Goal: Task Accomplishment & Management: Use online tool/utility

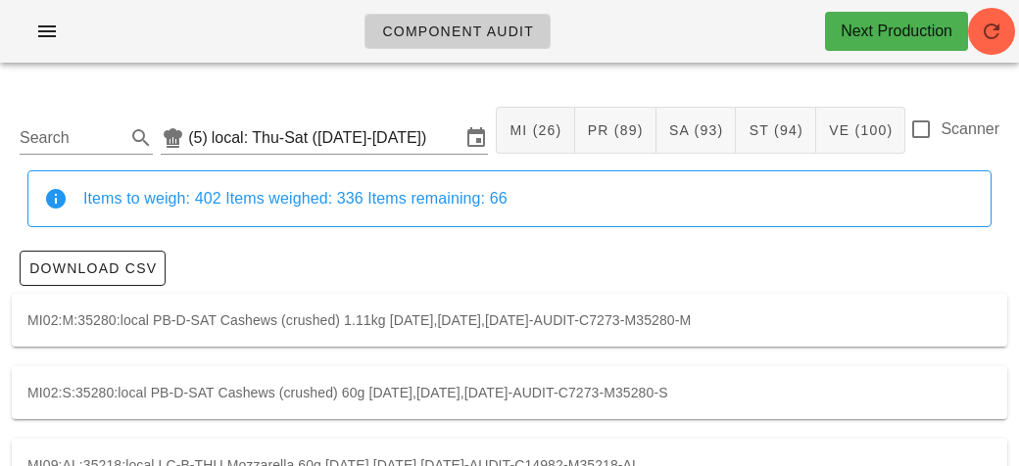
click at [948, 131] on label "Scanner" at bounding box center [970, 130] width 59 height 20
checkbox input "true"
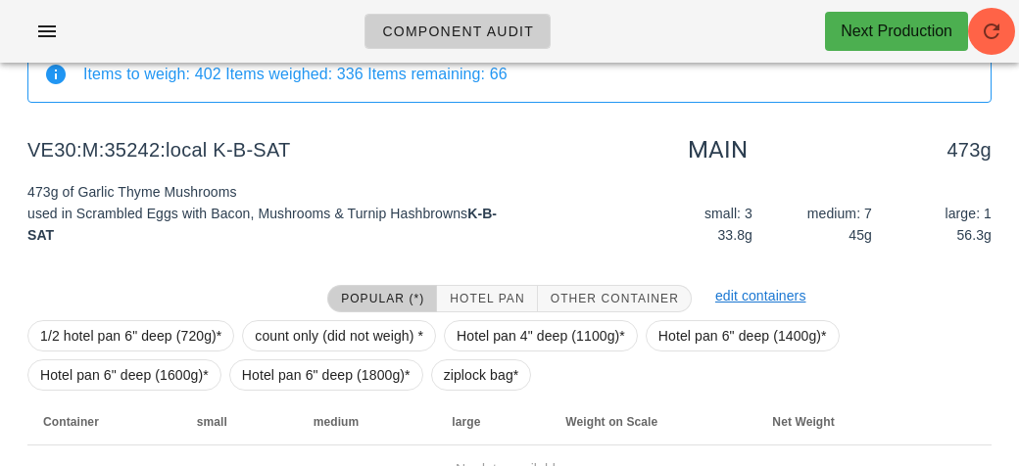
scroll to position [227, 0]
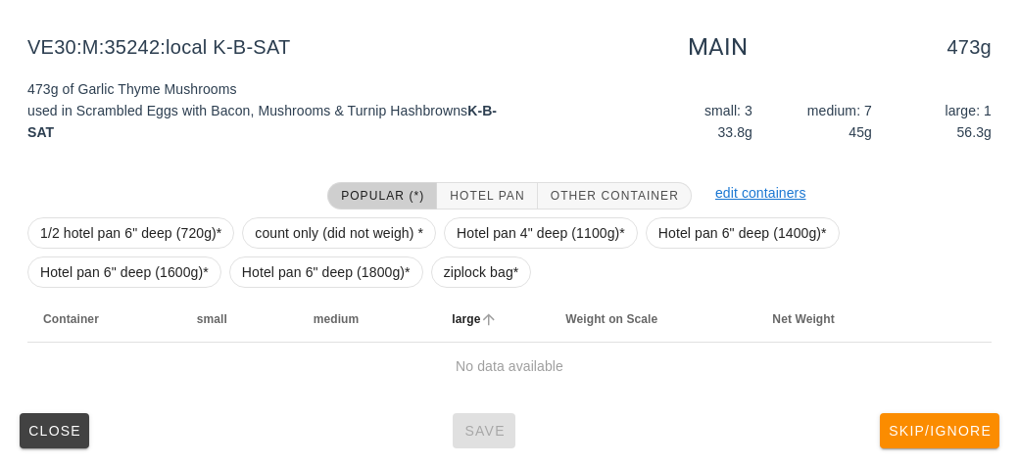
click at [521, 324] on th "large" at bounding box center [493, 319] width 114 height 47
click at [493, 270] on span "ziplock bag*" at bounding box center [481, 272] width 75 height 29
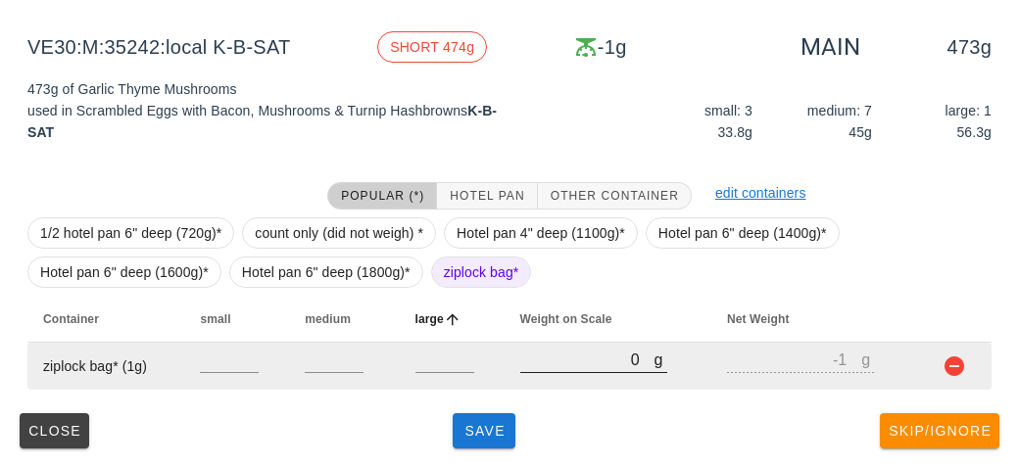
click at [562, 366] on input "0" at bounding box center [587, 359] width 134 height 25
type input "50"
type input "49"
type input "540"
type input "539"
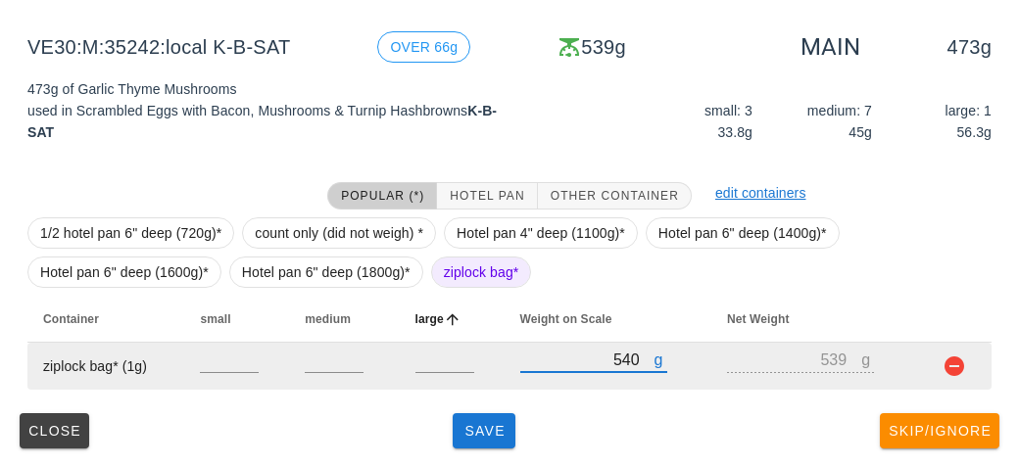
type input "540"
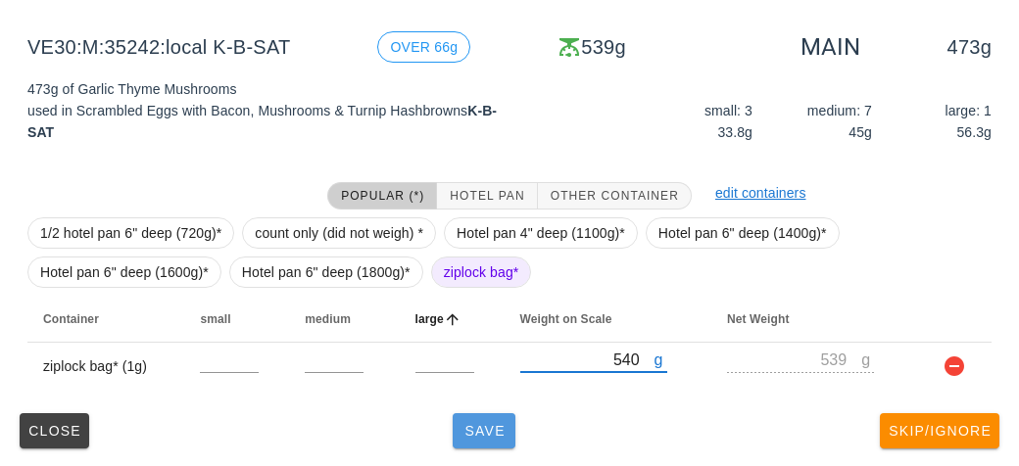
click at [475, 442] on button "Save" at bounding box center [484, 431] width 63 height 35
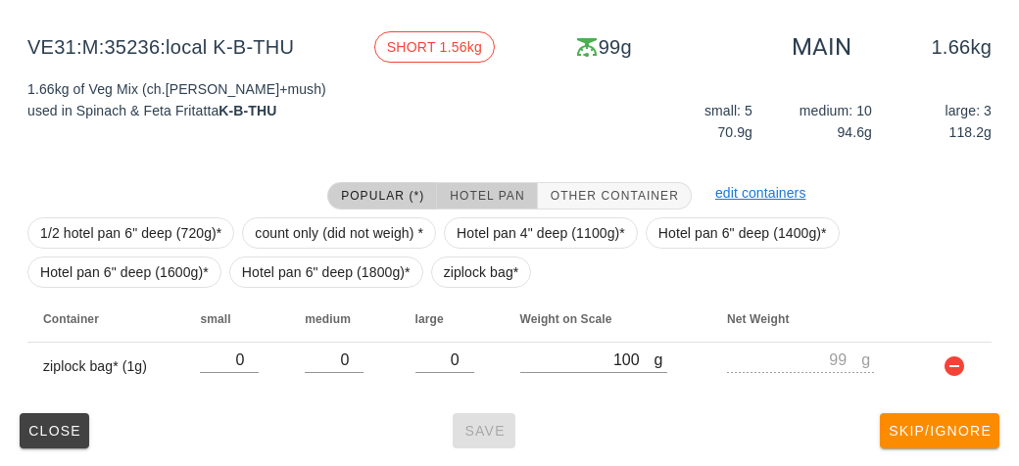
click at [472, 196] on span "Hotel Pan" at bounding box center [486, 196] width 75 height 14
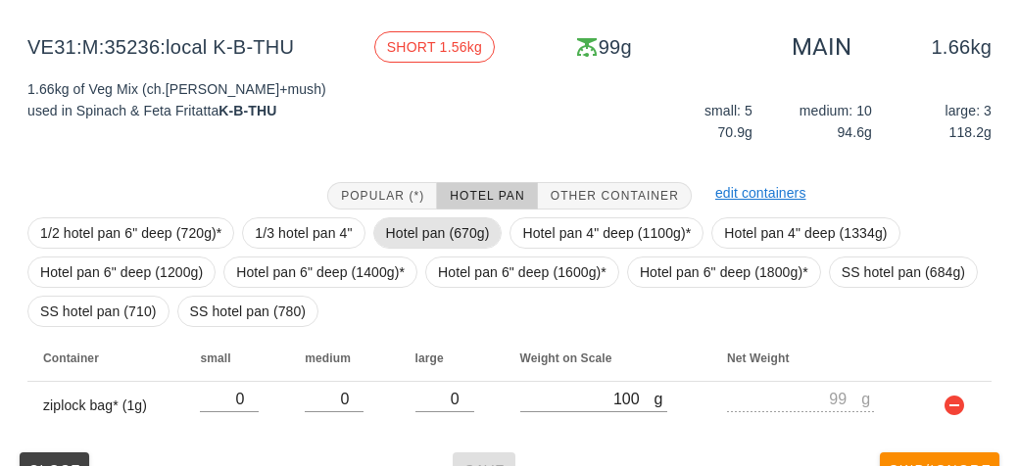
click at [412, 234] on span "Hotel pan (670g)" at bounding box center [438, 233] width 104 height 29
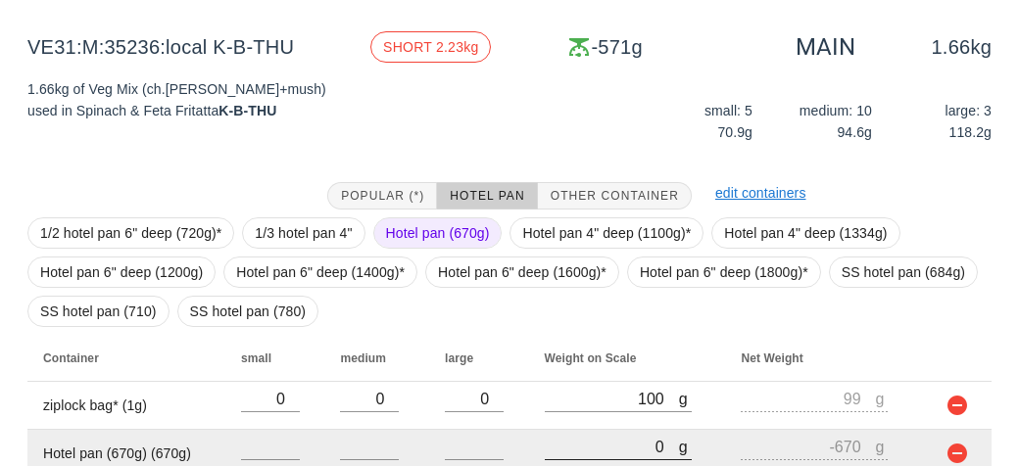
click at [580, 449] on input "0" at bounding box center [612, 446] width 134 height 25
type input "20"
type input "-650"
type input "260"
type input "-410"
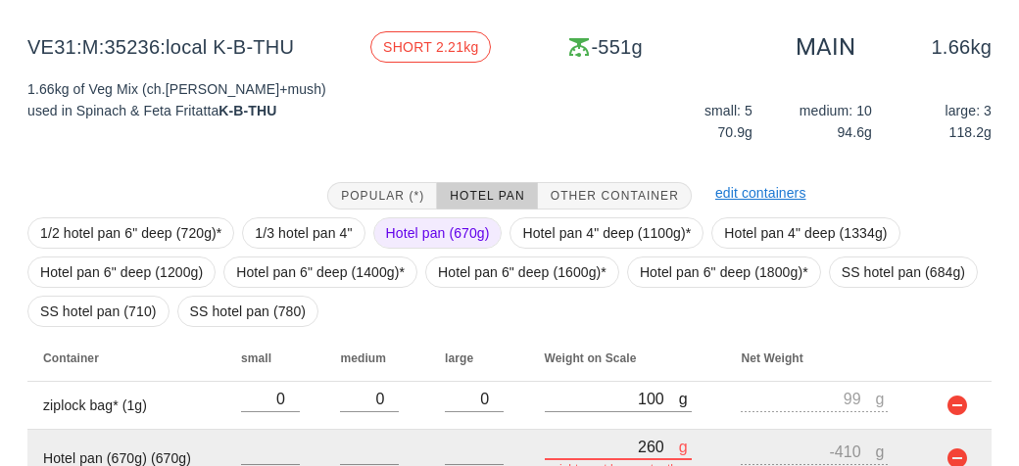
type input "2660"
type input "1990"
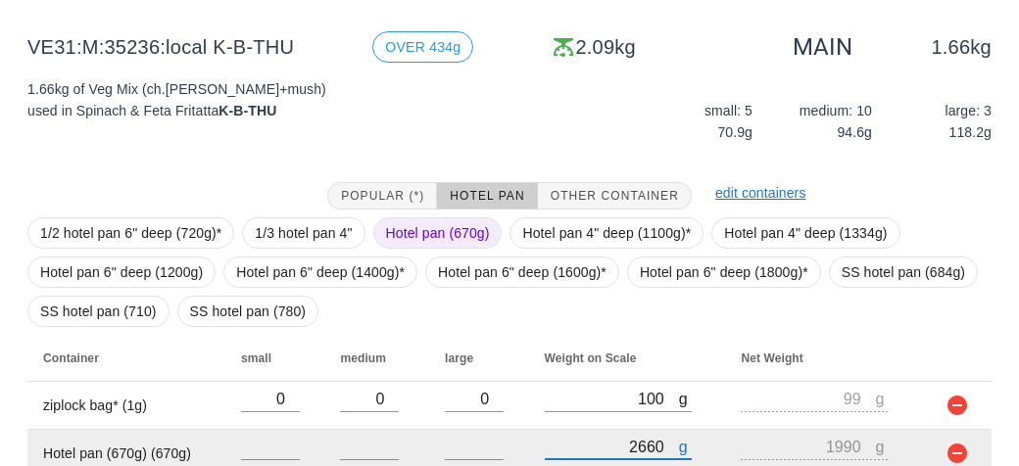
scroll to position [315, 0]
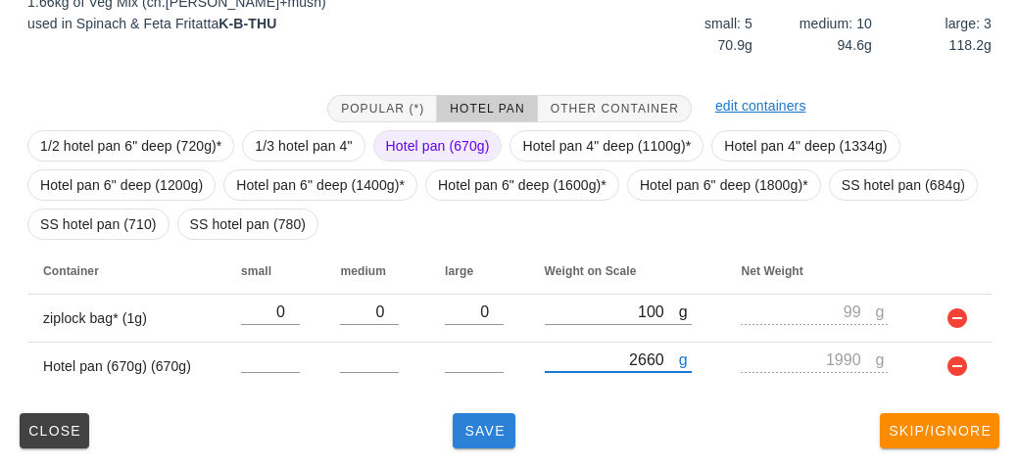
type input "2660"
click at [486, 424] on span "Save" at bounding box center [484, 431] width 47 height 16
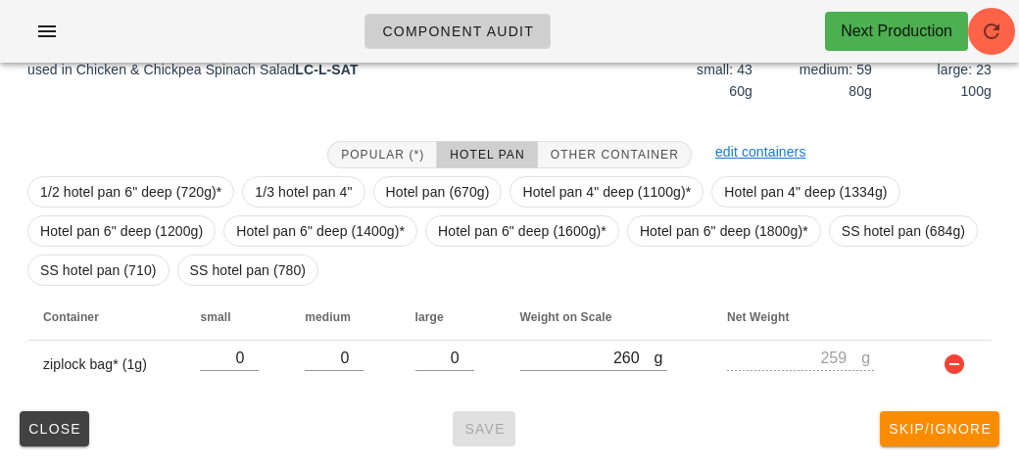
scroll to position [267, 0]
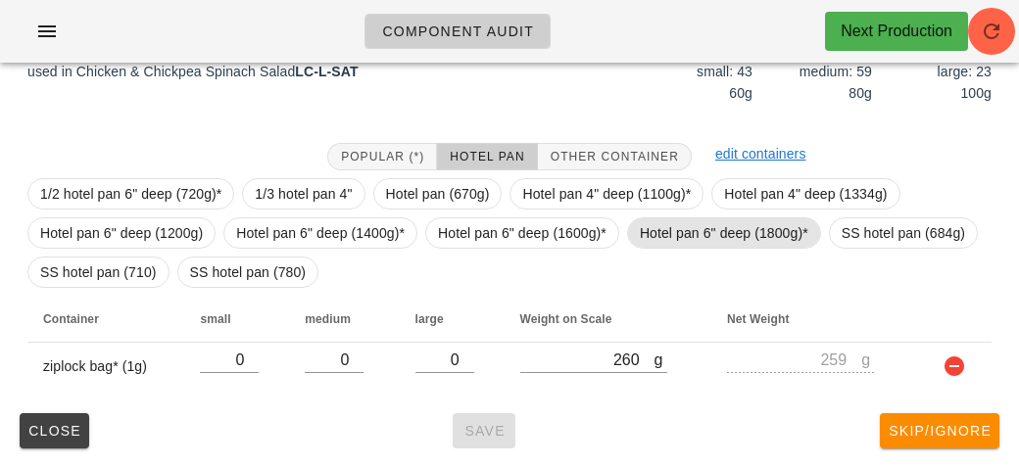
click at [684, 219] on span "Hotel pan 6" deep (1800g)*" at bounding box center [724, 233] width 169 height 29
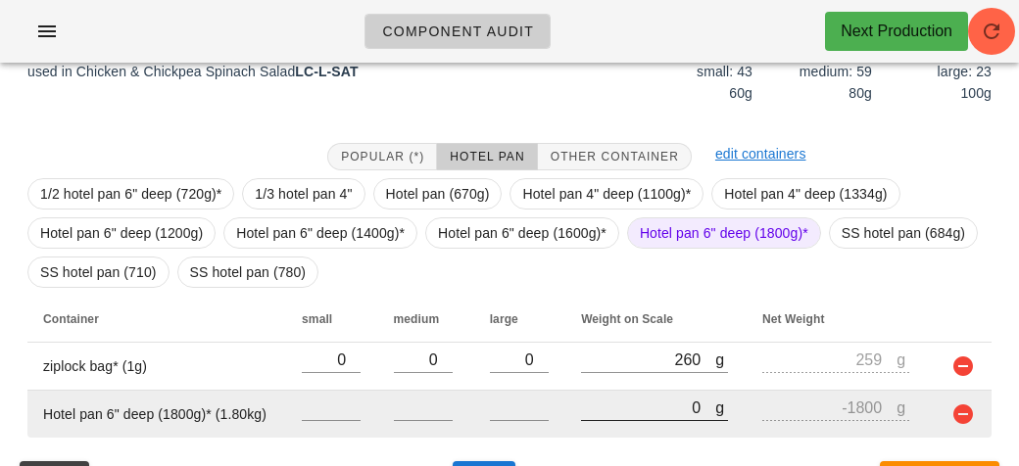
click at [625, 415] on input "0" at bounding box center [648, 407] width 134 height 25
type input "60"
type input "-1740"
type input "650"
type input "-1150"
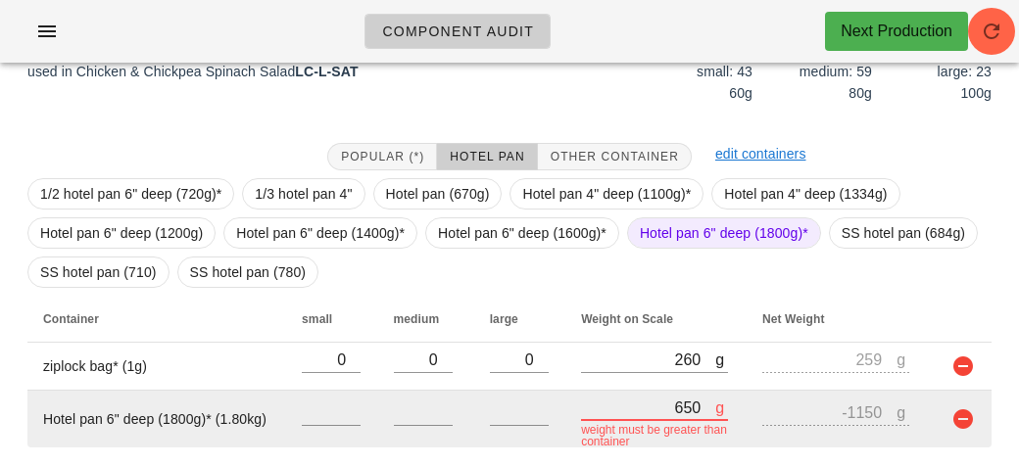
type input "6500"
type input "4700"
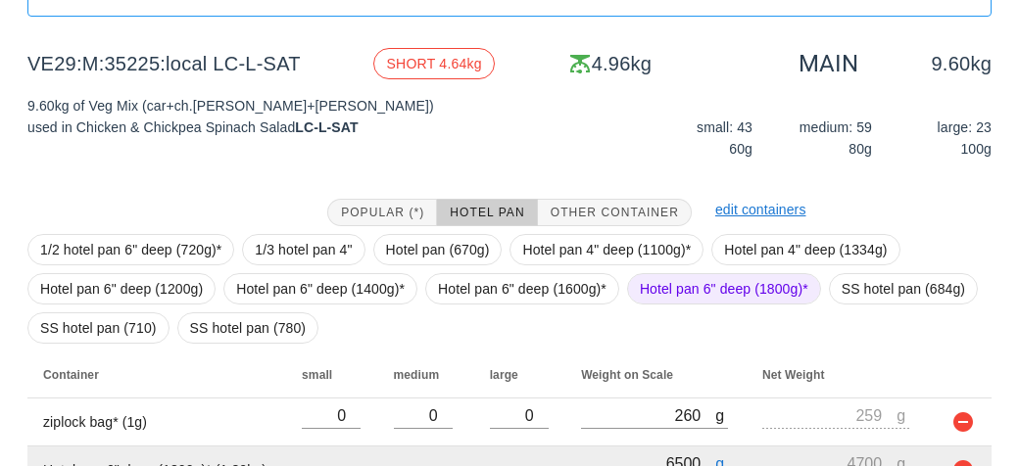
scroll to position [221, 0]
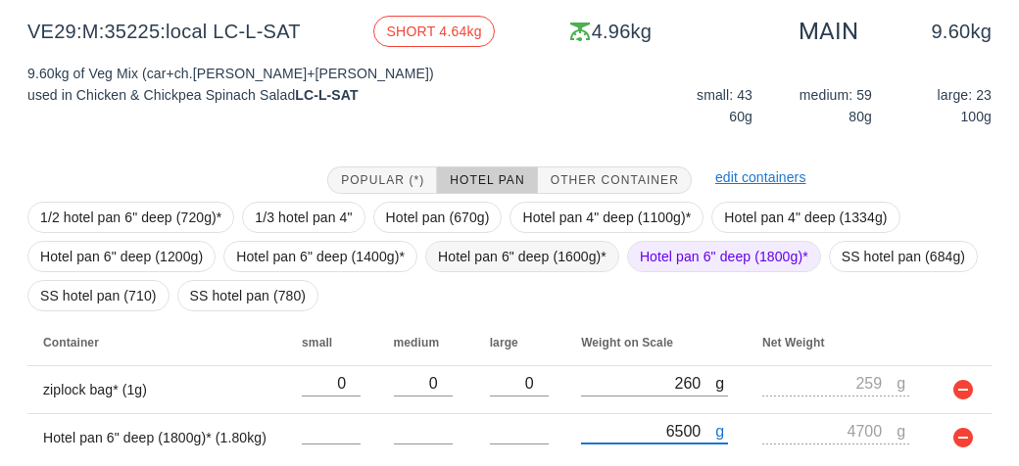
type input "6500"
click at [482, 247] on span "Hotel pan 6" deep (1600g)*" at bounding box center [522, 256] width 169 height 29
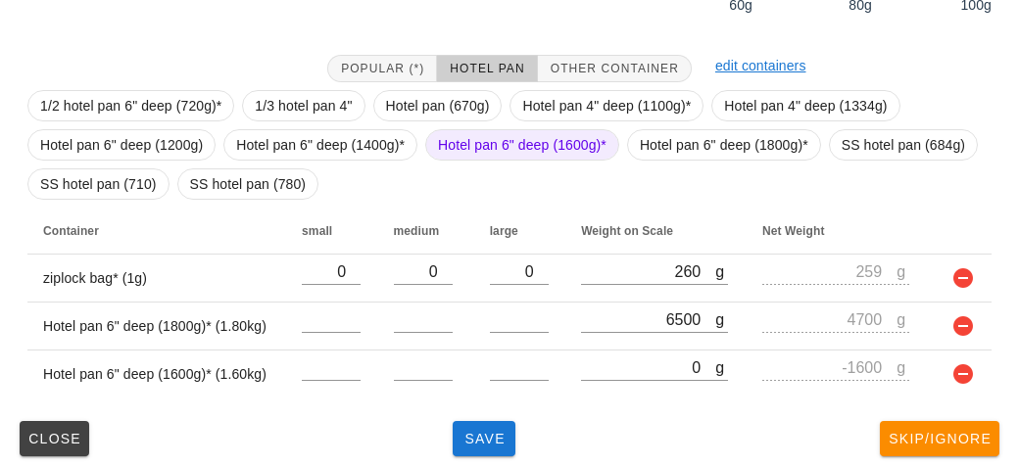
scroll to position [363, 0]
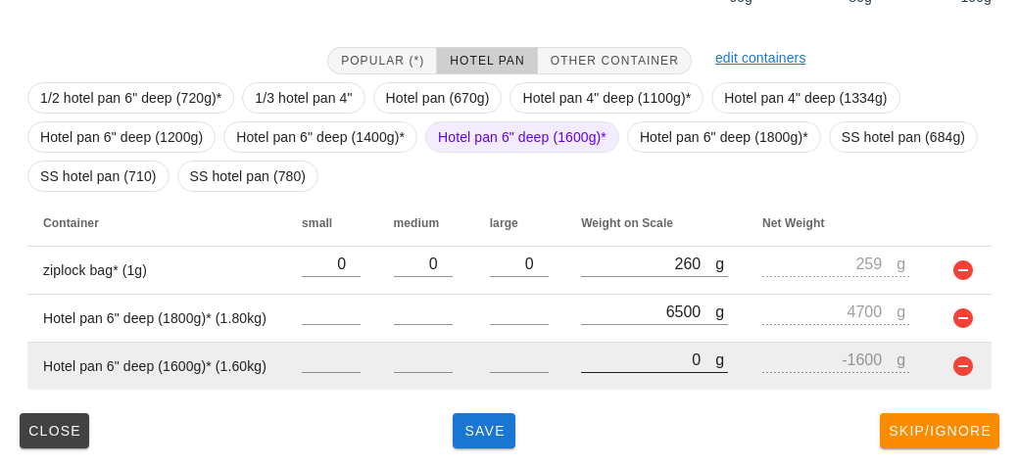
click at [610, 359] on input "0" at bounding box center [648, 359] width 134 height 25
type input "60"
type input "-1540"
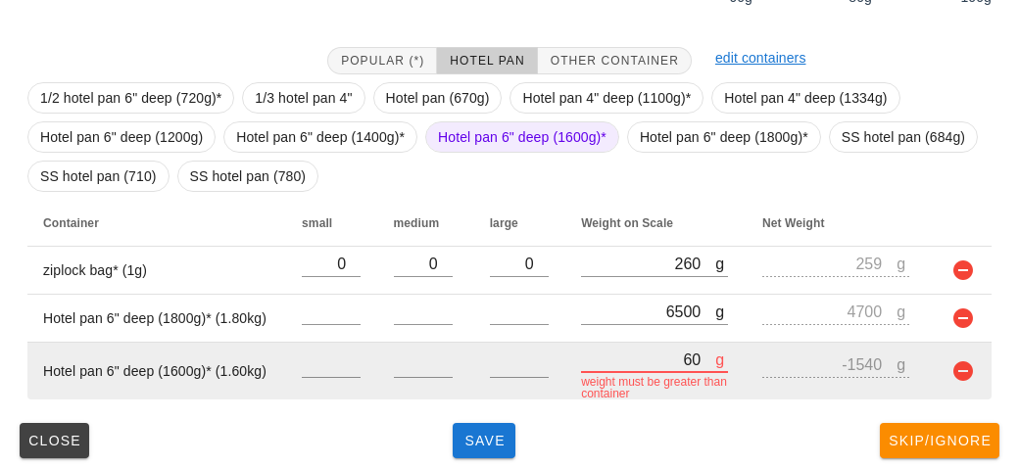
type input "660"
type input "-940"
type input "6600"
type input "5000"
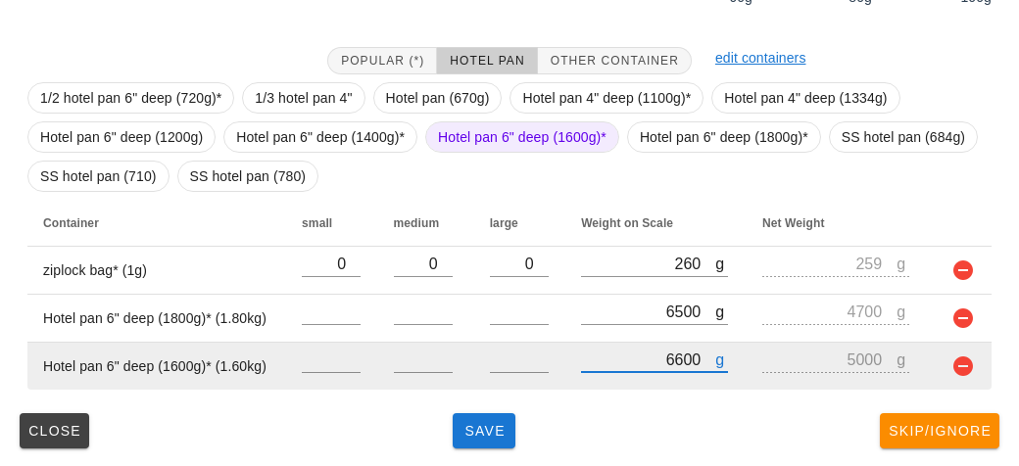
type input "6600"
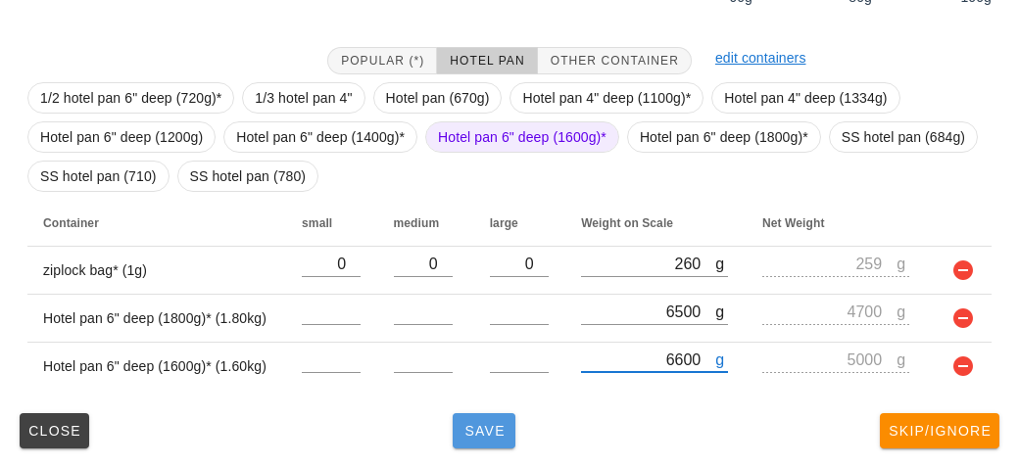
click at [461, 430] on span "Save" at bounding box center [484, 431] width 47 height 16
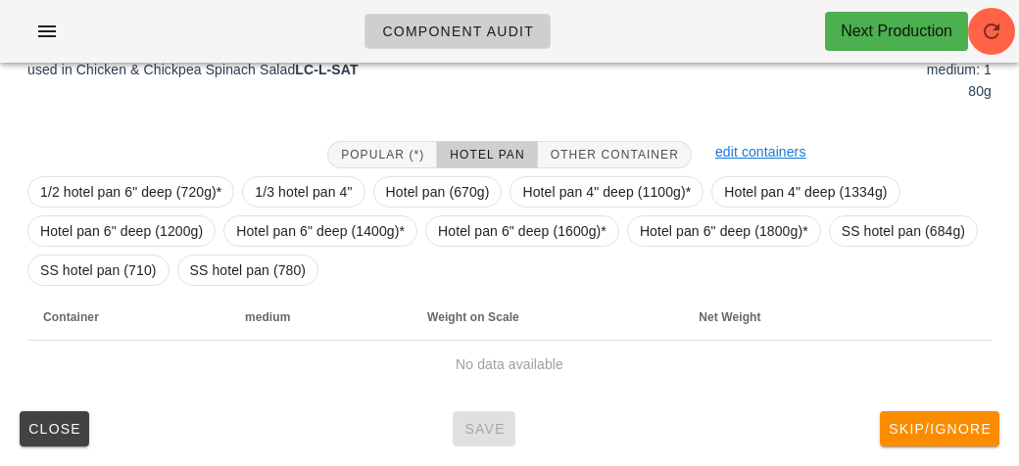
scroll to position [274, 0]
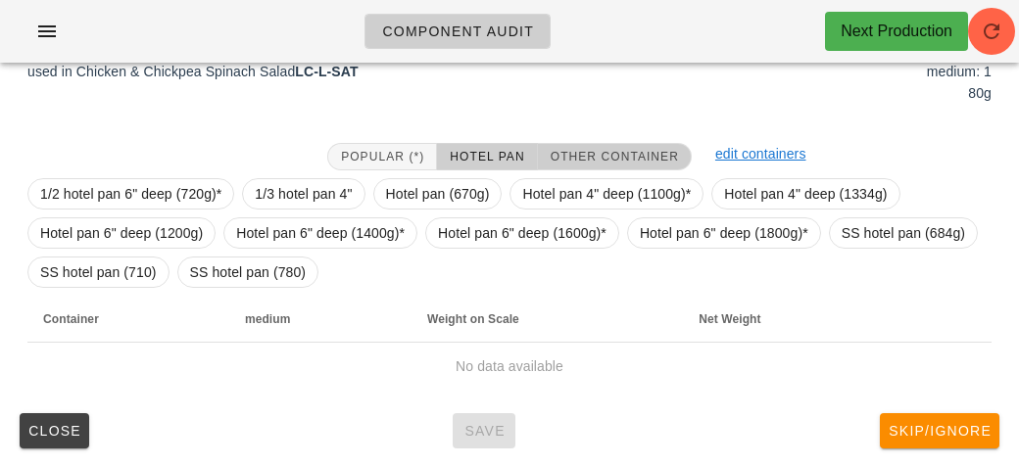
click at [606, 162] on button "Other Container" at bounding box center [615, 156] width 154 height 27
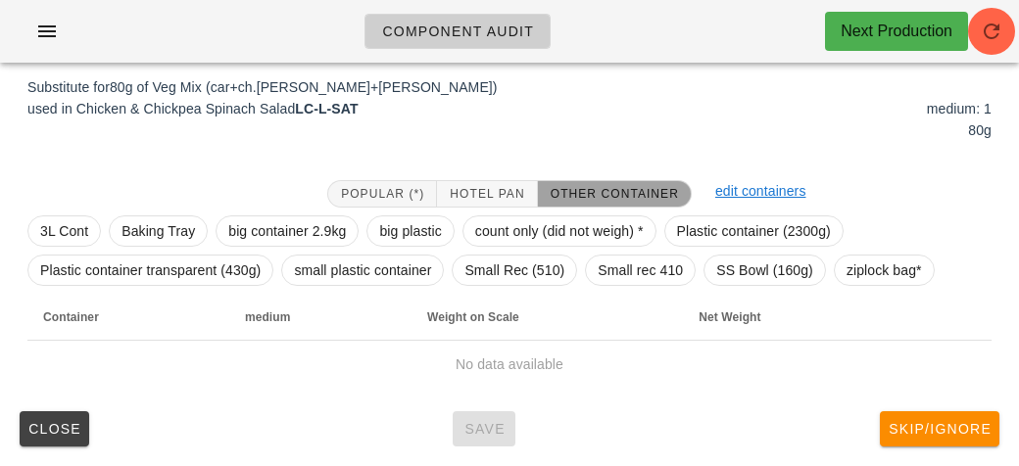
scroll to position [235, 0]
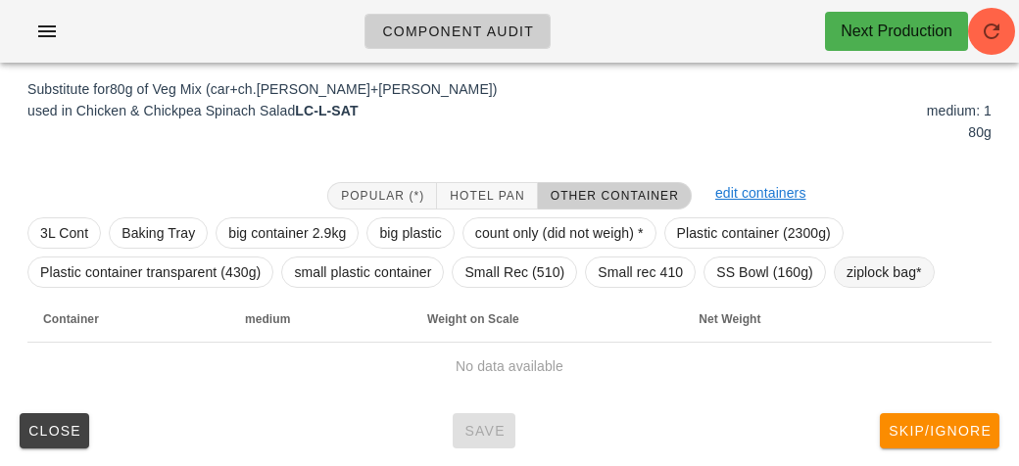
click at [880, 272] on span "ziplock bag*" at bounding box center [884, 272] width 75 height 29
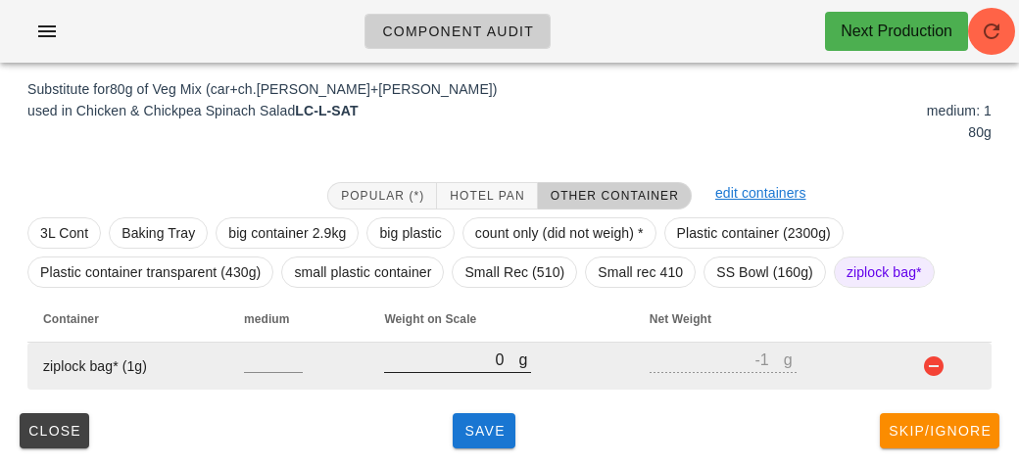
click at [434, 366] on input "0" at bounding box center [451, 359] width 134 height 25
type input "10"
type input "9"
type input "110"
type input "109"
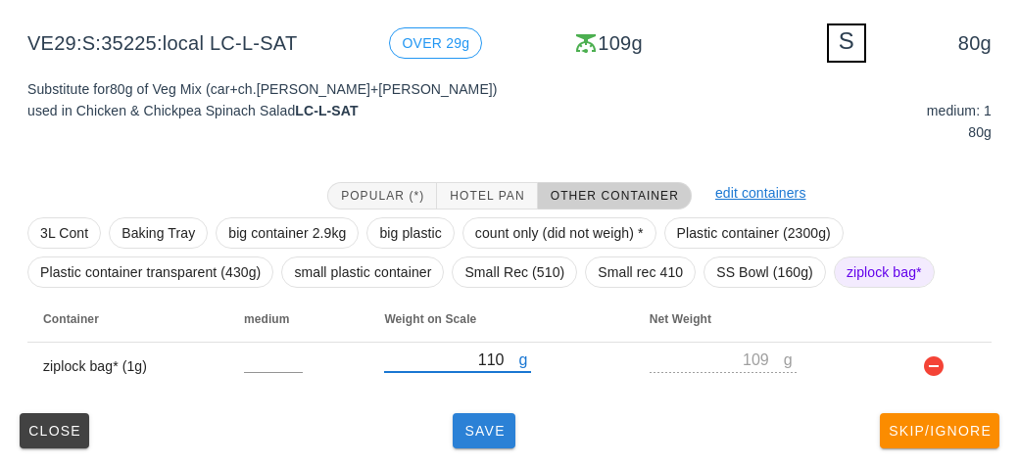
type input "110"
click at [472, 433] on span "Save" at bounding box center [484, 431] width 47 height 16
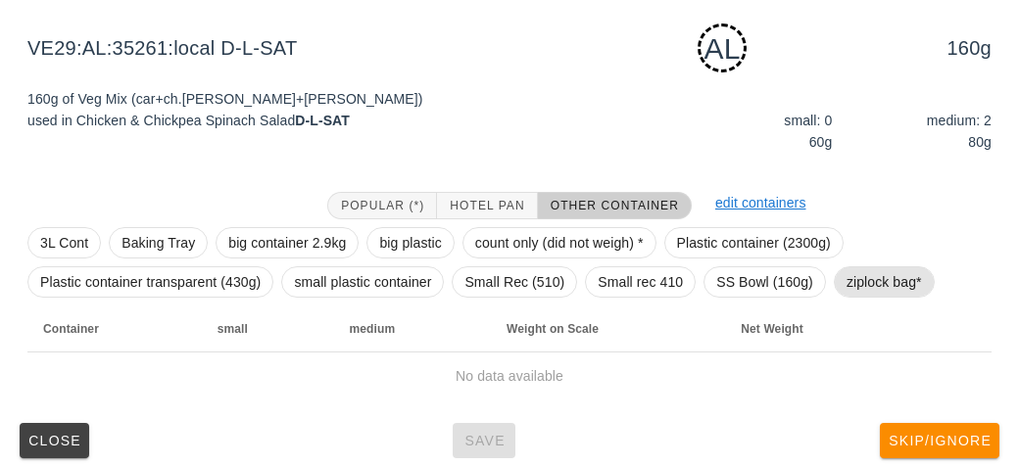
click at [860, 275] on span "ziplock bag*" at bounding box center [884, 282] width 75 height 29
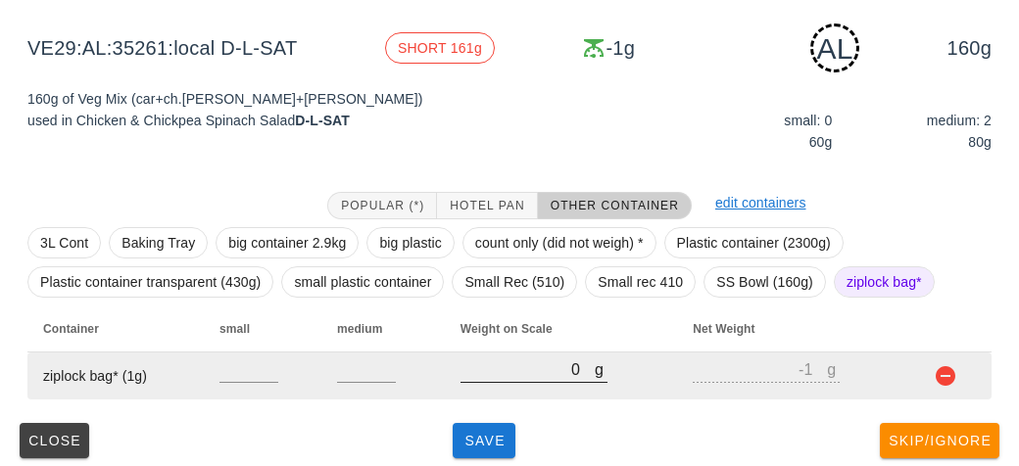
click at [505, 378] on input "0" at bounding box center [528, 369] width 134 height 25
type input "10"
type input "9"
type input "190"
type input "189"
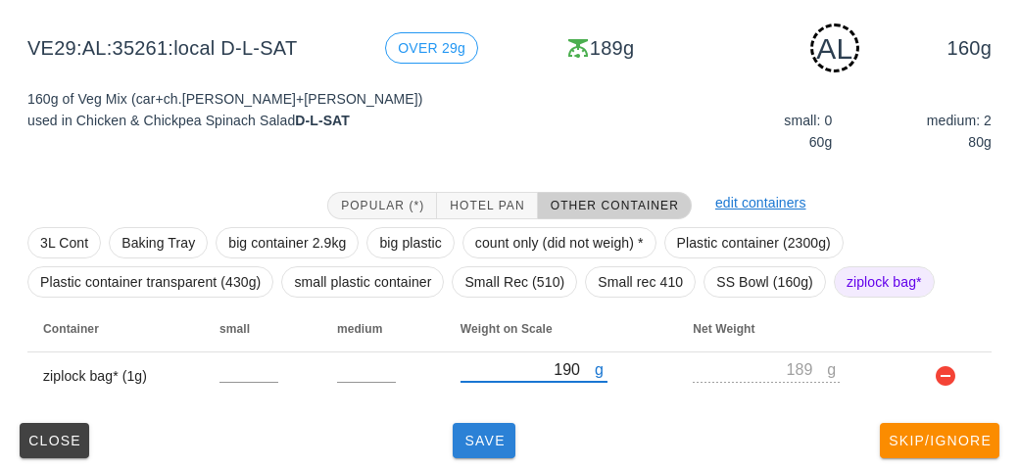
type input "190"
click at [485, 445] on span "Save" at bounding box center [484, 441] width 47 height 16
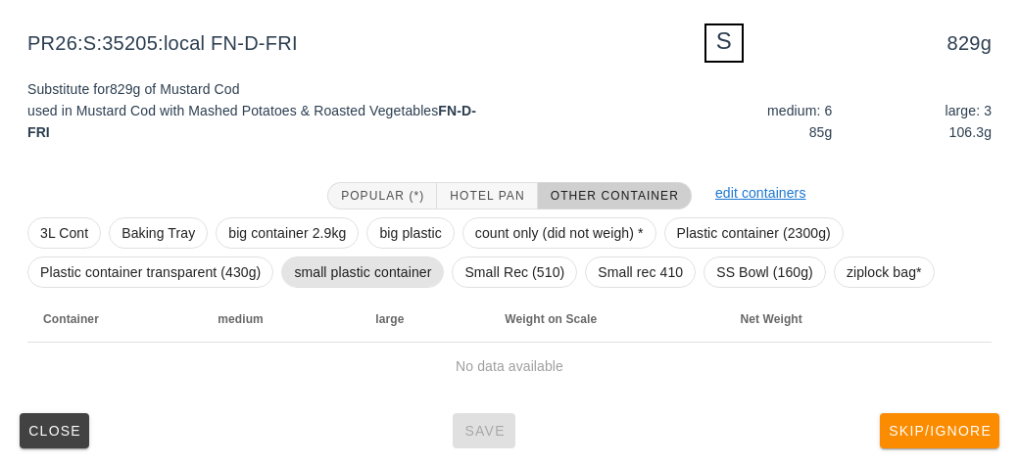
click at [348, 271] on span "small plastic container" at bounding box center [362, 272] width 137 height 29
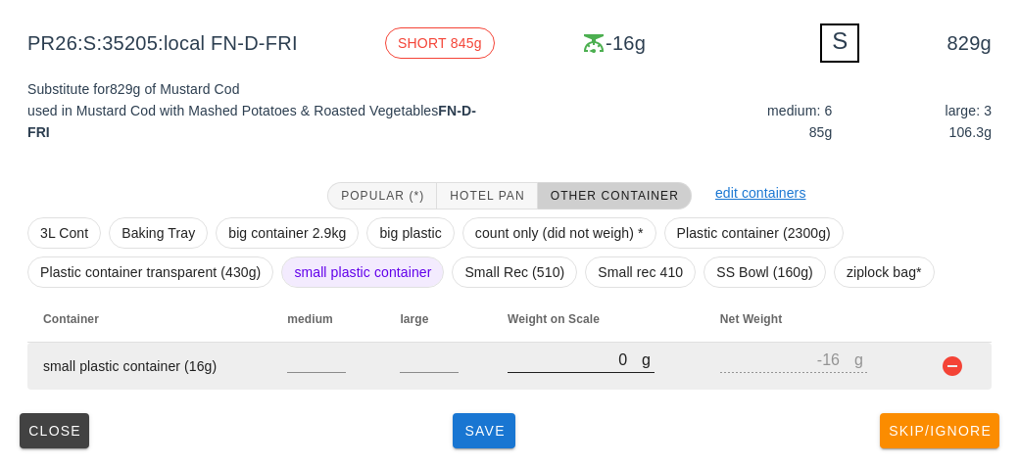
click at [532, 387] on div at bounding box center [581, 383] width 147 height 14
click at [528, 361] on input "0" at bounding box center [575, 359] width 134 height 25
type input "100"
type input "84"
type input "1010"
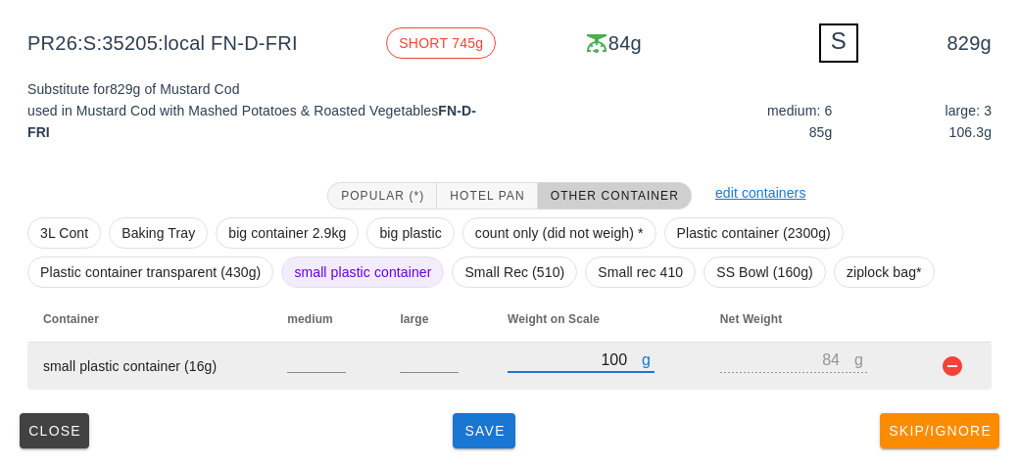
type input "994"
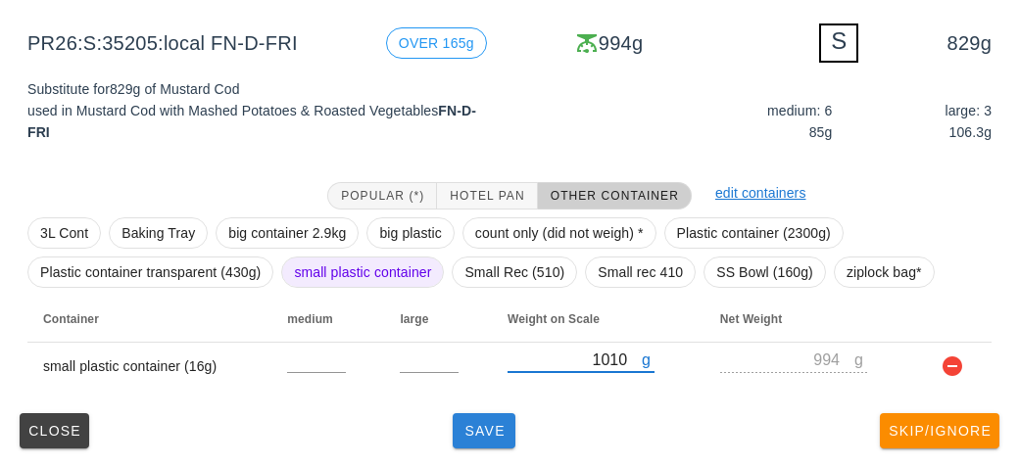
type input "1010"
click at [504, 430] on span "Save" at bounding box center [484, 431] width 47 height 16
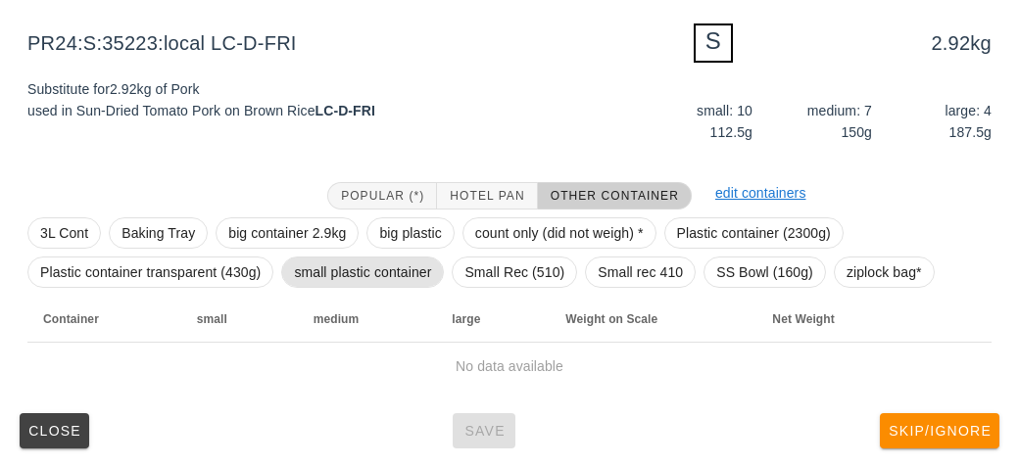
click at [364, 275] on span "small plastic container" at bounding box center [362, 272] width 137 height 29
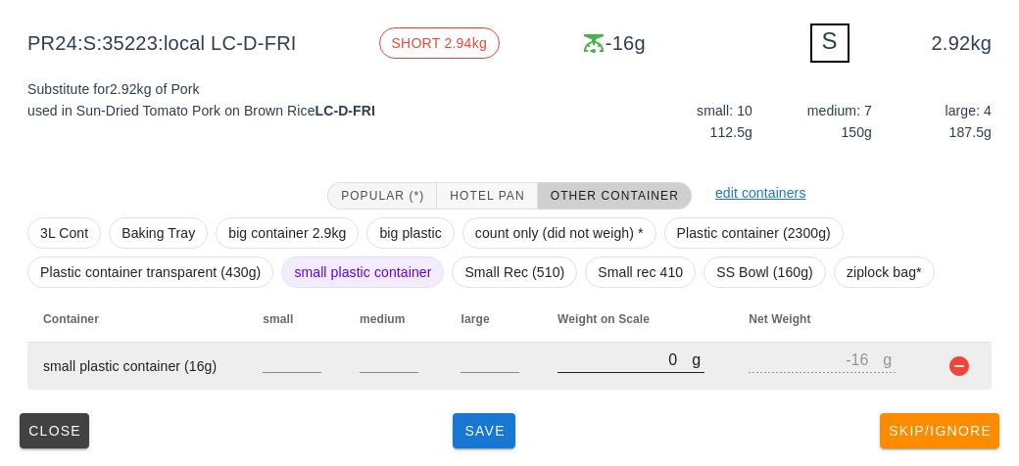
click at [578, 366] on input "0" at bounding box center [625, 359] width 134 height 25
type input "10"
type input "-6"
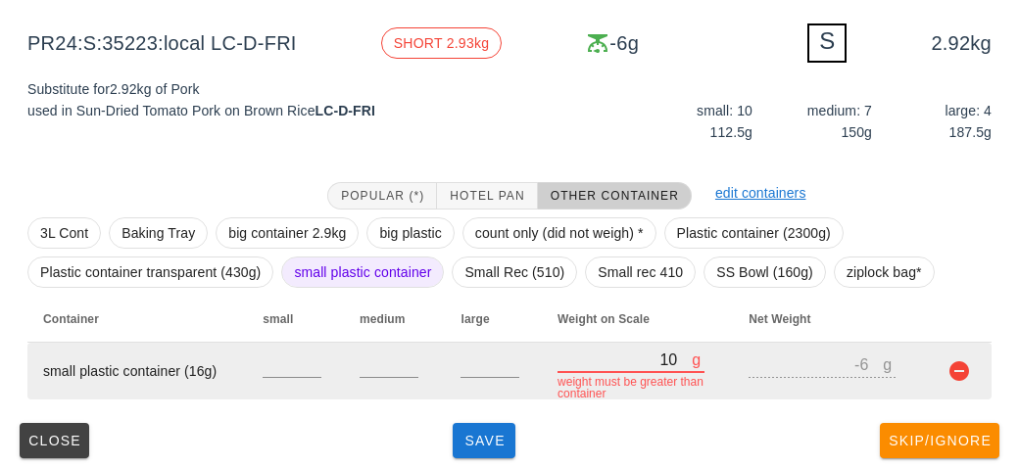
type input "110"
type input "94"
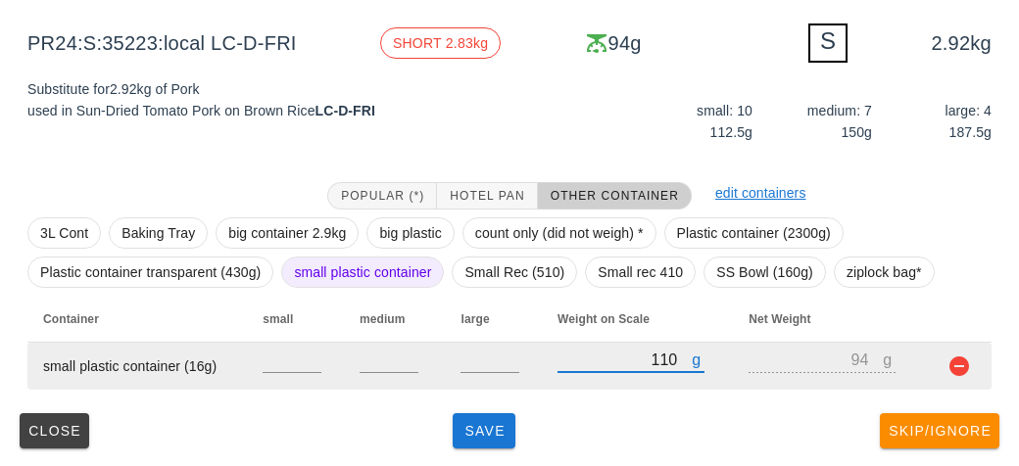
type input "1190"
type input "1174"
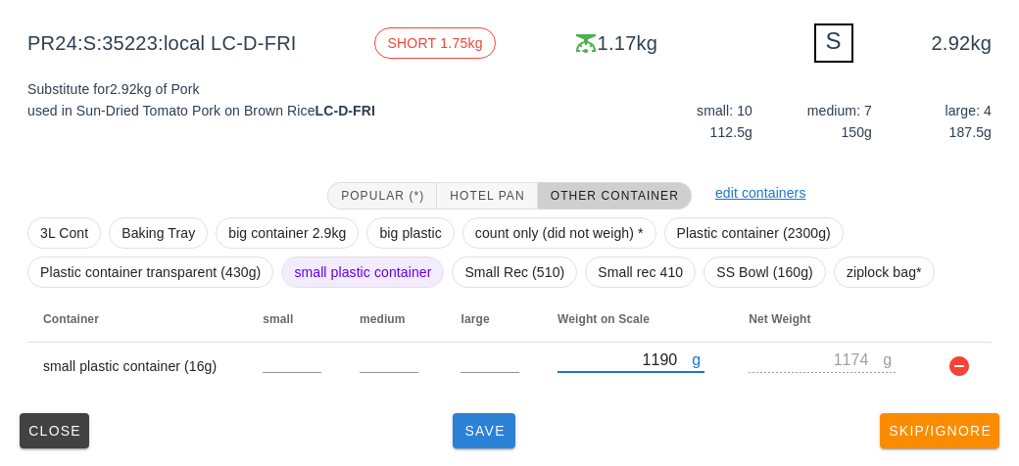
type input "1190"
click at [471, 436] on span "Save" at bounding box center [484, 431] width 47 height 16
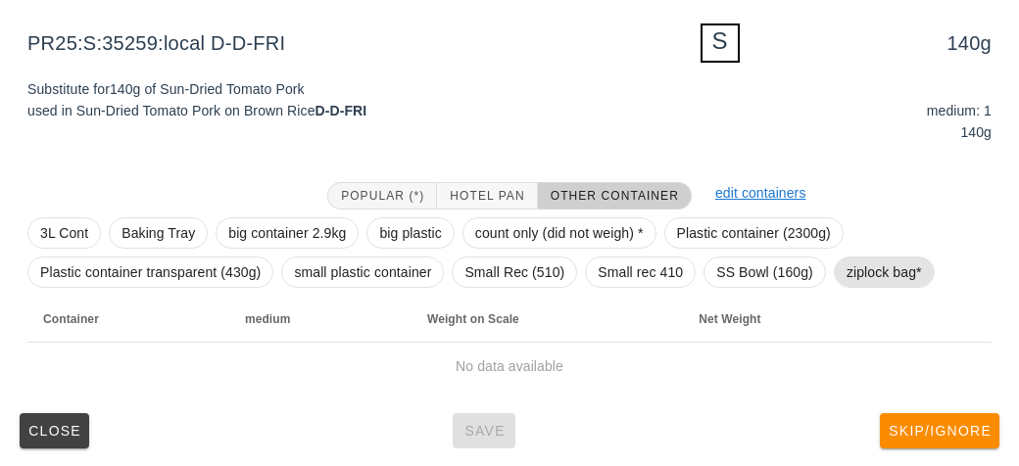
click at [894, 269] on span "ziplock bag*" at bounding box center [884, 272] width 75 height 29
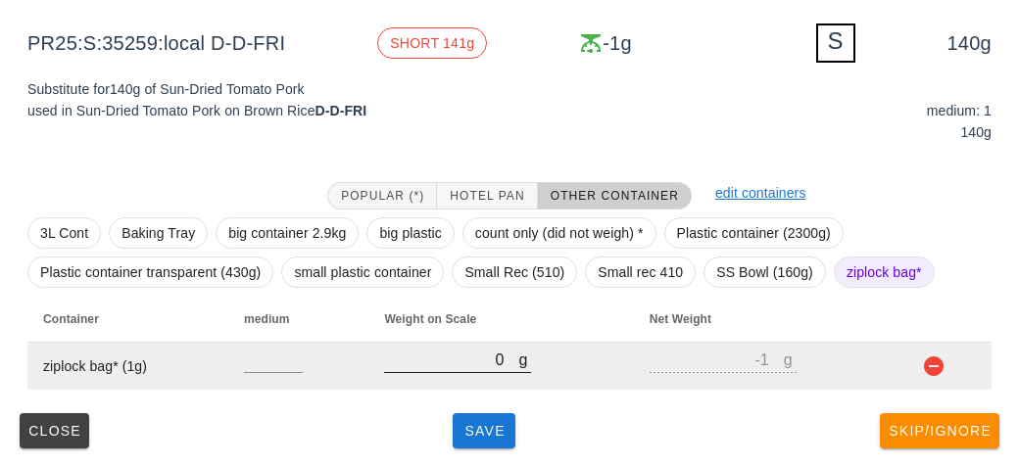
click at [452, 351] on input "0" at bounding box center [451, 359] width 134 height 25
type input "20"
type input "19"
type input "230"
type input "229"
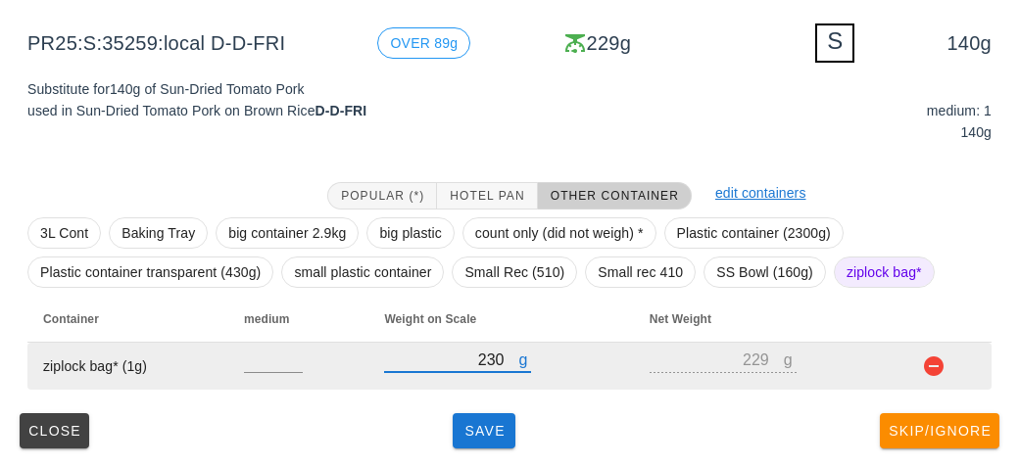
type input "230"
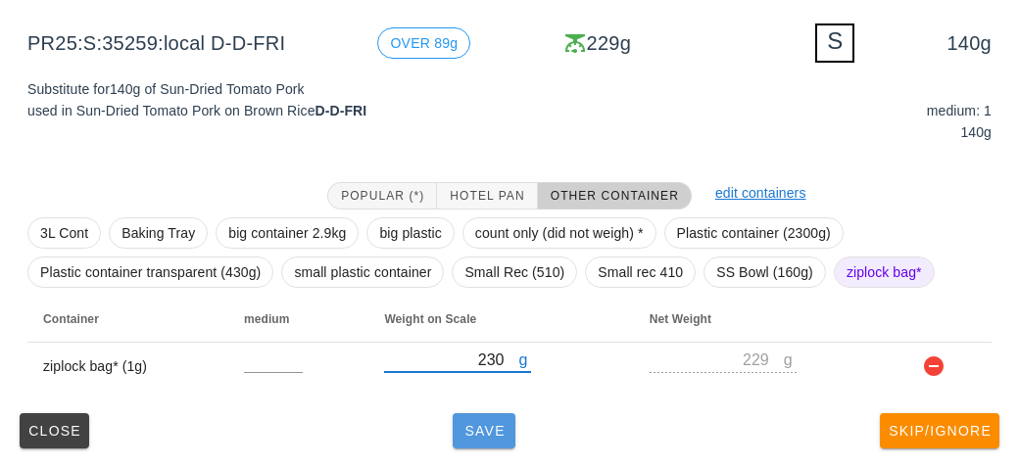
click at [467, 418] on button "Save" at bounding box center [484, 431] width 63 height 35
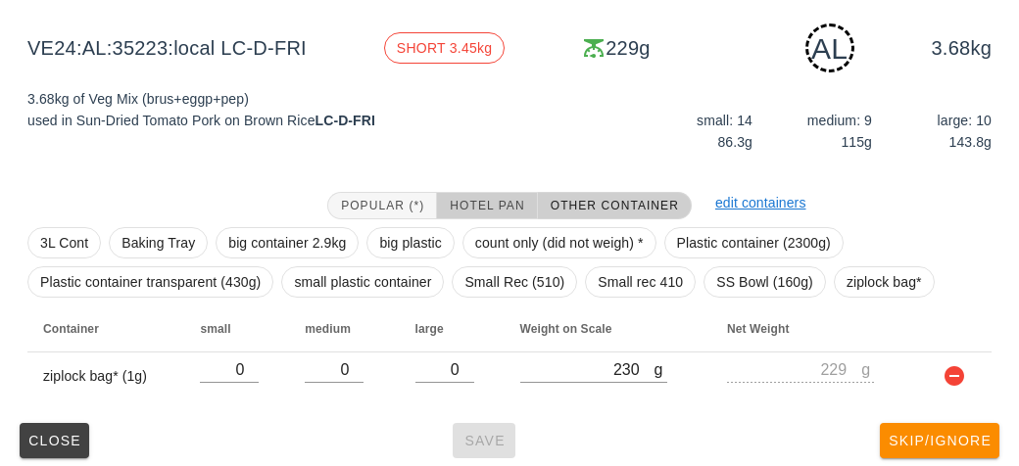
click at [494, 206] on span "Hotel Pan" at bounding box center [486, 206] width 75 height 14
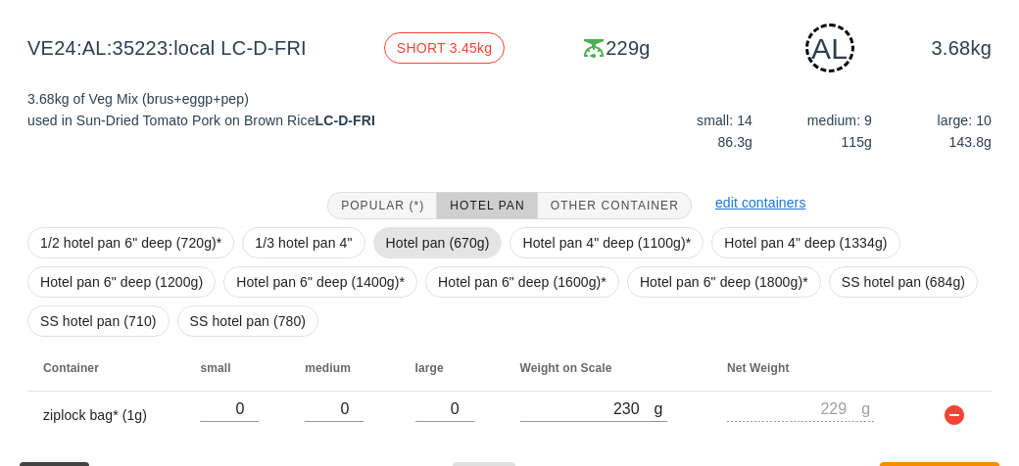
click at [418, 238] on span "Hotel pan (670g)" at bounding box center [438, 242] width 104 height 29
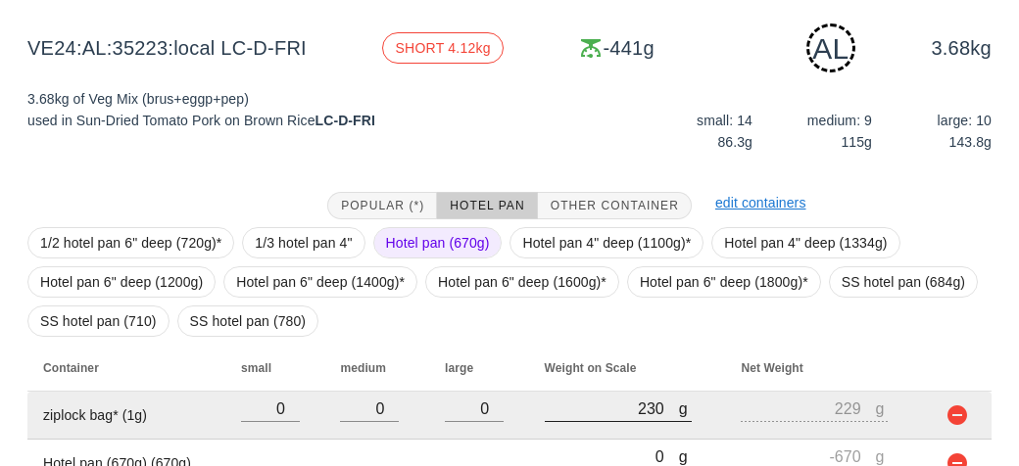
click at [587, 434] on div at bounding box center [618, 432] width 147 height 14
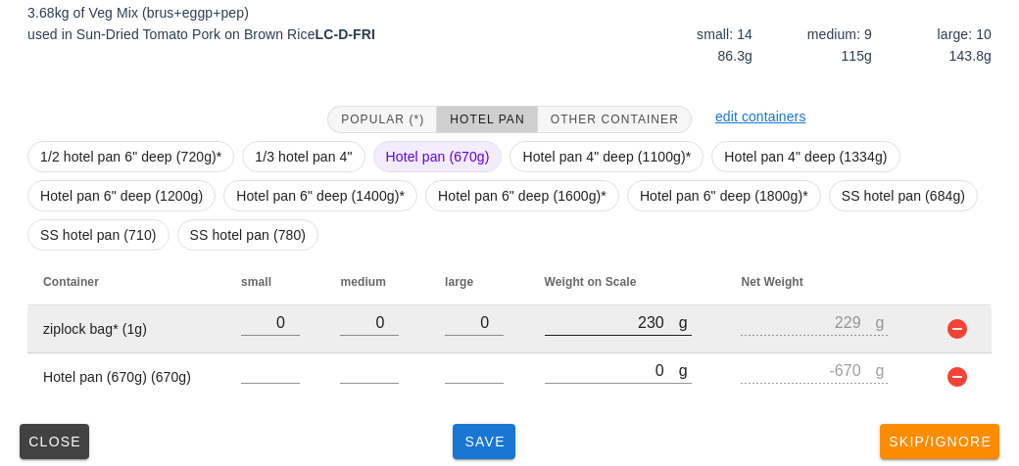
scroll to position [332, 0]
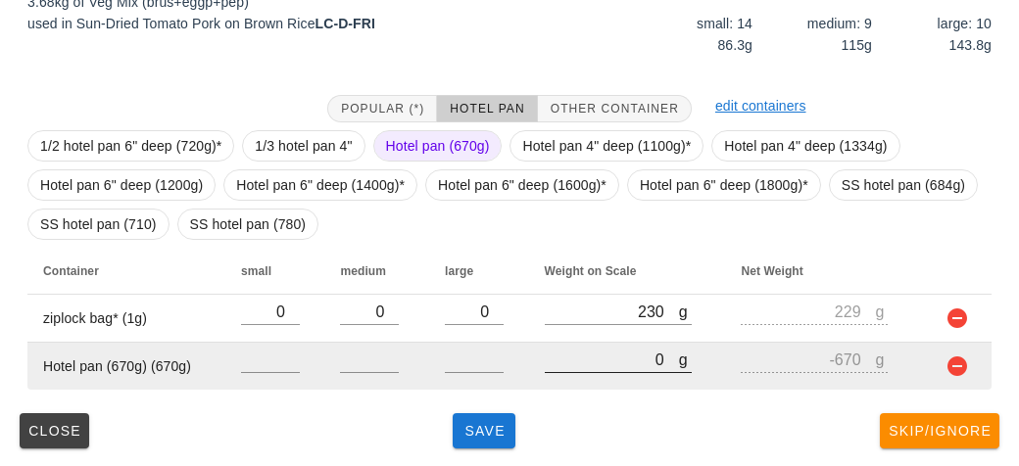
click at [593, 364] on input "0" at bounding box center [612, 359] width 134 height 25
type input "40"
type input "-630"
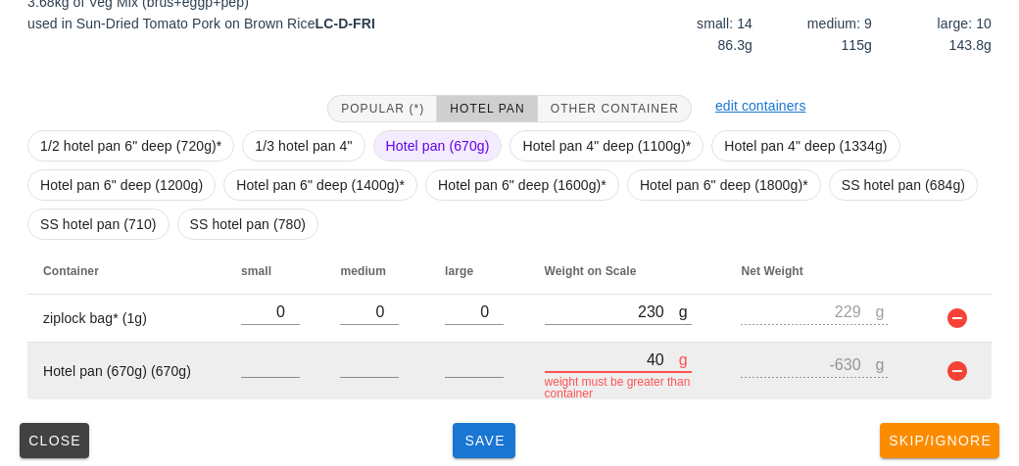
type input "480"
type input "-190"
type input "4820"
type input "4150"
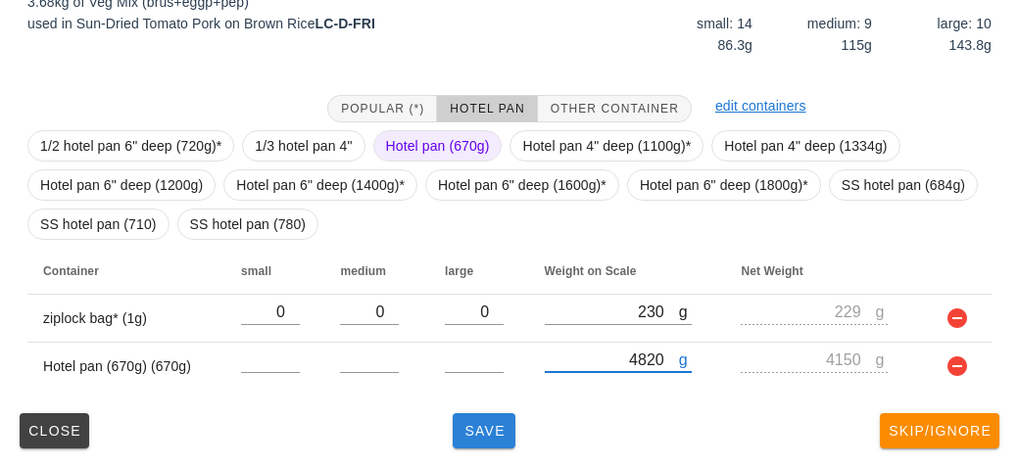
type input "4820"
click at [493, 428] on span "Save" at bounding box center [484, 431] width 47 height 16
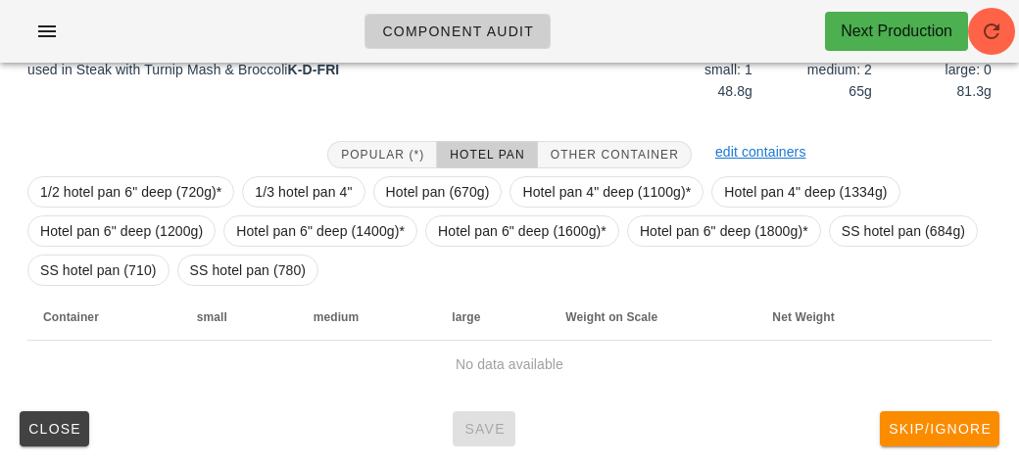
scroll to position [284, 0]
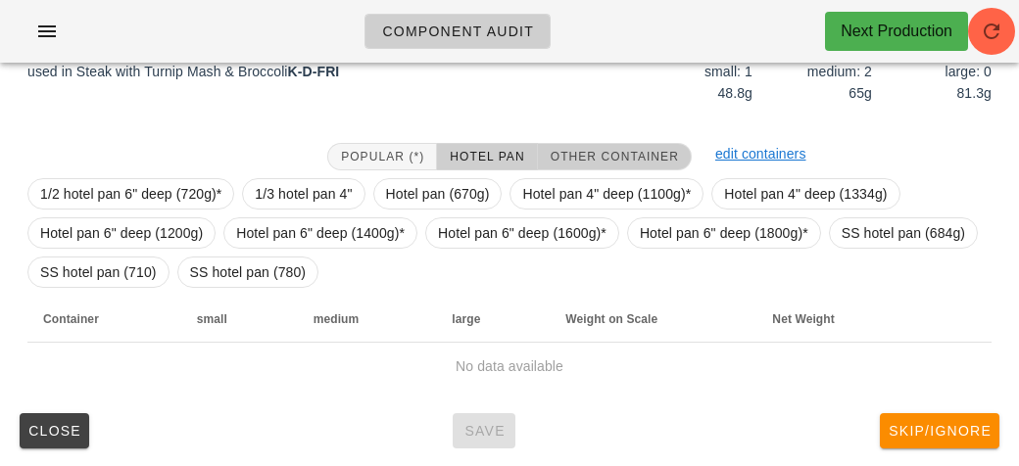
click at [594, 153] on span "Other Container" at bounding box center [614, 157] width 129 height 14
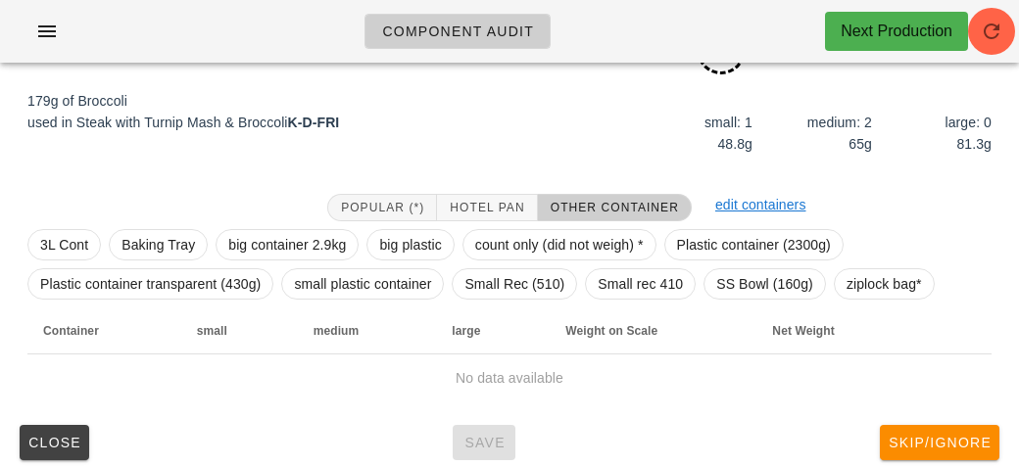
scroll to position [231, 0]
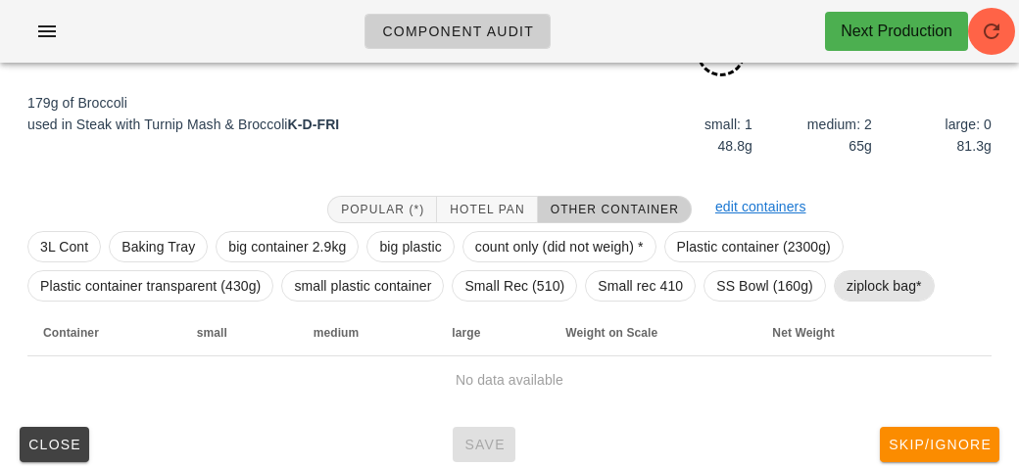
click at [876, 277] on span "ziplock bag*" at bounding box center [884, 285] width 75 height 29
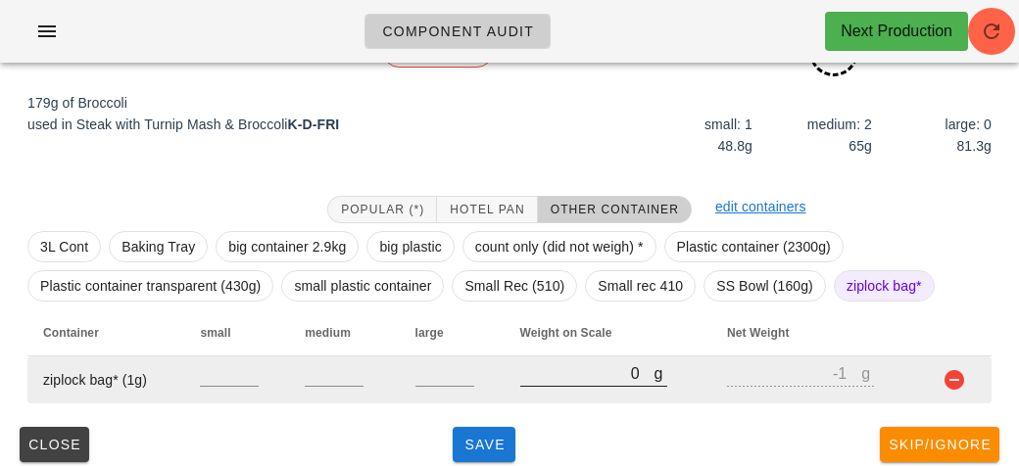
click at [599, 379] on input "0" at bounding box center [587, 373] width 134 height 25
type input "230"
type input "229"
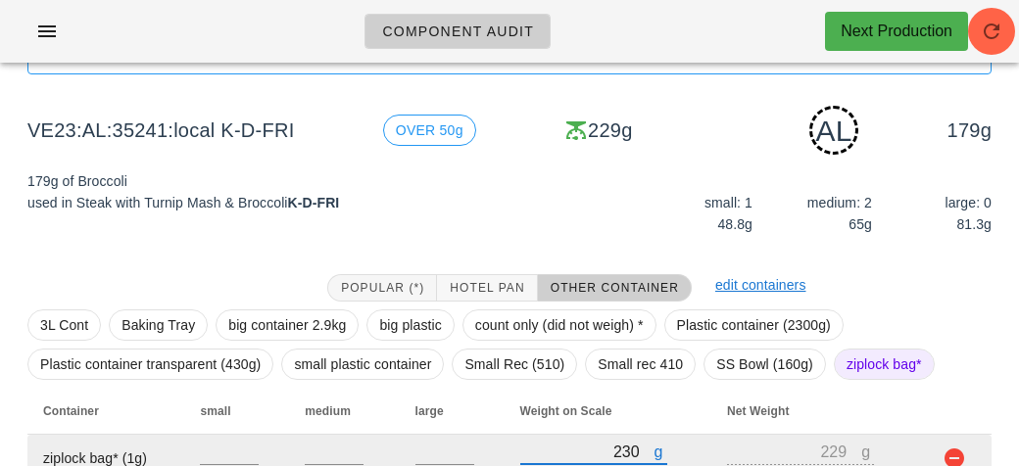
scroll to position [245, 0]
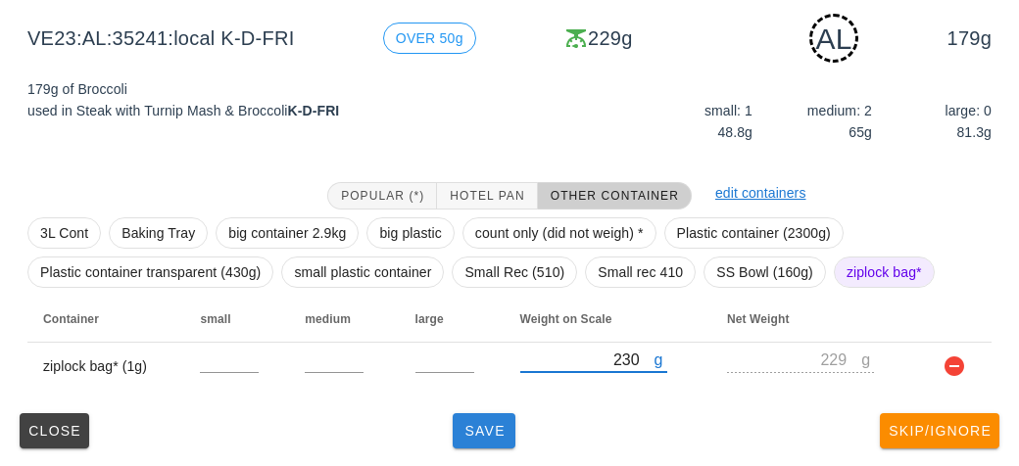
type input "230"
click at [465, 424] on span "Save" at bounding box center [484, 431] width 47 height 16
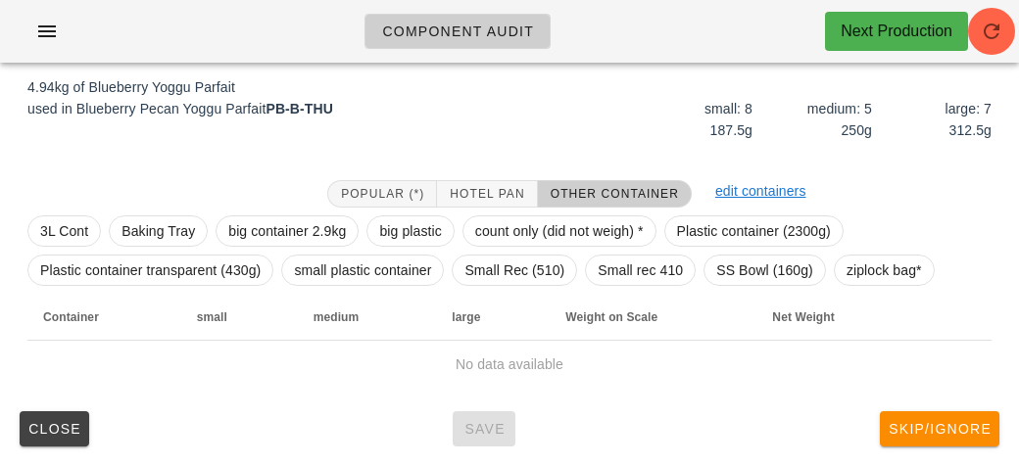
scroll to position [227, 0]
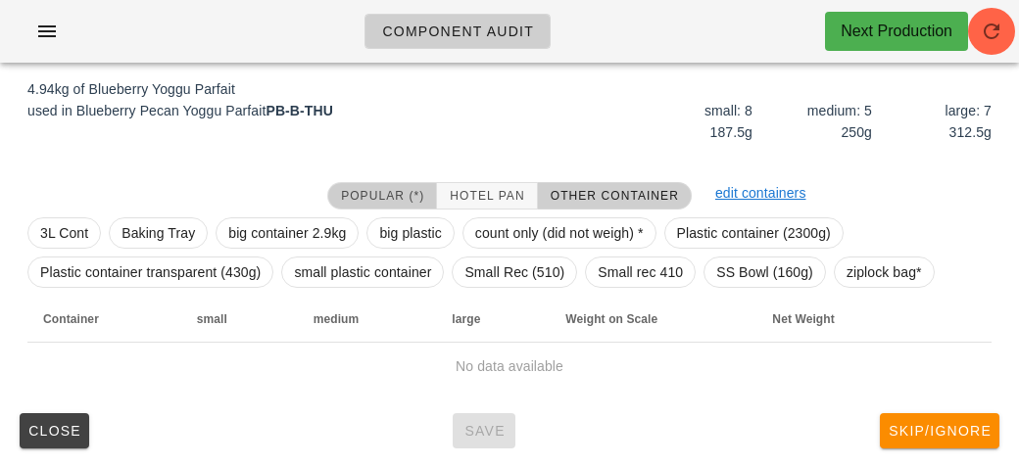
click at [362, 196] on span "Popular (*)" at bounding box center [382, 196] width 84 height 14
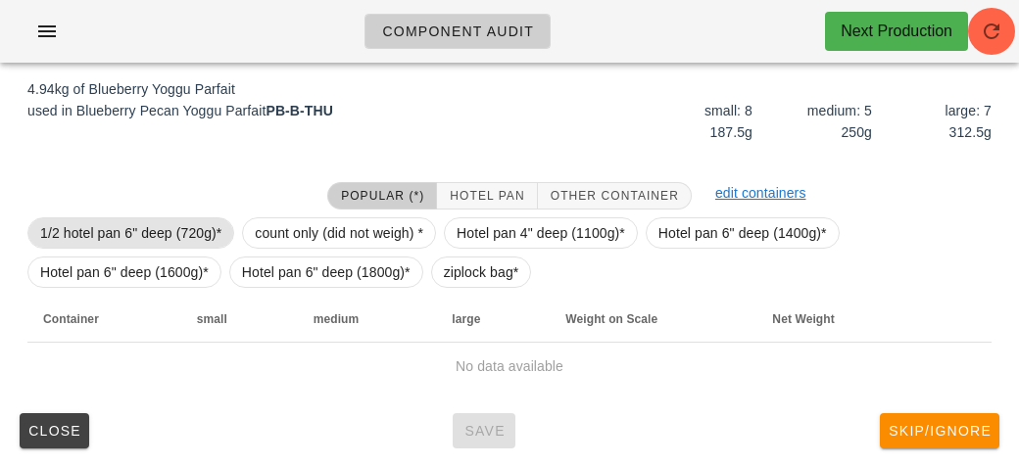
click at [172, 232] on span "1/2 hotel pan 6" deep (720g)*" at bounding box center [130, 233] width 181 height 29
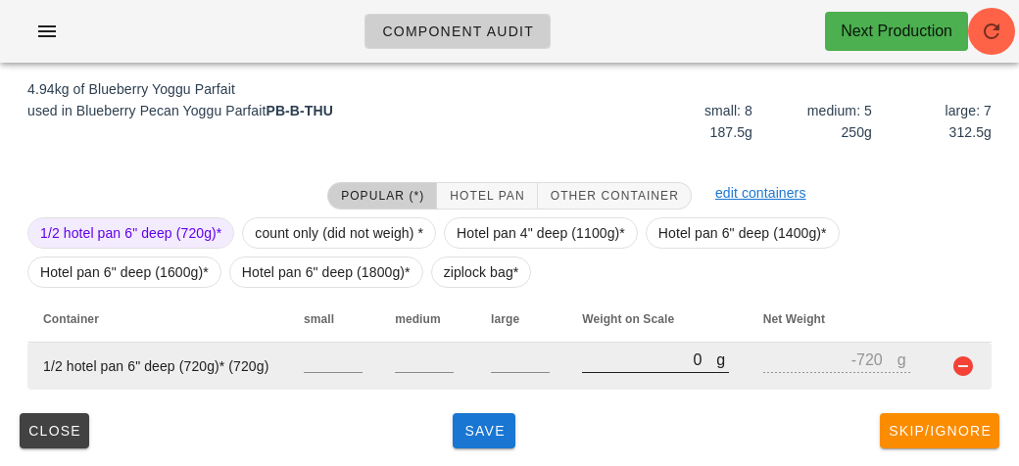
click at [584, 366] on input "0" at bounding box center [649, 359] width 134 height 25
type input "50"
type input "-670"
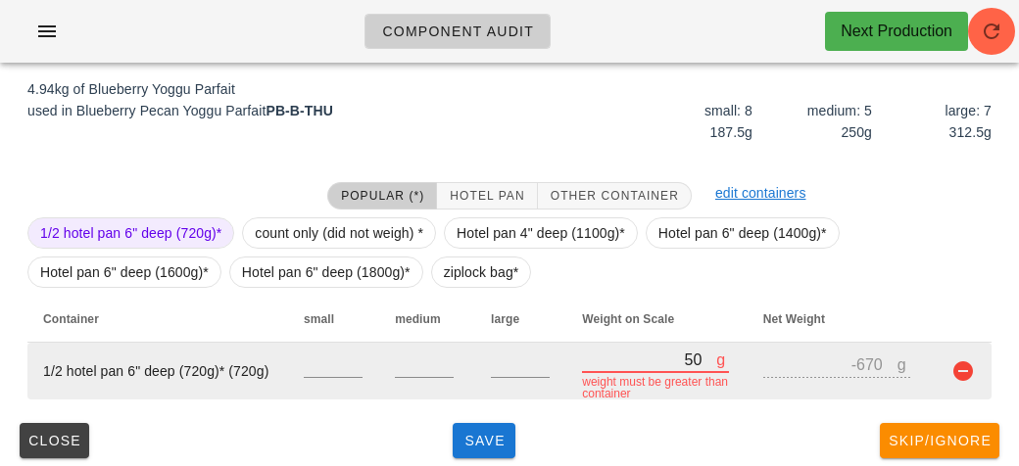
type input "570"
type input "-150"
type input "5760"
type input "5040"
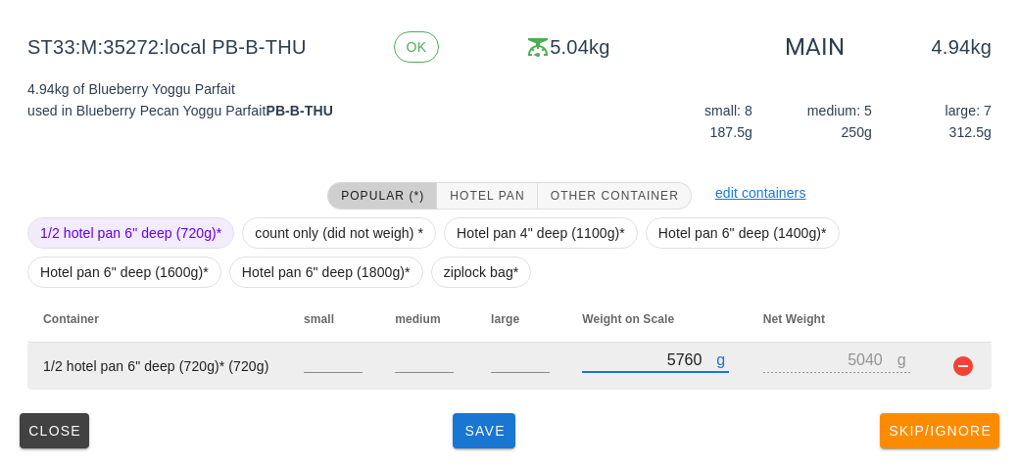
type input "5760"
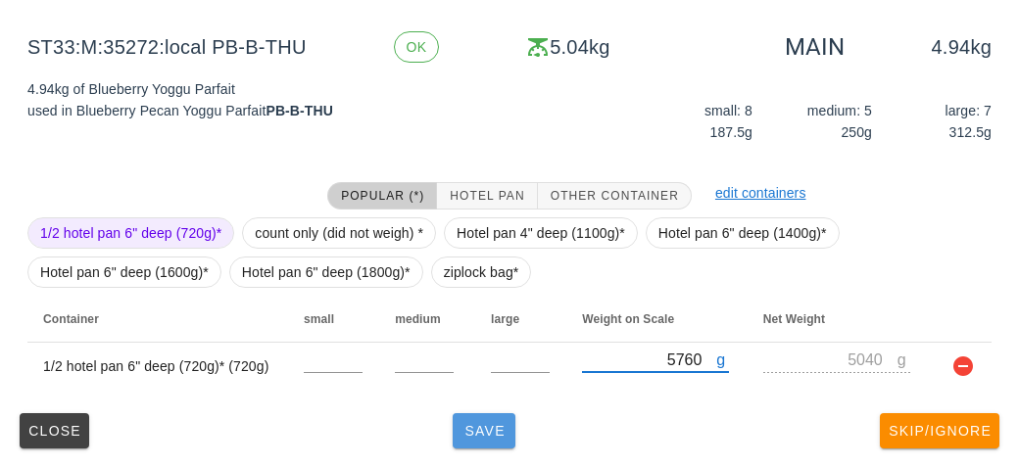
click at [488, 447] on button "Save" at bounding box center [484, 431] width 63 height 35
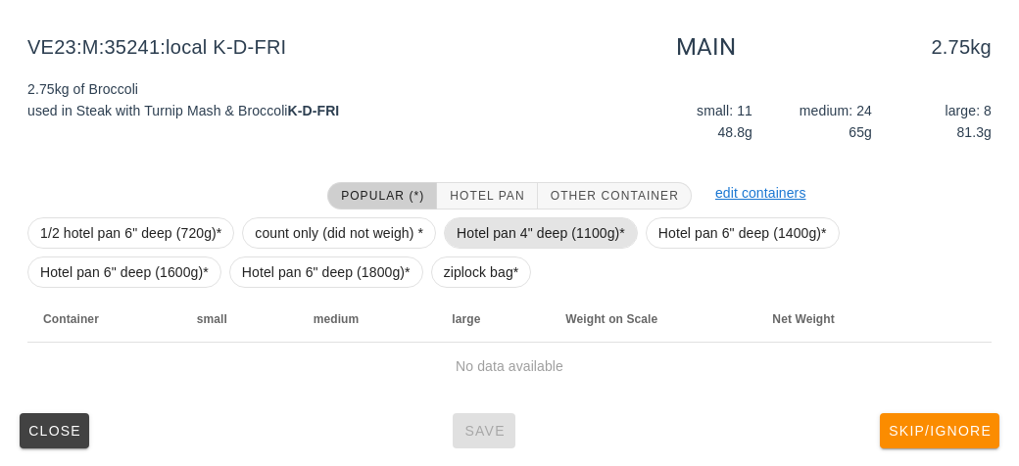
click at [468, 233] on span "Hotel pan 4" deep (1100g)*" at bounding box center [541, 233] width 169 height 29
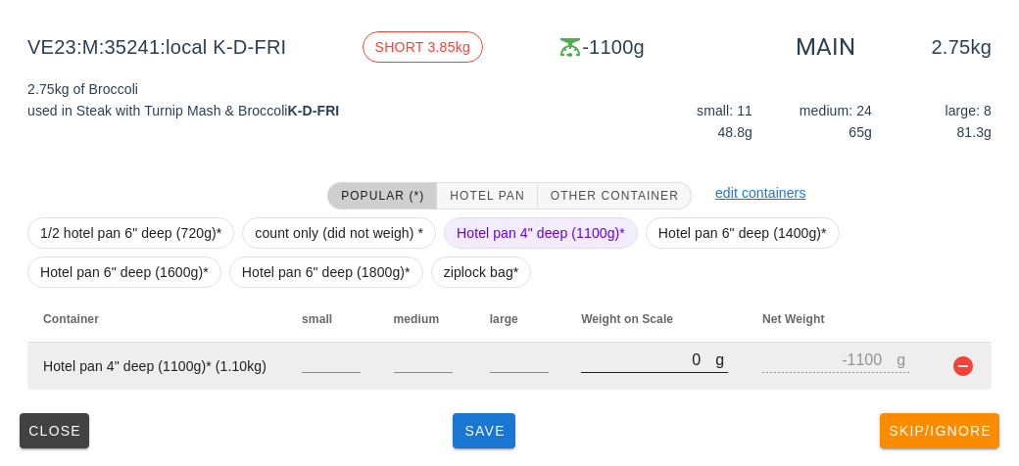
click at [585, 362] on input "0" at bounding box center [648, 359] width 134 height 25
type input "30"
type input "-1070"
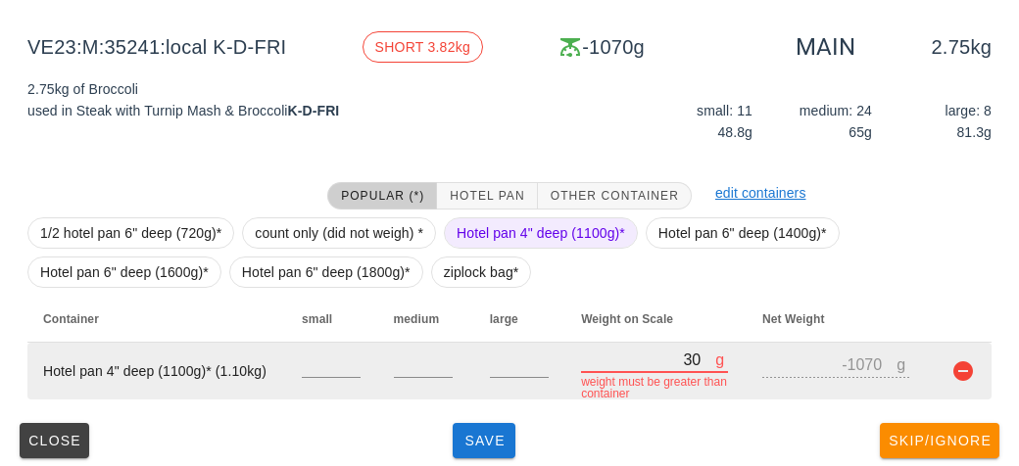
type input "390"
type input "-710"
type input "3920"
type input "2820"
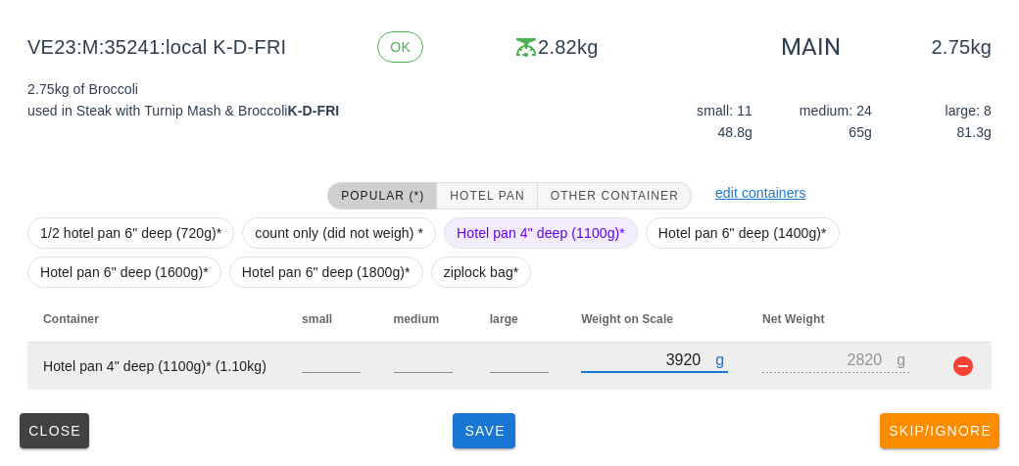
type input "3920"
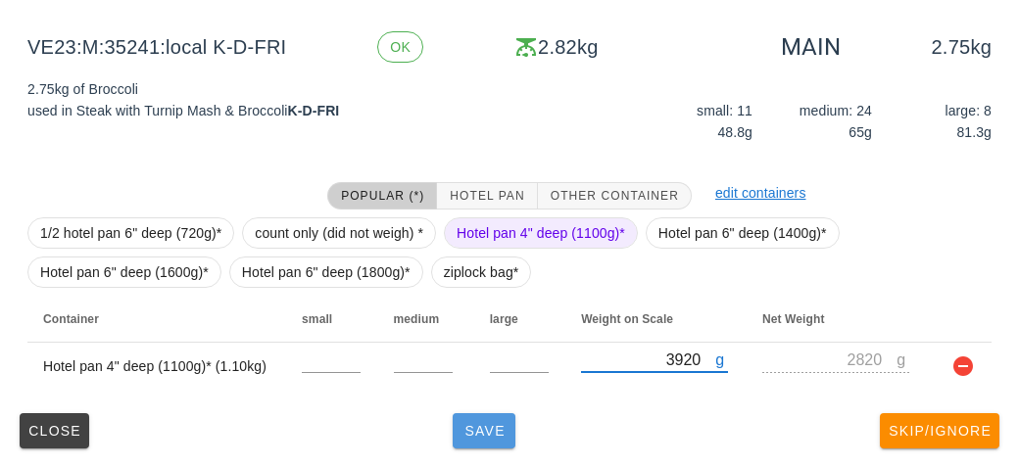
click at [489, 444] on button "Save" at bounding box center [484, 431] width 63 height 35
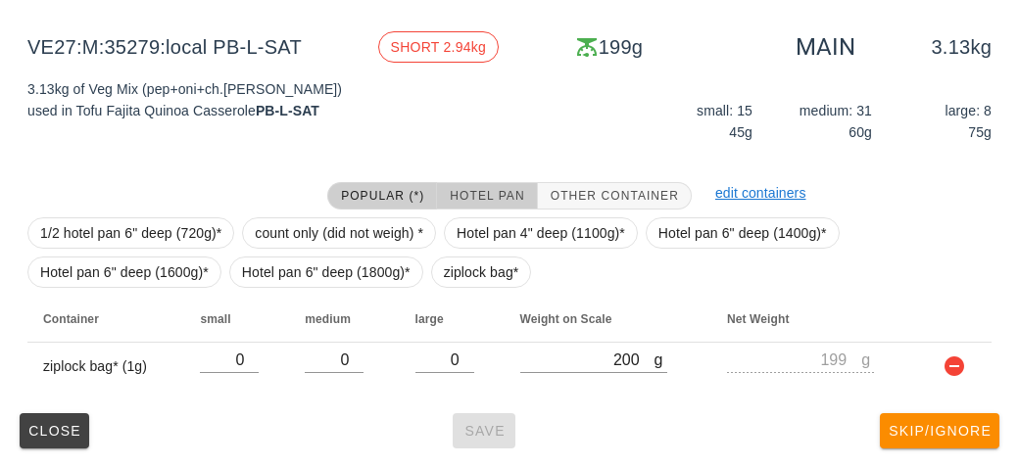
click at [450, 182] on button "Hotel Pan" at bounding box center [487, 195] width 100 height 27
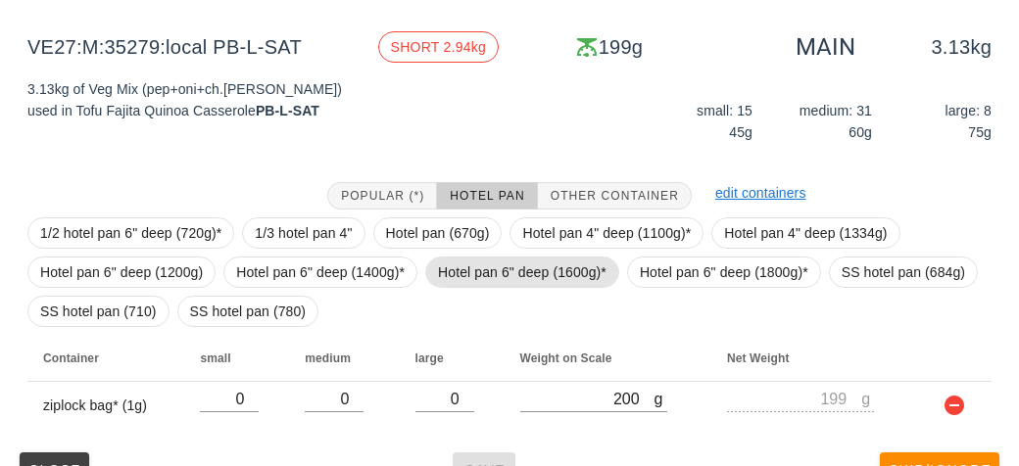
click at [473, 274] on span "Hotel pan 6" deep (1600g)*" at bounding box center [522, 272] width 169 height 29
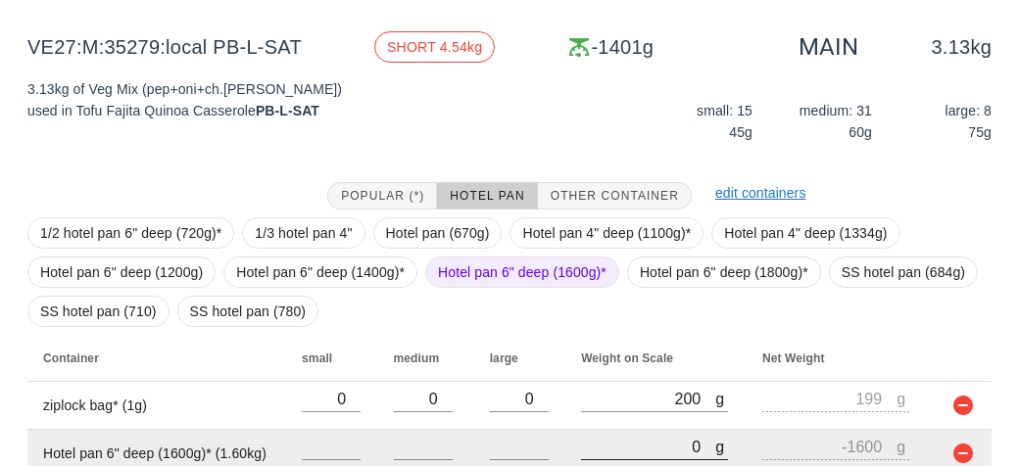
click at [581, 448] on input "0" at bounding box center [648, 446] width 134 height 25
type input "40"
type input "-1560"
type input "450"
type input "-1150"
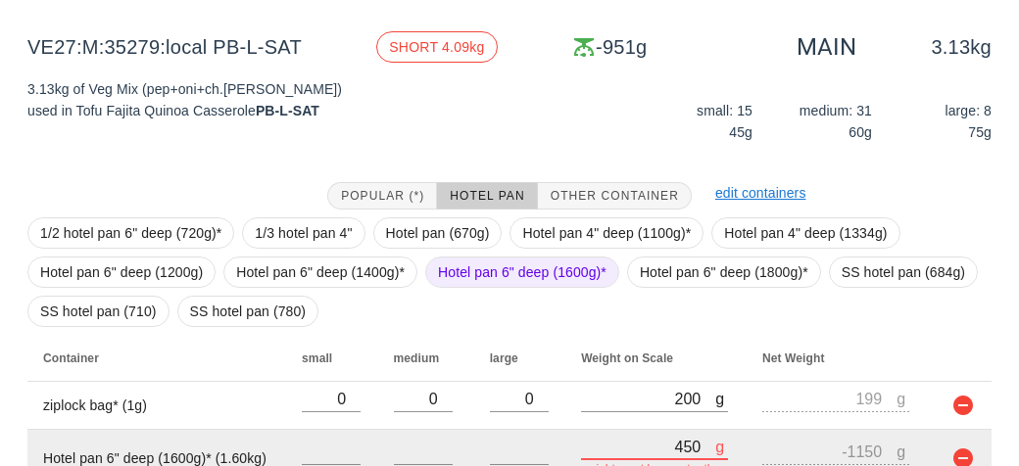
type input "4580"
type input "2980"
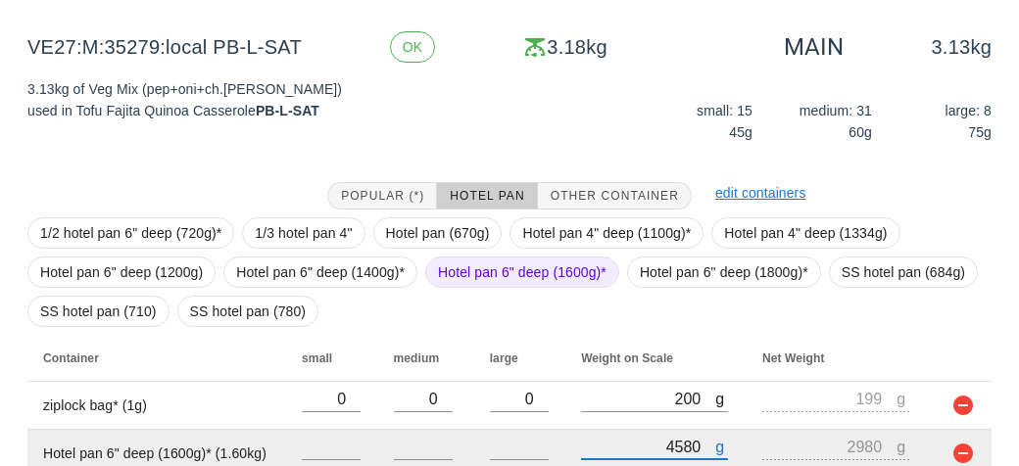
scroll to position [315, 0]
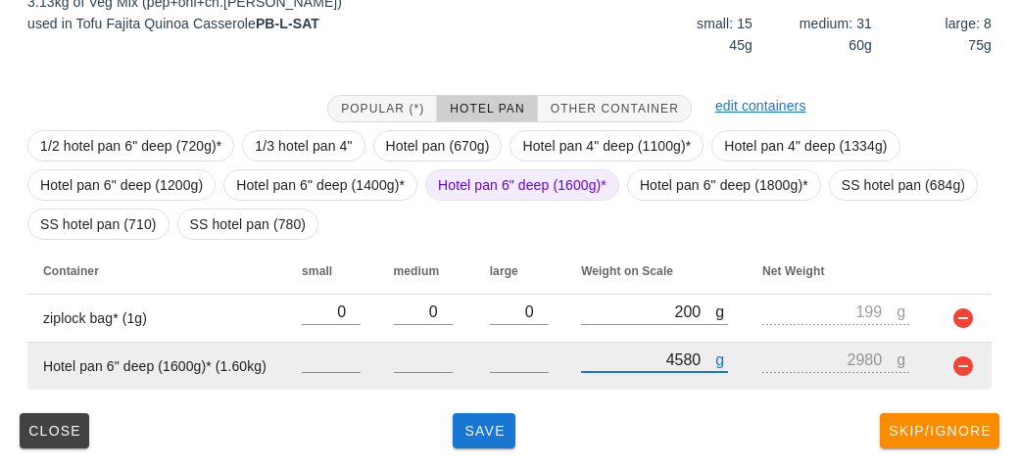
type input "4580"
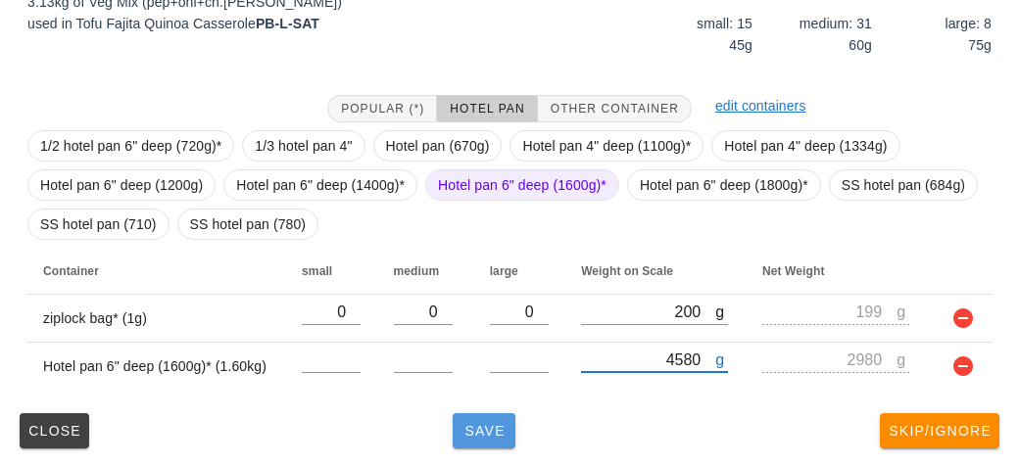
click at [484, 440] on button "Save" at bounding box center [484, 431] width 63 height 35
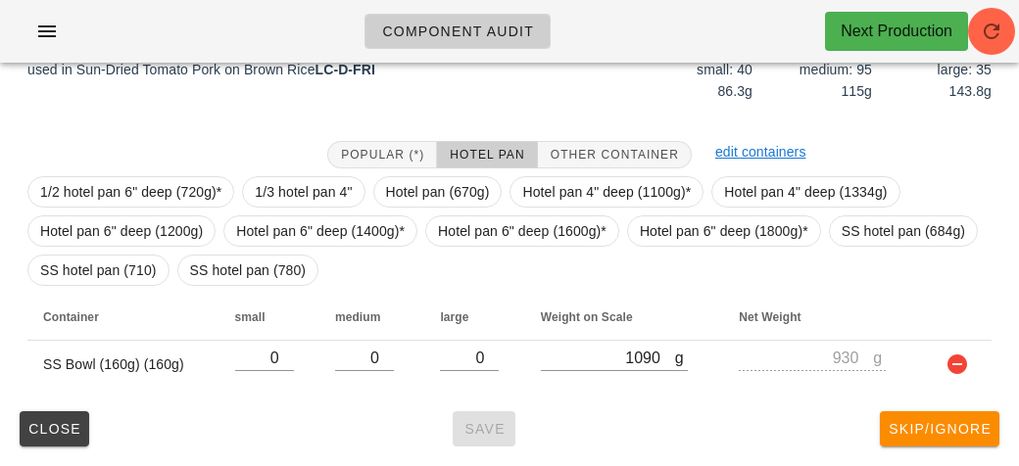
scroll to position [267, 0]
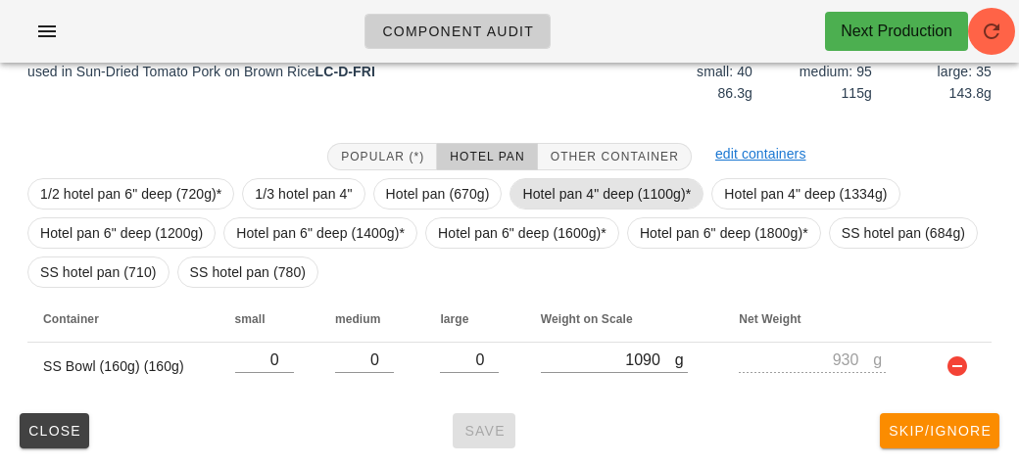
click at [559, 186] on span "Hotel pan 4" deep (1100g)*" at bounding box center [606, 193] width 169 height 29
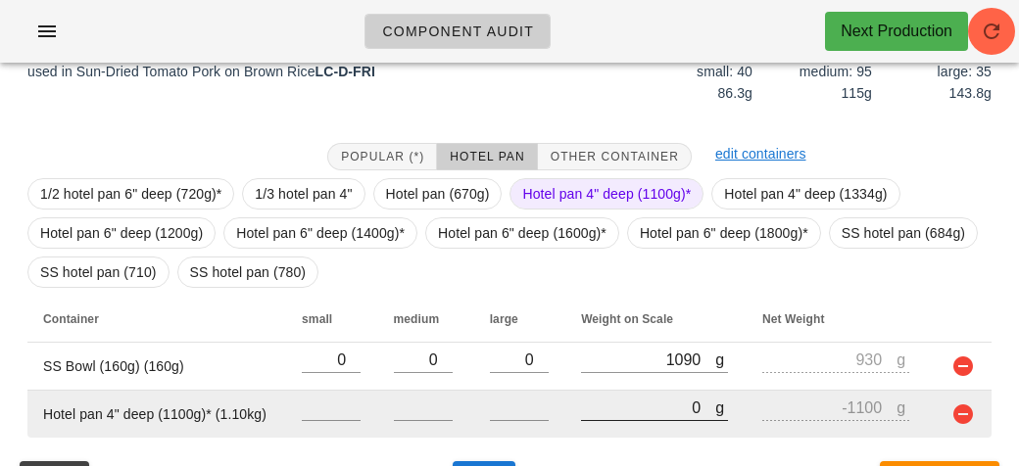
click at [612, 415] on input "0" at bounding box center [648, 407] width 134 height 25
type input "10"
type input "-1090"
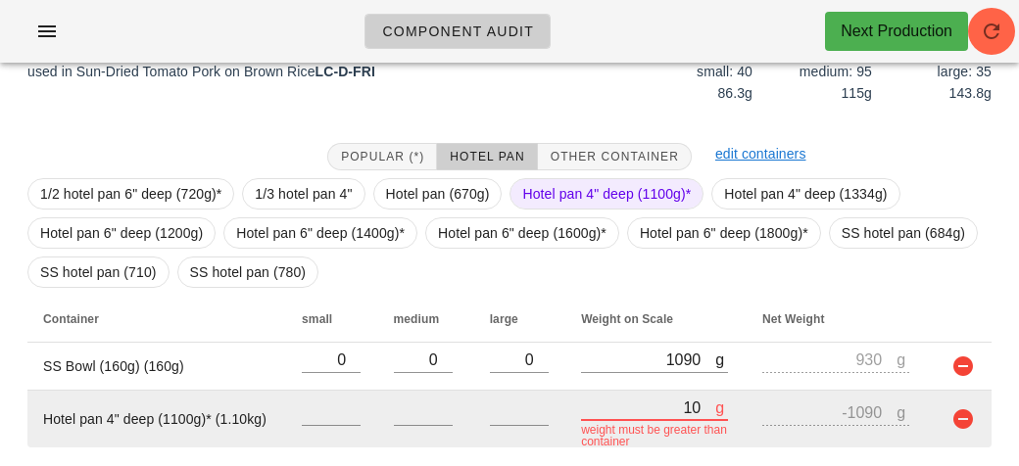
type input "110"
type input "-990"
type input "1110"
type input "10"
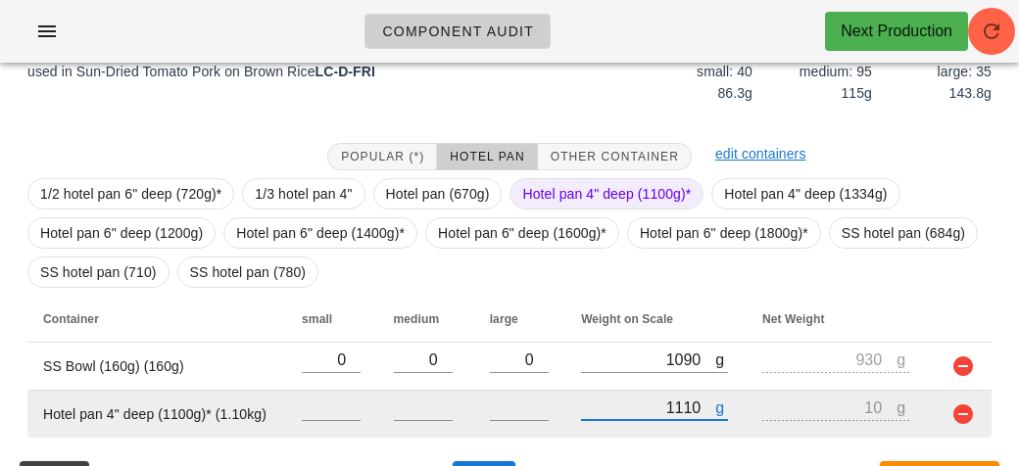
type input "11120"
type input "10020"
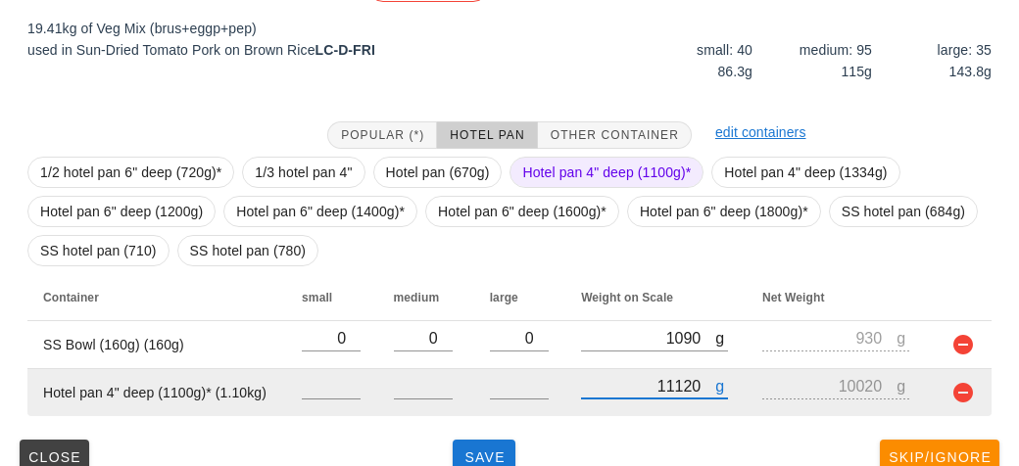
scroll to position [315, 0]
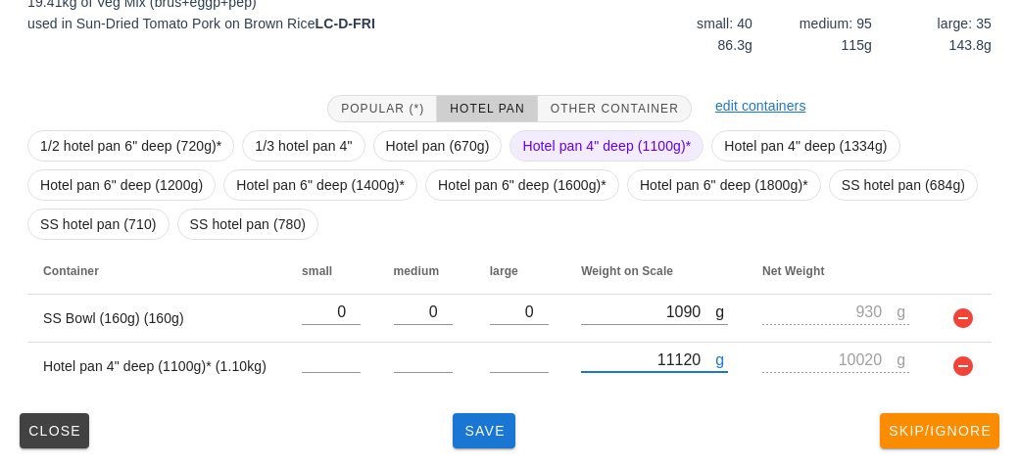
type input "11120"
click at [547, 134] on span "Hotel pan 4" deep (1100g)*" at bounding box center [606, 145] width 169 height 29
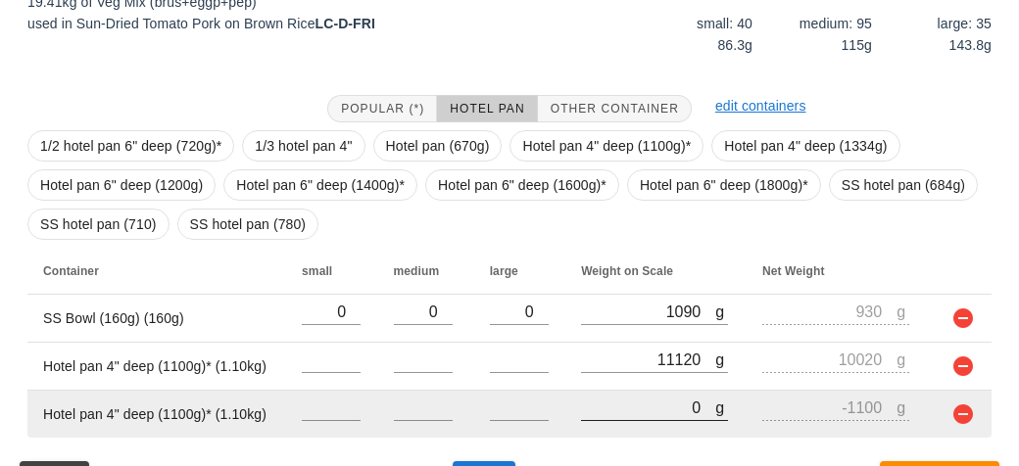
click at [603, 403] on input "0" at bounding box center [648, 407] width 134 height 25
type input "10"
type input "-1090"
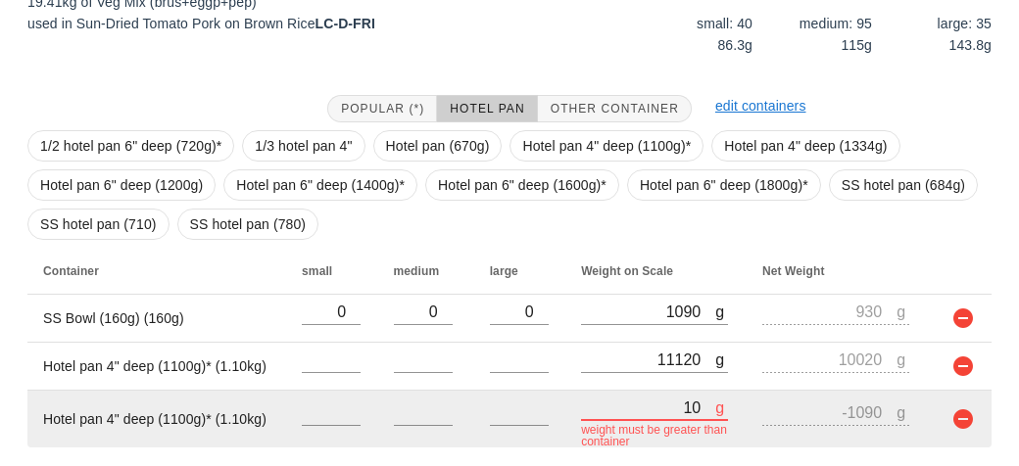
type input "100"
type input "-1000"
type input "1000"
type input "-100"
type input "10040"
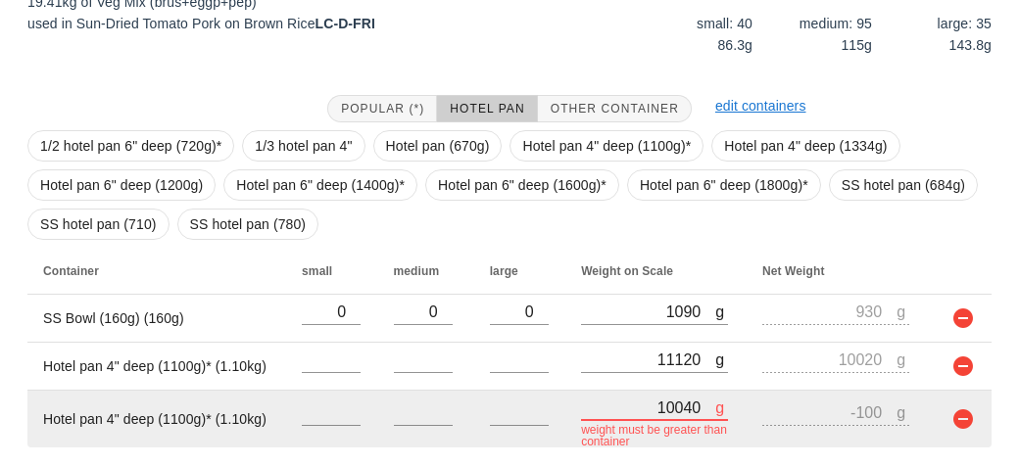
type input "8940"
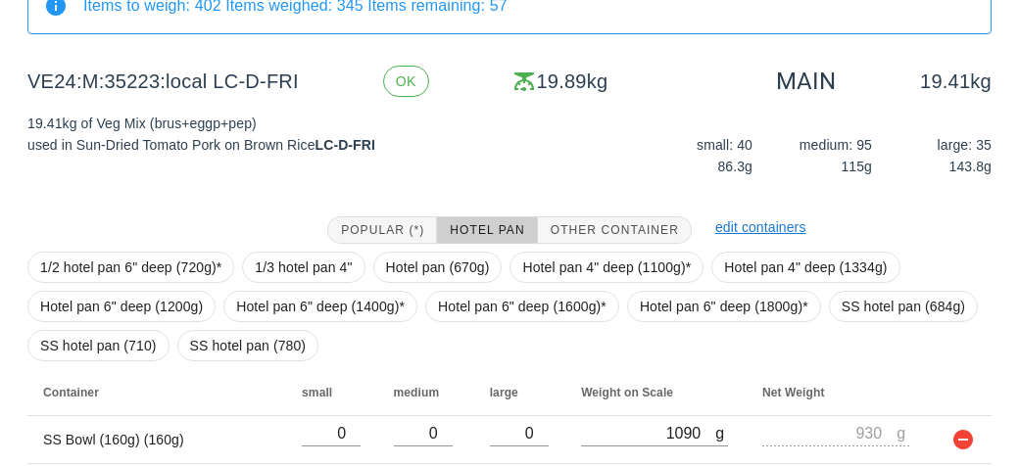
scroll to position [363, 0]
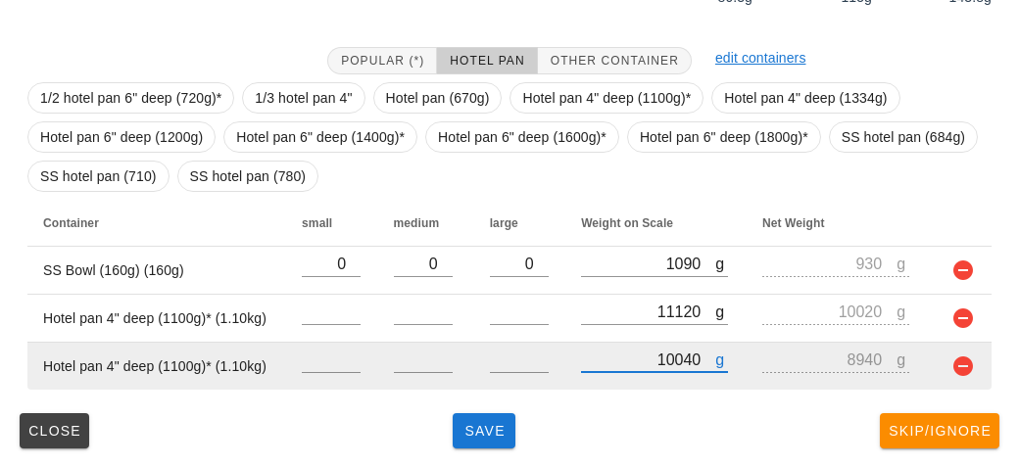
type input "10040"
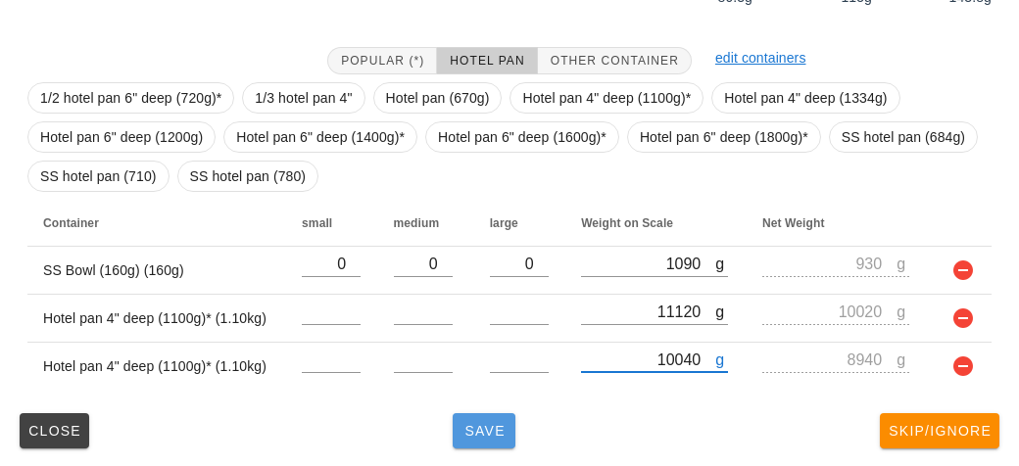
click at [475, 428] on span "Save" at bounding box center [484, 431] width 47 height 16
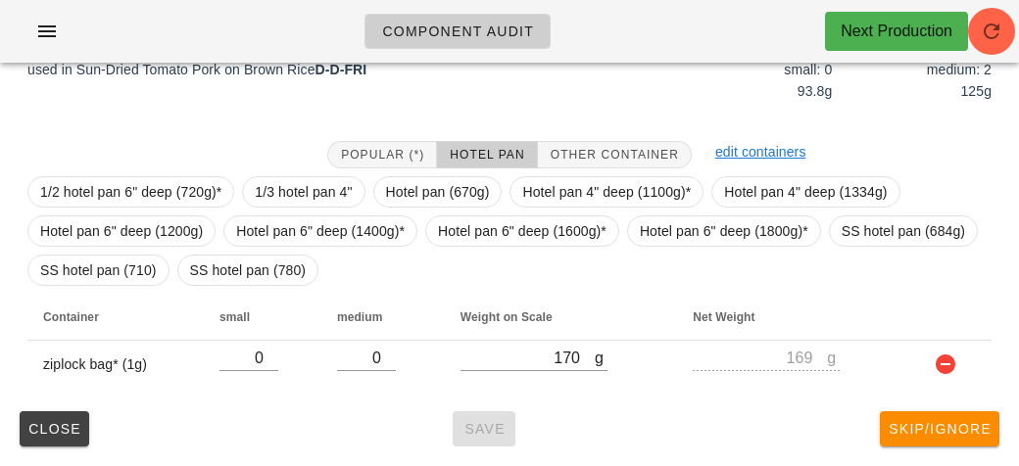
scroll to position [284, 0]
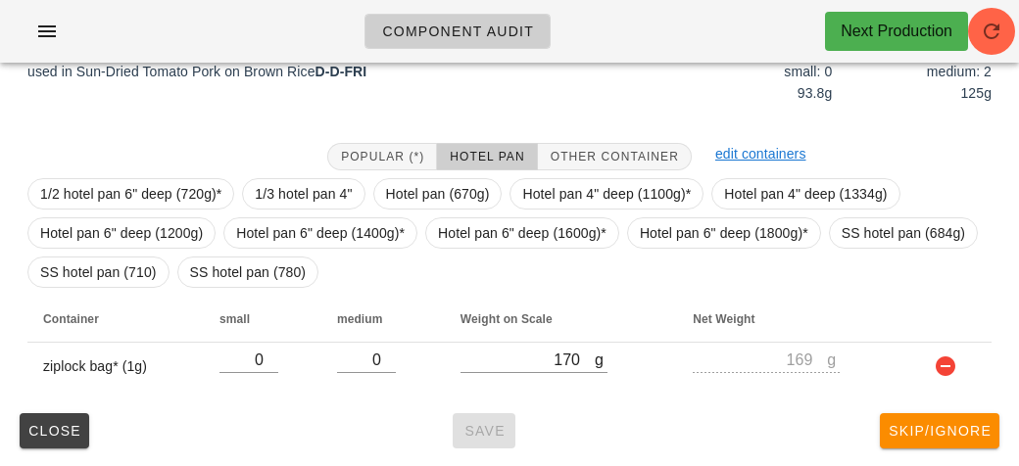
click at [601, 133] on div "Popular (*) Hotel Pan Other Container" at bounding box center [510, 156] width 388 height 51
click at [659, 143] on button "Other Container" at bounding box center [615, 156] width 154 height 27
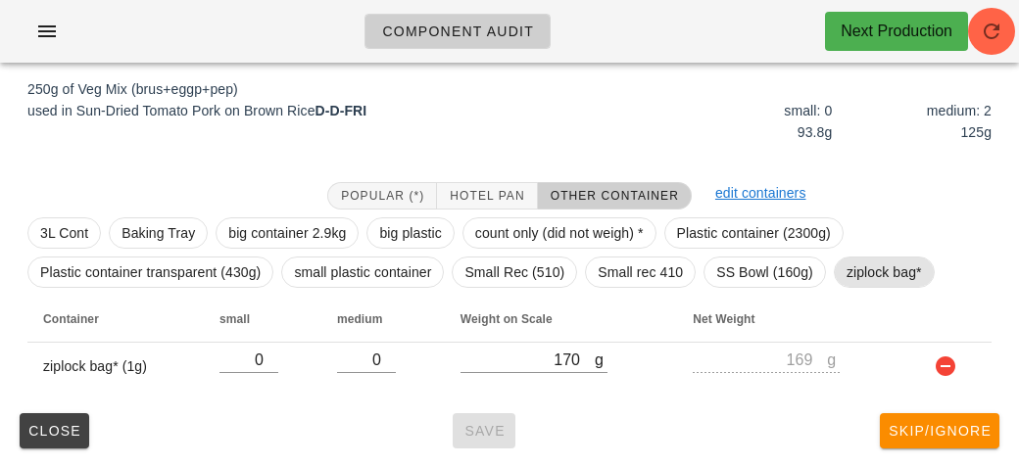
click at [885, 261] on span "ziplock bag*" at bounding box center [884, 272] width 75 height 29
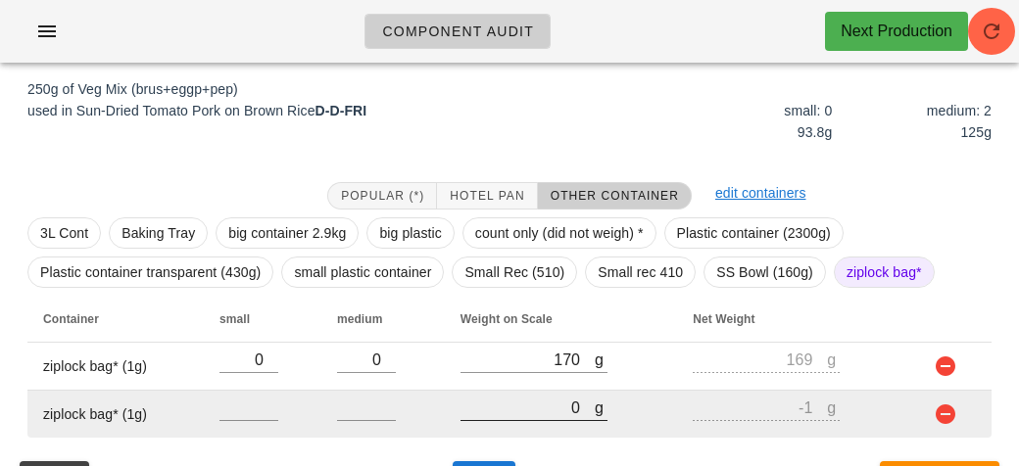
click at [529, 399] on input "0" at bounding box center [528, 407] width 134 height 25
type input "50"
type input "49"
type input "540"
type input "539"
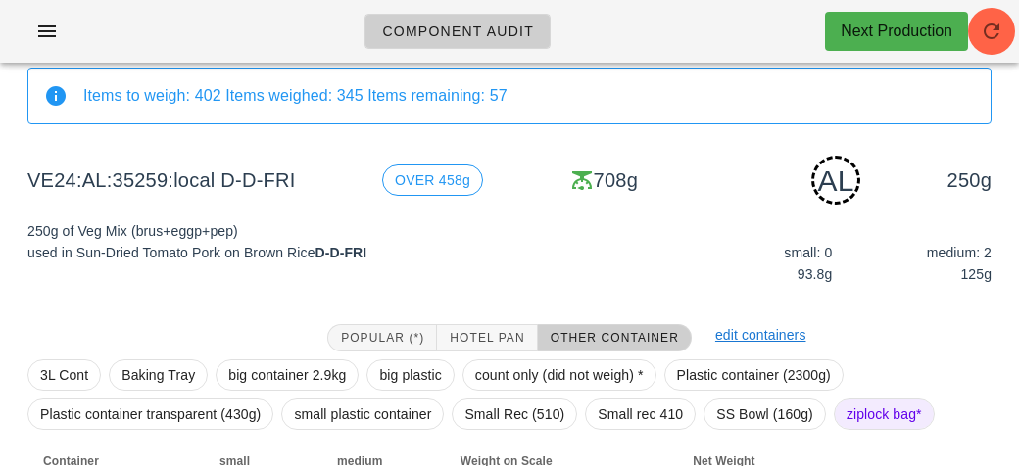
scroll to position [293, 0]
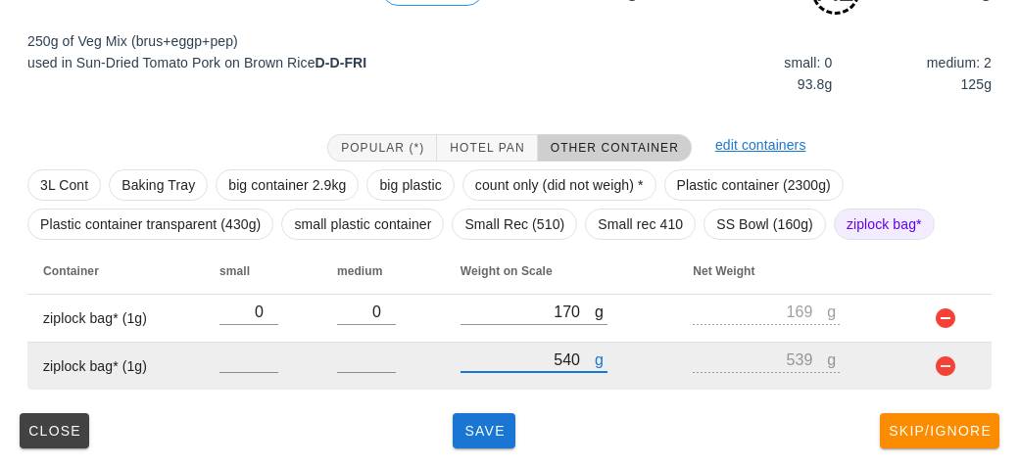
type input "540"
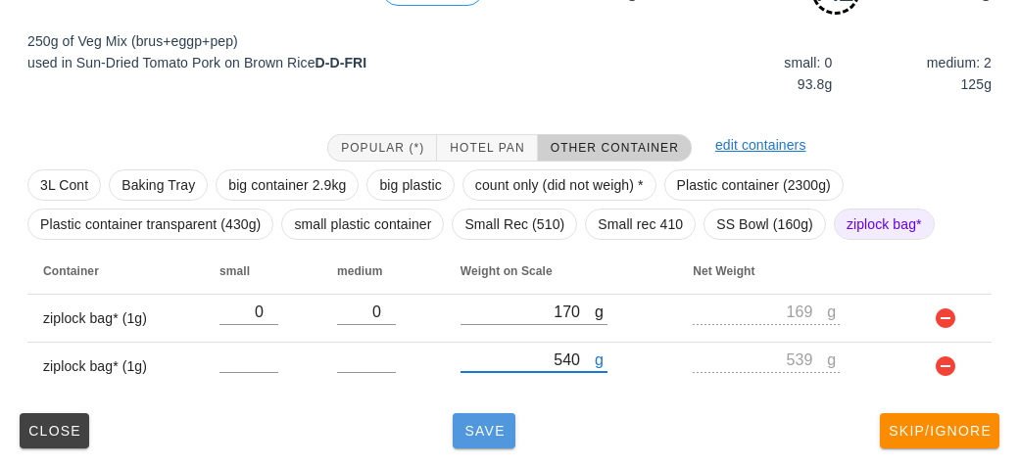
click at [457, 416] on button "Save" at bounding box center [484, 431] width 63 height 35
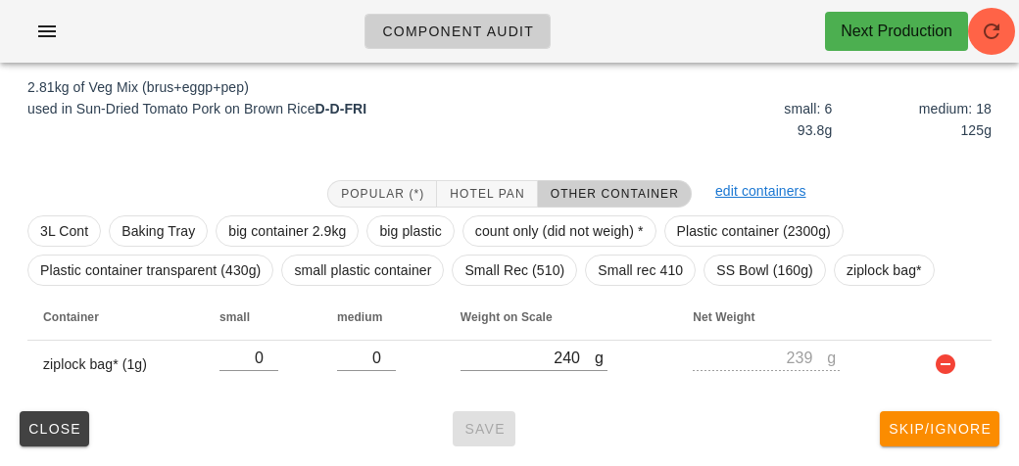
scroll to position [227, 0]
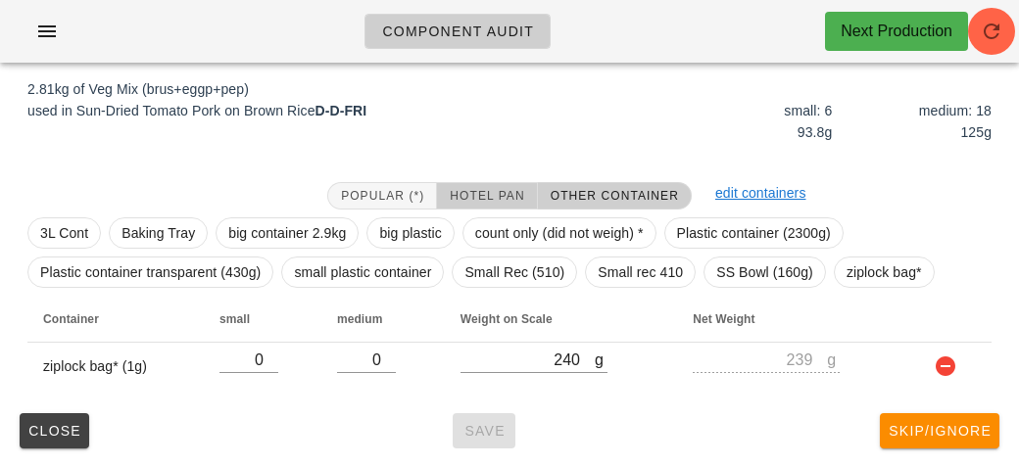
click at [463, 189] on span "Hotel Pan" at bounding box center [486, 196] width 75 height 14
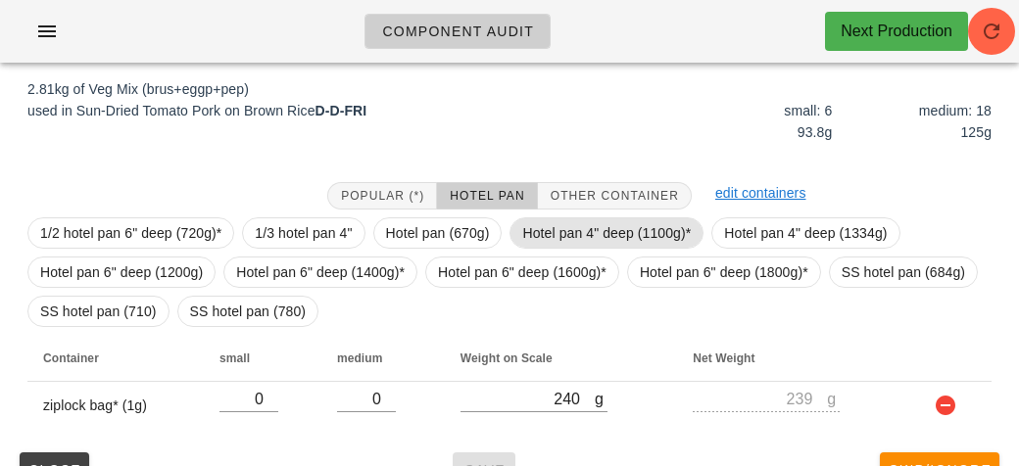
click at [539, 235] on span "Hotel pan 4" deep (1100g)*" at bounding box center [606, 233] width 169 height 29
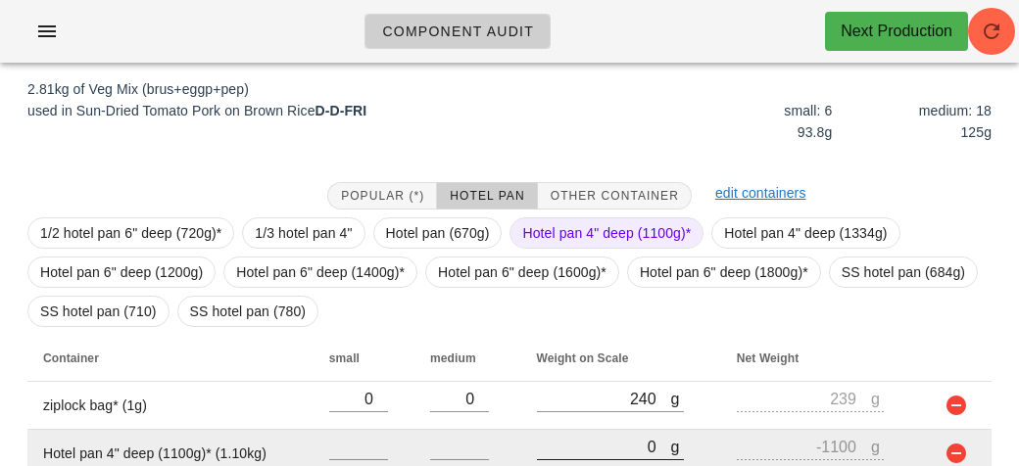
click at [544, 440] on input "0" at bounding box center [604, 446] width 134 height 25
type input "30"
type input "-1070"
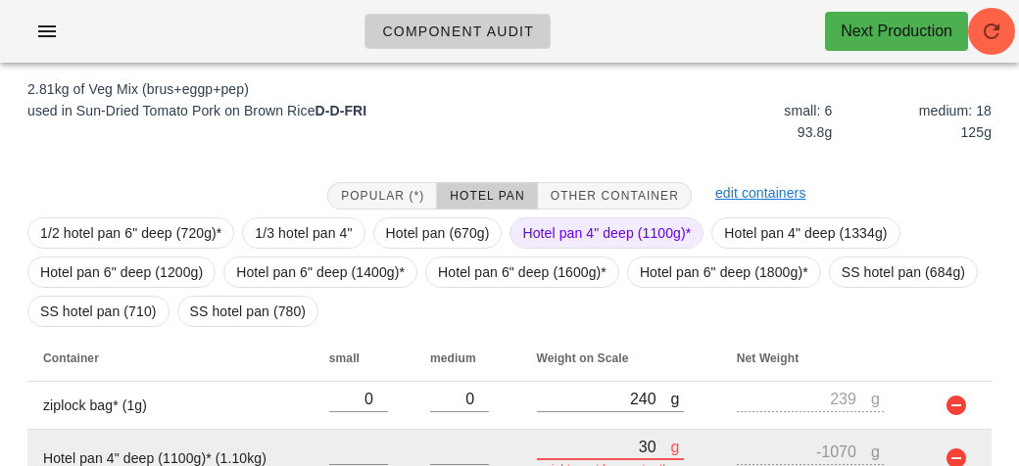
type input "390"
type input "-710"
type input "3930"
type input "2830"
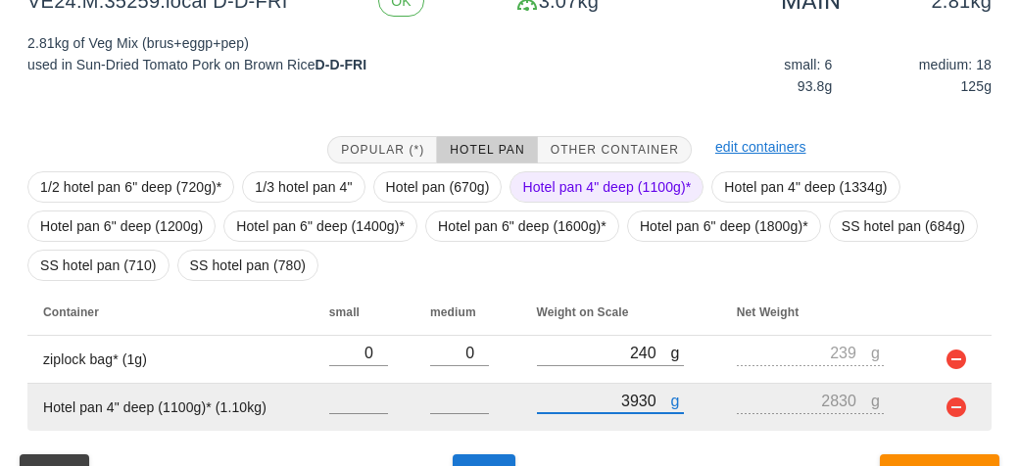
scroll to position [315, 0]
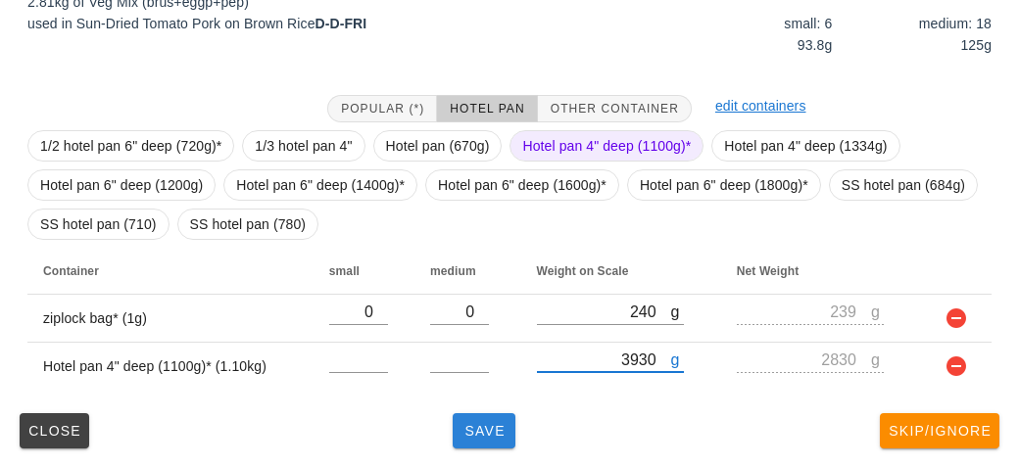
type input "3930"
click at [463, 437] on span "Save" at bounding box center [484, 431] width 47 height 16
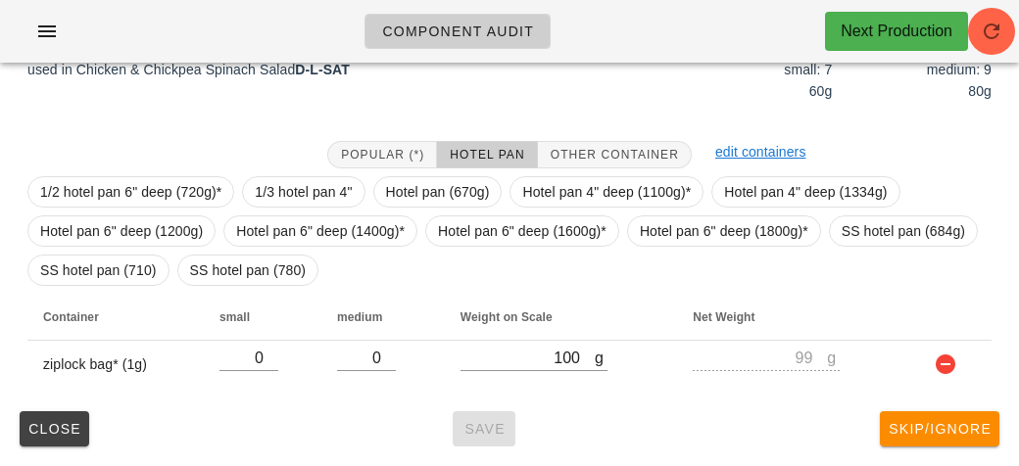
scroll to position [267, 0]
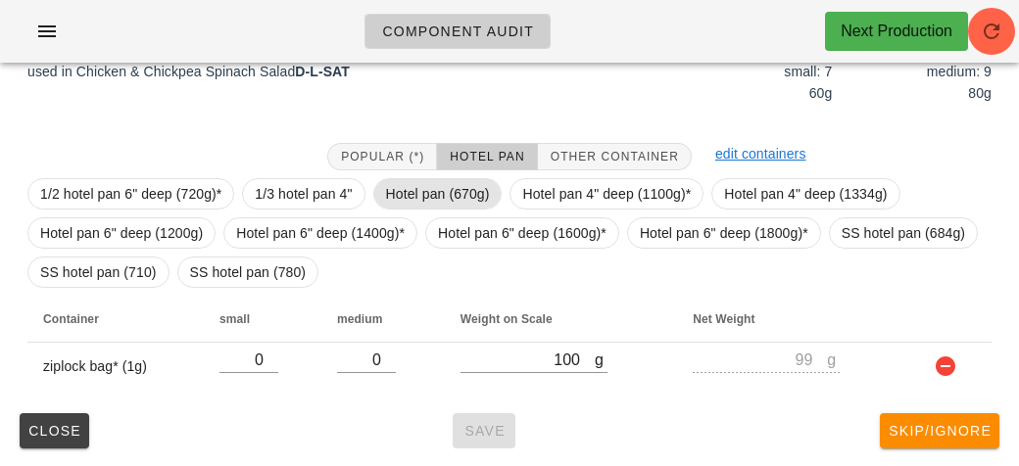
click at [410, 200] on span "Hotel pan (670g)" at bounding box center [438, 193] width 104 height 29
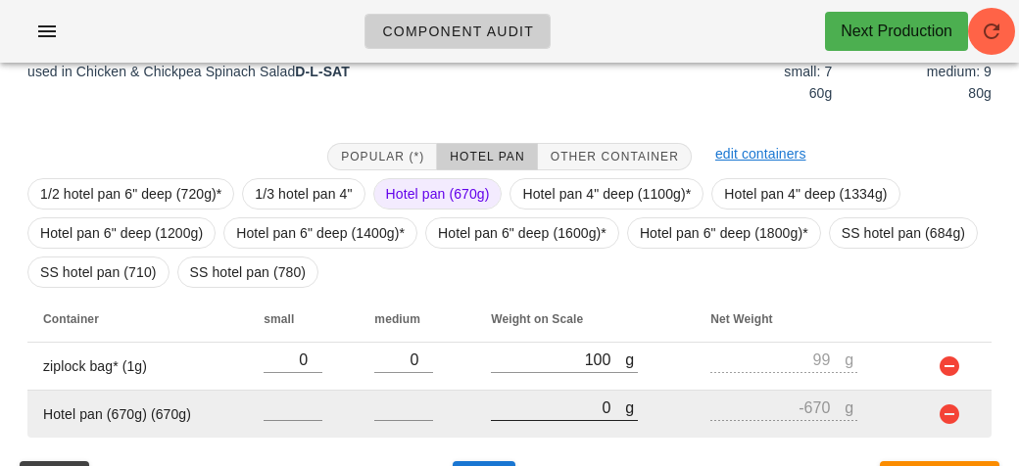
click at [539, 411] on input "0" at bounding box center [558, 407] width 134 height 25
type input "20"
type input "-650"
type input "210"
type input "-460"
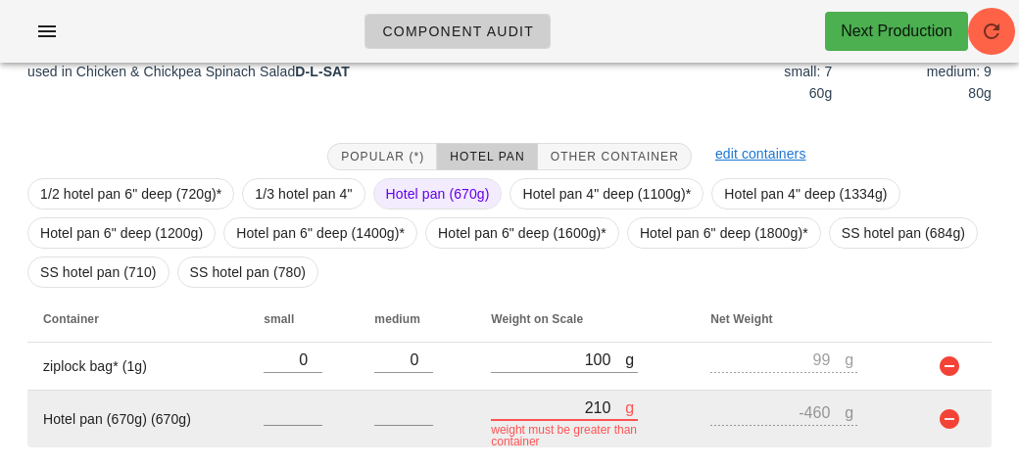
type input "2150"
type input "1480"
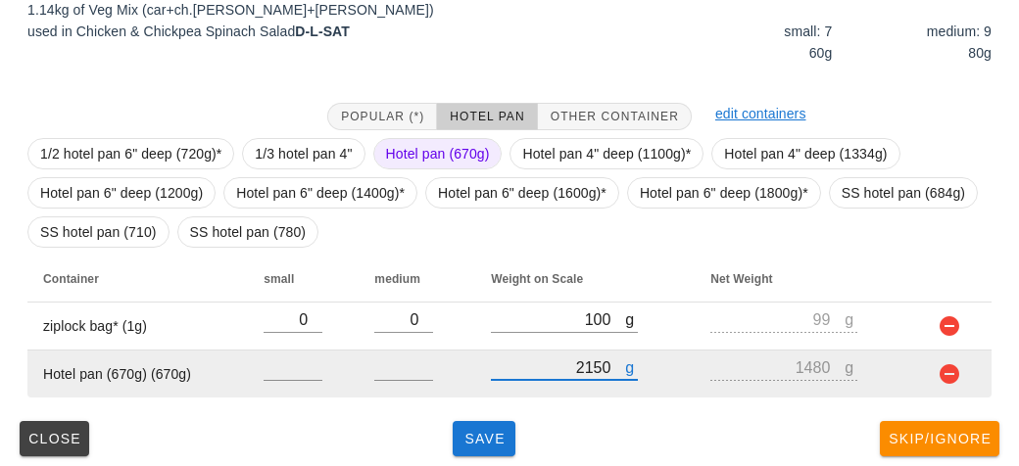
scroll to position [315, 0]
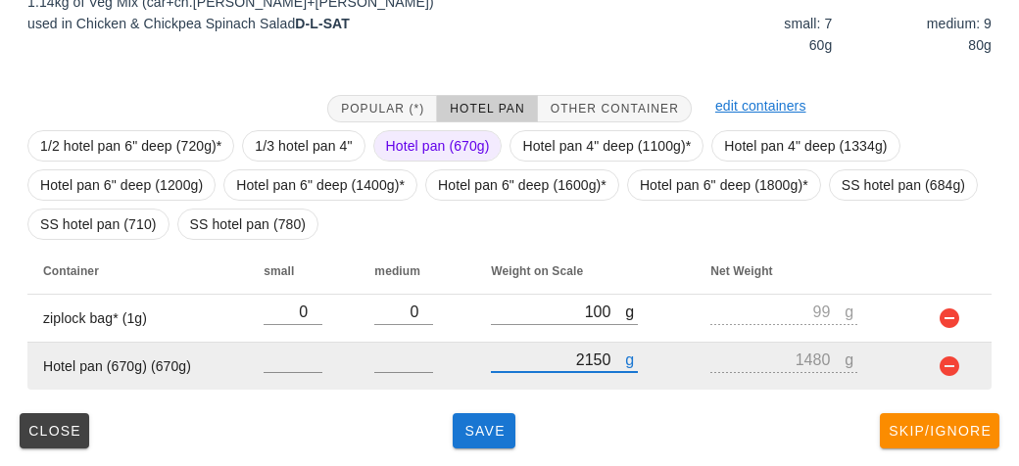
type input "2150"
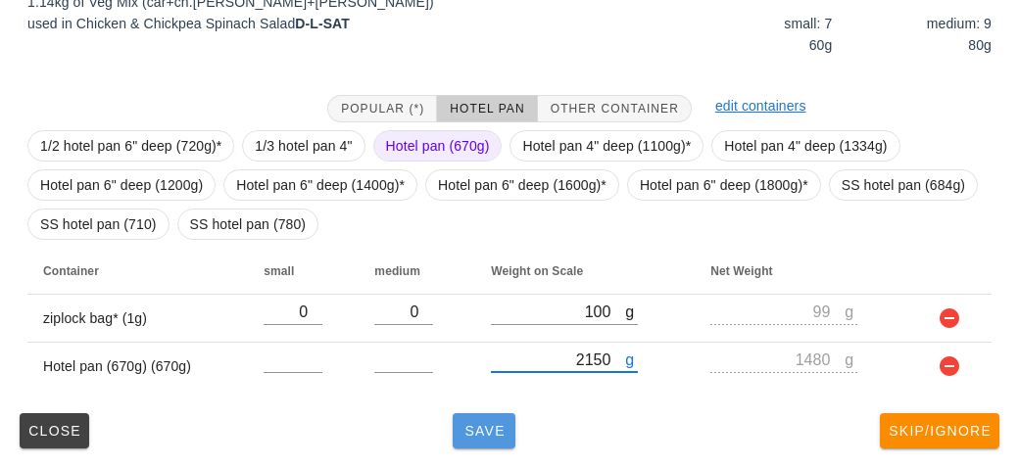
click at [474, 447] on button "Save" at bounding box center [484, 431] width 63 height 35
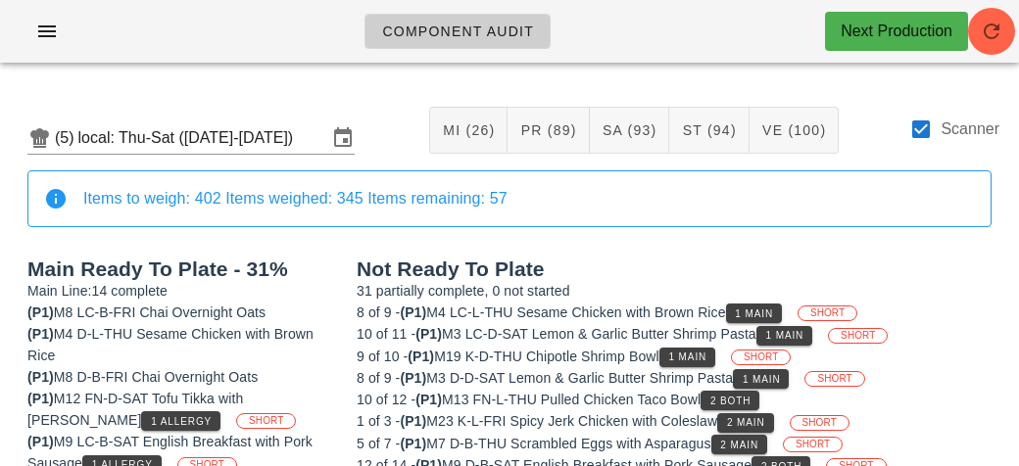
click at [932, 142] on div "Scanner" at bounding box center [954, 140] width 90 height 45
click at [915, 138] on div at bounding box center [920, 129] width 33 height 33
checkbox input "false"
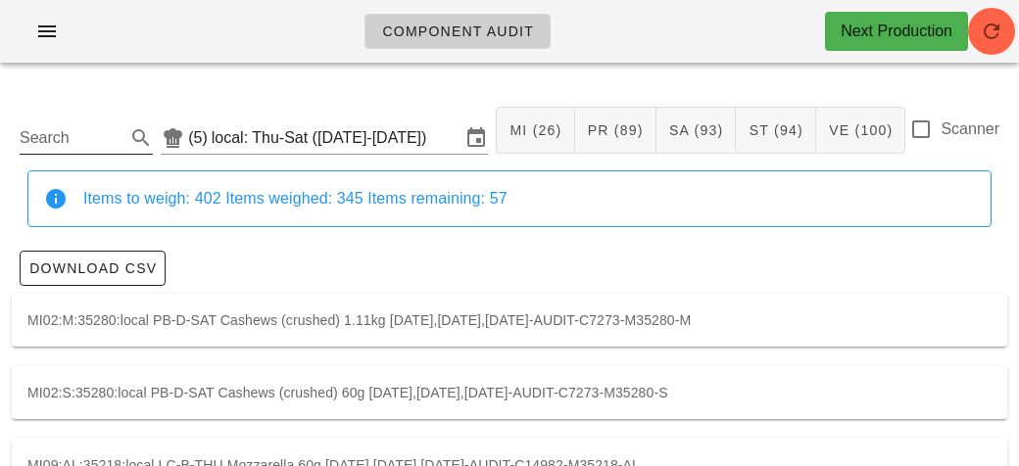
click at [72, 135] on input "Search" at bounding box center [71, 137] width 102 height 31
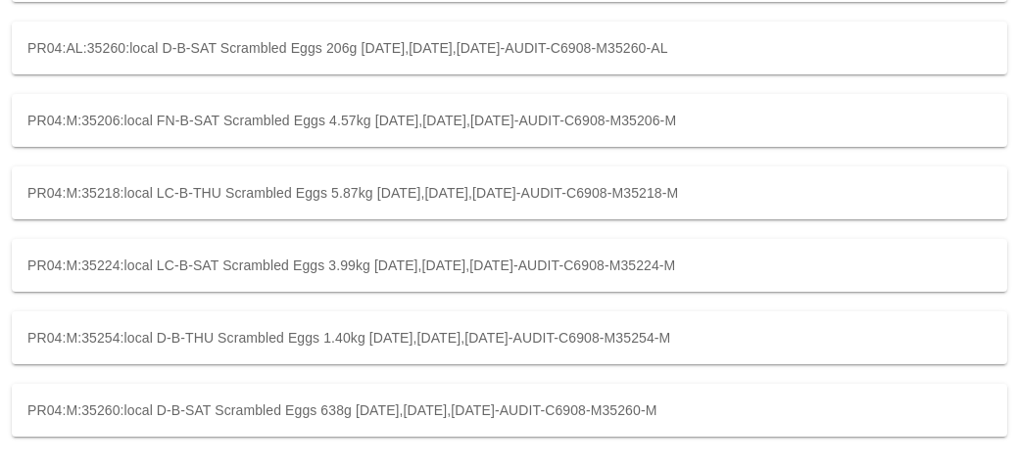
click at [237, 331] on div "PR04:M:35254:local D-B-THU Scrambled Eggs 1.40kg [DATE],[DATE],[DATE]-AUDIT-C69…" at bounding box center [510, 338] width 996 height 53
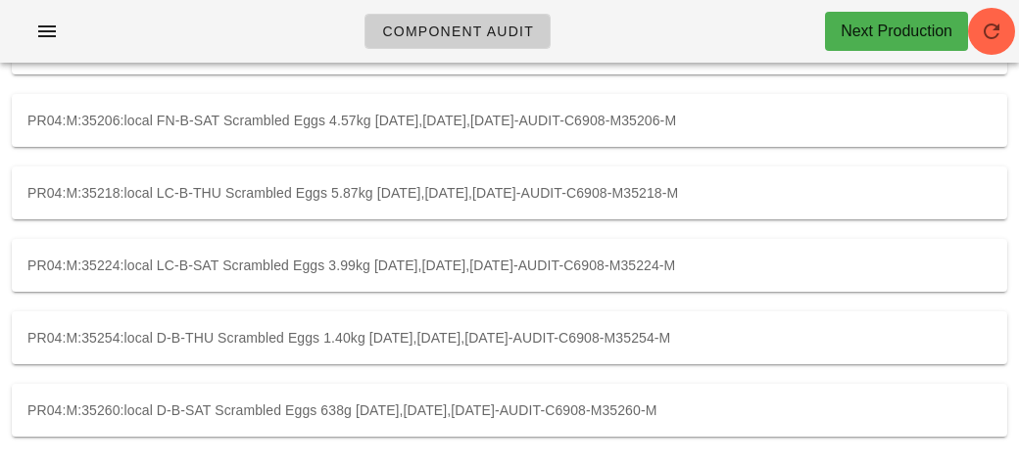
click at [179, 413] on div "PR04:M:35260:local D-B-SAT Scrambled Eggs 638g [DATE],[DATE],[DATE]-AUDIT-C6908…" at bounding box center [510, 410] width 996 height 53
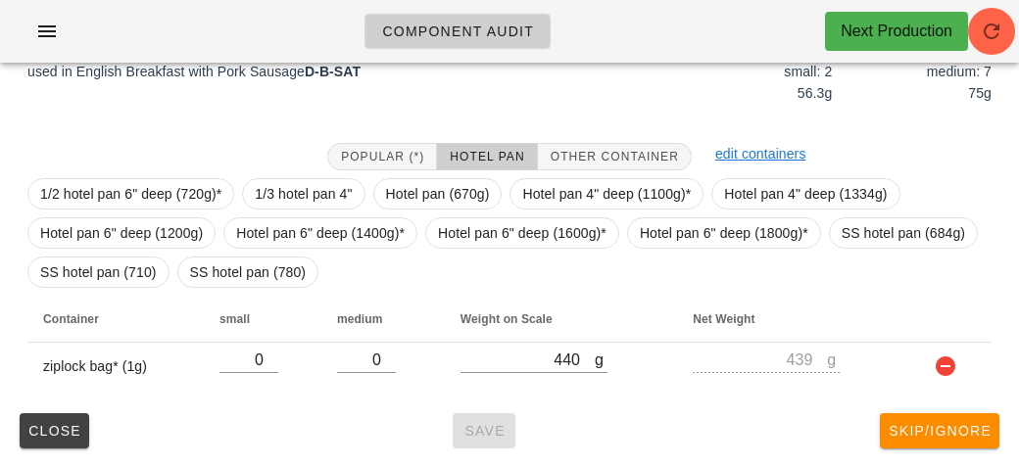
type input "pr04"
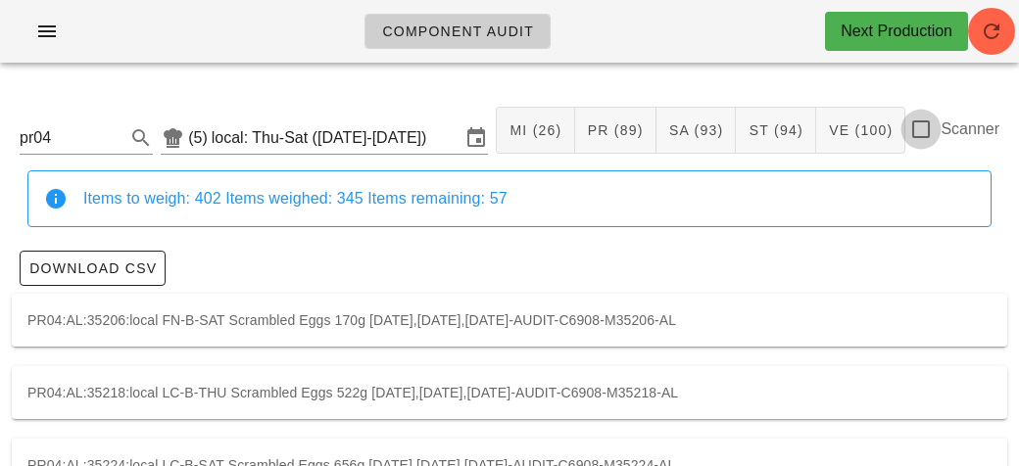
click at [933, 121] on div at bounding box center [920, 129] width 33 height 33
checkbox input "true"
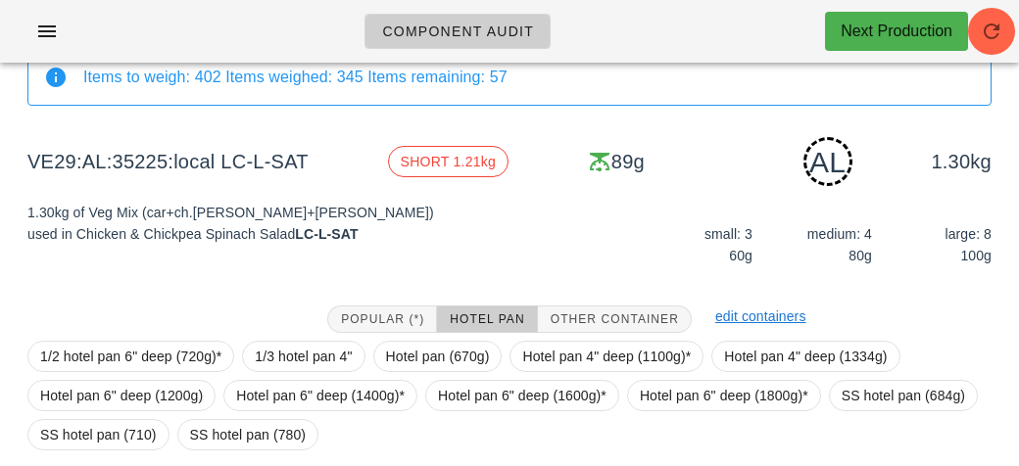
scroll to position [284, 0]
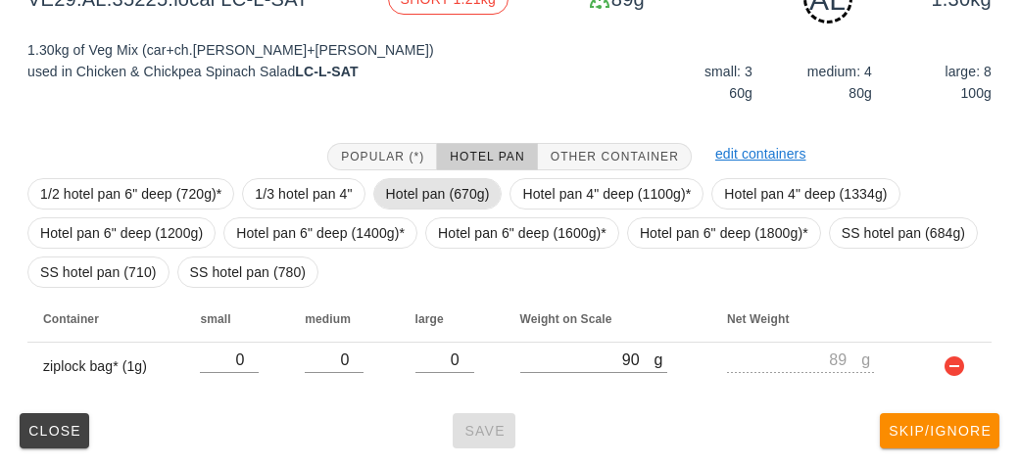
click at [393, 186] on span "Hotel pan (670g)" at bounding box center [438, 193] width 104 height 29
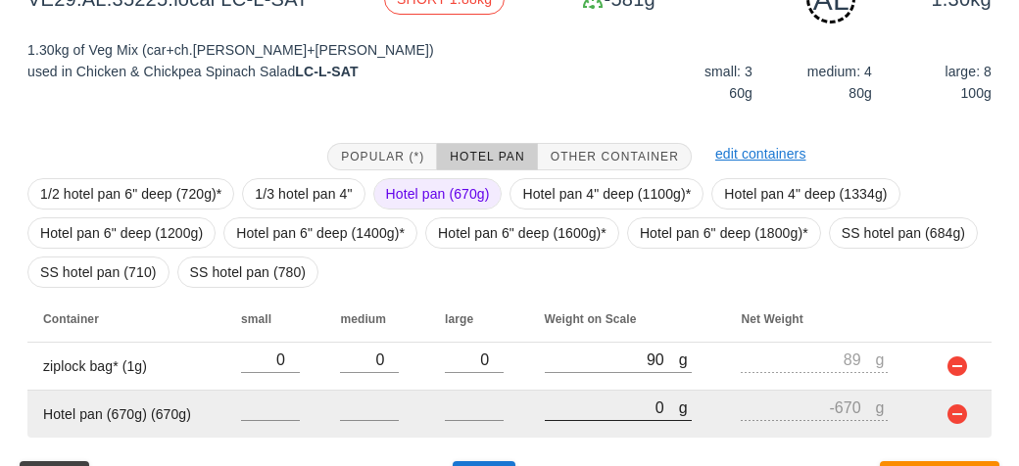
click at [599, 403] on input "0" at bounding box center [612, 407] width 134 height 25
type input "210"
type input "-460"
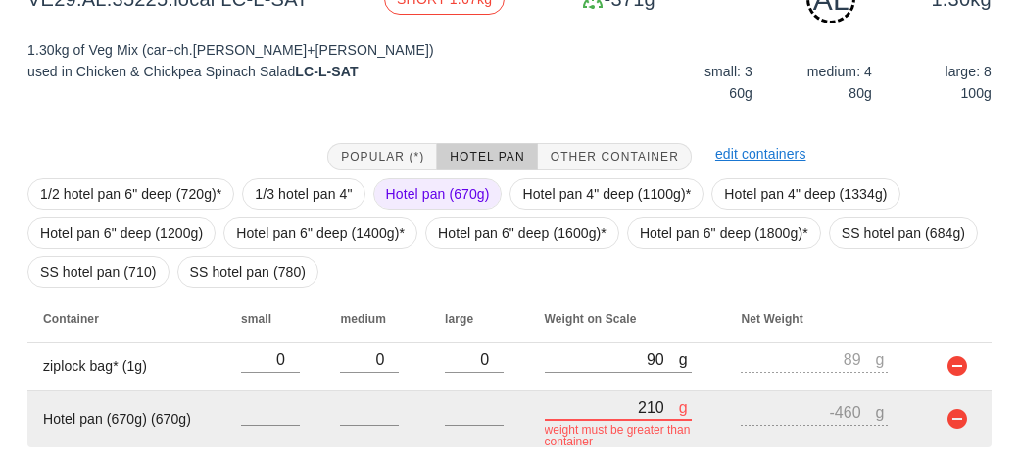
type input "2180"
type input "1510"
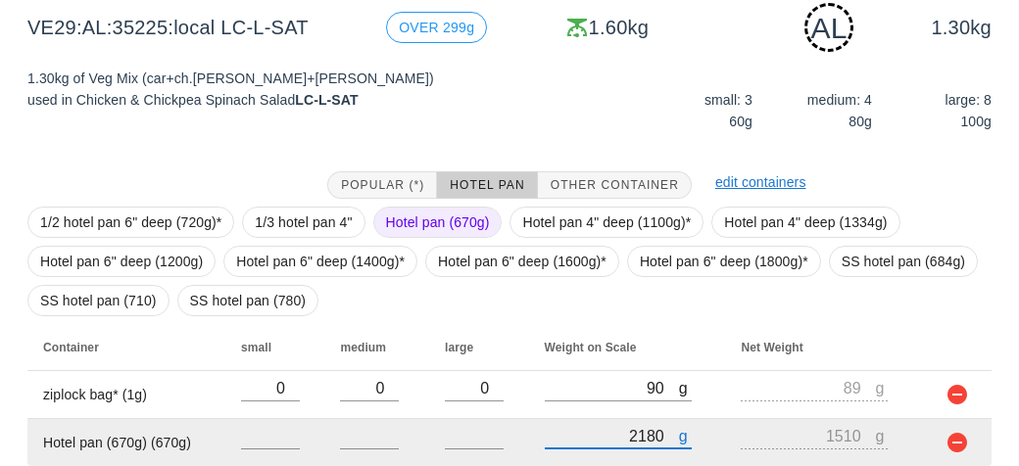
scroll to position [332, 0]
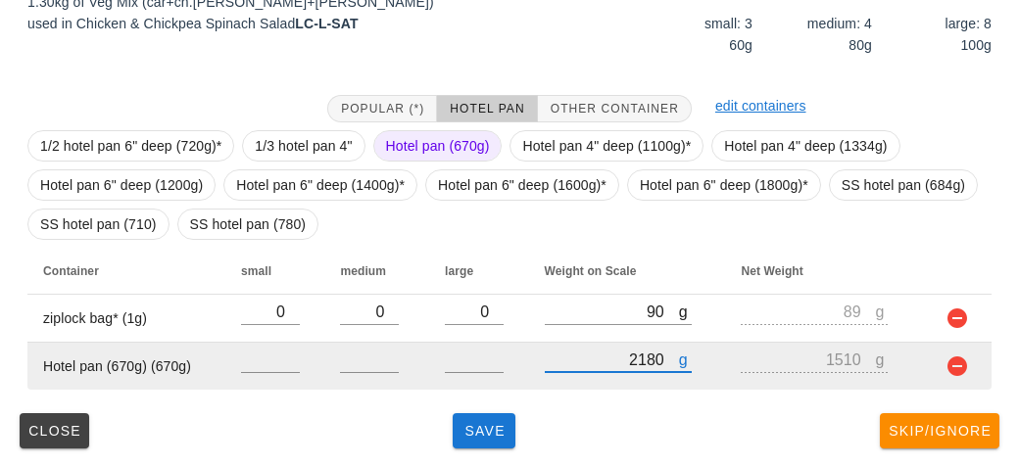
type input "2180"
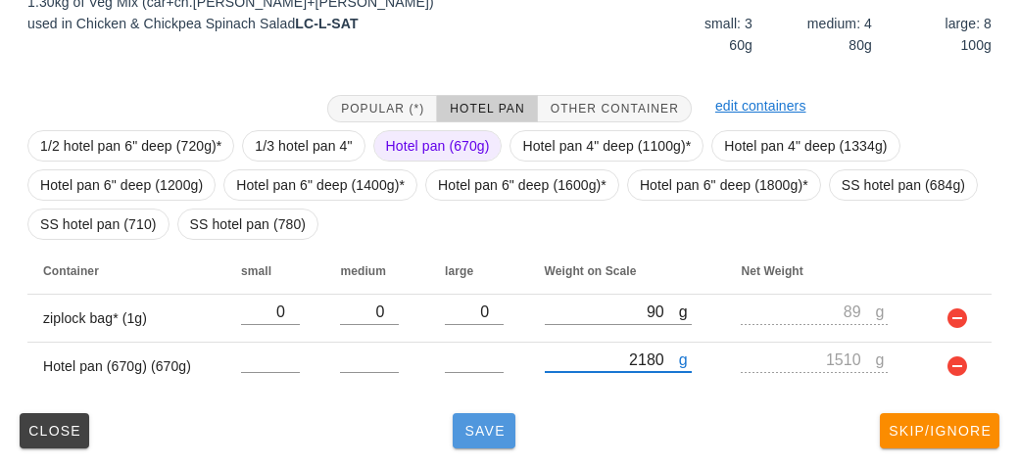
click at [497, 445] on button "Save" at bounding box center [484, 431] width 63 height 35
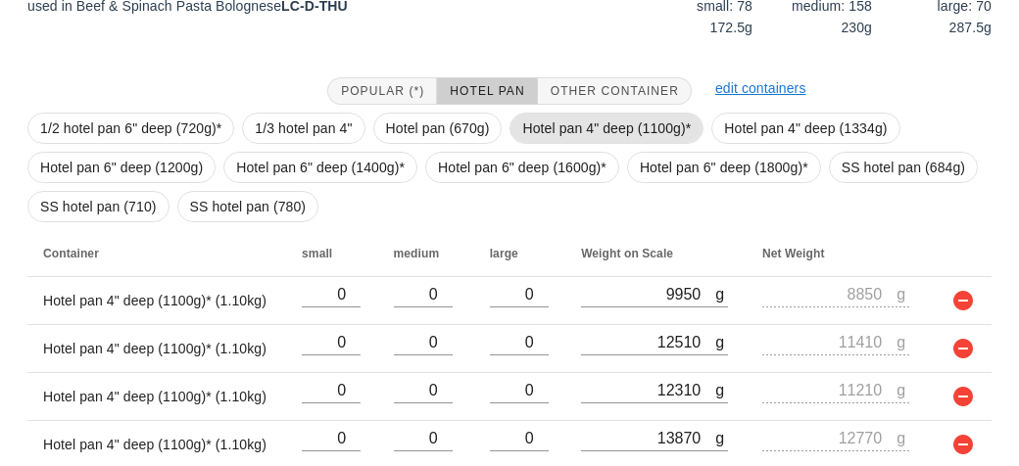
click at [539, 127] on span "Hotel pan 4" deep (1100g)*" at bounding box center [606, 128] width 169 height 29
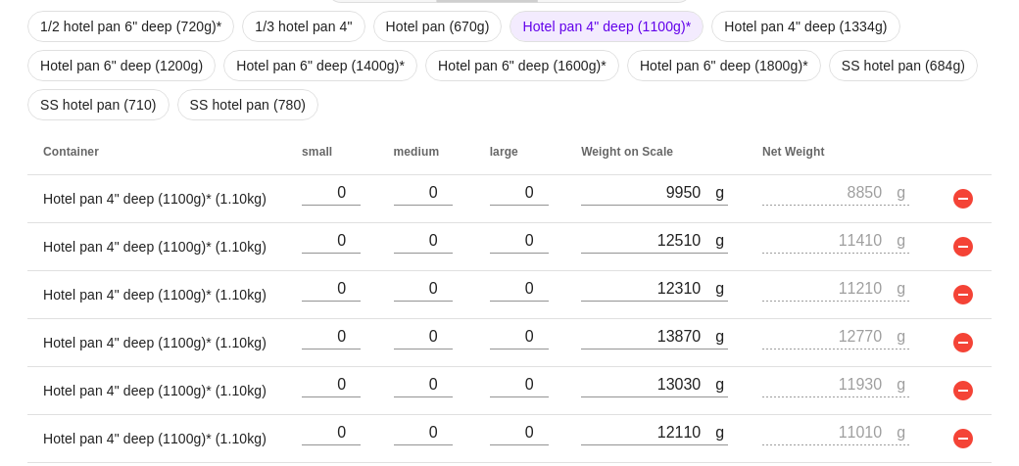
scroll to position [553, 0]
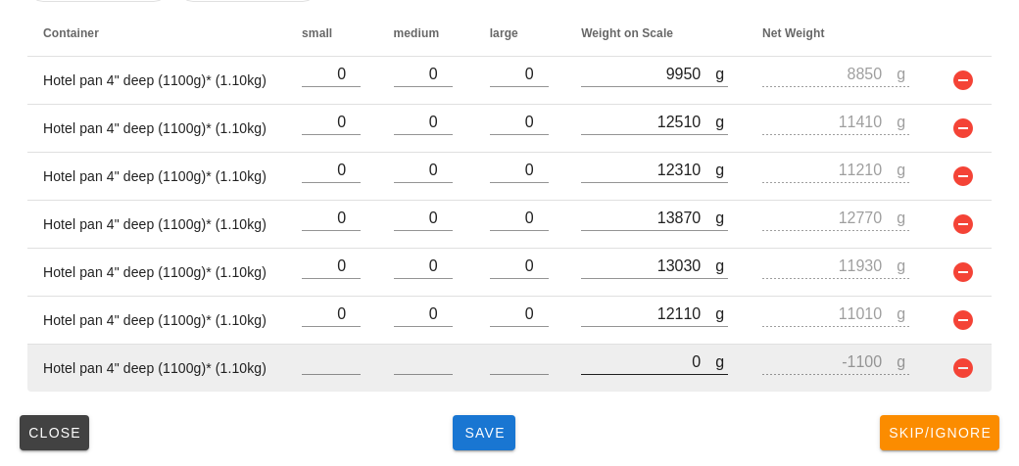
click at [606, 359] on input "0" at bounding box center [648, 361] width 134 height 25
type input "40"
type input "-1060"
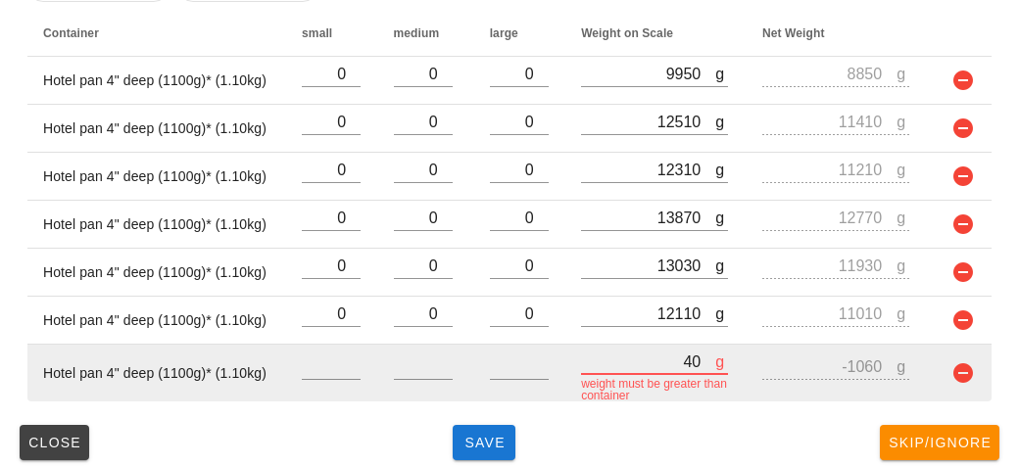
type input "450"
type input "-650"
type input "4550"
type input "3450"
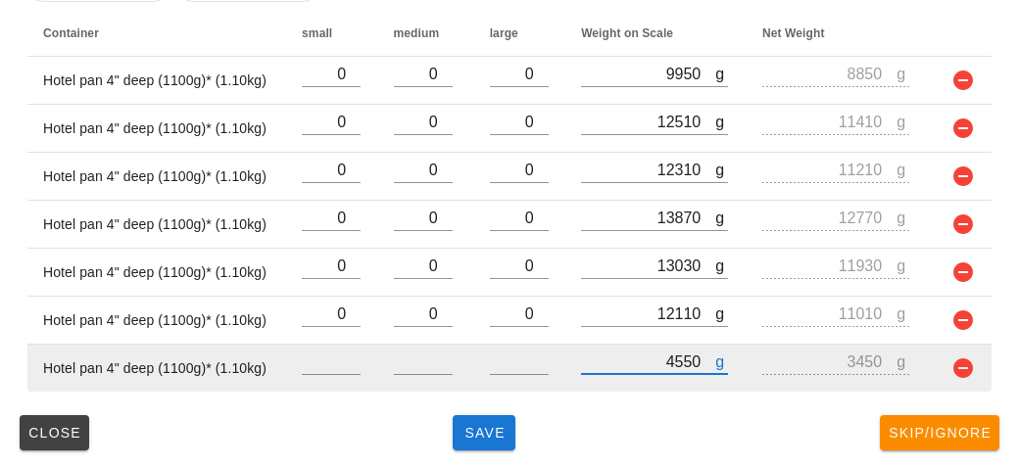
type input "4550"
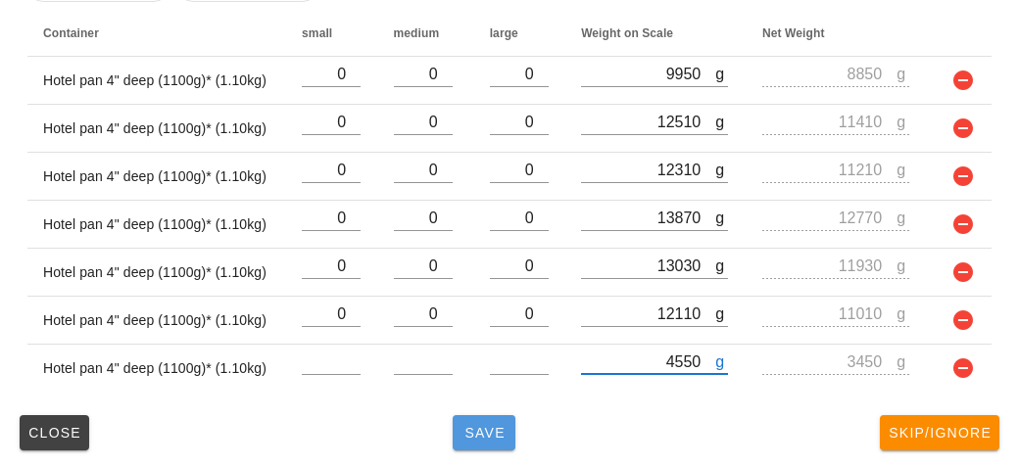
click at [481, 447] on button "Save" at bounding box center [484, 432] width 63 height 35
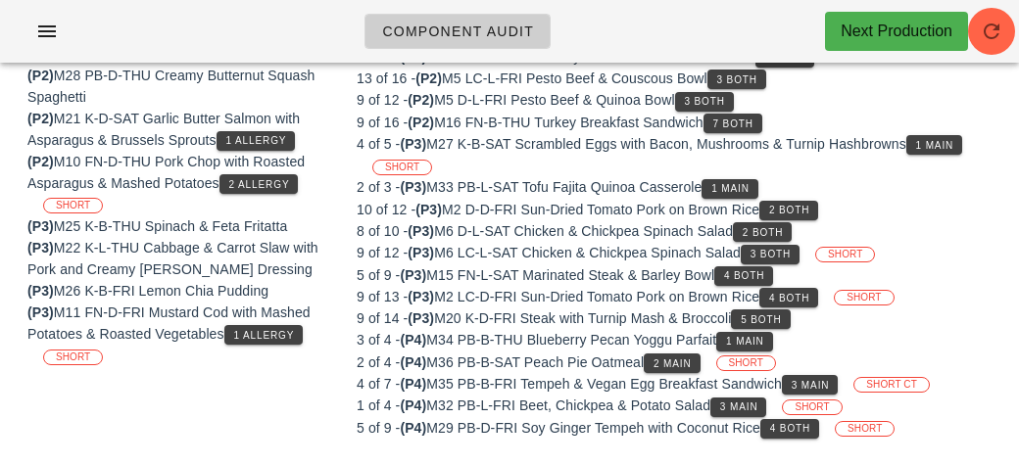
scroll to position [529, 0]
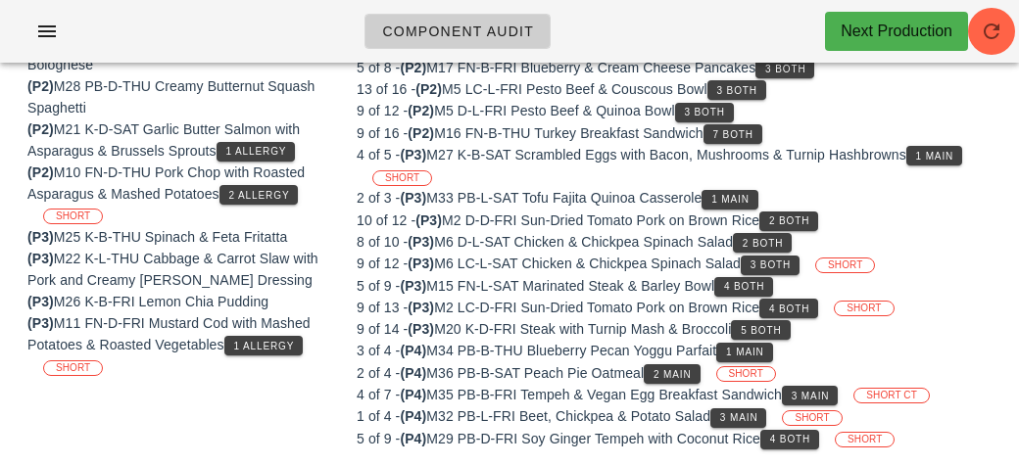
scroll to position [332, 0]
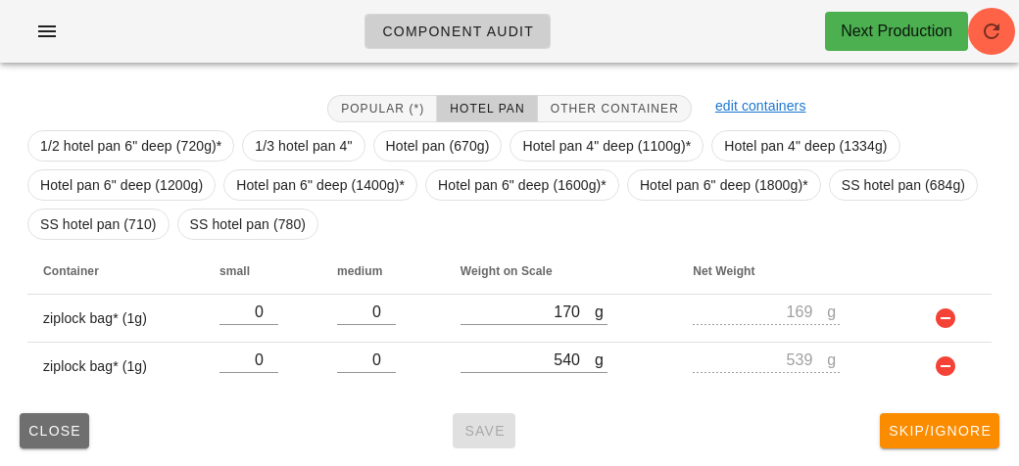
click at [57, 426] on span "Close" at bounding box center [54, 431] width 54 height 16
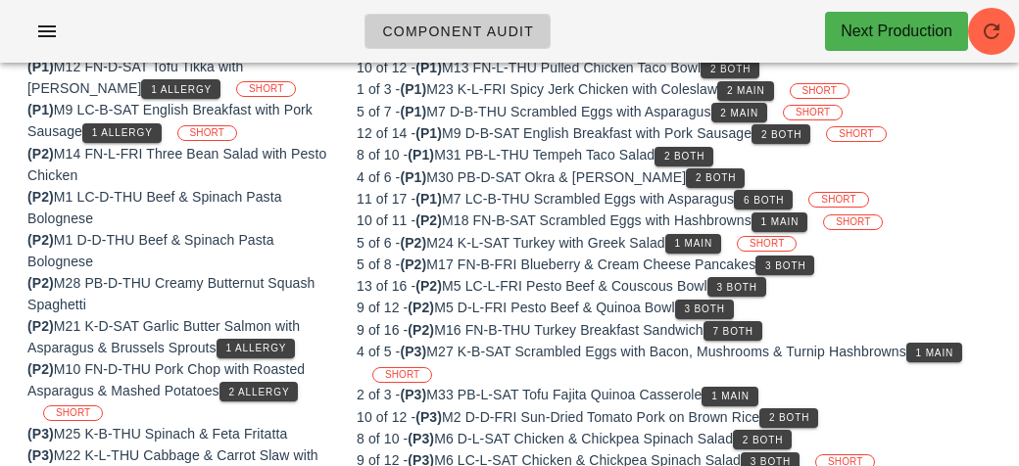
scroll to position [267, 0]
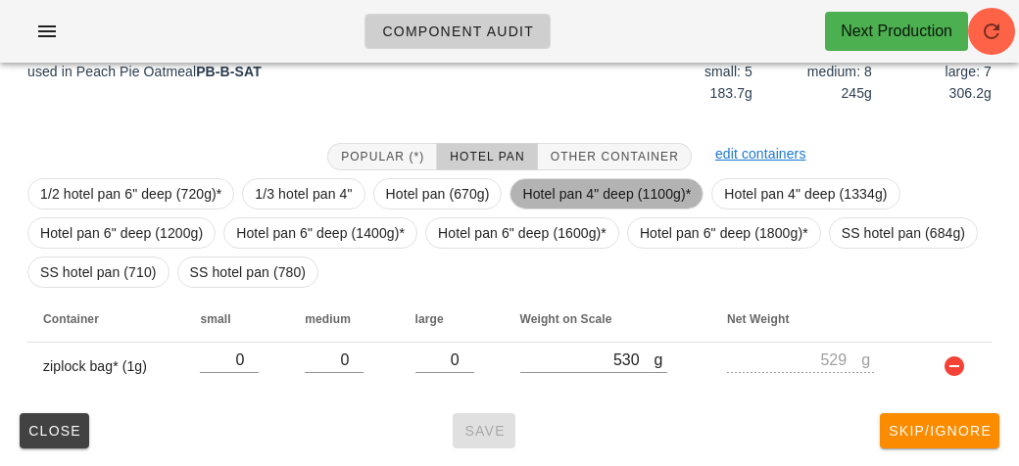
click at [578, 191] on span "Hotel pan 4" deep (1100g)*" at bounding box center [606, 193] width 169 height 29
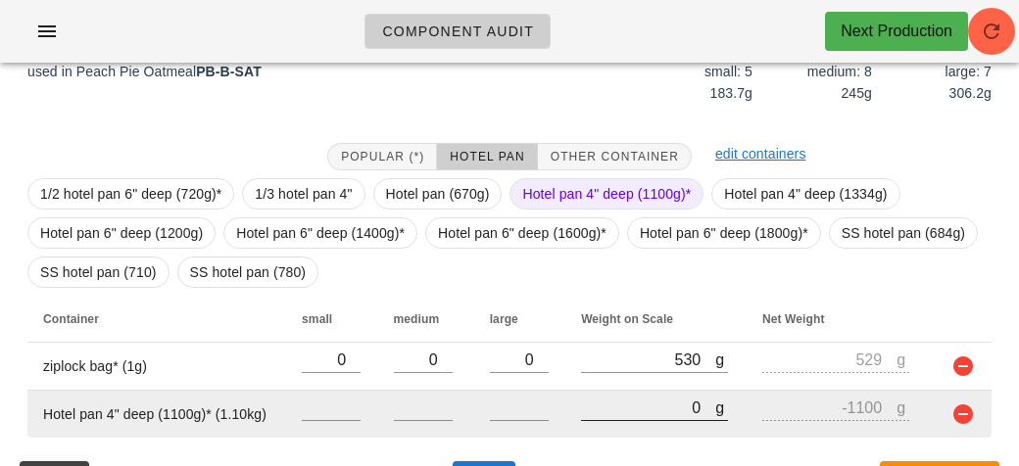
click at [600, 402] on input "0" at bounding box center [648, 407] width 134 height 25
type input "60"
type input "-1040"
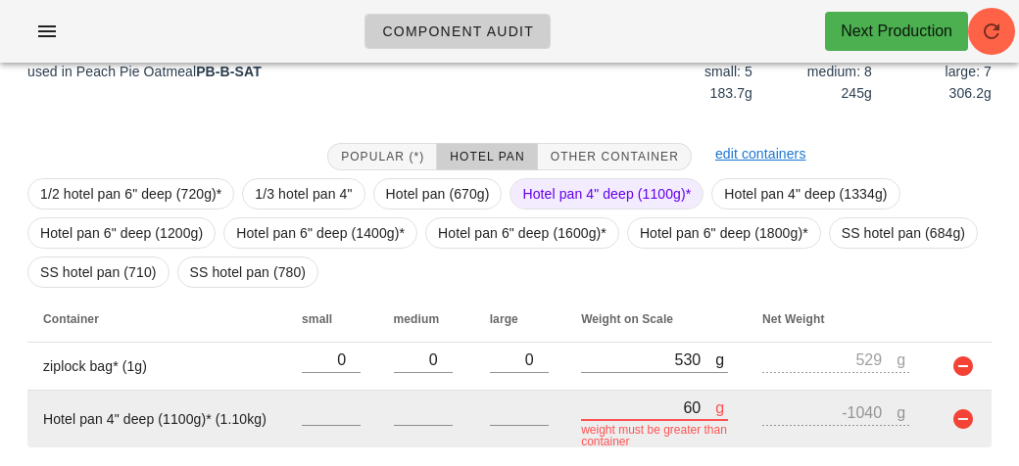
type input "630"
type input "-470"
type input "6360"
type input "5260"
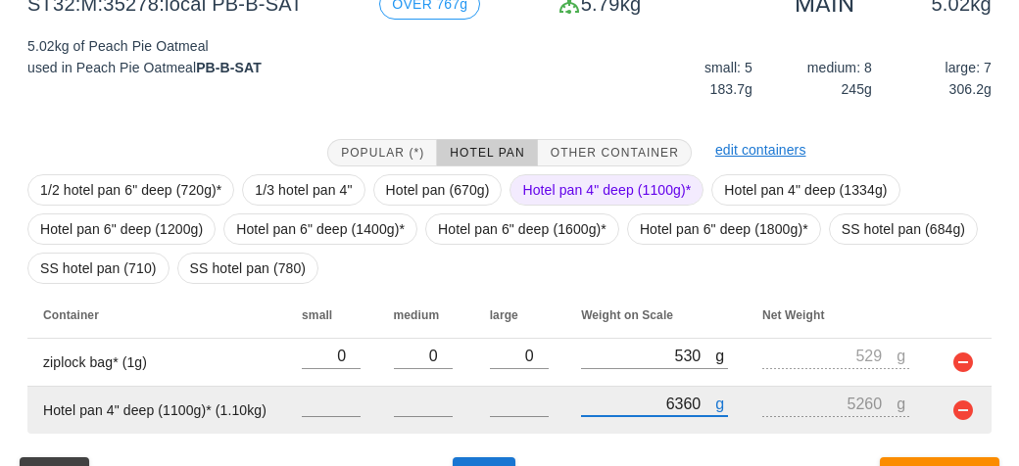
scroll to position [315, 0]
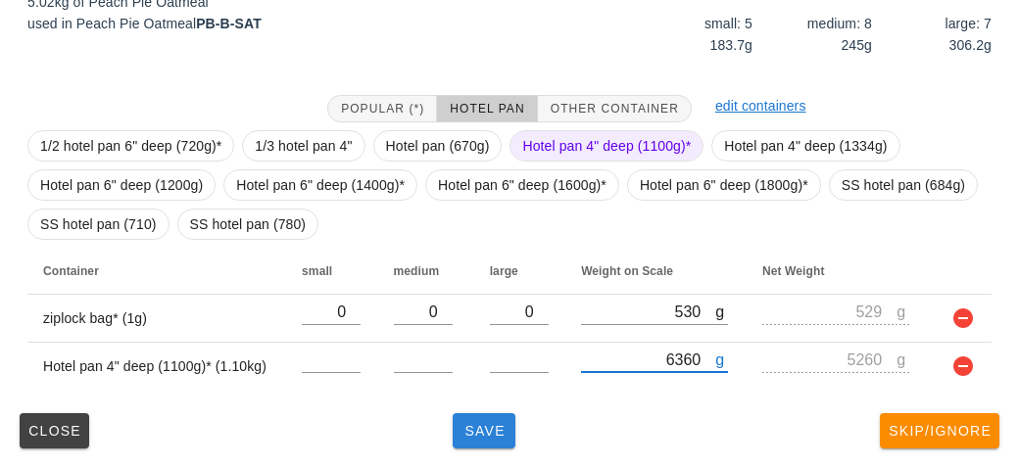
type input "6360"
click at [474, 447] on button "Save" at bounding box center [484, 431] width 63 height 35
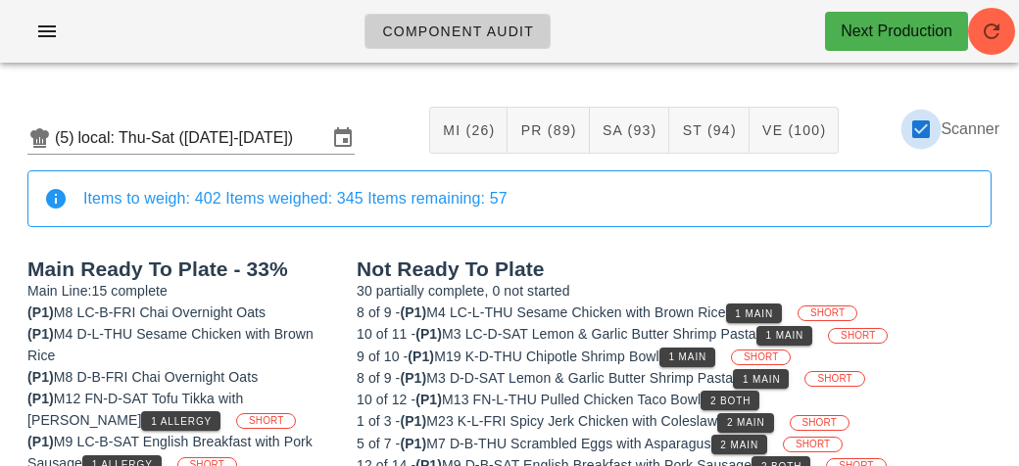
click at [915, 121] on div at bounding box center [920, 129] width 33 height 33
checkbox input "false"
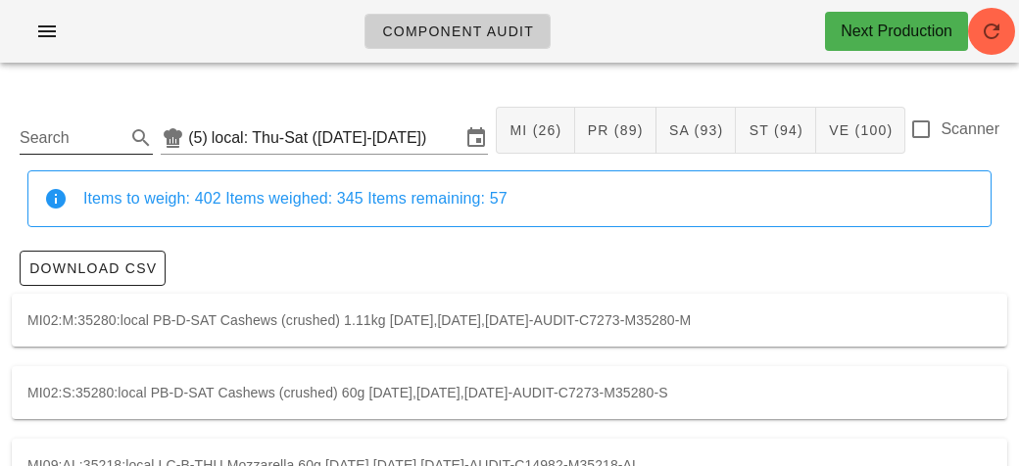
click at [59, 146] on input "Search" at bounding box center [71, 137] width 102 height 31
type input "f"
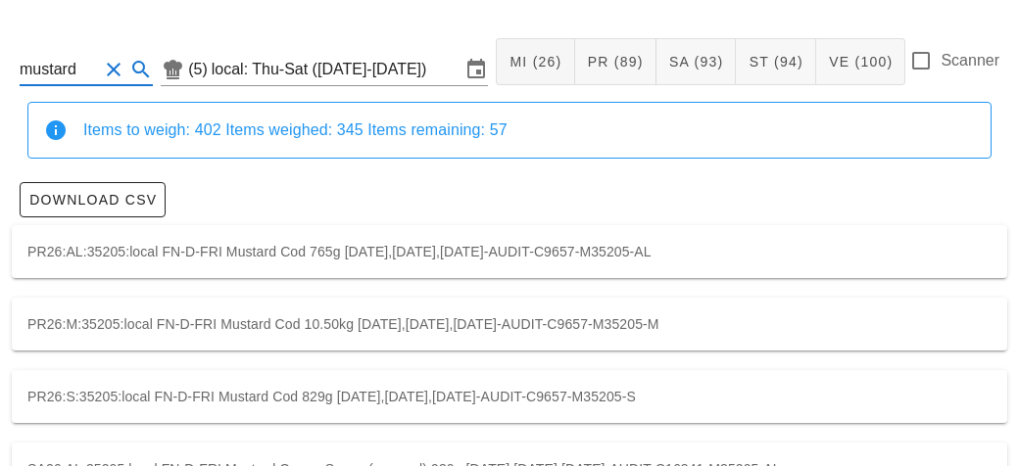
scroll to position [154, 0]
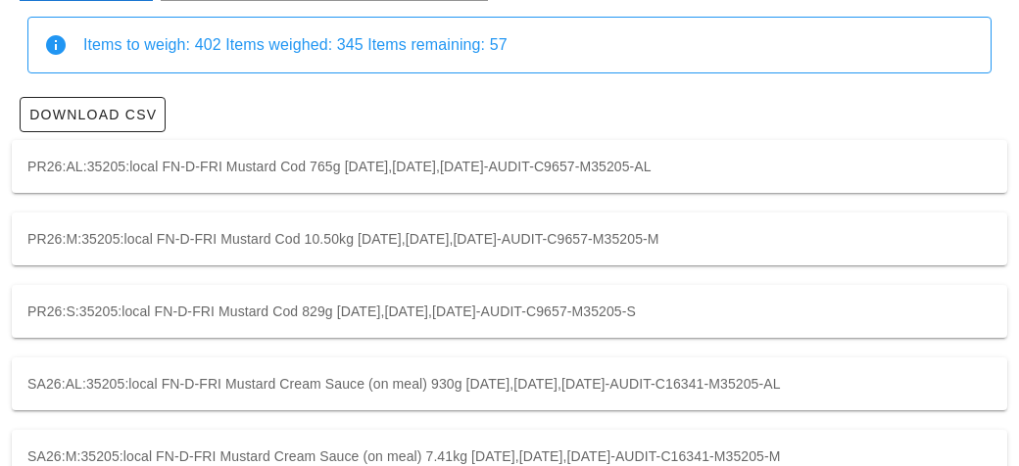
click at [76, 309] on div "PR26:S:35205:local FN-D-FRI Mustard Cod 829g [DATE],[DATE],[DATE]-AUDIT-C9657-M…" at bounding box center [510, 311] width 996 height 53
type input "PR26:S:35205:local"
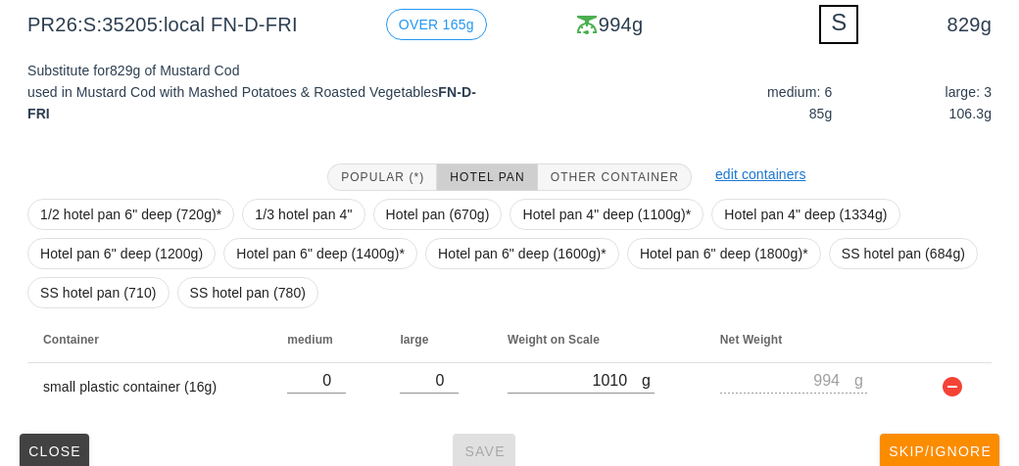
scroll to position [325, 0]
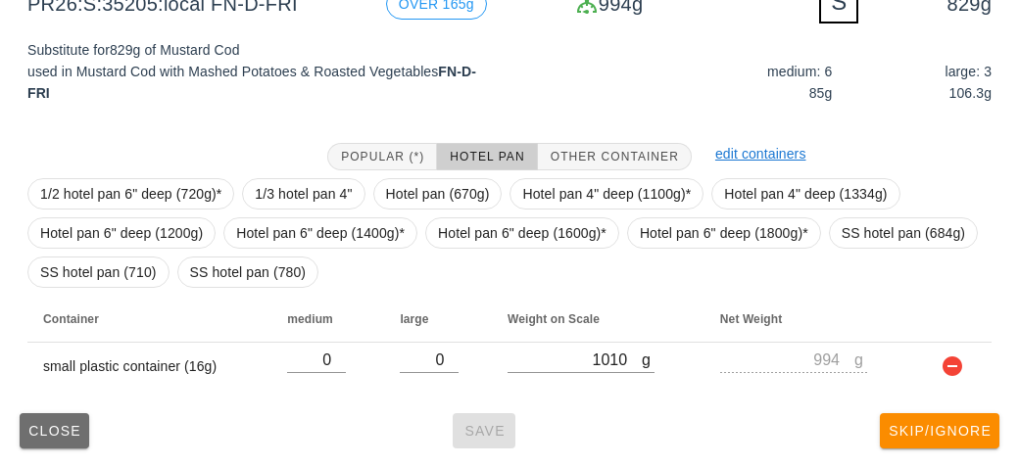
click at [70, 434] on span "Close" at bounding box center [54, 431] width 54 height 16
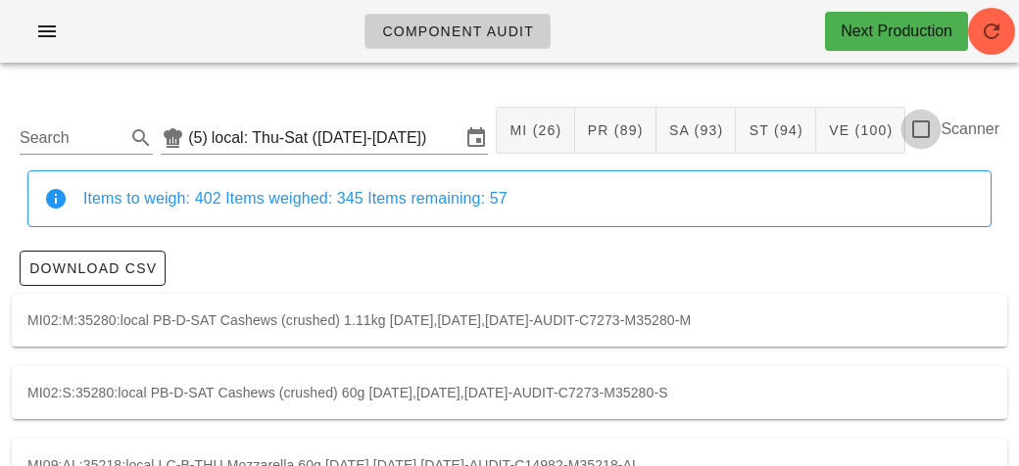
click at [928, 136] on div at bounding box center [920, 129] width 33 height 33
checkbox input "true"
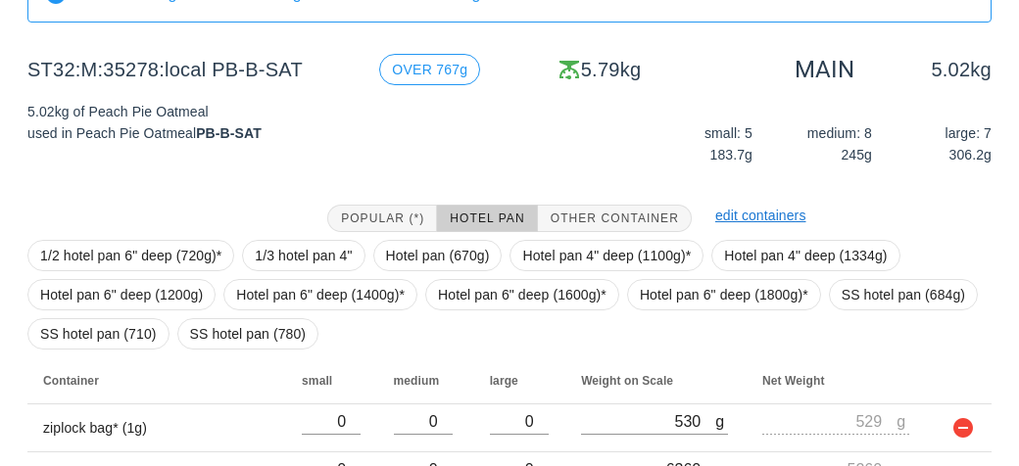
scroll to position [315, 0]
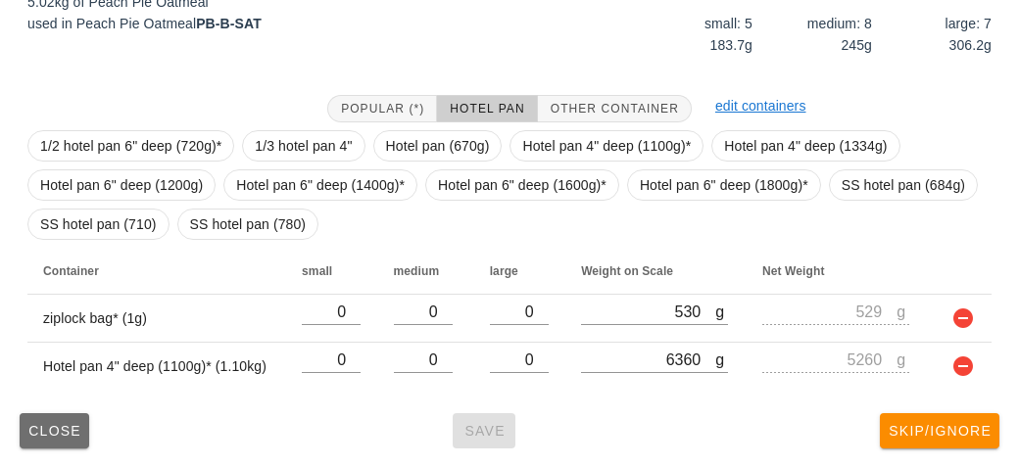
click at [62, 418] on button "Close" at bounding box center [55, 431] width 70 height 35
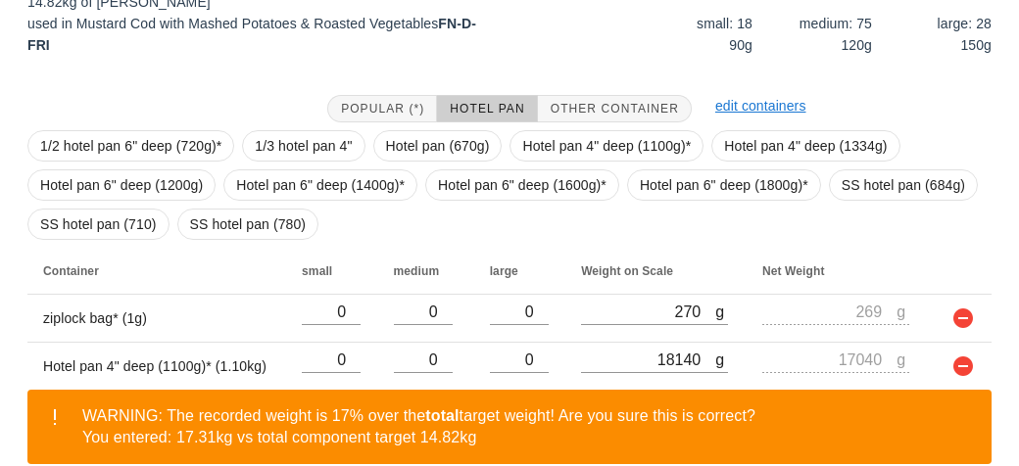
scroll to position [405, 0]
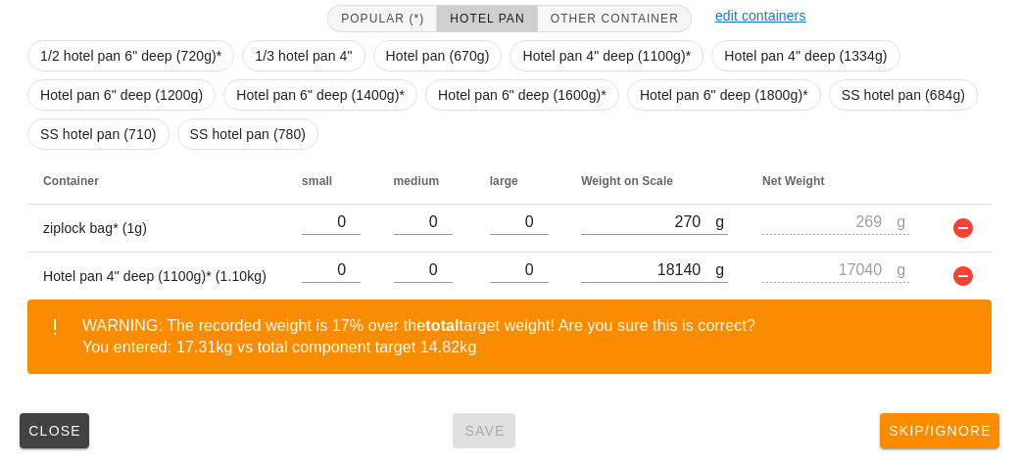
click at [466, 425] on div "Close Save Skip/Ignore" at bounding box center [510, 431] width 996 height 51
click at [60, 416] on button "Close" at bounding box center [55, 431] width 70 height 35
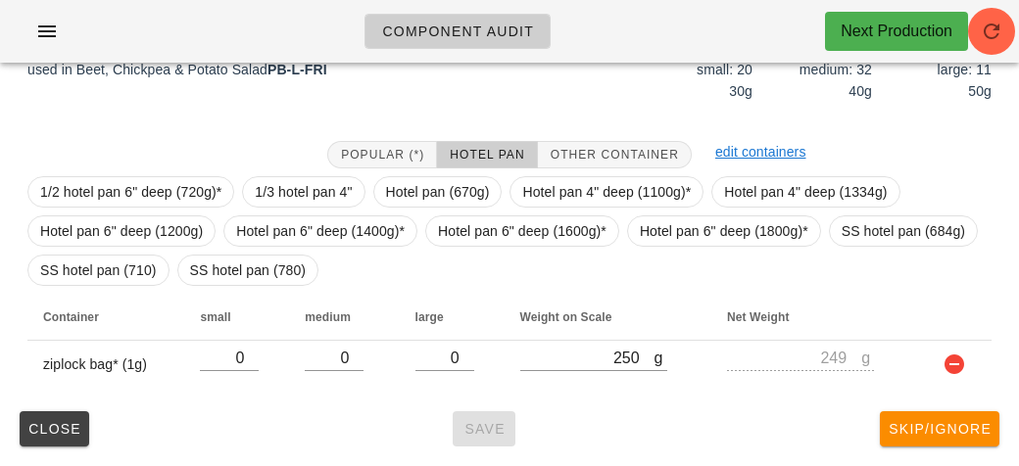
scroll to position [267, 0]
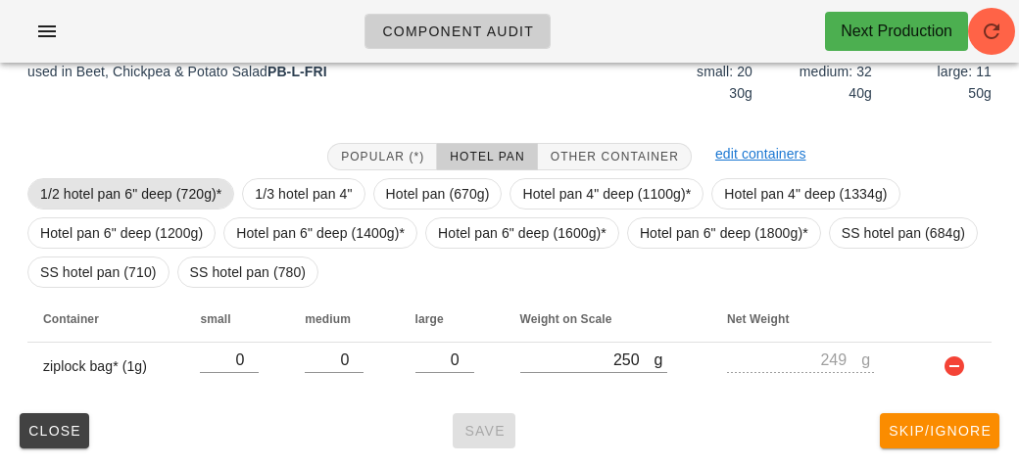
click at [115, 190] on span "1/2 hotel pan 6" deep (720g)*" at bounding box center [130, 193] width 181 height 29
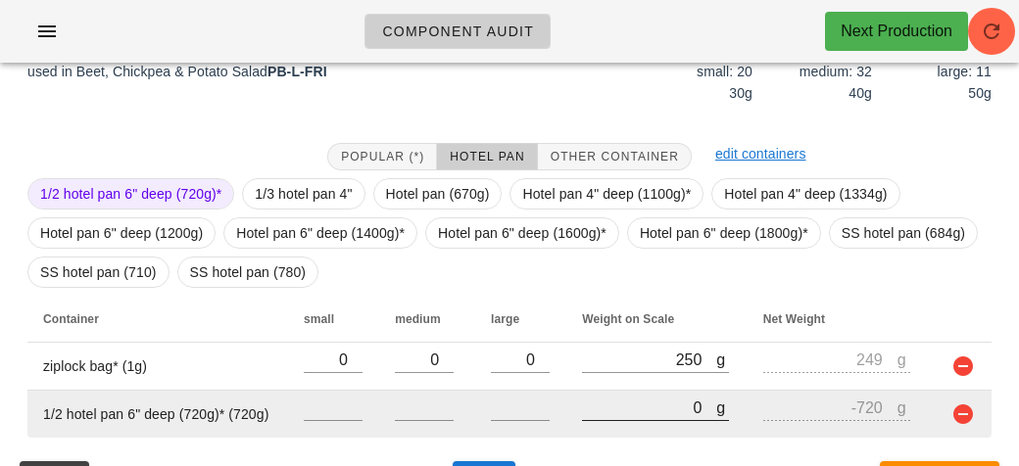
click at [615, 434] on div at bounding box center [655, 431] width 147 height 14
click at [597, 415] on input "0" at bounding box center [649, 407] width 134 height 25
type input "30"
type input "-690"
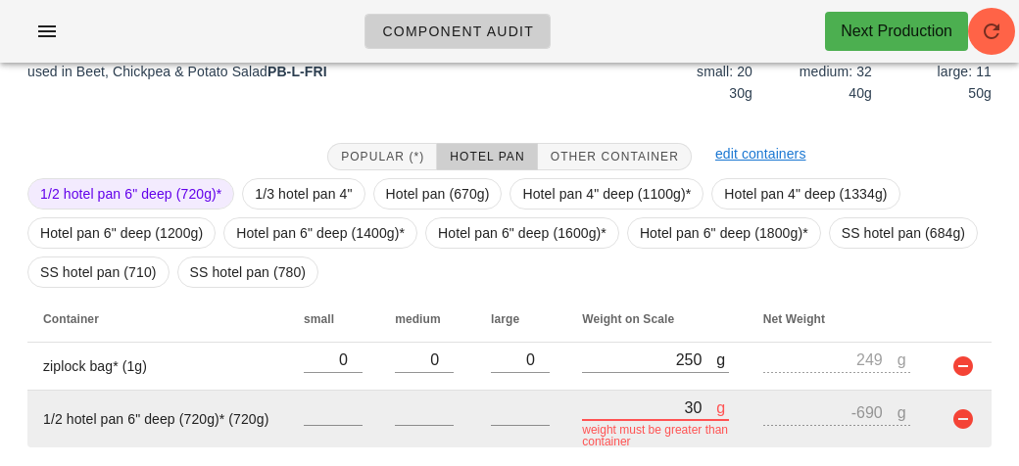
type input "340"
type input "-380"
type input "3440"
type input "2720"
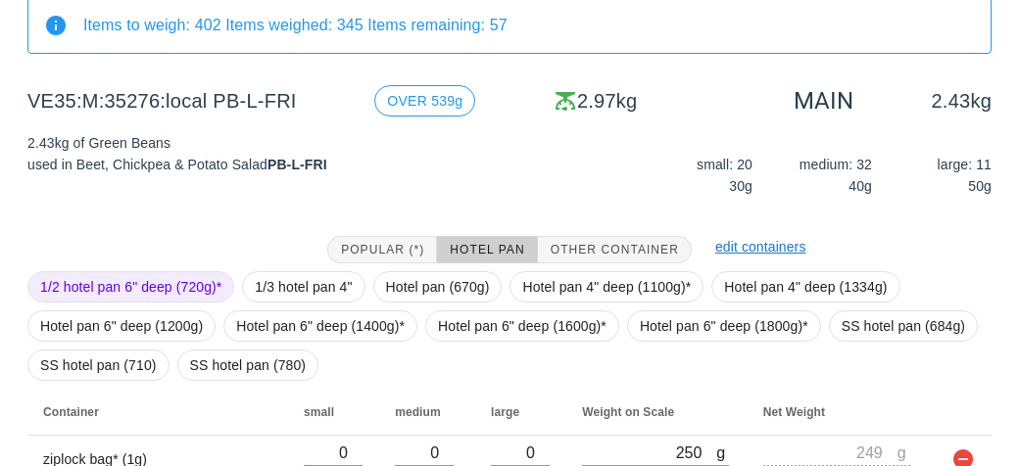
scroll to position [315, 0]
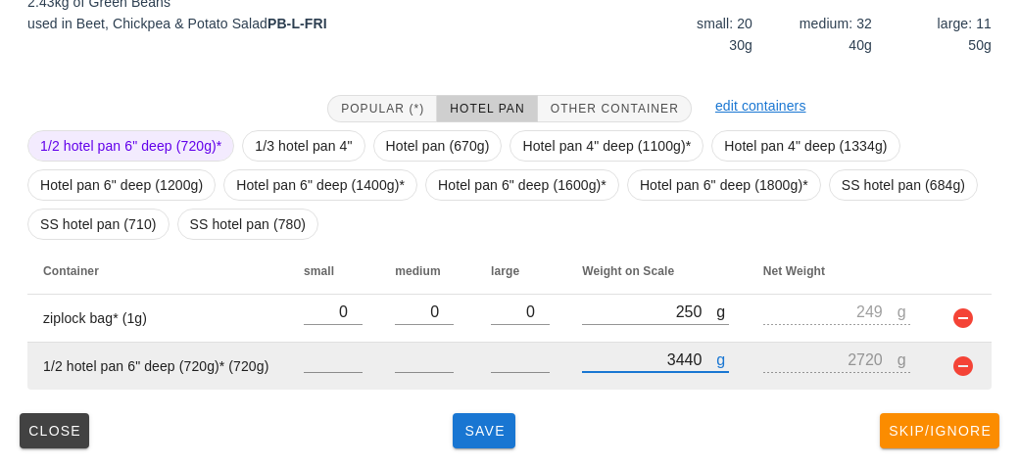
type input "3440"
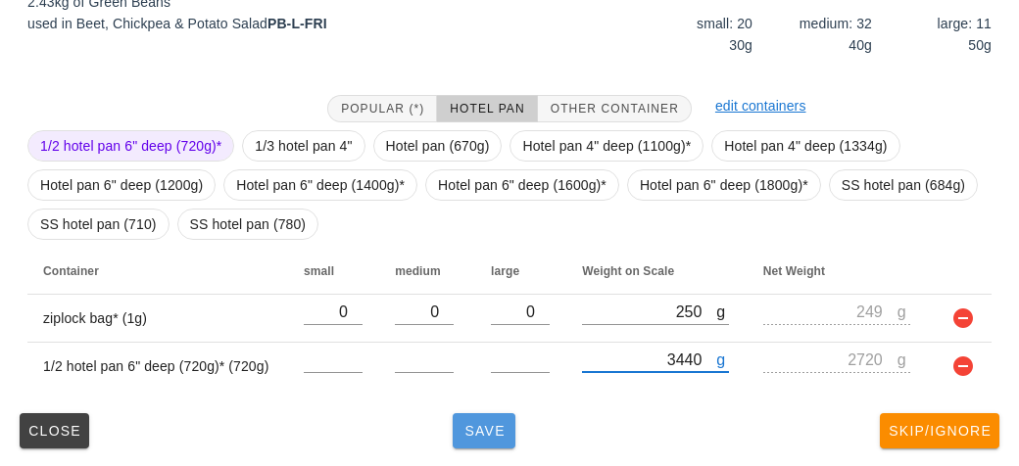
click at [473, 440] on button "Save" at bounding box center [484, 431] width 63 height 35
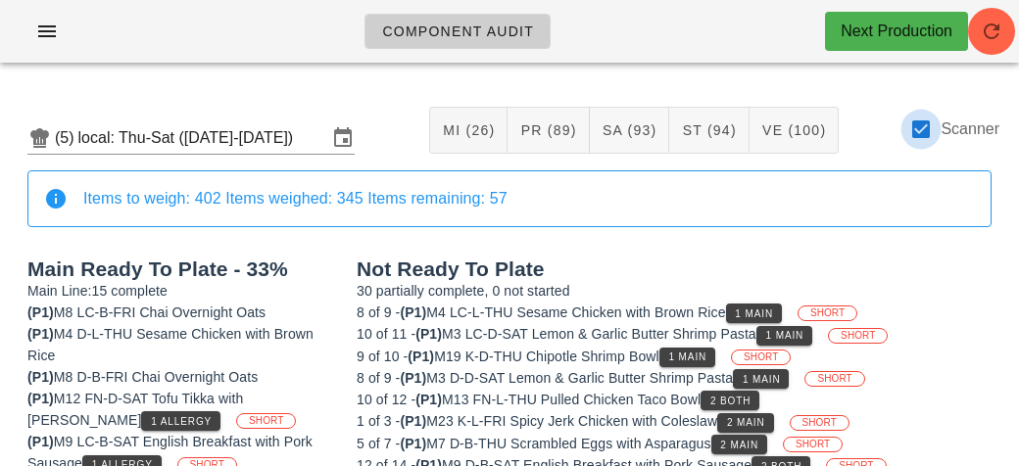
click at [920, 126] on div at bounding box center [920, 129] width 33 height 33
checkbox input "false"
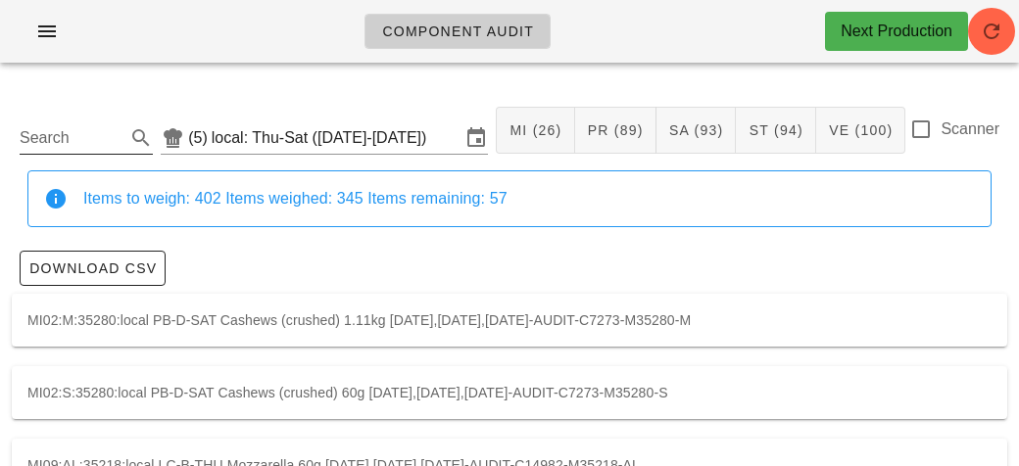
click at [87, 144] on input "Search" at bounding box center [71, 137] width 102 height 31
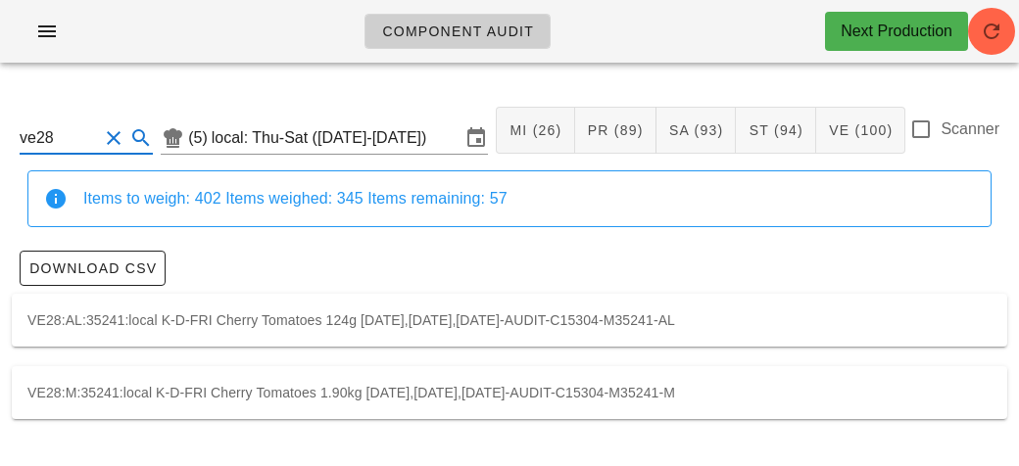
click at [591, 302] on div "VE28:AL:35241:local K-D-FRI Cherry Tomatoes 124g [DATE],[DATE],[DATE]-AUDIT-C15…" at bounding box center [510, 320] width 996 height 53
type input "VE28:AL:35241:local"
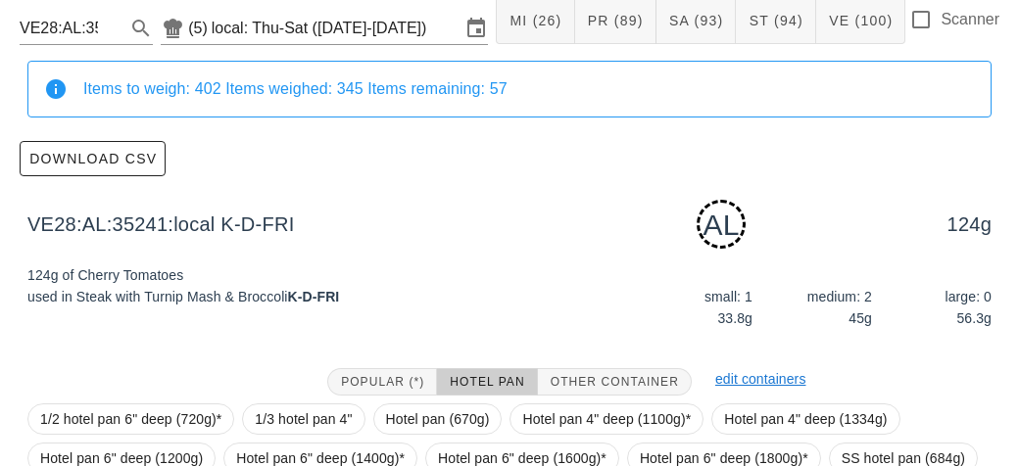
scroll to position [335, 0]
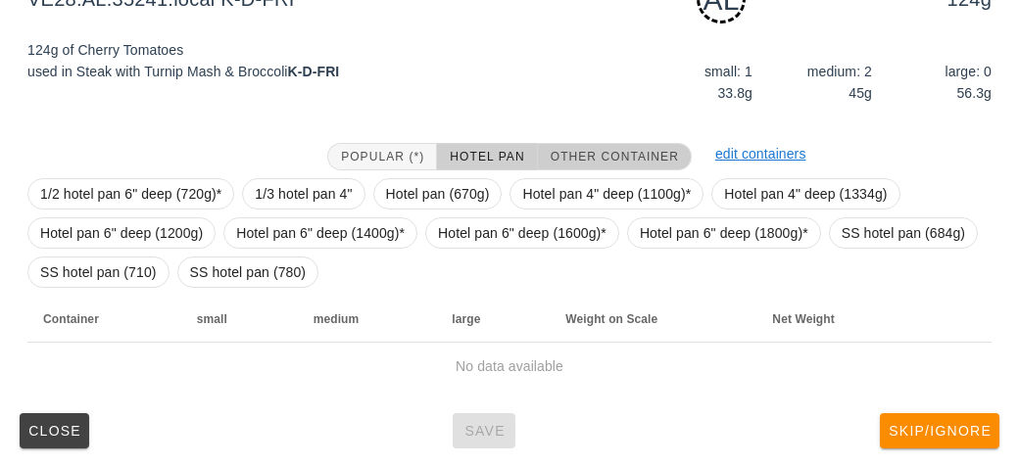
click at [587, 155] on span "Other Container" at bounding box center [614, 157] width 129 height 14
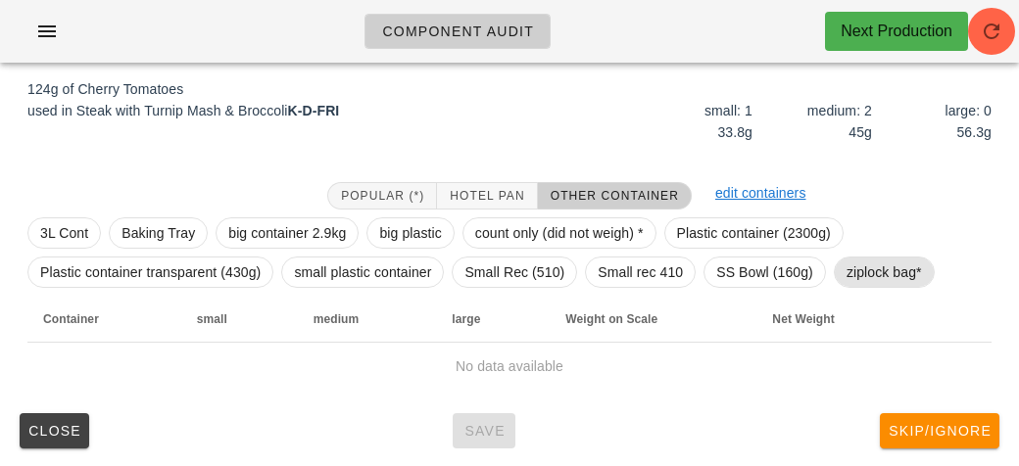
click at [854, 276] on span "ziplock bag*" at bounding box center [884, 272] width 75 height 29
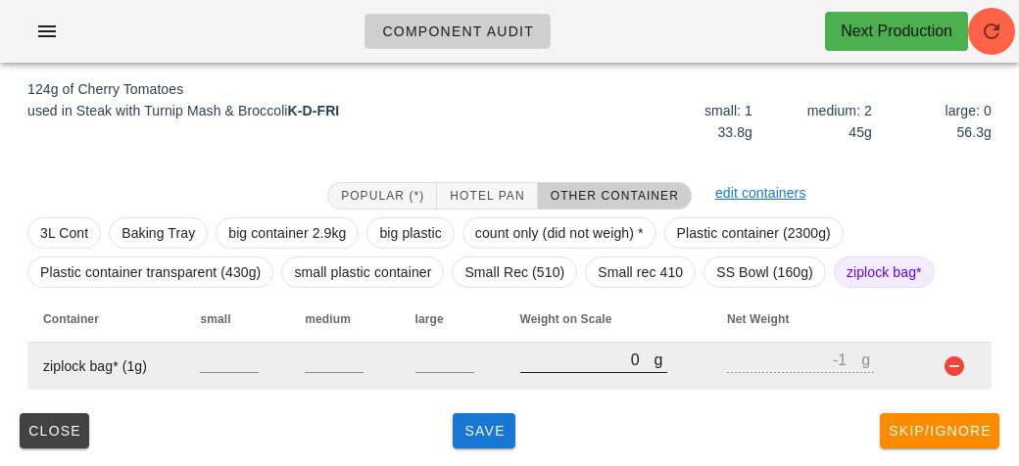
click at [568, 363] on input "0" at bounding box center [587, 359] width 134 height 25
type input "10"
type input "9"
type input "150"
type input "149"
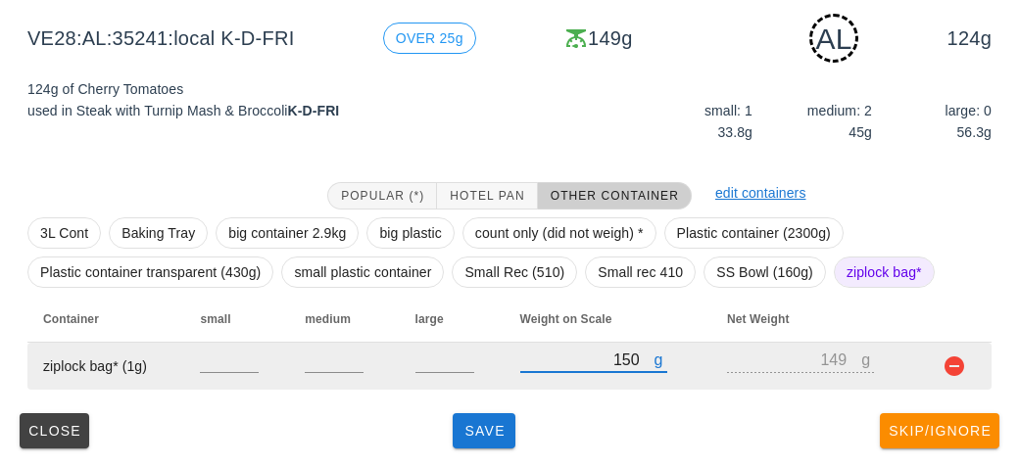
type input "150"
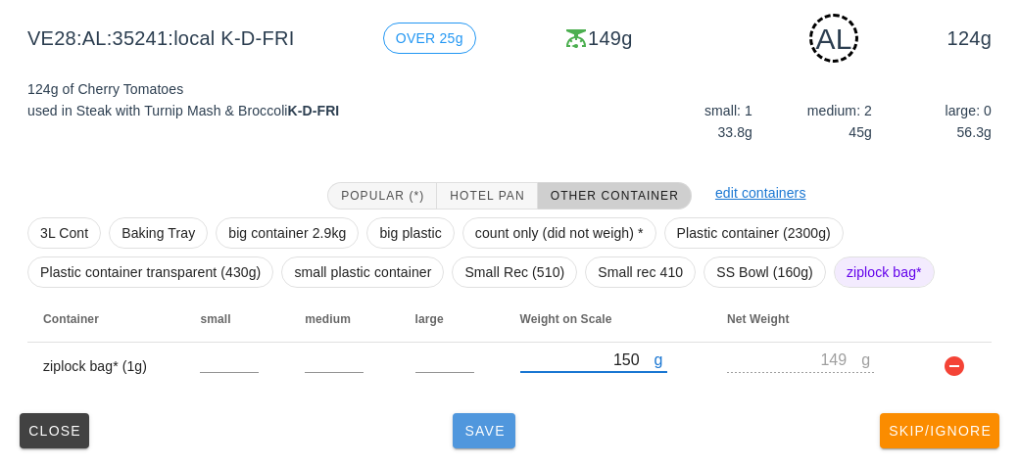
click at [492, 431] on span "Save" at bounding box center [484, 431] width 47 height 16
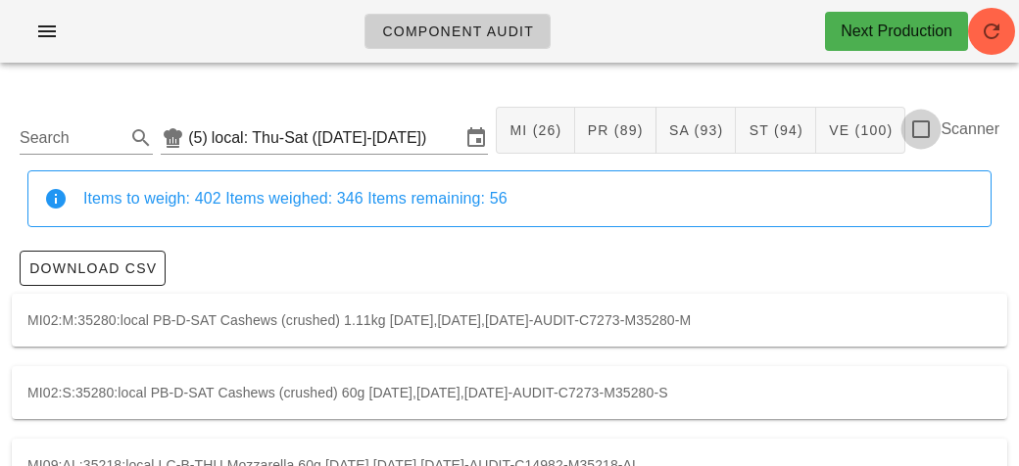
click at [935, 124] on div at bounding box center [920, 129] width 33 height 33
checkbox input "true"
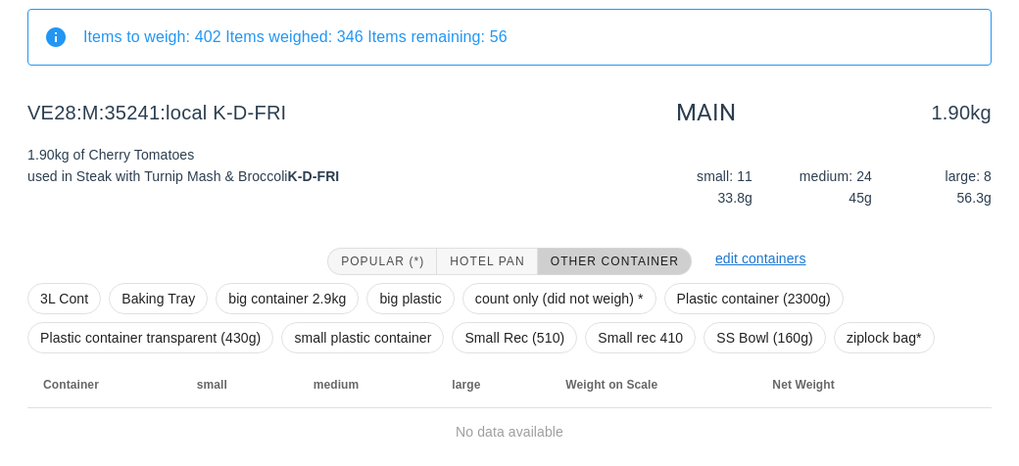
scroll to position [227, 0]
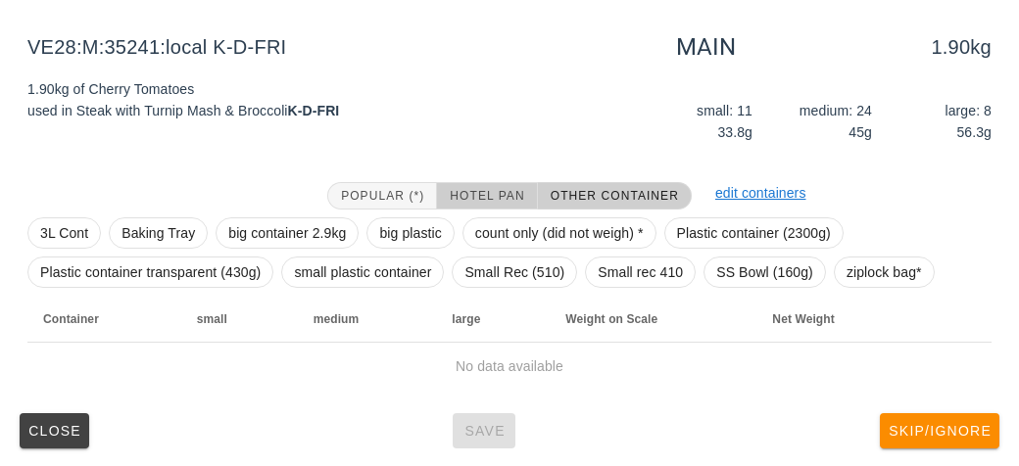
click at [461, 189] on span "Hotel Pan" at bounding box center [486, 196] width 75 height 14
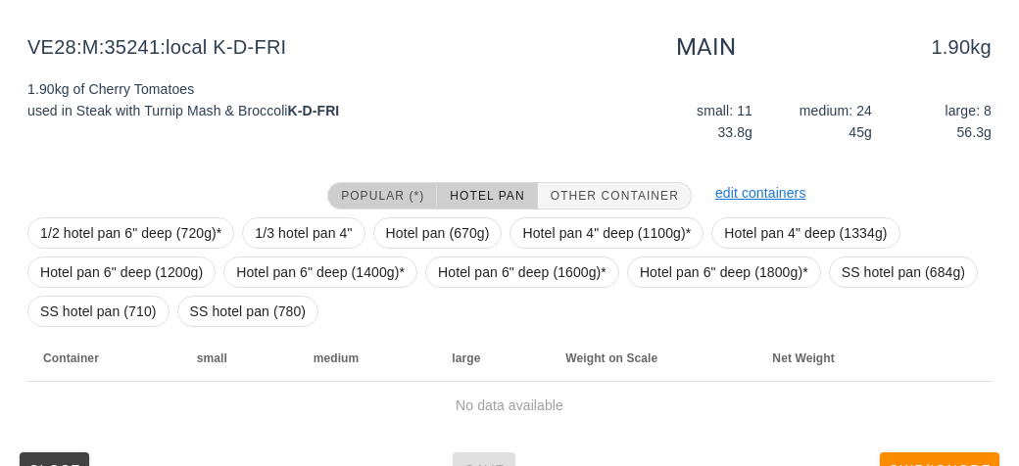
click at [358, 183] on button "Popular (*)" at bounding box center [382, 195] width 110 height 27
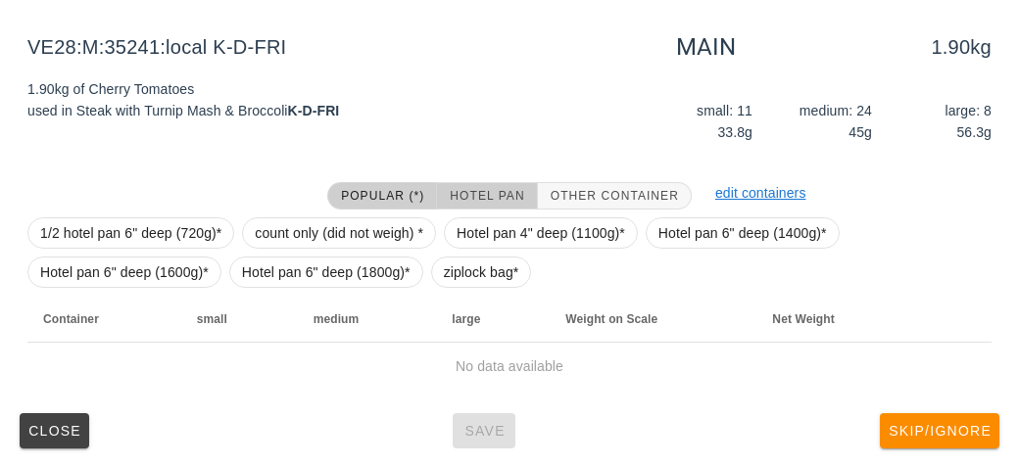
click at [472, 200] on span "Hotel Pan" at bounding box center [486, 196] width 75 height 14
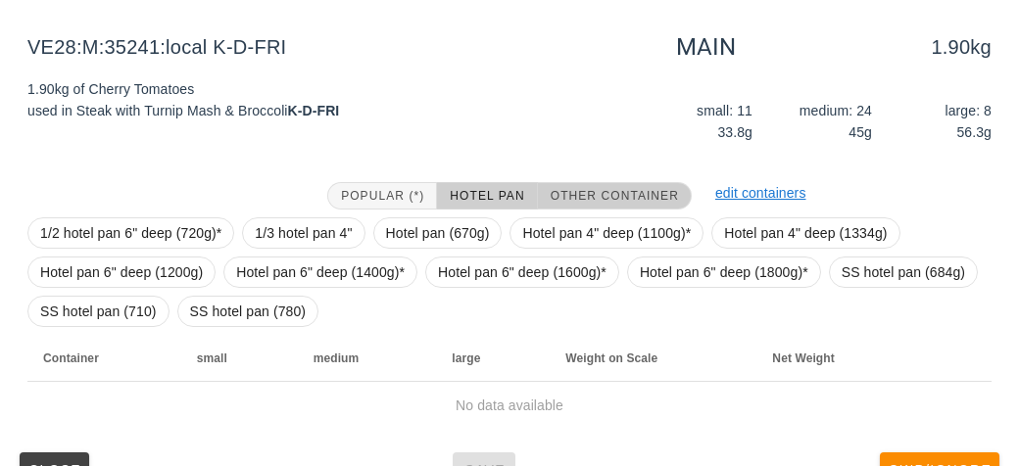
click at [566, 190] on span "Other Container" at bounding box center [614, 196] width 129 height 14
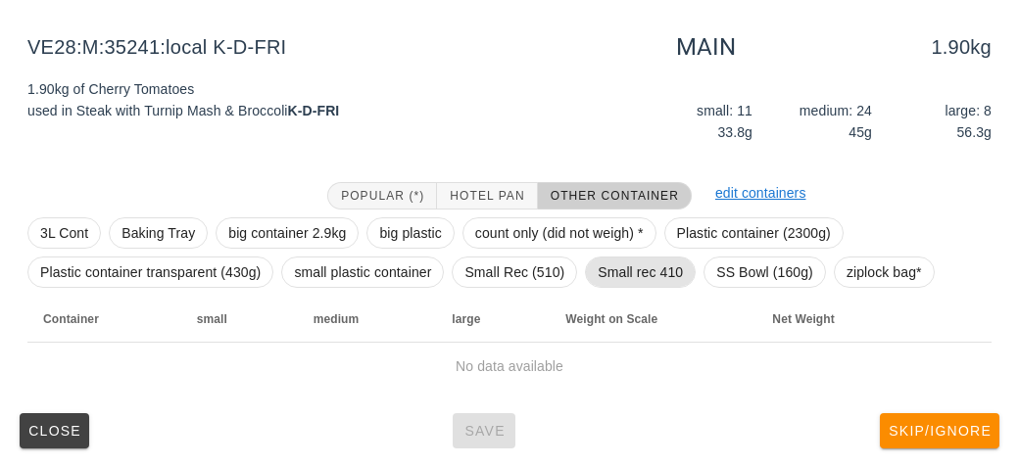
click at [605, 269] on span "Small rec 410" at bounding box center [640, 272] width 85 height 29
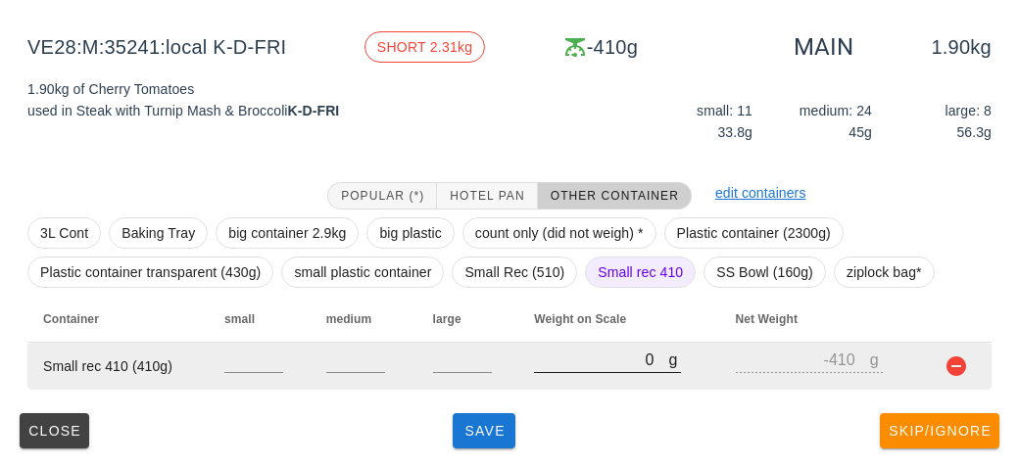
click at [597, 363] on input "0" at bounding box center [601, 359] width 134 height 25
type input "20"
type input "-390"
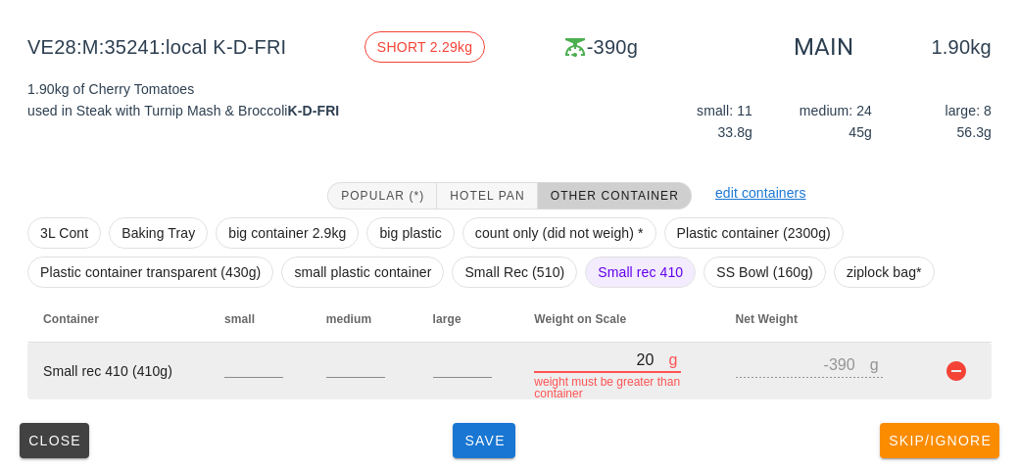
type input "250"
type input "-160"
type input "2530"
type input "2120"
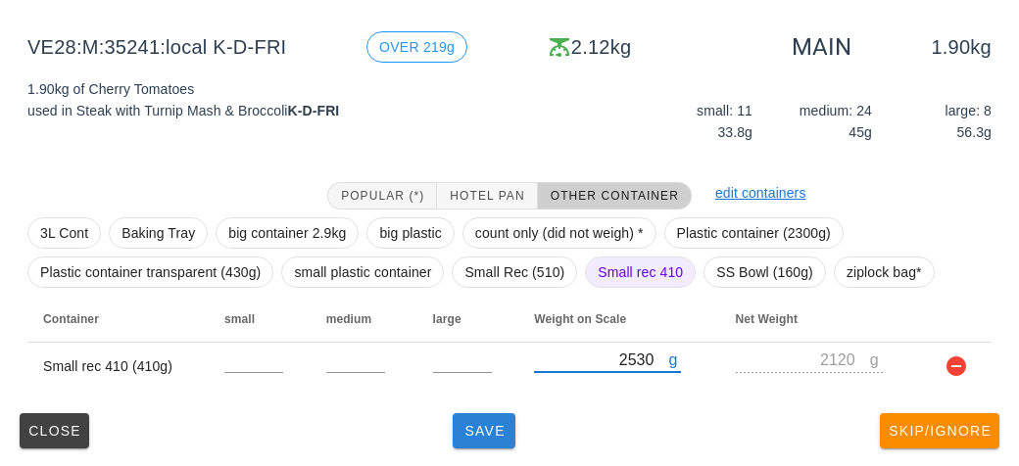
type input "2530"
click at [497, 425] on span "Save" at bounding box center [484, 431] width 47 height 16
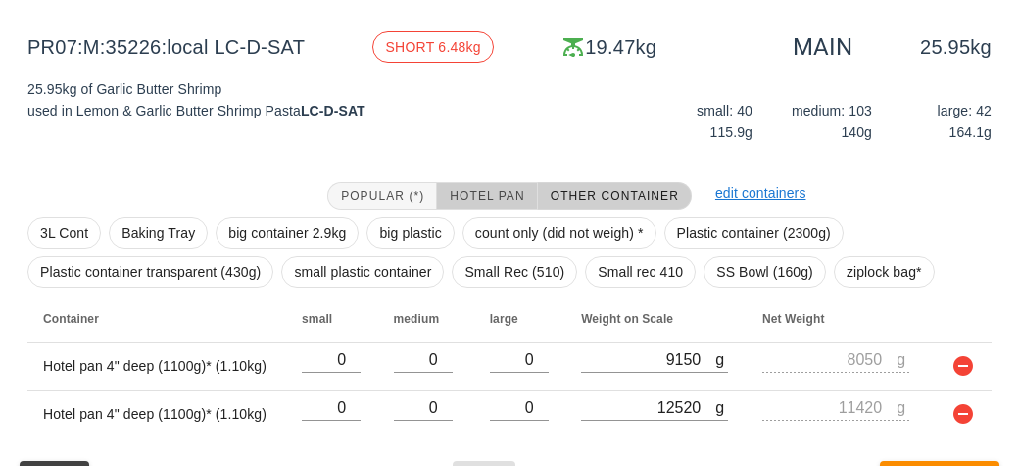
click at [480, 189] on span "Hotel Pan" at bounding box center [486, 196] width 75 height 14
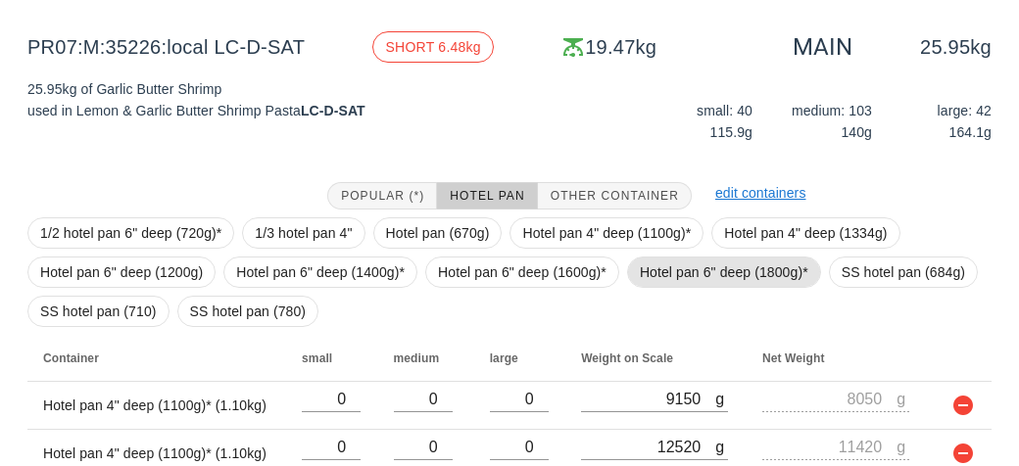
click at [666, 273] on span "Hotel pan 6" deep (1800g)*" at bounding box center [724, 272] width 169 height 29
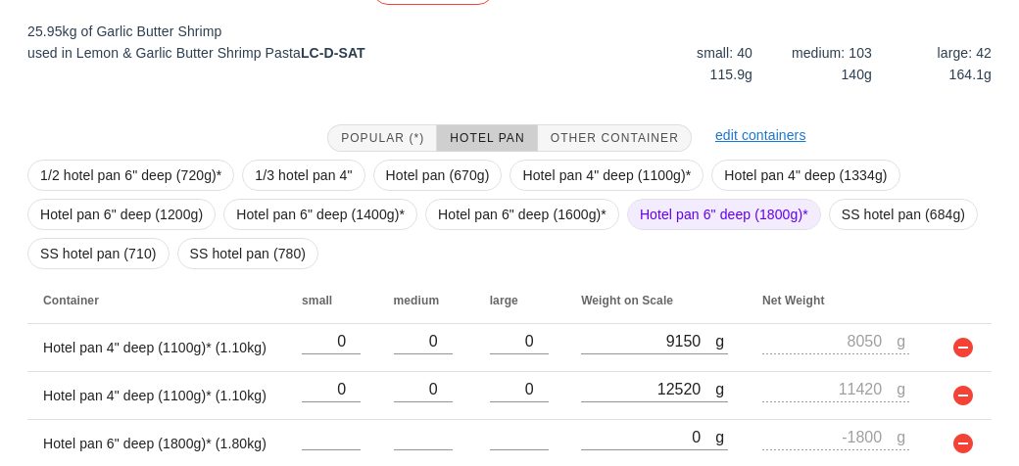
scroll to position [363, 0]
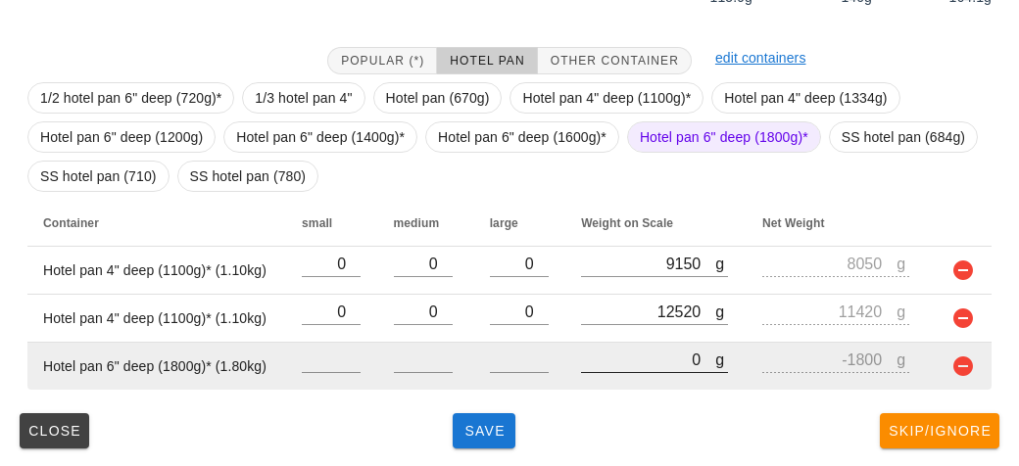
click at [605, 360] on input "0" at bounding box center [648, 359] width 134 height 25
type input "60"
type input "-1740"
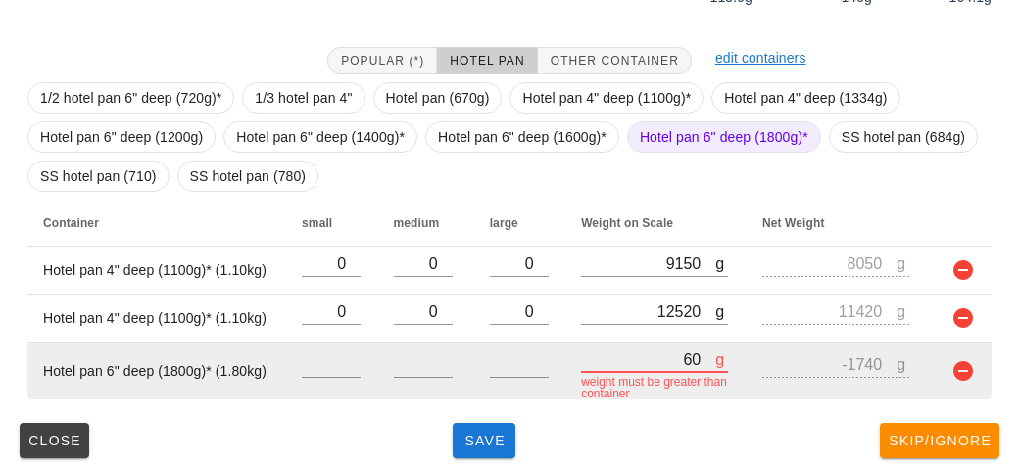
type input "660"
type input "-1140"
type input "6610"
type input "4810"
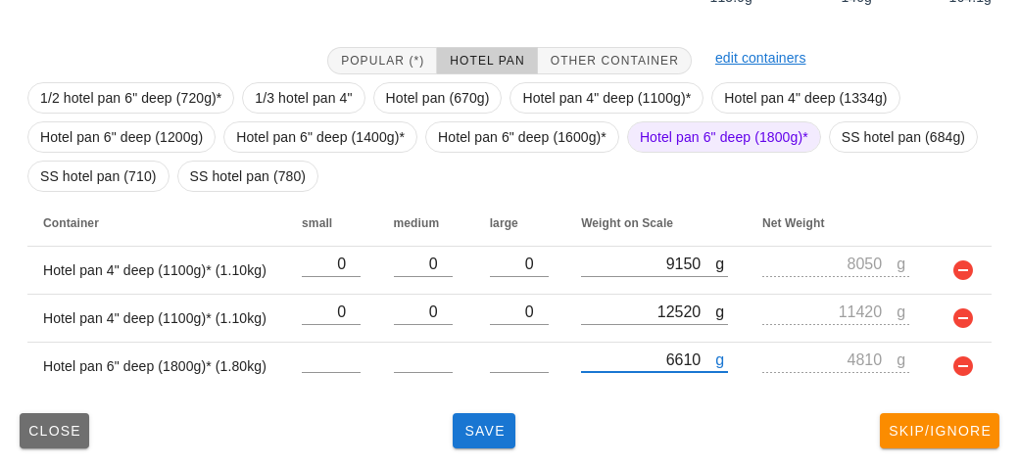
click at [37, 440] on button "Close" at bounding box center [55, 431] width 70 height 35
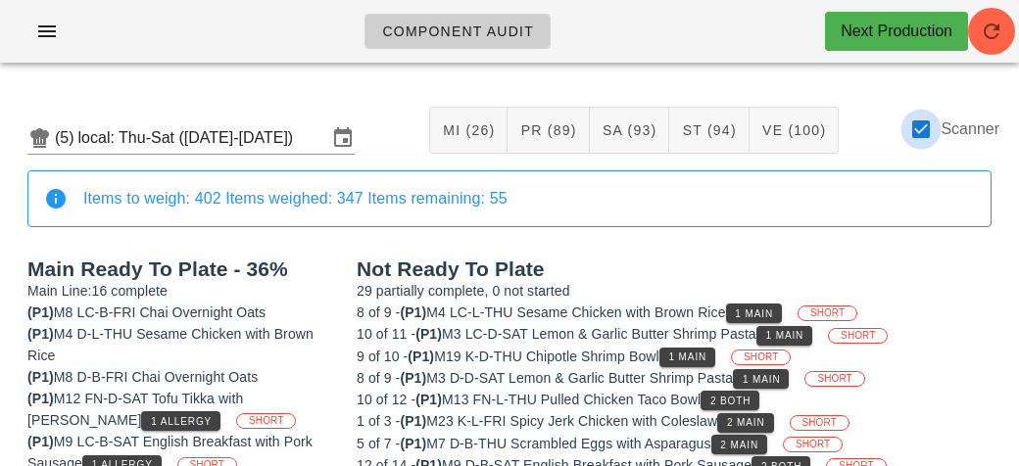
click at [925, 131] on div at bounding box center [920, 129] width 33 height 33
checkbox input "false"
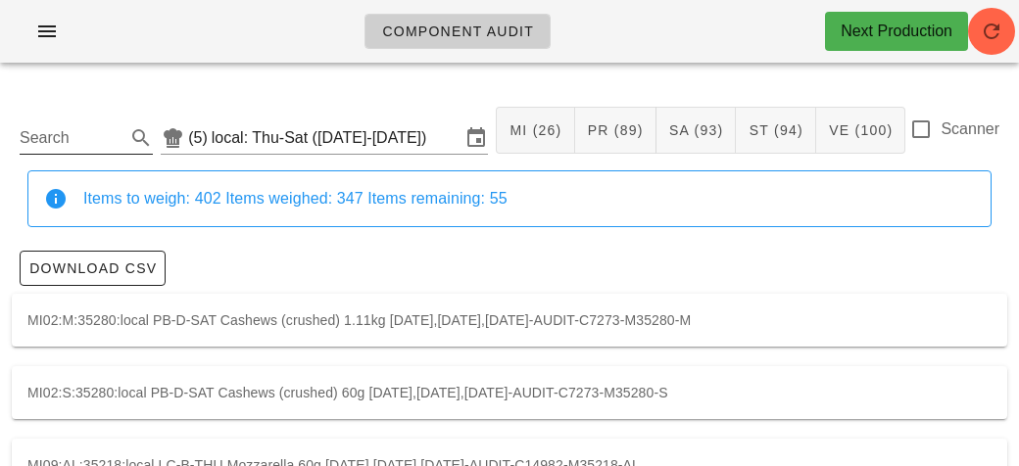
click at [87, 130] on input "Search" at bounding box center [71, 137] width 102 height 31
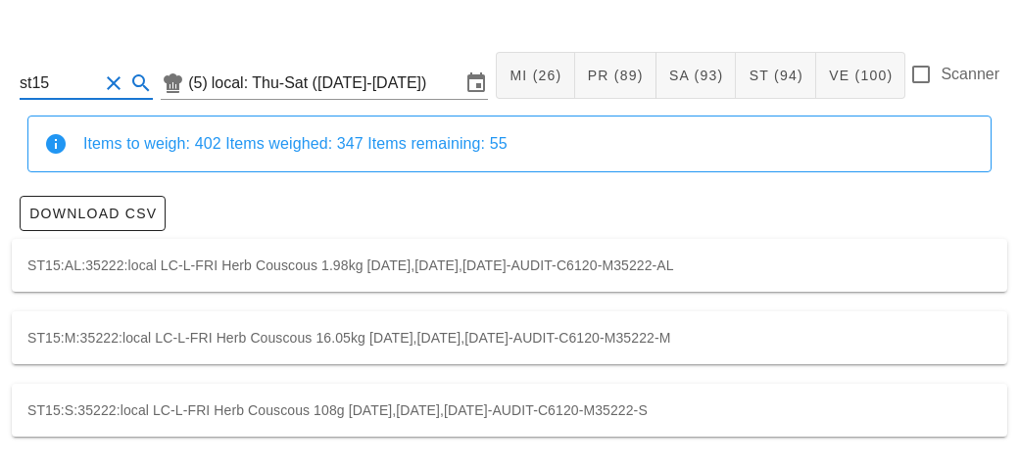
click at [145, 333] on div "ST15:M:35222:local LC-L-FRI Herb Couscous 16.05kg [DATE],[DATE],[DATE]-AUDIT-C6…" at bounding box center [510, 338] width 996 height 53
type input "ST15:M:35222:local"
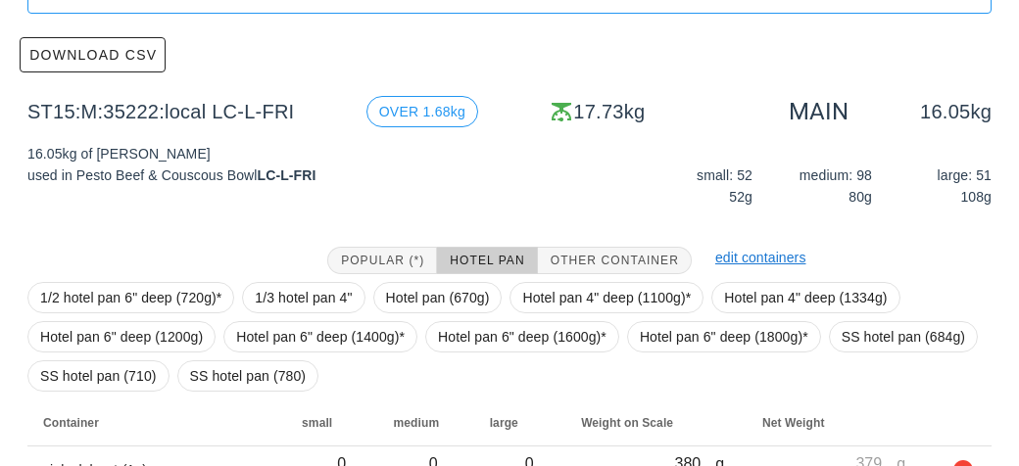
scroll to position [413, 0]
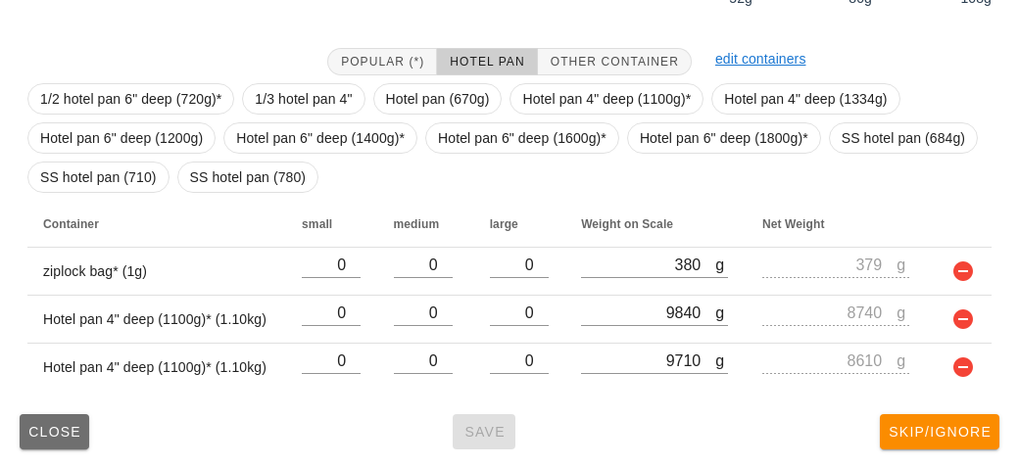
click at [54, 415] on button "Close" at bounding box center [55, 432] width 70 height 35
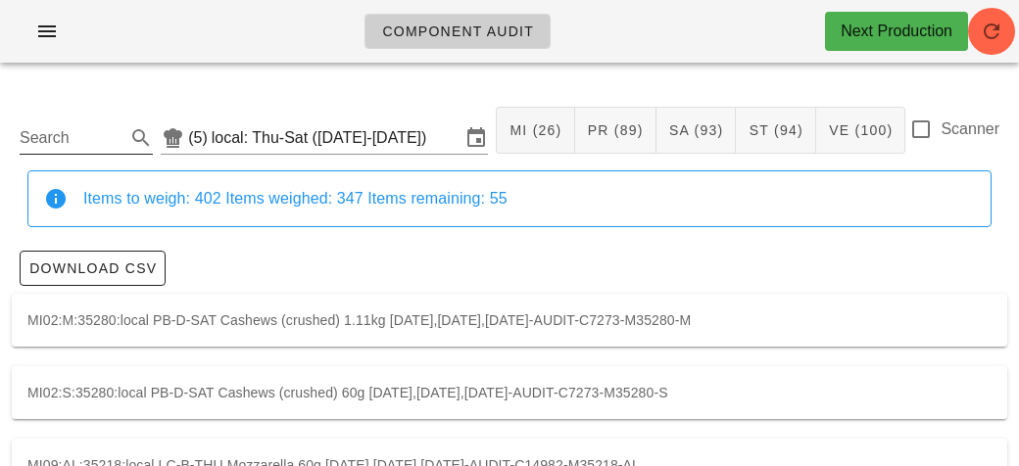
click at [85, 142] on input "Search" at bounding box center [71, 137] width 102 height 31
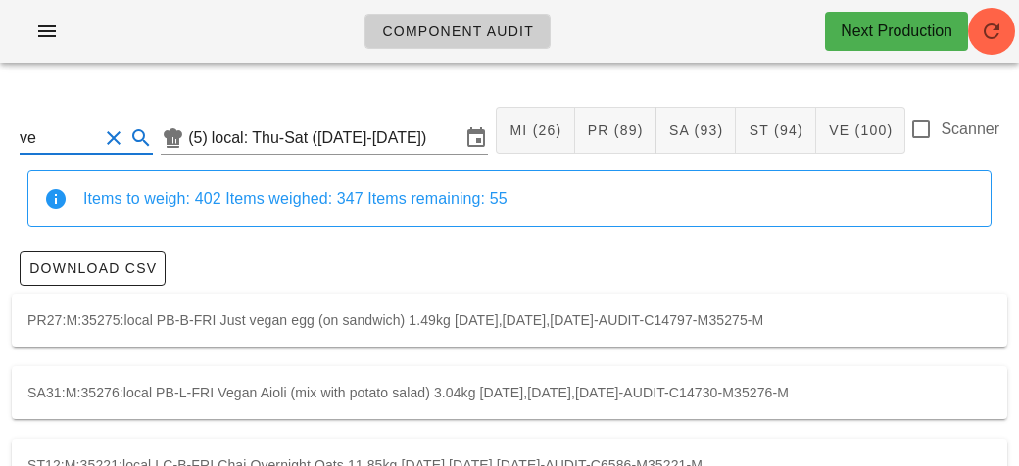
type input "v"
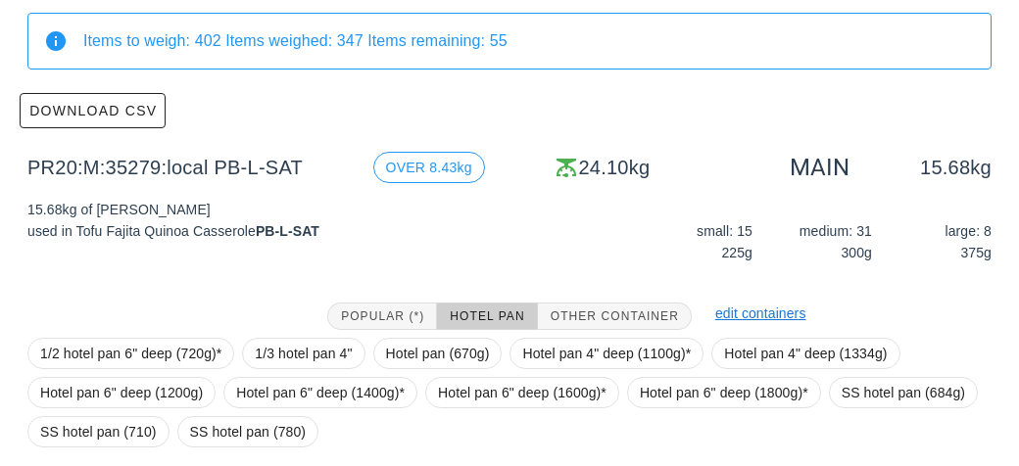
scroll to position [503, 0]
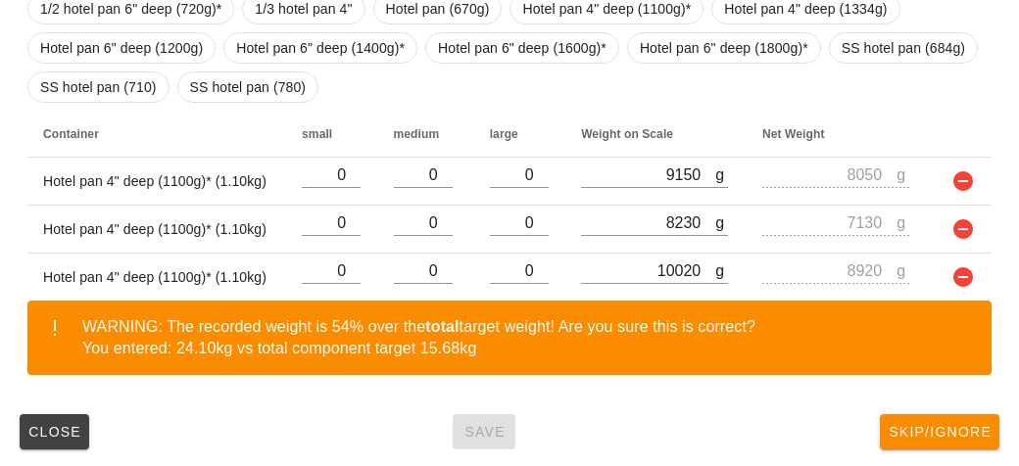
type input "pr20"
click at [59, 417] on button "Close" at bounding box center [55, 432] width 70 height 35
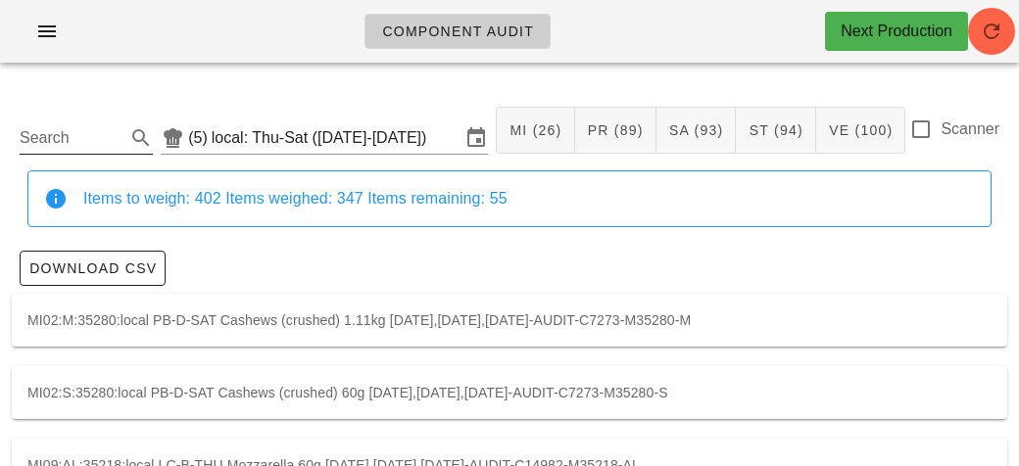
click at [81, 111] on div "Search" at bounding box center [86, 132] width 133 height 43
click at [69, 130] on input "Search" at bounding box center [71, 137] width 102 height 31
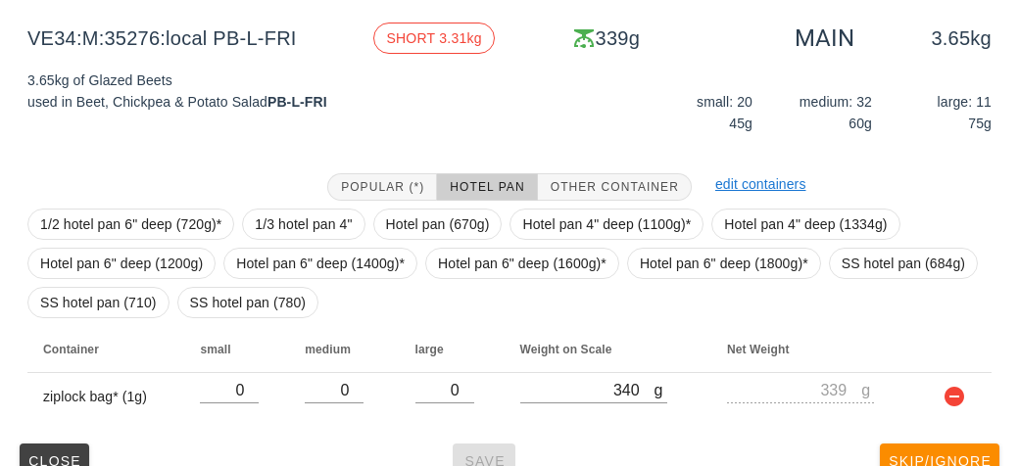
scroll to position [290, 0]
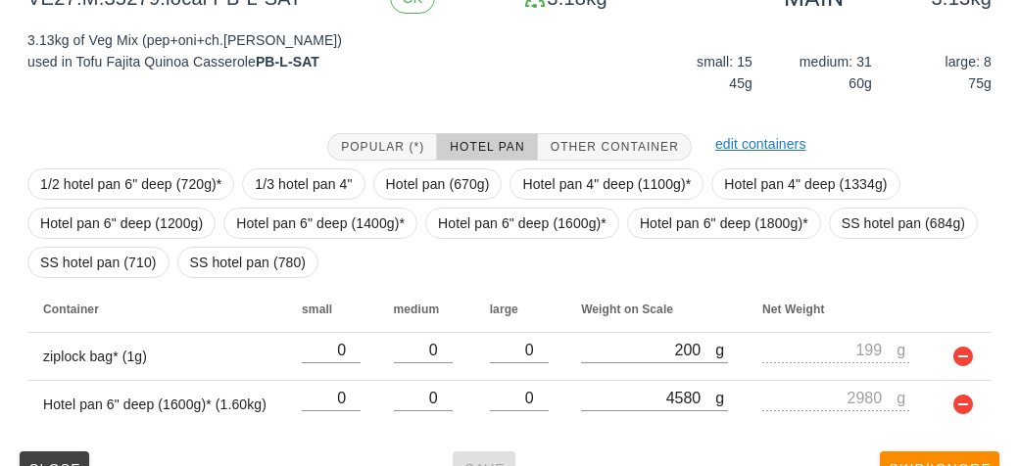
scroll to position [366, 0]
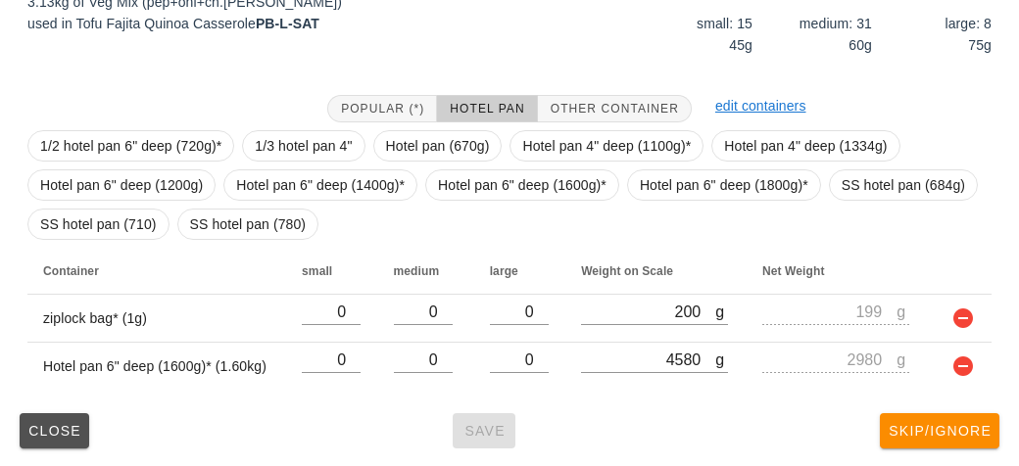
type input "ve27"
click at [41, 447] on button "Close" at bounding box center [55, 431] width 70 height 35
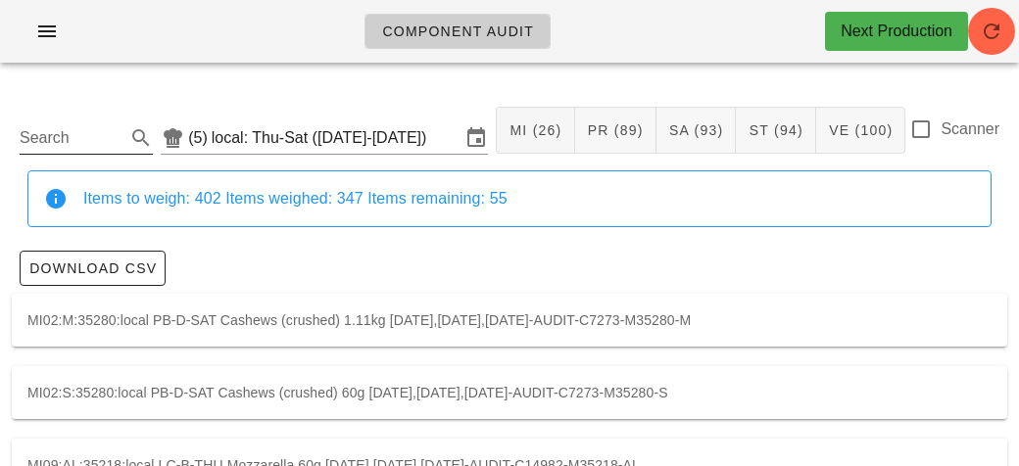
click at [61, 130] on input "Search" at bounding box center [71, 137] width 102 height 31
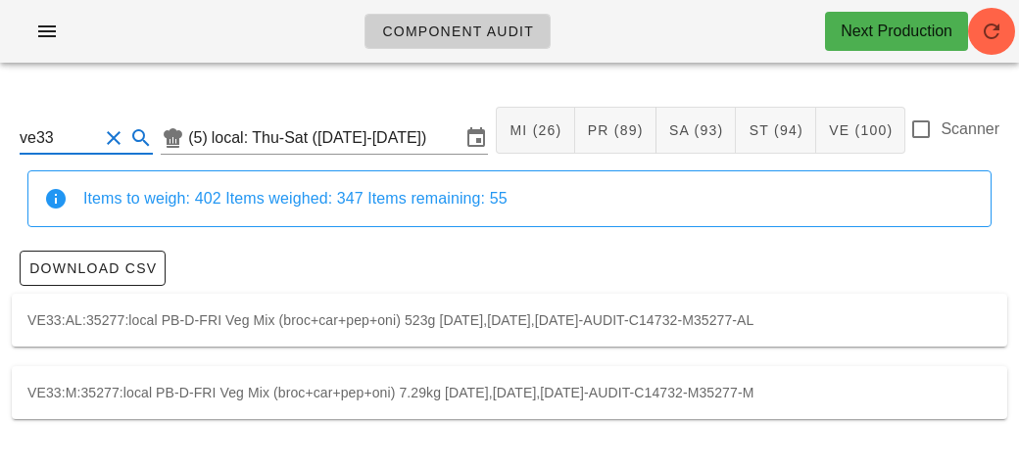
click at [130, 378] on div "VE33:M:35277:local PB-D-FRI Veg Mix (broc+car+pep+oni) 7.29kg [DATE],[DATE],[DA…" at bounding box center [510, 392] width 996 height 53
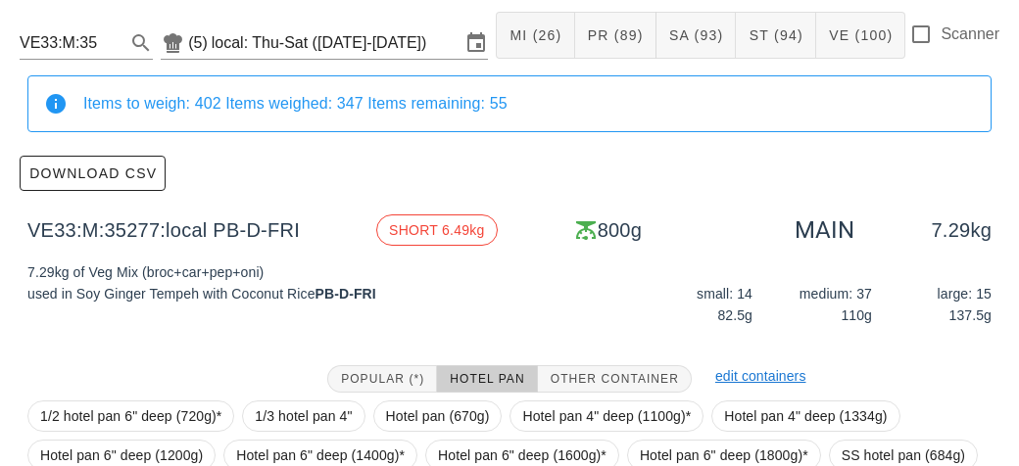
scroll to position [317, 0]
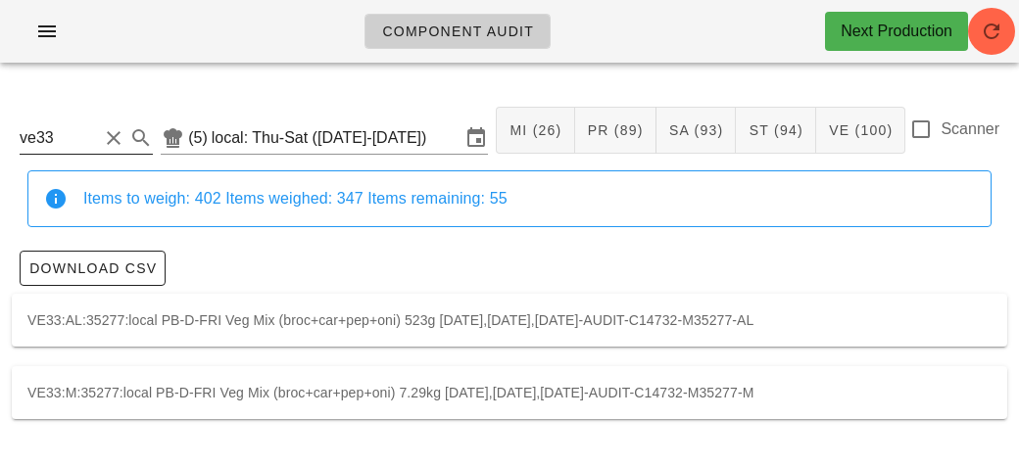
click at [80, 147] on input "ve33" at bounding box center [59, 137] width 78 height 31
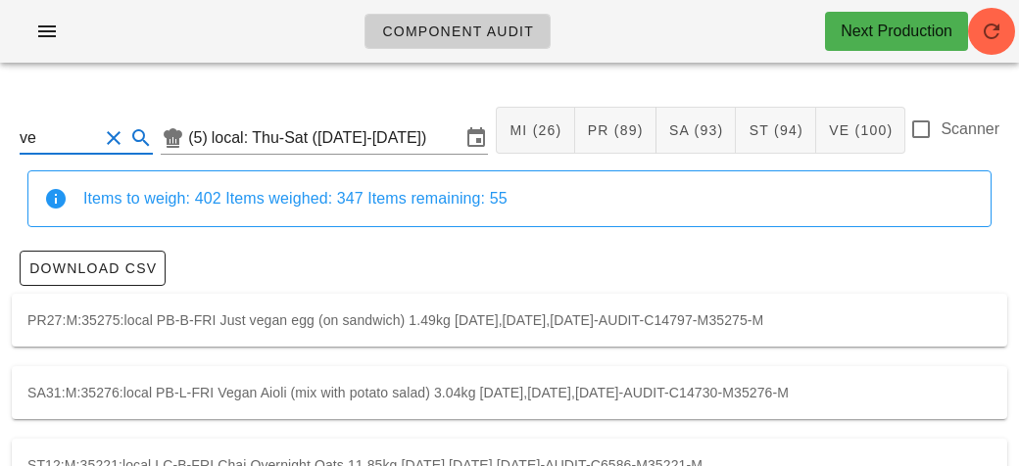
type input "v"
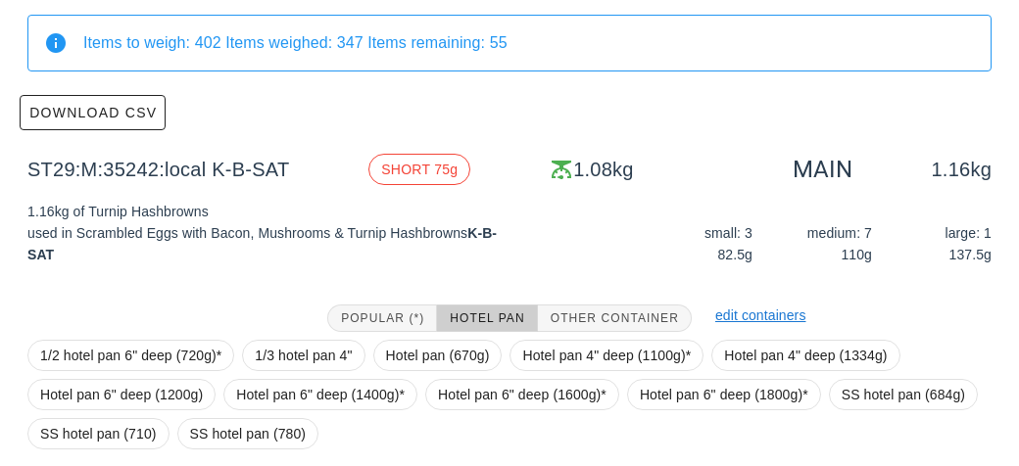
scroll to position [317, 0]
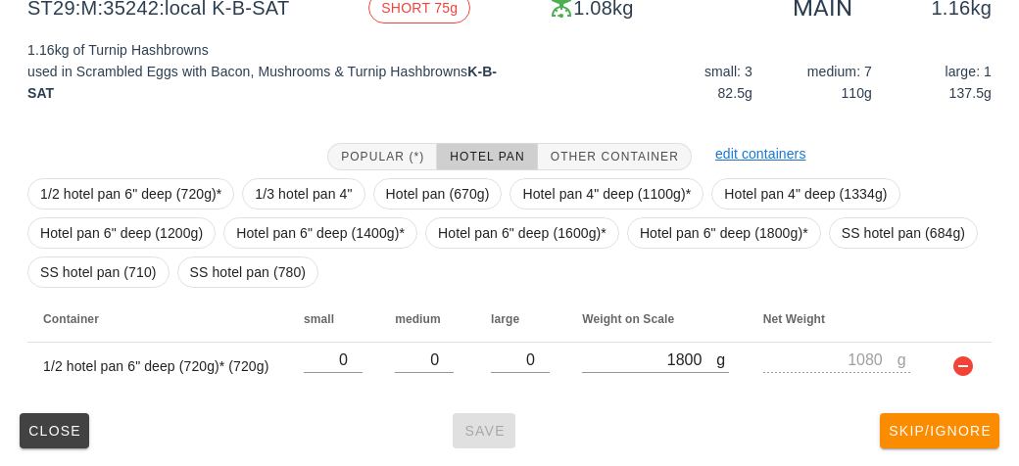
type input "st29"
click at [45, 457] on div "st29 (5) local: Thu-Sat ([DATE]-[DATE]) MI (26) PR (89) SA (93) ST (94) VE (100…" at bounding box center [509, 115] width 1019 height 708
click at [42, 431] on span "Close" at bounding box center [54, 431] width 54 height 16
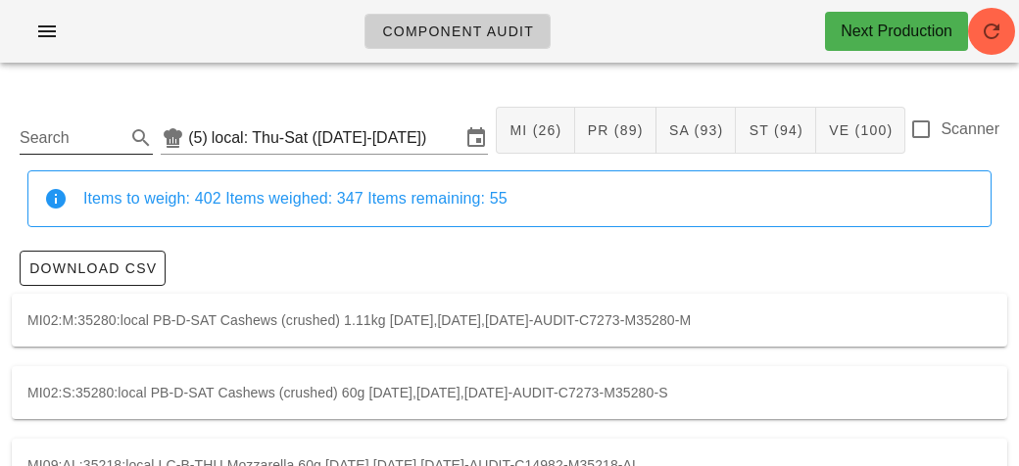
click at [43, 127] on input "Search" at bounding box center [71, 137] width 102 height 31
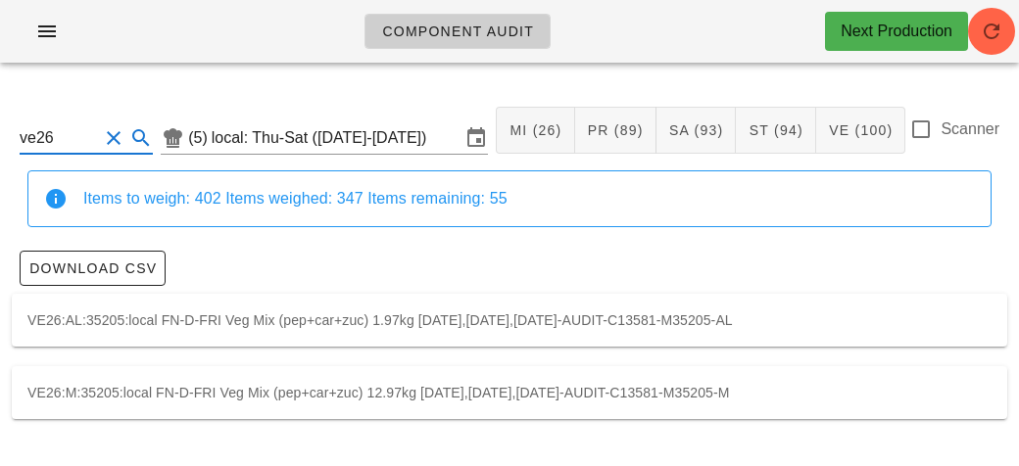
click at [156, 409] on div "VE26:M:35205:local FN-D-FRI Veg Mix (pep+car+zuc) 12.97kg [DATE],[DATE],[DATE]-…" at bounding box center [510, 392] width 996 height 53
type input "VE26:M:35205:local"
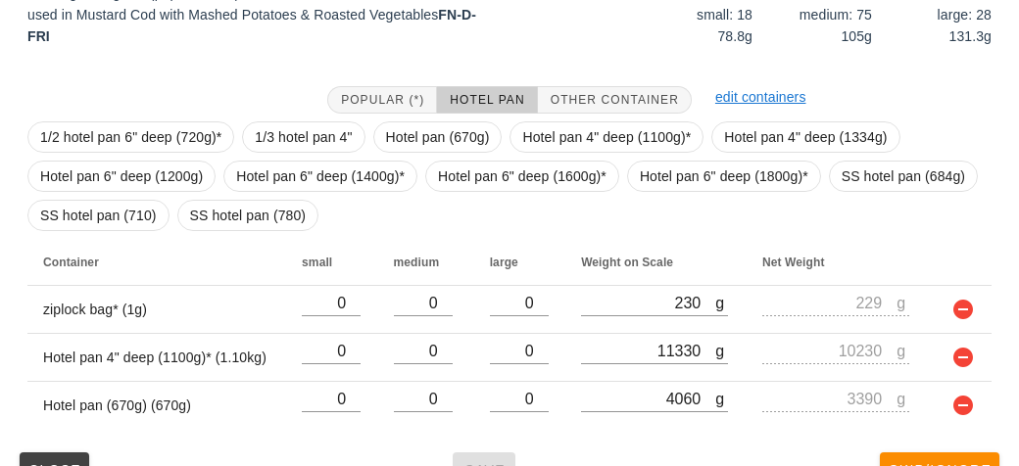
scroll to position [413, 0]
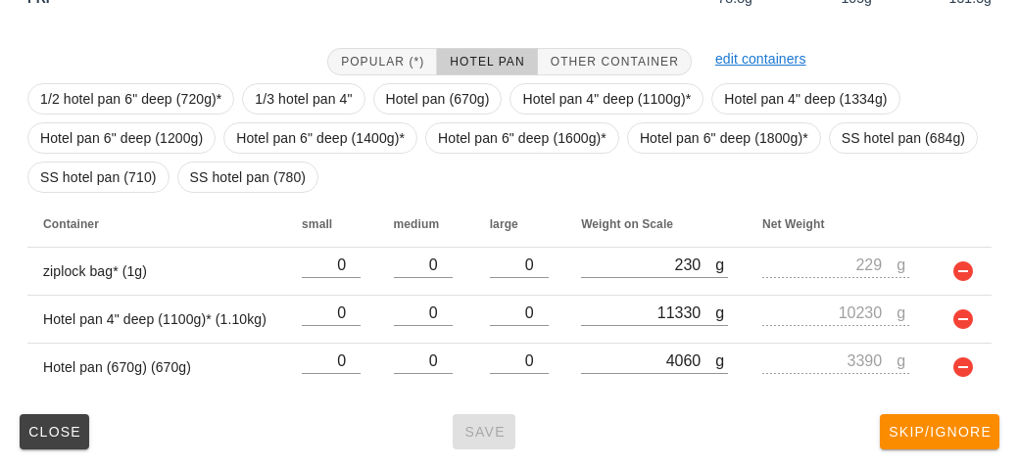
click at [471, 431] on div "Close Save Skip/Ignore" at bounding box center [510, 432] width 996 height 51
click at [45, 434] on span "Close" at bounding box center [54, 432] width 54 height 16
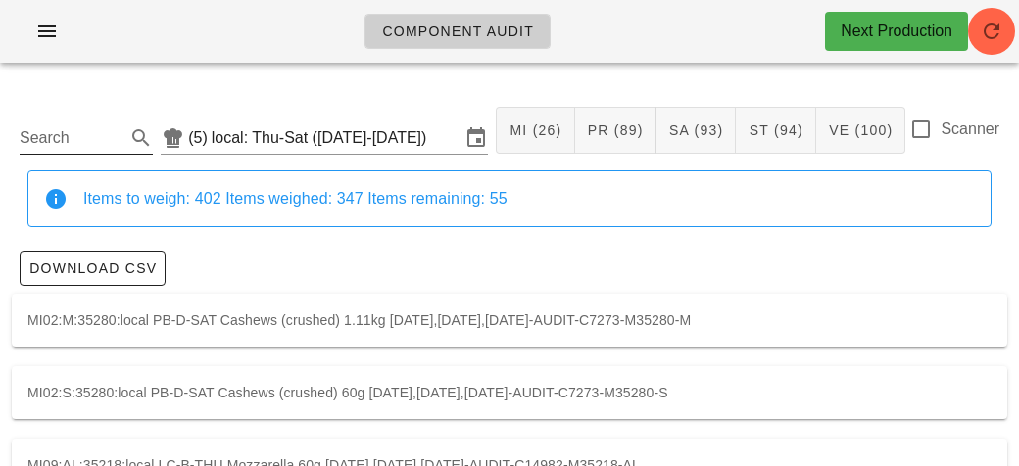
click at [66, 129] on input "Search" at bounding box center [71, 137] width 102 height 31
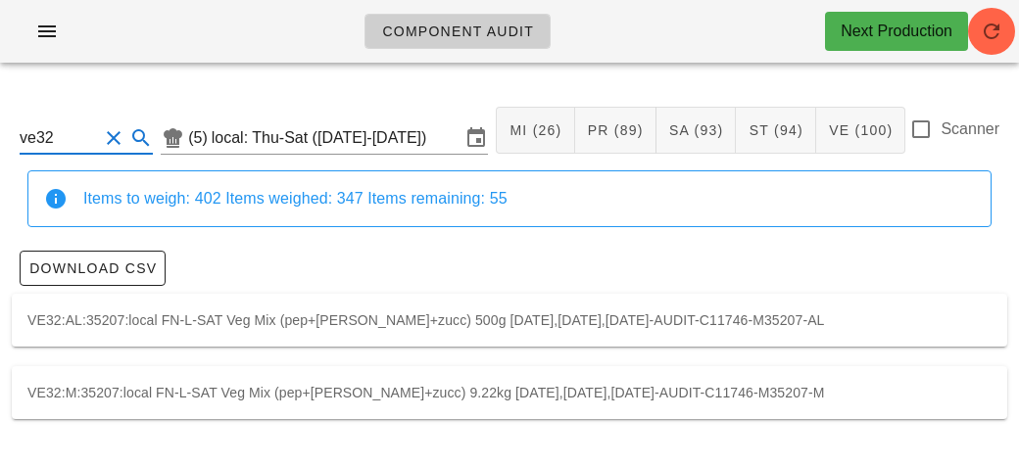
click at [171, 381] on div "VE32:M:35207:local FN-L-SAT Veg Mix (pep+[PERSON_NAME]+zucc) 9.22kg [DATE],[DAT…" at bounding box center [510, 392] width 996 height 53
type input "VE32:M:35207:local"
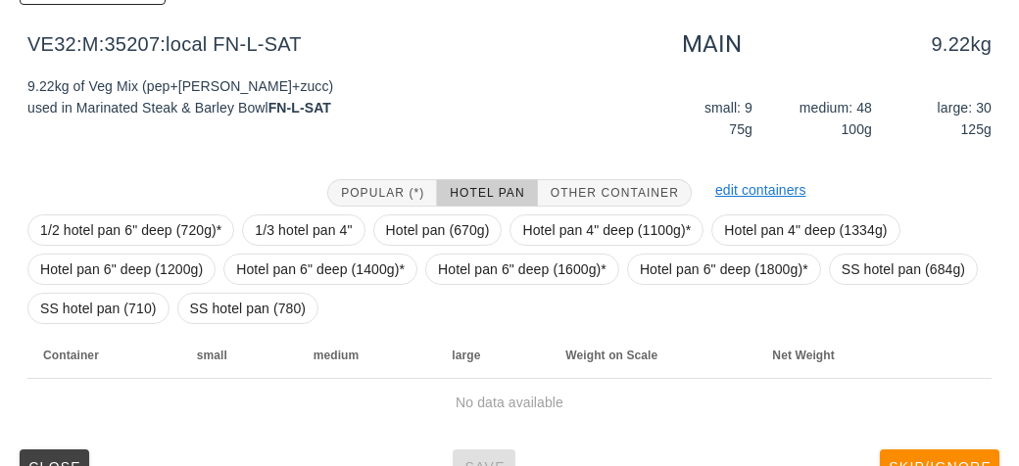
scroll to position [317, 0]
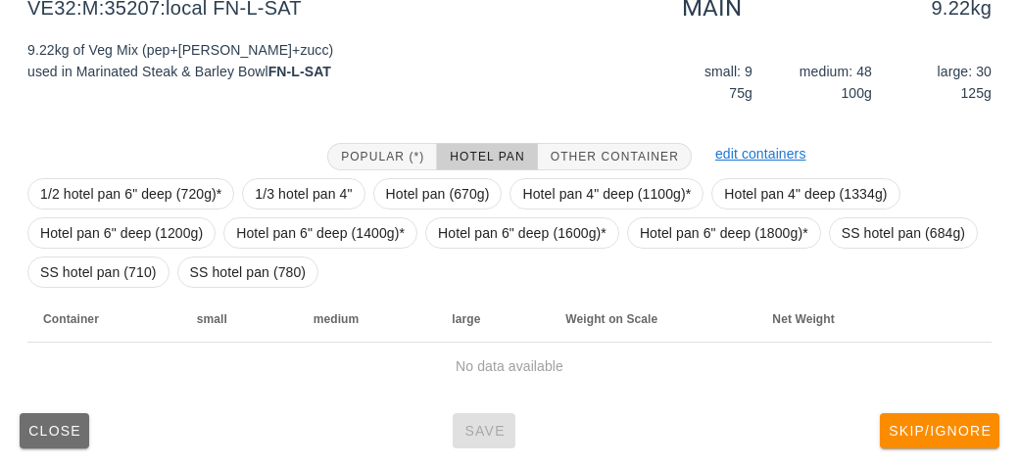
click at [56, 414] on button "Close" at bounding box center [55, 431] width 70 height 35
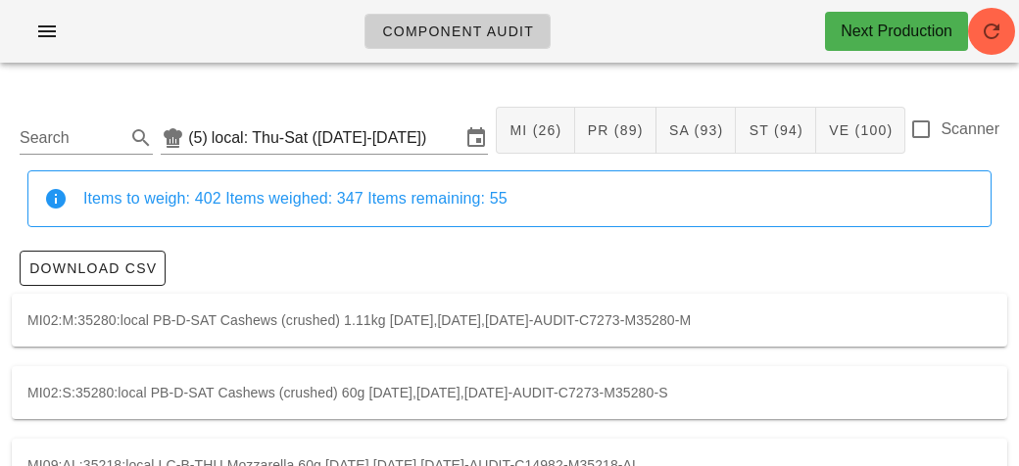
click at [946, 123] on label "Scanner" at bounding box center [970, 130] width 59 height 20
checkbox input "true"
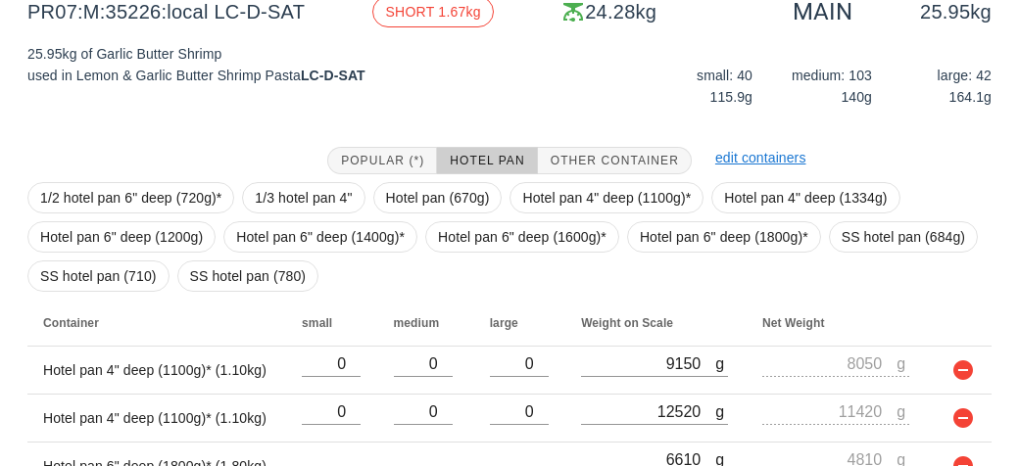
scroll to position [363, 0]
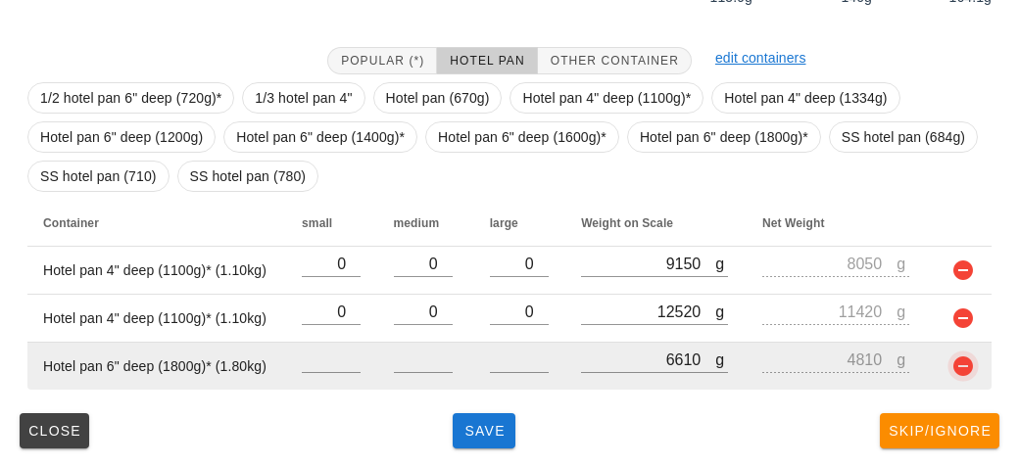
click at [964, 361] on button "button" at bounding box center [964, 367] width 24 height 24
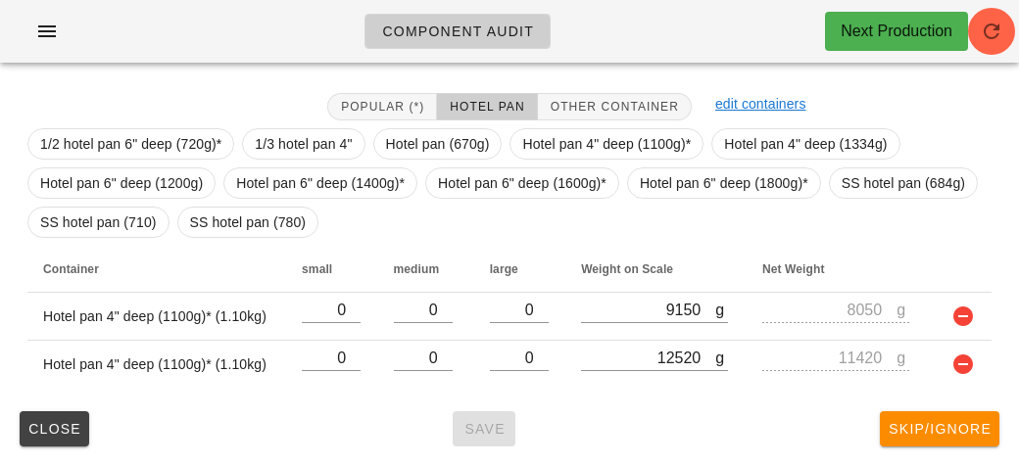
scroll to position [315, 0]
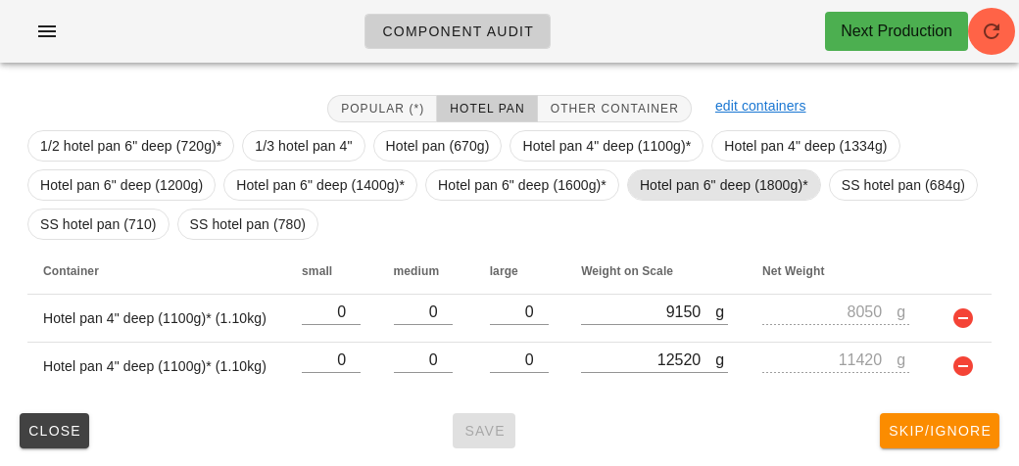
click at [681, 182] on span "Hotel pan 6" deep (1800g)*" at bounding box center [724, 185] width 169 height 29
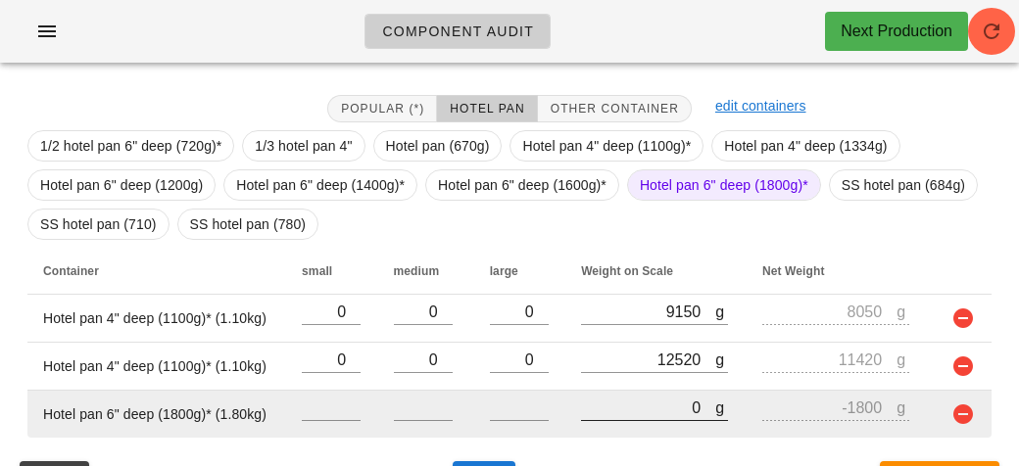
click at [631, 413] on input "0" at bounding box center [648, 407] width 134 height 25
type input "60"
type input "-1740"
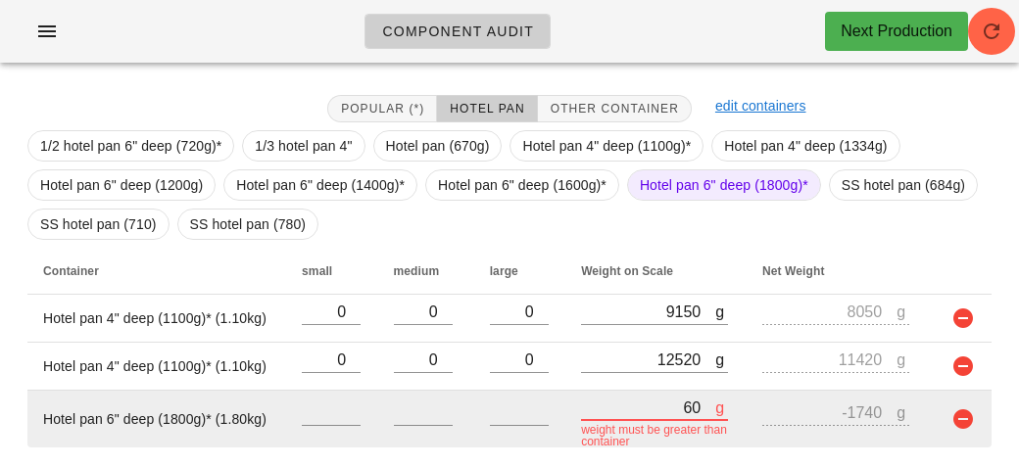
type input "690"
type input "-1110"
type input "6960"
type input "5160"
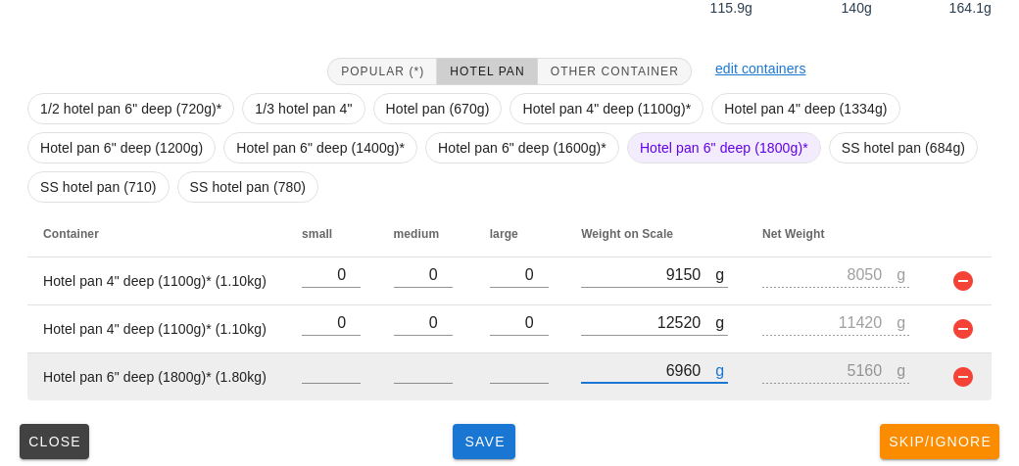
scroll to position [363, 0]
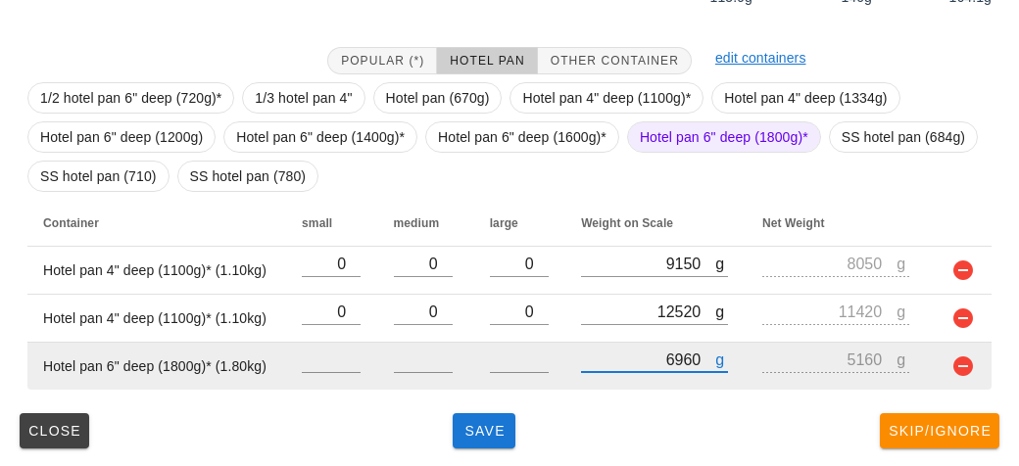
type input "6960"
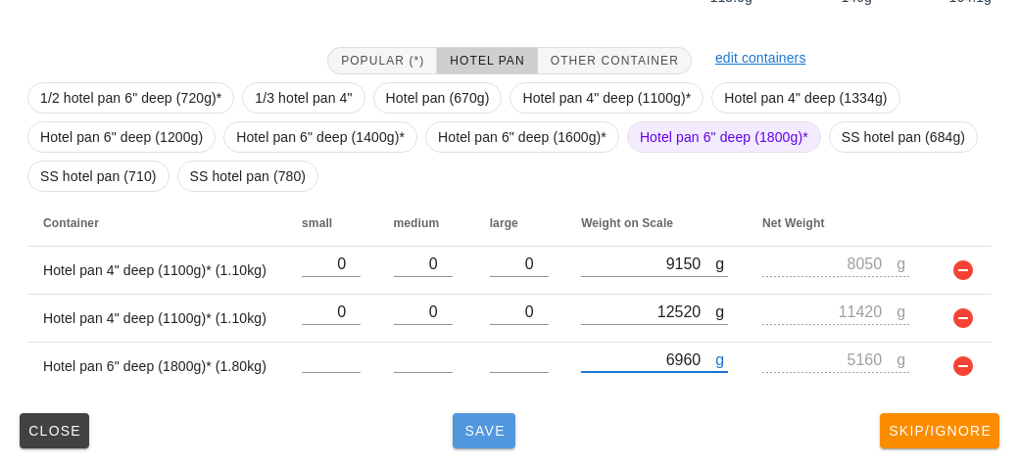
click at [463, 429] on span "Save" at bounding box center [484, 431] width 47 height 16
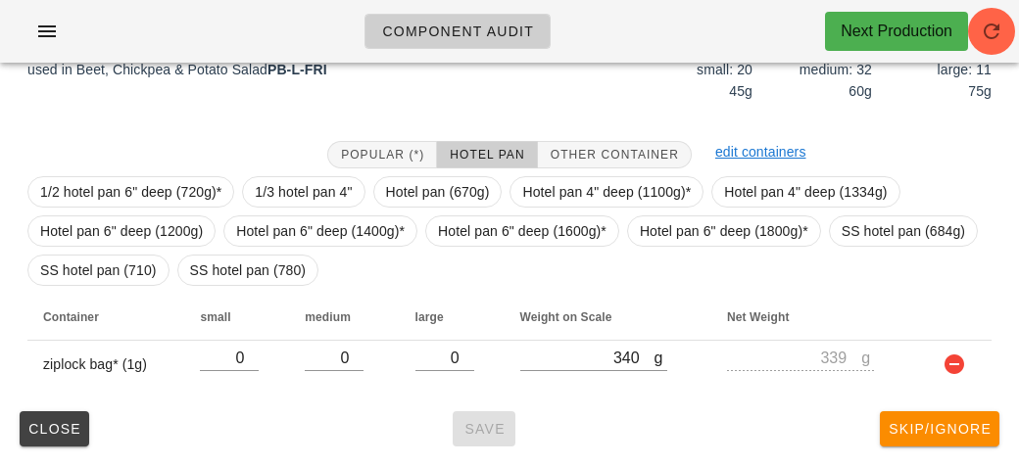
scroll to position [267, 0]
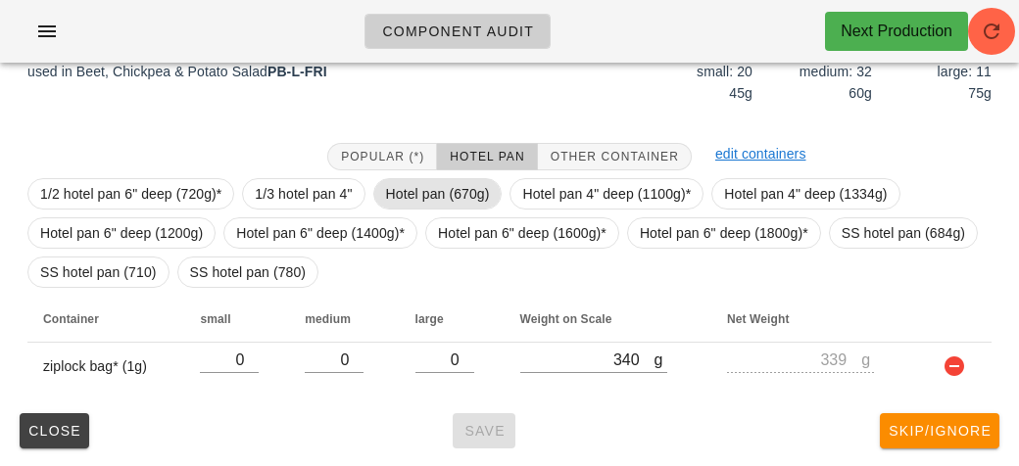
click at [407, 179] on span "Hotel pan (670g)" at bounding box center [438, 193] width 104 height 29
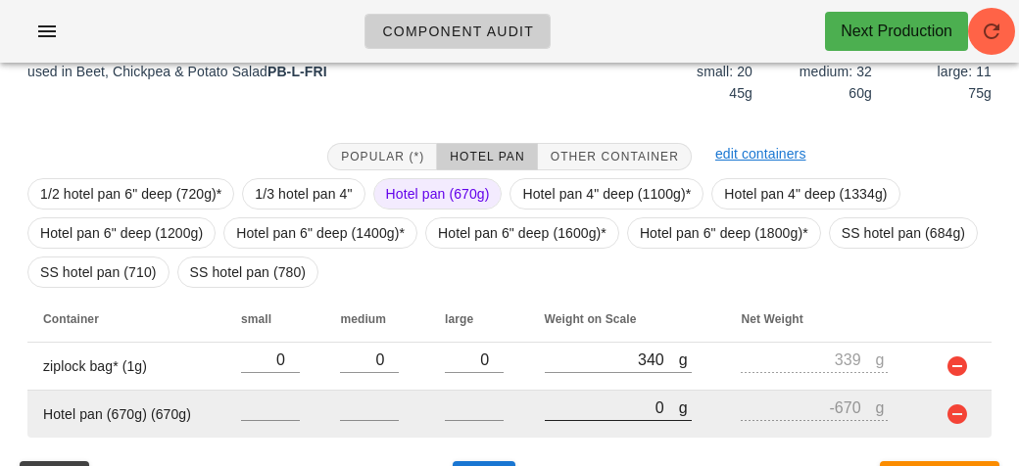
click at [591, 415] on input "0" at bounding box center [612, 407] width 134 height 25
type input "40"
type input "-630"
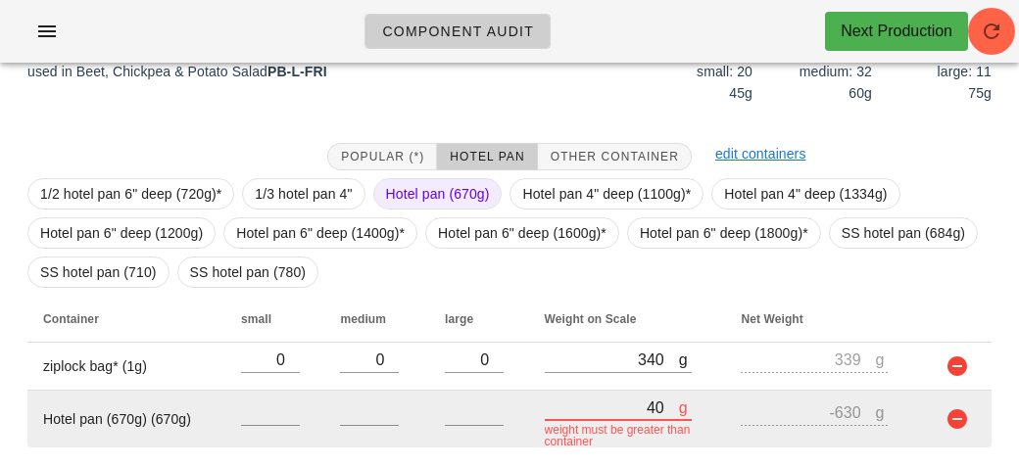
type input "470"
type input "-200"
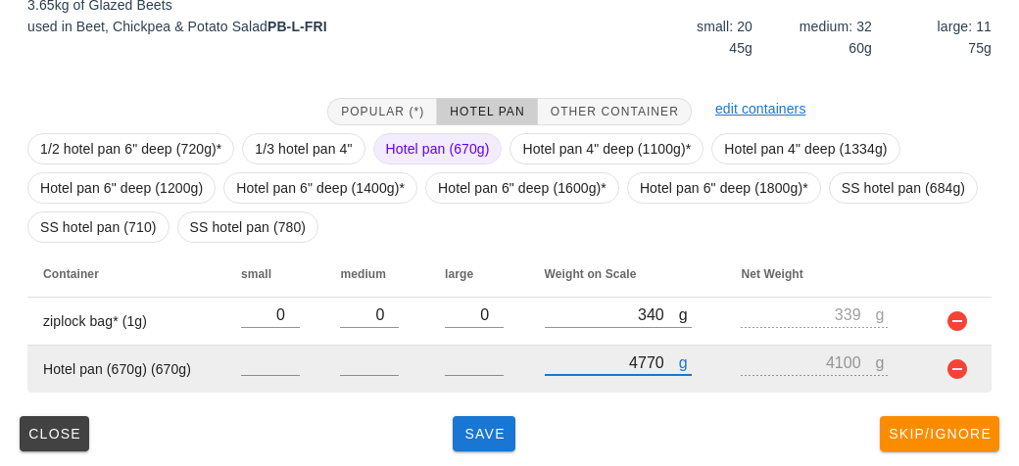
scroll to position [315, 0]
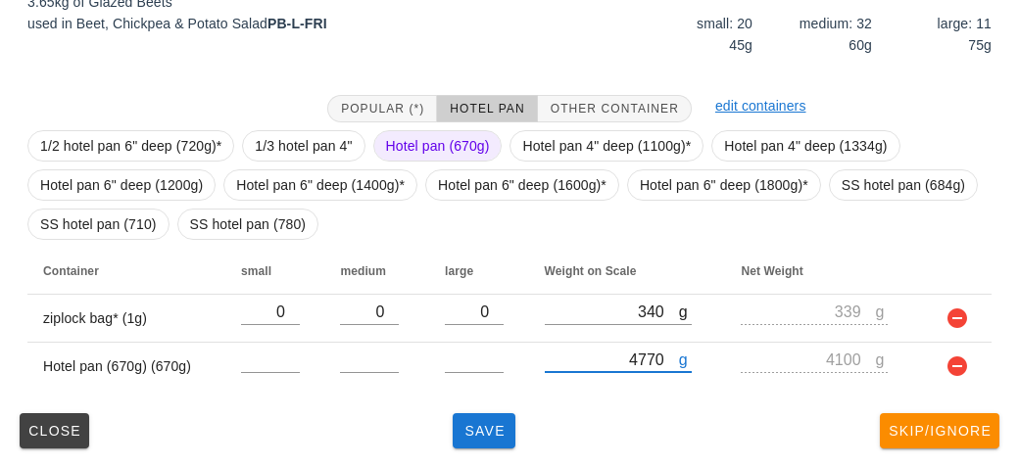
click at [481, 456] on div "(5) local: Thu-Sat ([DATE]-[DATE]) MI (26) PR (89) SA (93) ST (94) VE (100) Sca…" at bounding box center [509, 116] width 1019 height 705
click at [483, 442] on button "Save" at bounding box center [484, 431] width 63 height 35
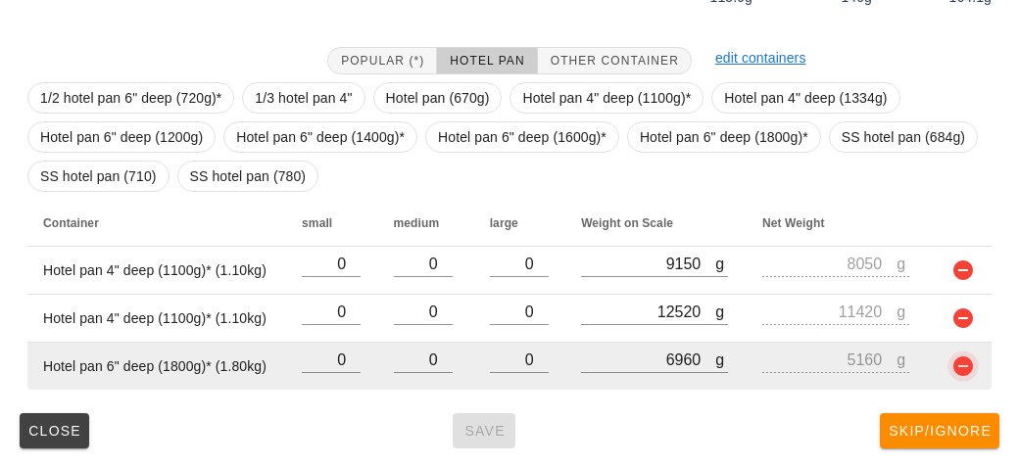
click at [952, 376] on button "button" at bounding box center [964, 367] width 24 height 24
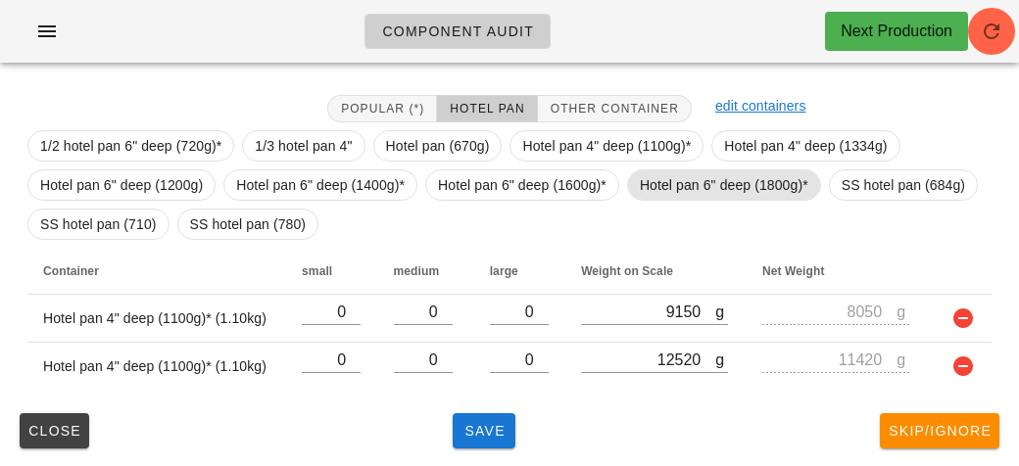
click at [658, 196] on span "Hotel pan 6" deep (1800g)*" at bounding box center [724, 185] width 169 height 29
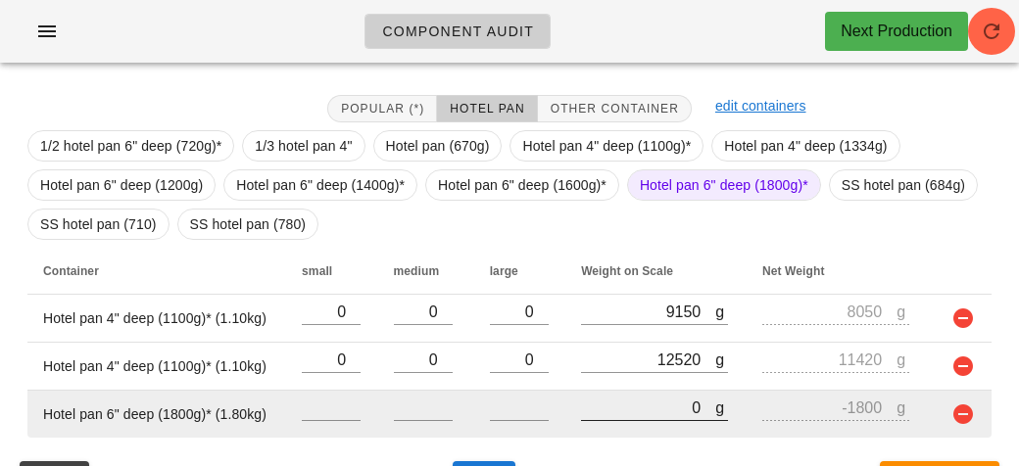
click at [622, 408] on input "0" at bounding box center [648, 407] width 134 height 25
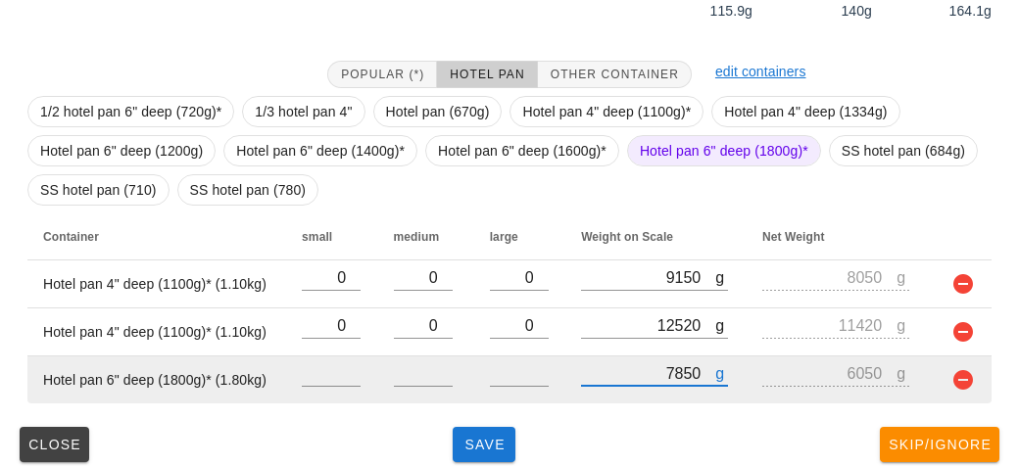
scroll to position [350, 0]
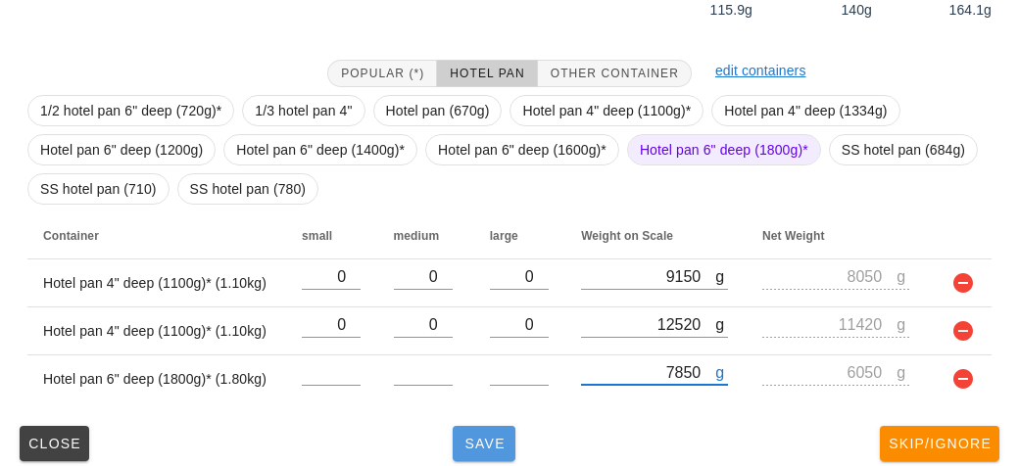
click at [471, 426] on button "Save" at bounding box center [484, 443] width 63 height 35
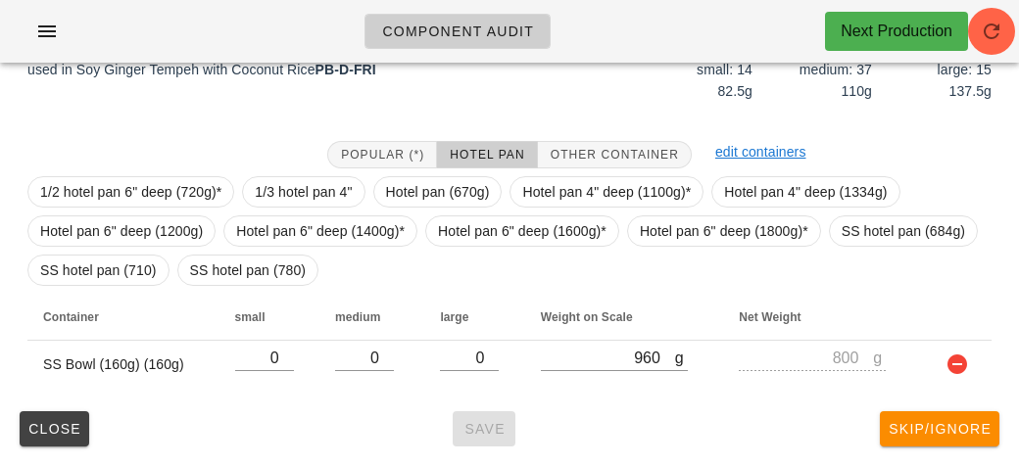
scroll to position [267, 0]
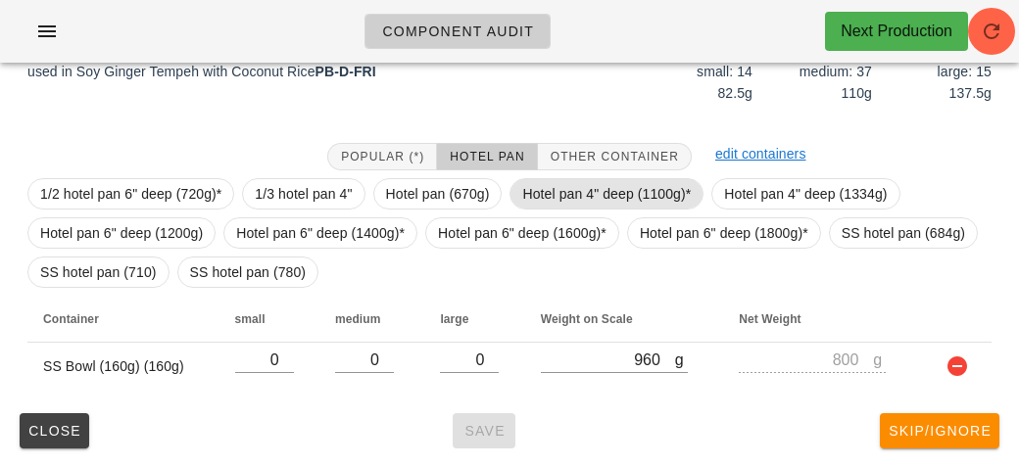
click at [546, 198] on span "Hotel pan 4" deep (1100g)*" at bounding box center [606, 193] width 169 height 29
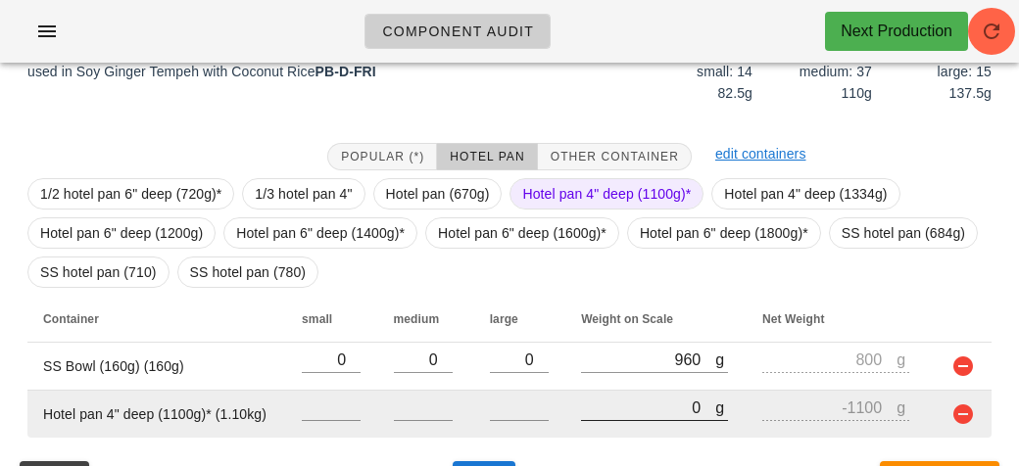
click at [600, 414] on input "0" at bounding box center [648, 407] width 134 height 25
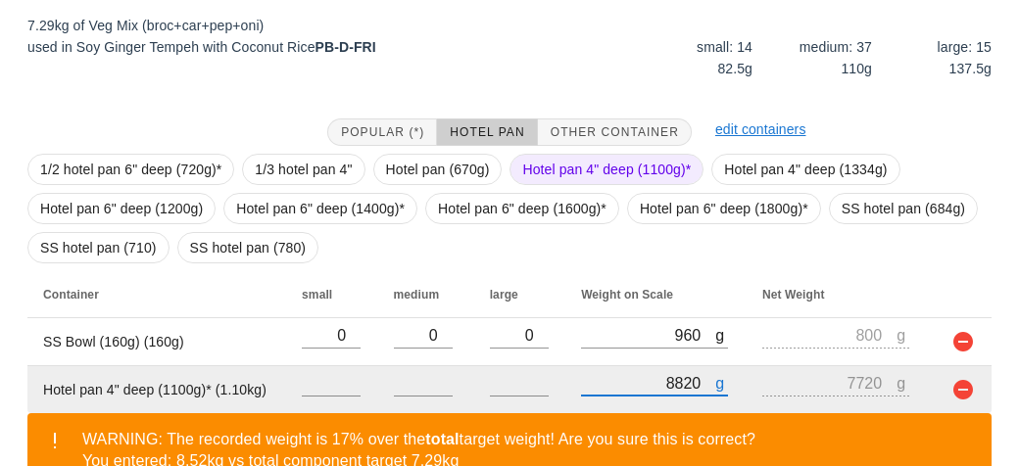
scroll to position [405, 0]
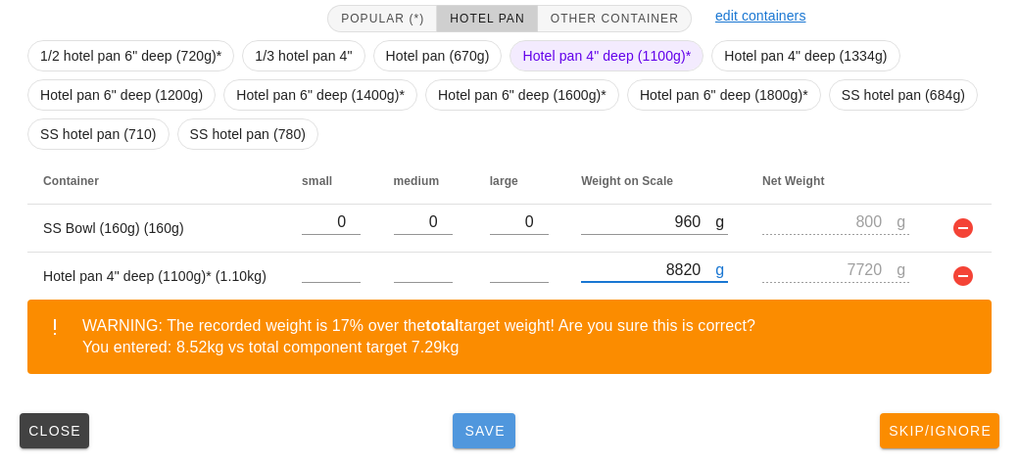
click at [496, 418] on button "Save" at bounding box center [484, 431] width 63 height 35
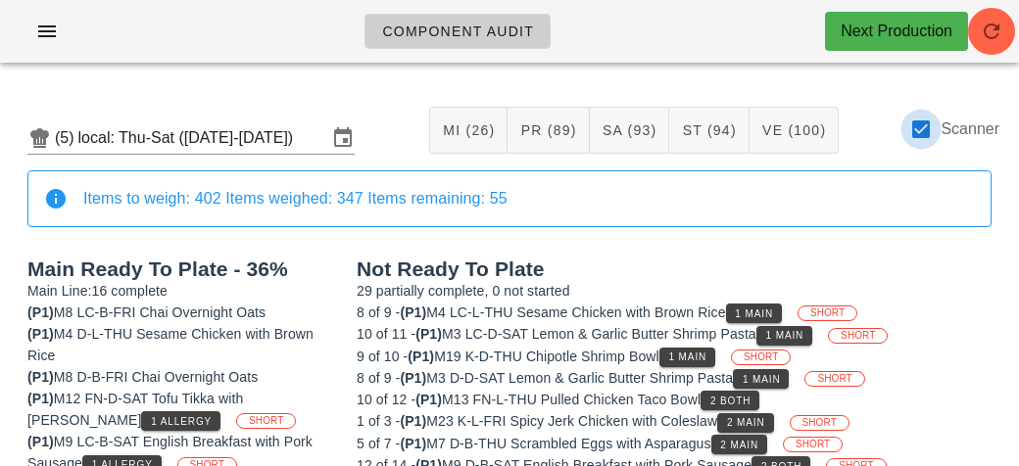
click at [920, 134] on div at bounding box center [920, 129] width 33 height 33
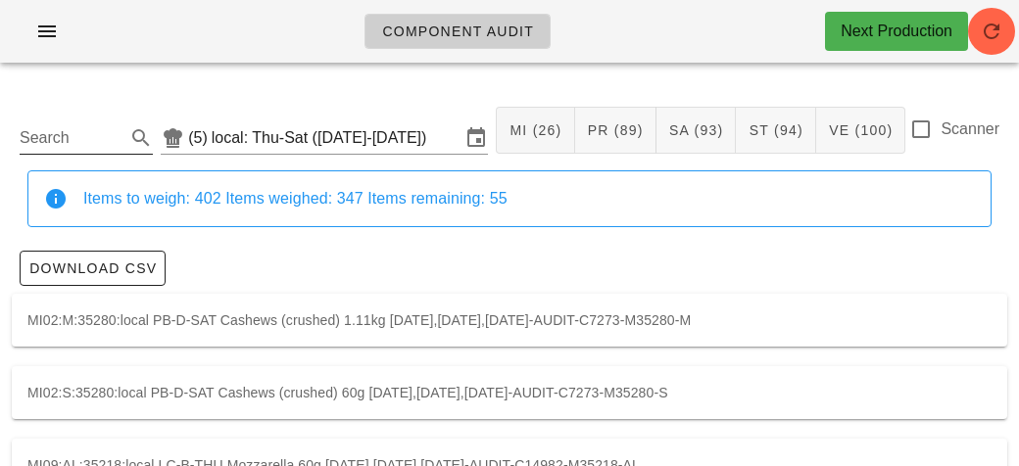
click at [76, 133] on input "Search" at bounding box center [71, 137] width 102 height 31
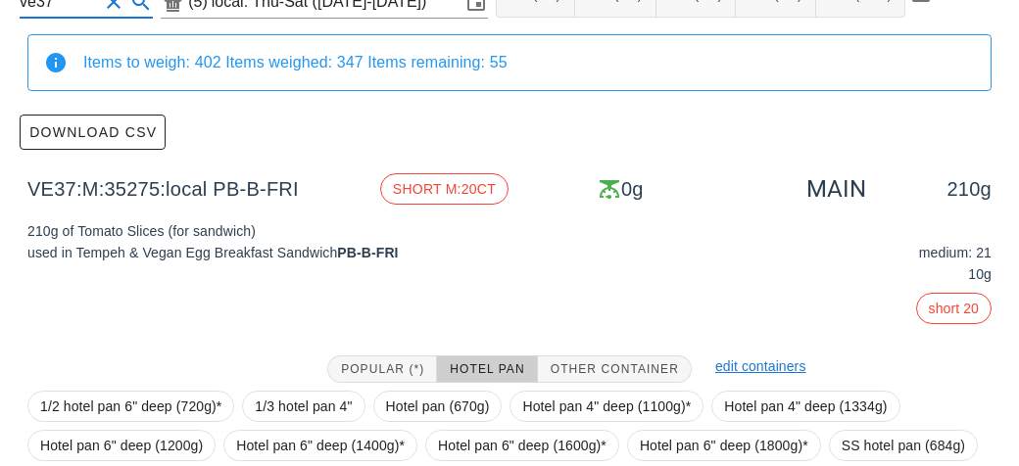
scroll to position [349, 0]
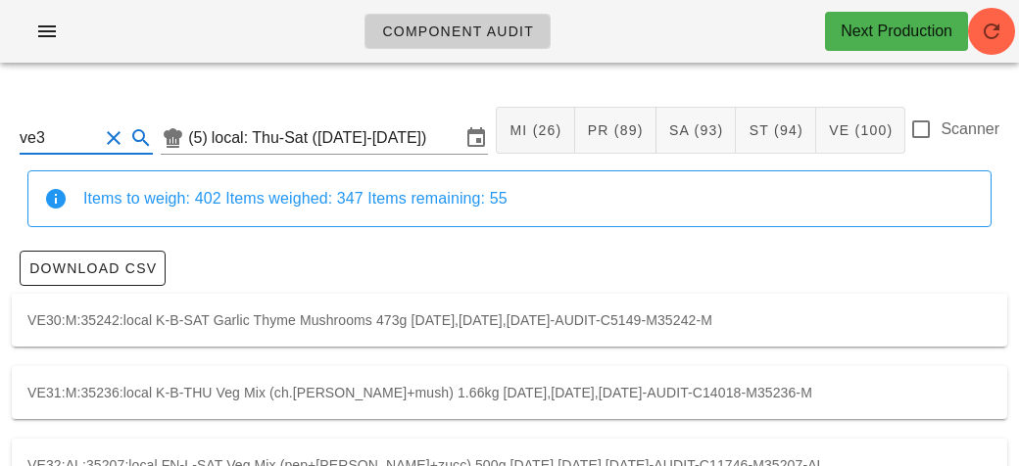
click at [945, 134] on label "Scanner" at bounding box center [970, 130] width 59 height 20
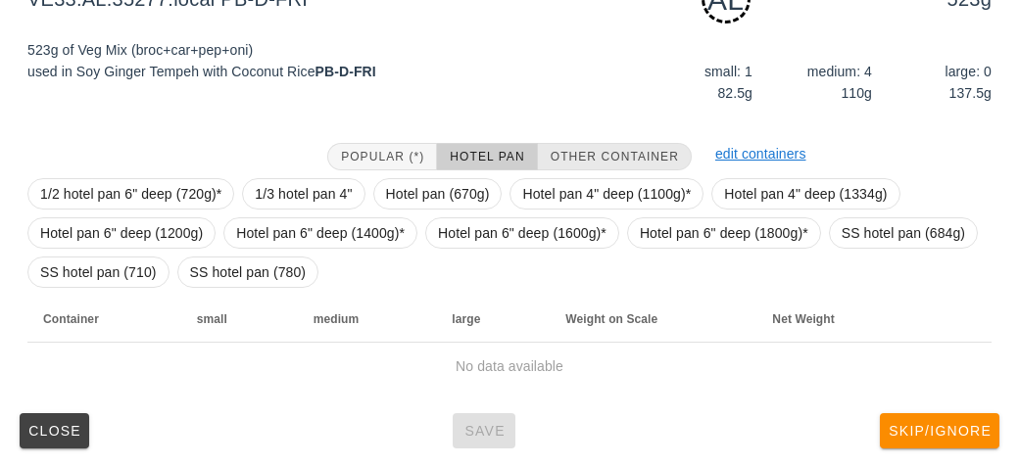
click at [578, 159] on span "Other Container" at bounding box center [614, 157] width 129 height 14
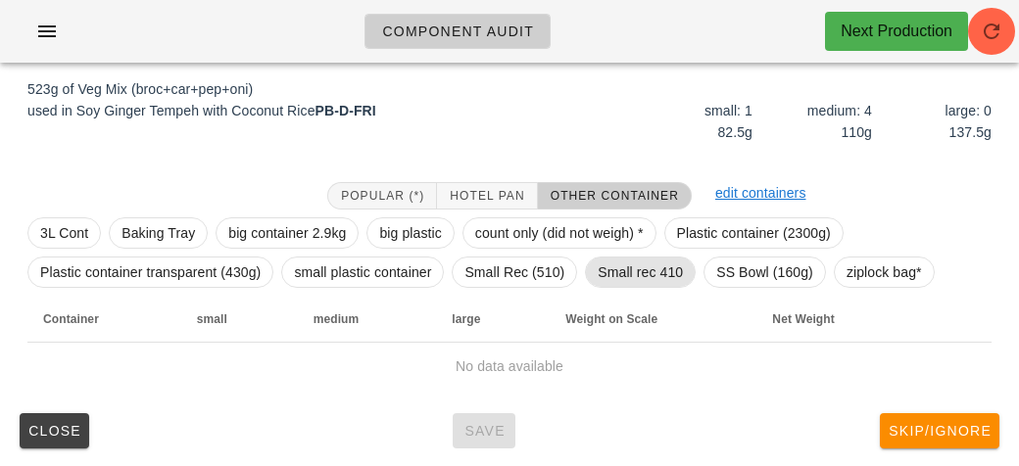
click at [632, 266] on span "Small rec 410" at bounding box center [640, 272] width 85 height 29
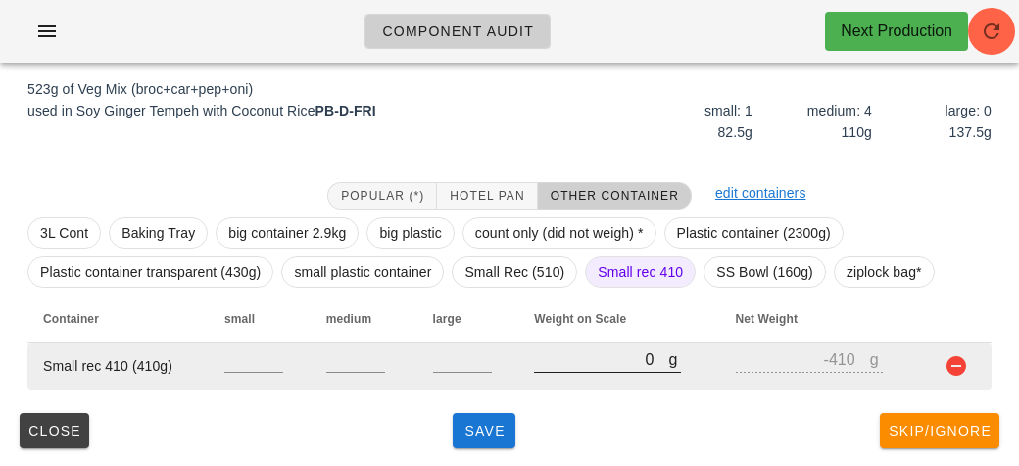
click at [580, 358] on input "0" at bounding box center [601, 359] width 134 height 25
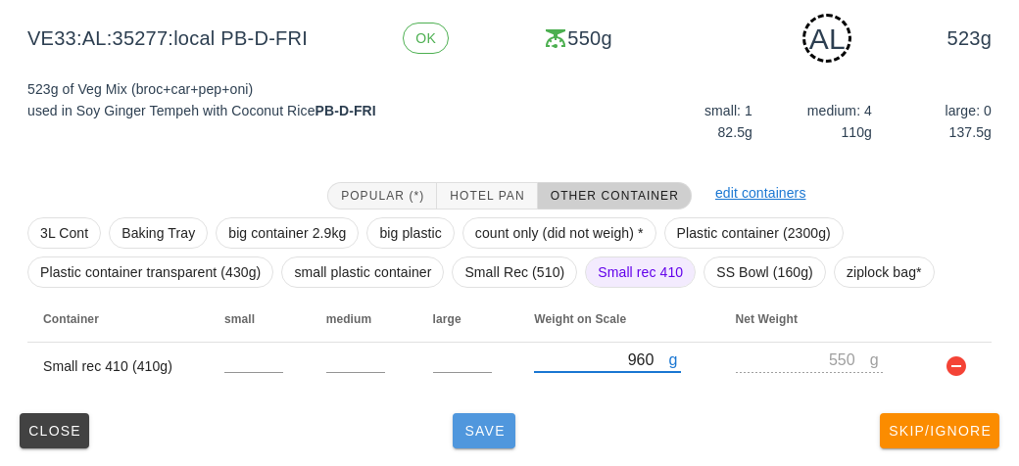
click at [481, 439] on button "Save" at bounding box center [484, 431] width 63 height 35
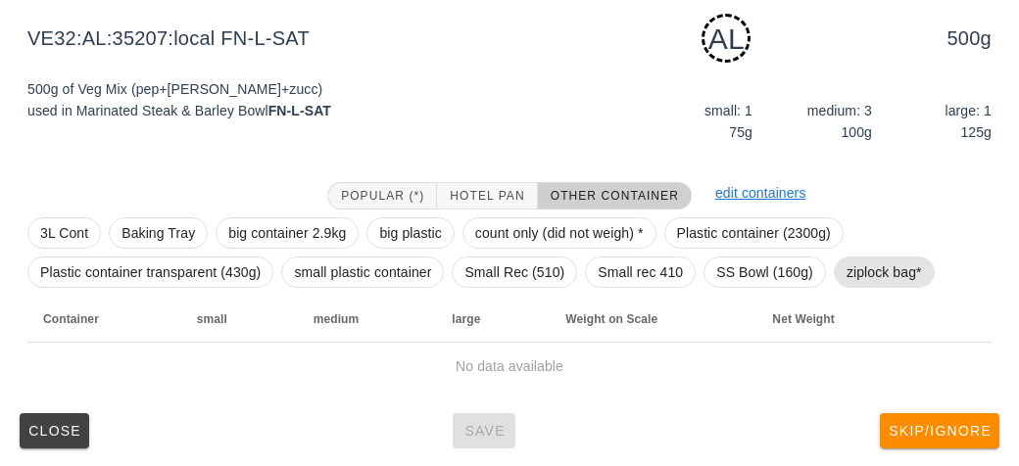
click at [862, 271] on span "ziplock bag*" at bounding box center [884, 272] width 75 height 29
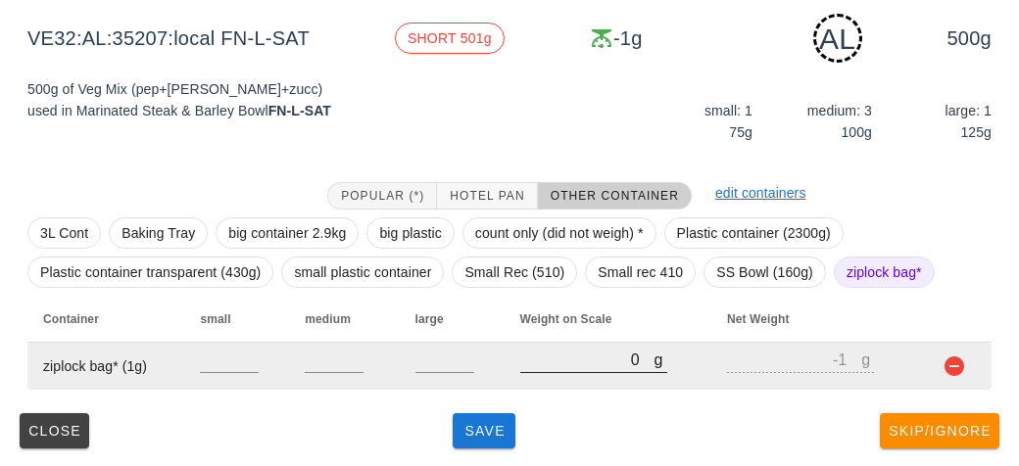
click at [582, 354] on input "0" at bounding box center [587, 359] width 134 height 25
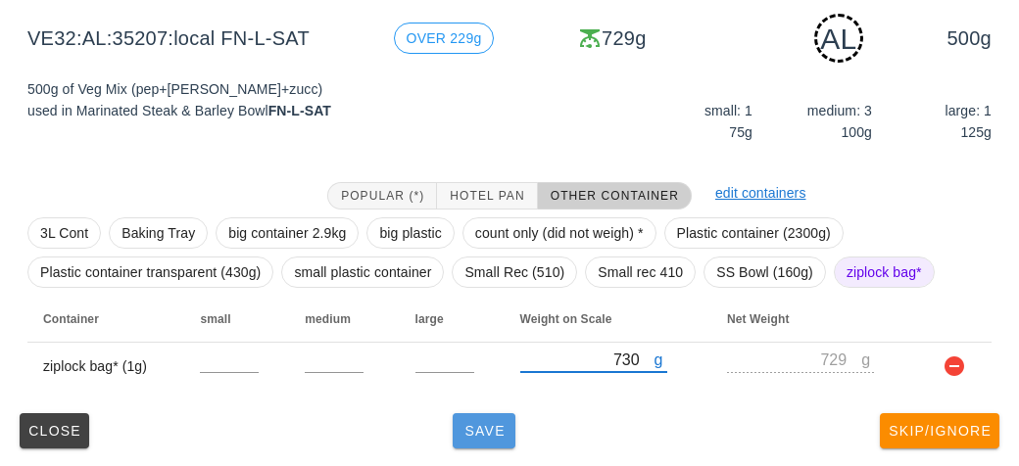
click at [473, 441] on button "Save" at bounding box center [484, 431] width 63 height 35
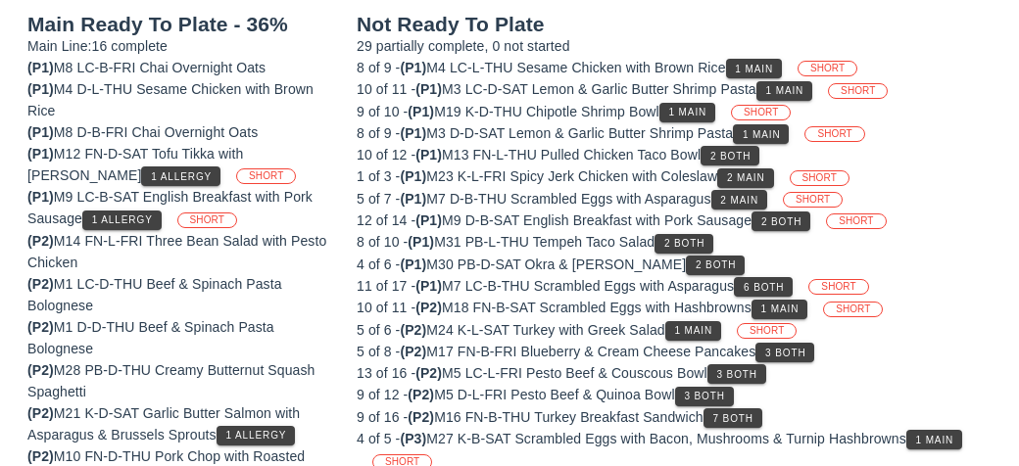
scroll to position [227, 0]
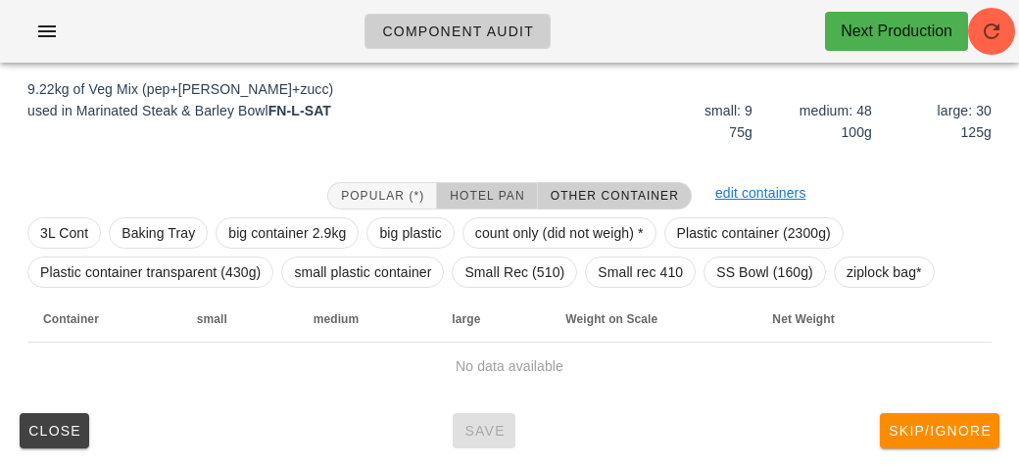
click at [464, 196] on span "Hotel Pan" at bounding box center [486, 196] width 75 height 14
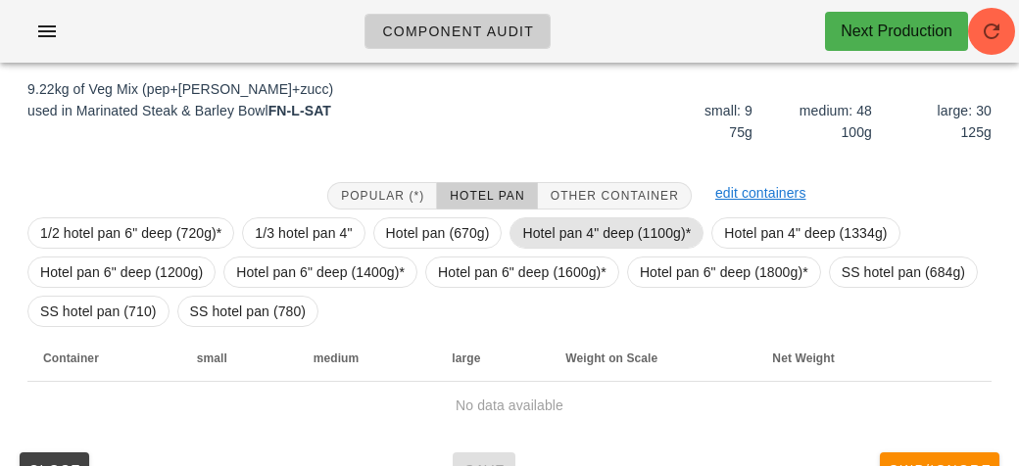
click at [578, 227] on span "Hotel pan 4" deep (1100g)*" at bounding box center [606, 233] width 169 height 29
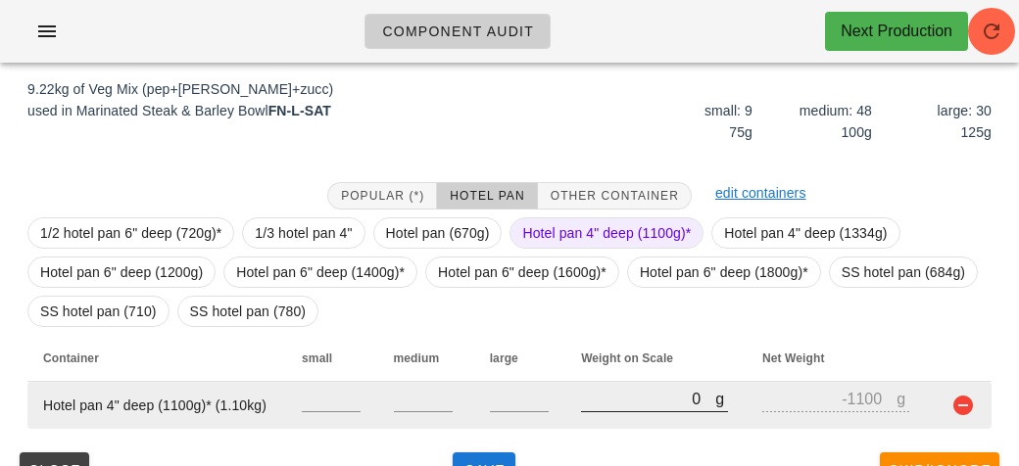
click at [633, 405] on input "0" at bounding box center [648, 398] width 134 height 25
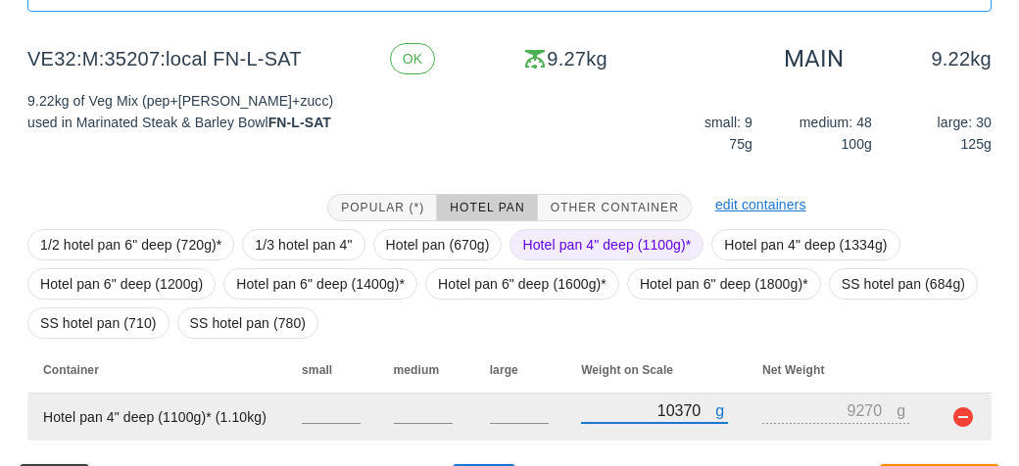
scroll to position [253, 0]
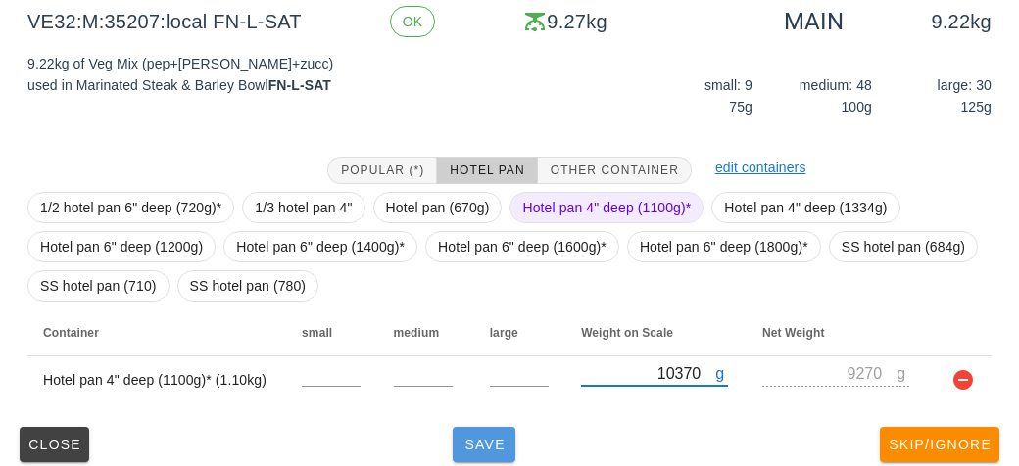
click at [475, 444] on span "Save" at bounding box center [484, 445] width 47 height 16
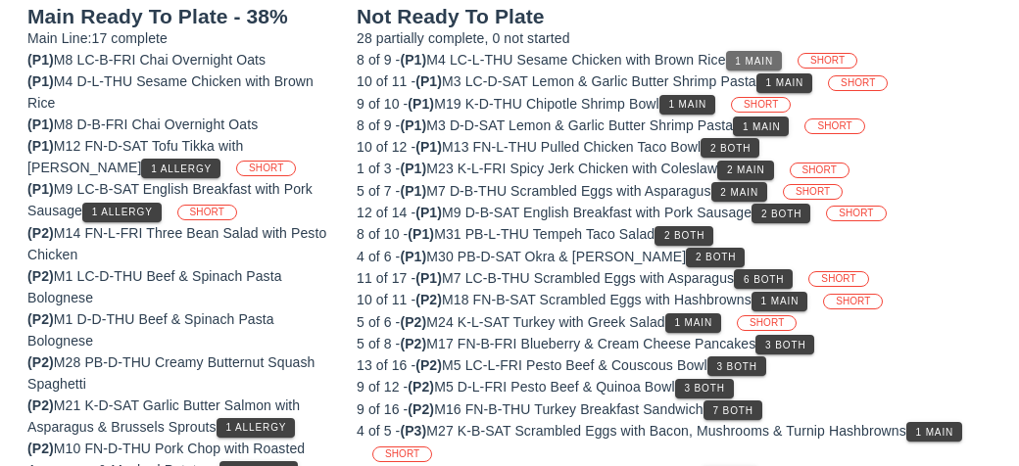
click at [763, 57] on span "1 Main" at bounding box center [753, 61] width 39 height 11
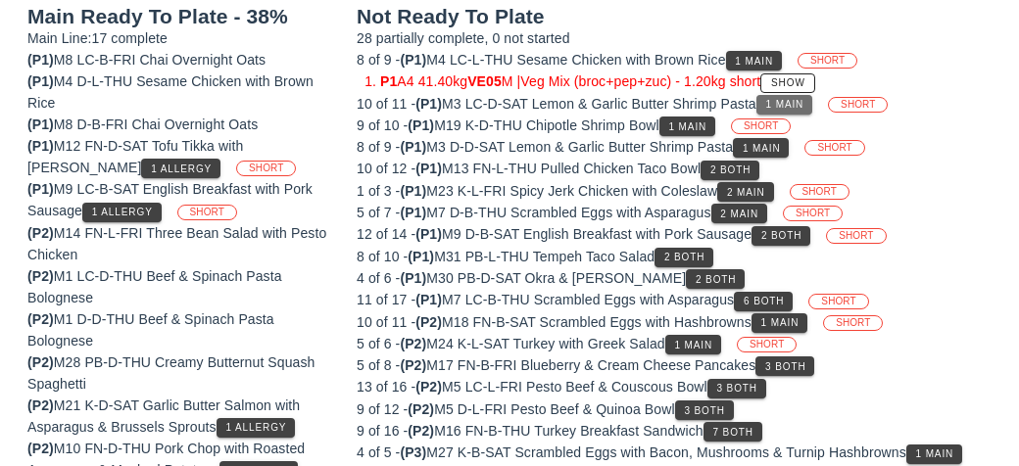
click at [804, 99] on span "1 Main" at bounding box center [784, 104] width 39 height 11
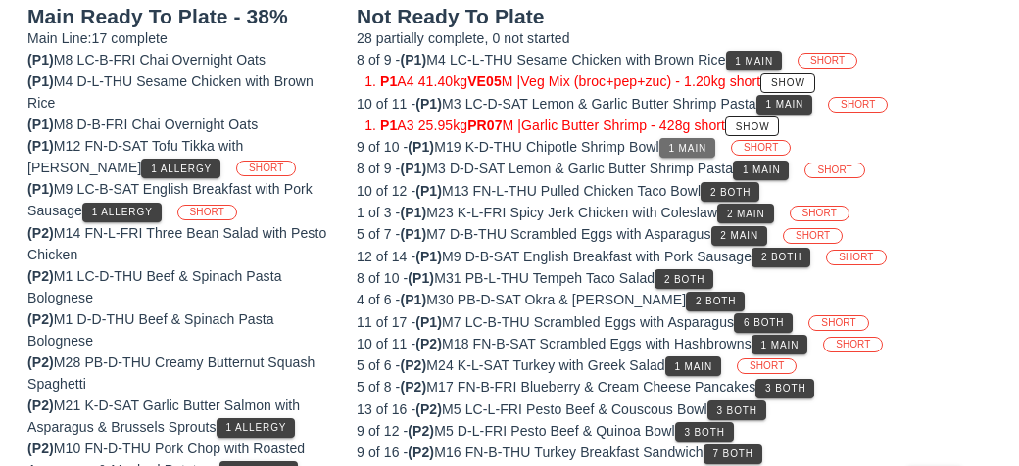
click at [696, 149] on span "1 Main" at bounding box center [687, 148] width 39 height 11
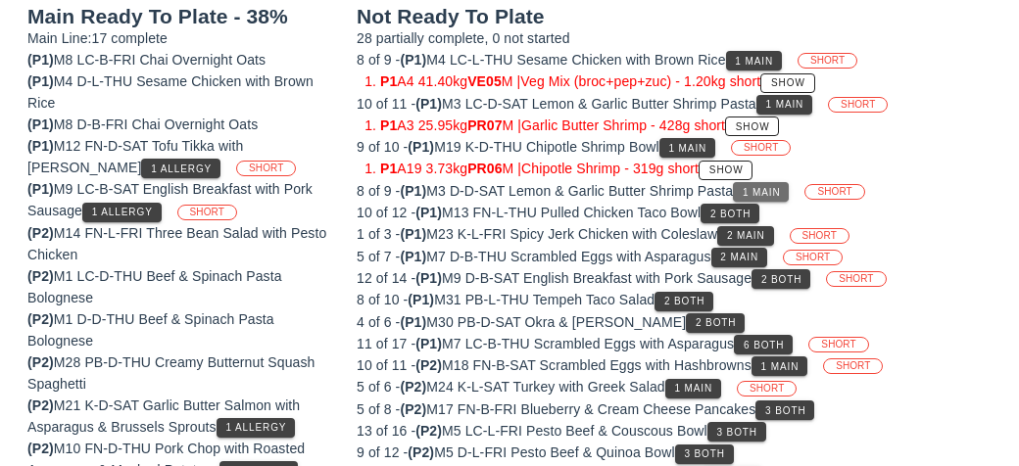
click at [764, 182] on button "1 Main" at bounding box center [761, 192] width 56 height 20
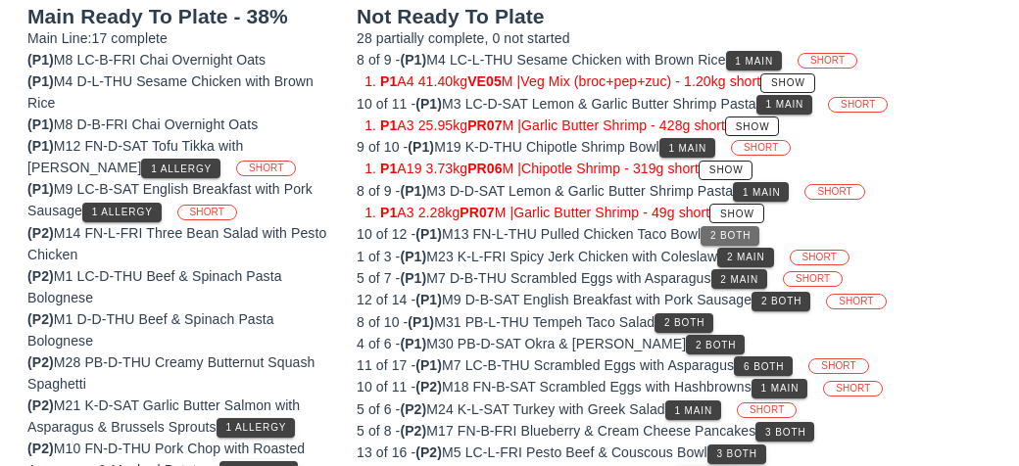
click at [746, 226] on button "2 Both" at bounding box center [730, 236] width 59 height 20
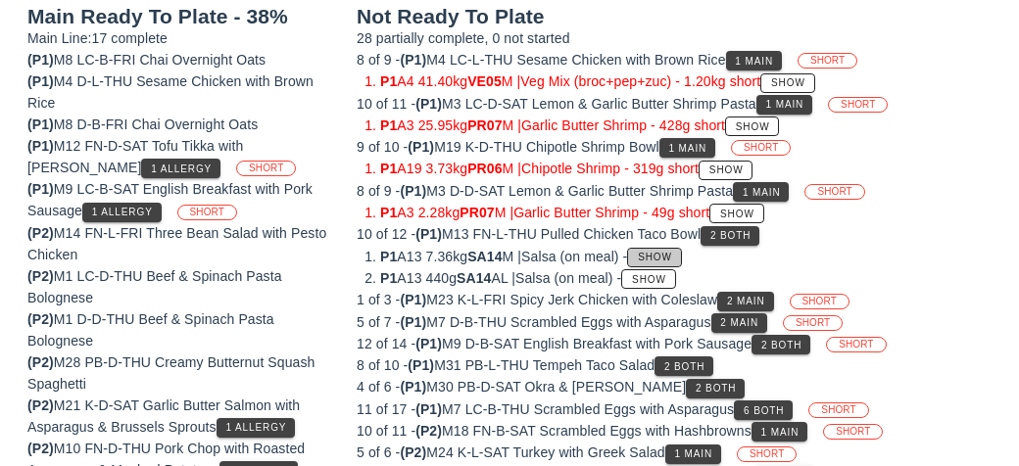
click at [652, 261] on button "Show" at bounding box center [654, 258] width 54 height 20
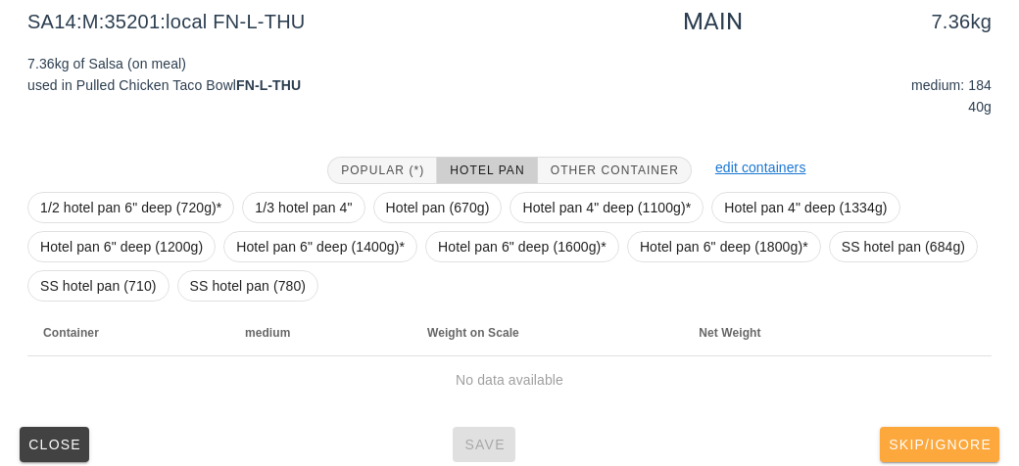
click at [941, 438] on span "Skip/Ignore" at bounding box center [940, 445] width 104 height 16
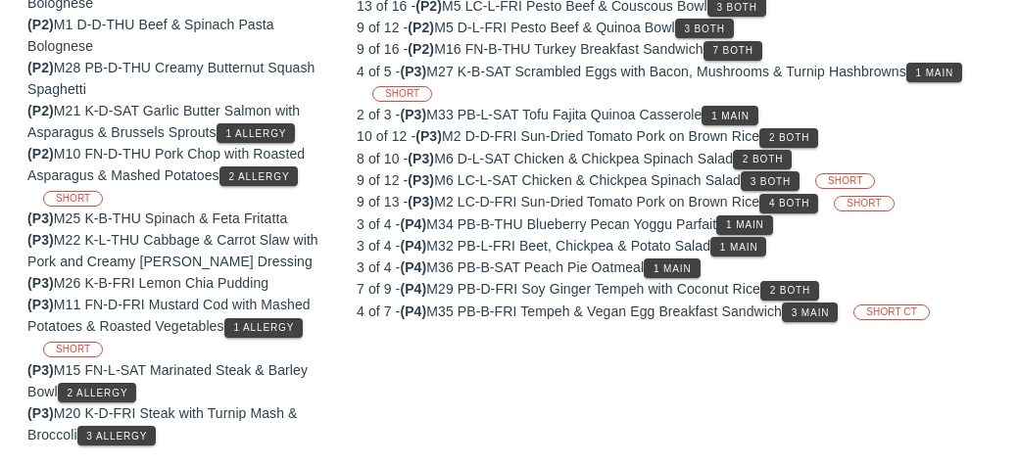
scroll to position [594, 0]
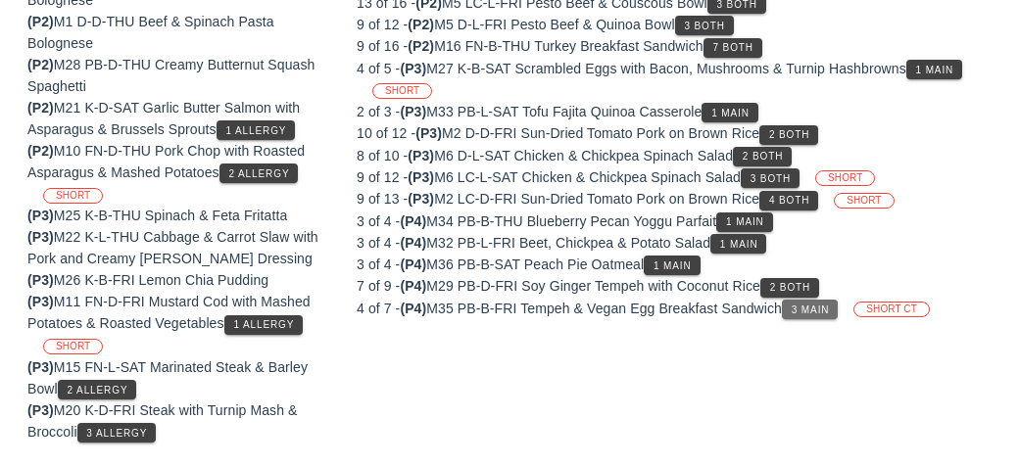
click at [830, 306] on button "3 Main" at bounding box center [810, 310] width 56 height 20
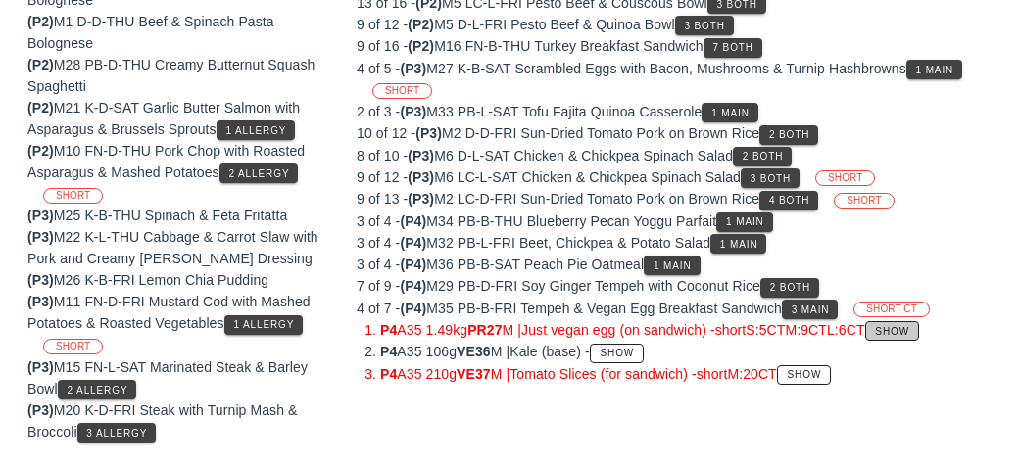
click at [909, 326] on span "Show" at bounding box center [891, 331] width 35 height 11
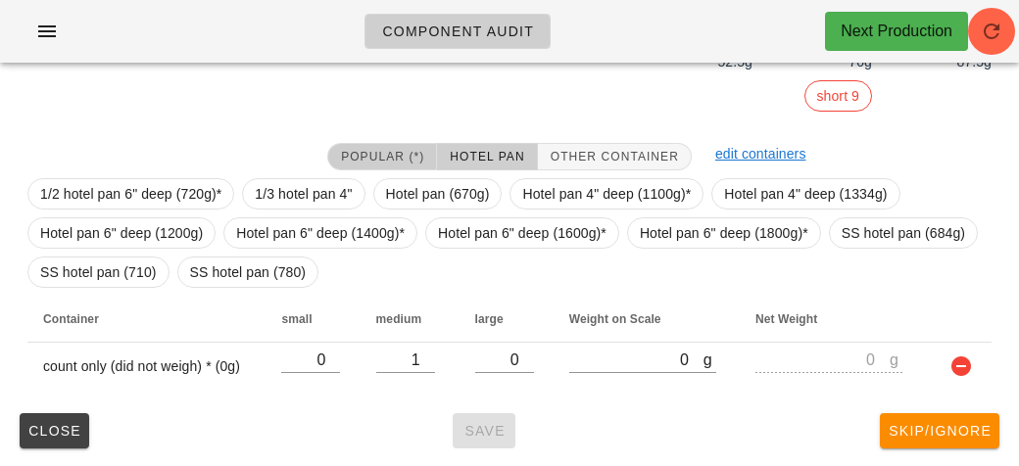
click at [389, 143] on button "Popular (*)" at bounding box center [382, 156] width 110 height 27
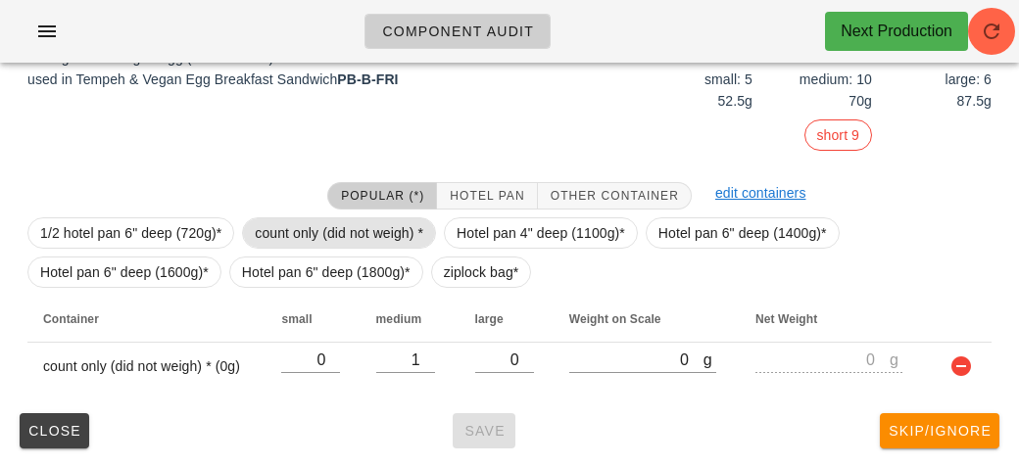
click at [365, 220] on span "count only (did not weigh) *" at bounding box center [339, 233] width 169 height 29
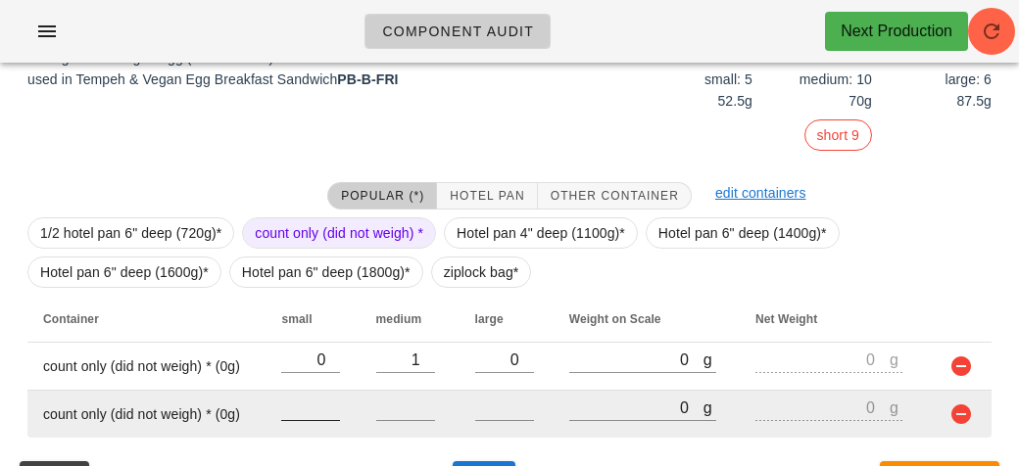
click at [310, 409] on input "number" at bounding box center [310, 407] width 59 height 25
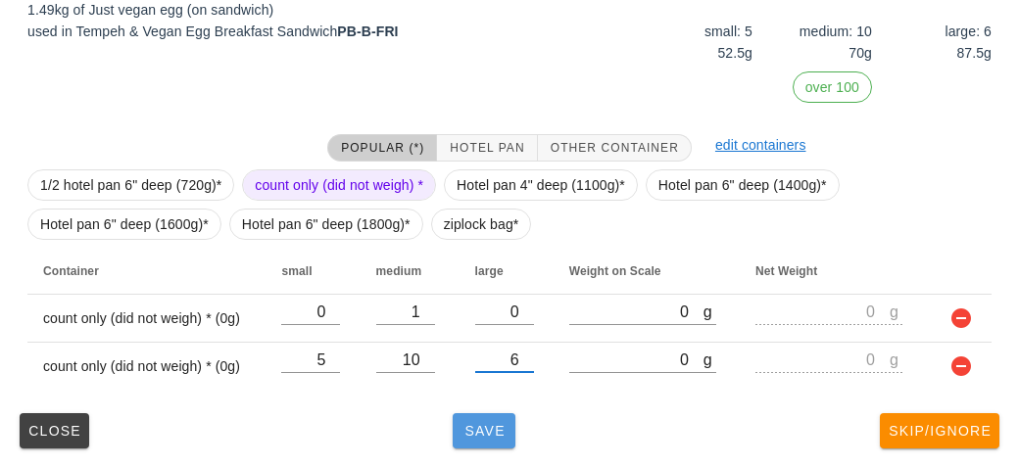
click at [486, 444] on button "Save" at bounding box center [484, 431] width 63 height 35
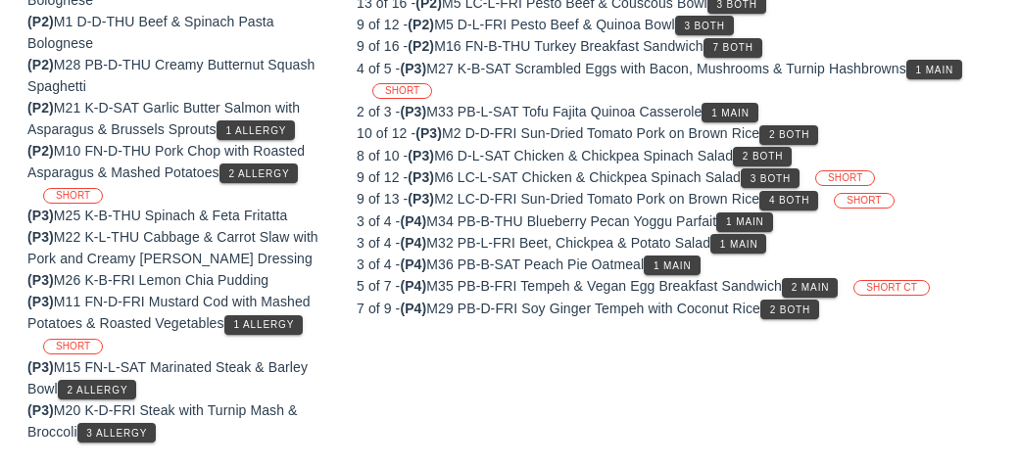
click at [958, 359] on div "Not Ready To Plate 27 partially complete, 0 not started 8 of 9 - (P1) M4 LC-L-T…" at bounding box center [674, 54] width 659 height 802
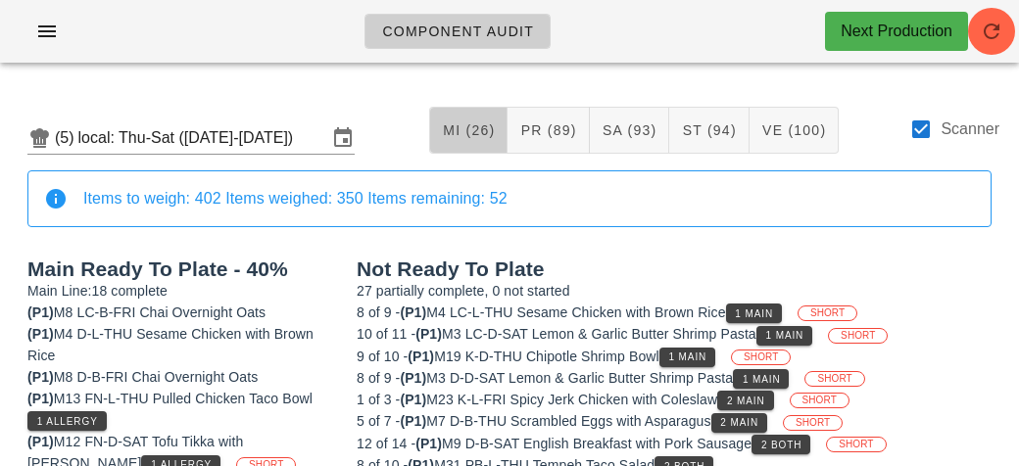
click at [463, 140] on button "MI (26)" at bounding box center [468, 130] width 78 height 47
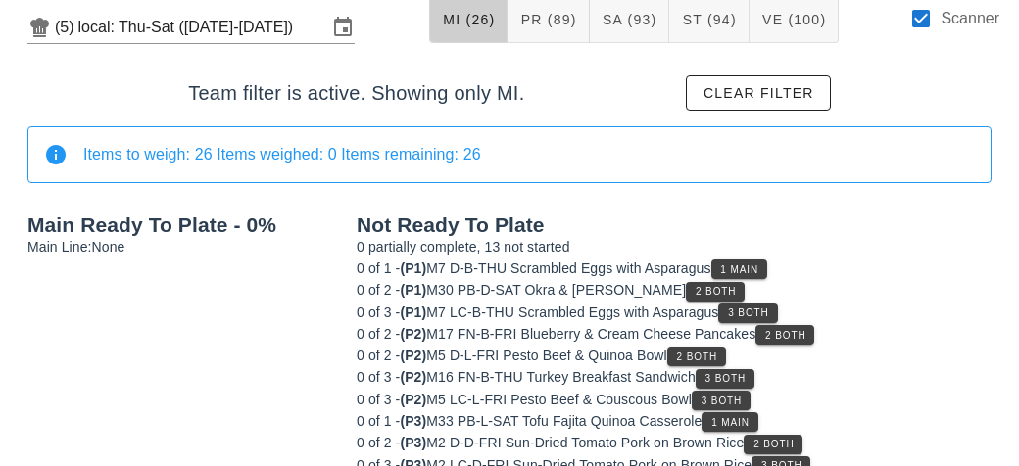
scroll to position [174, 0]
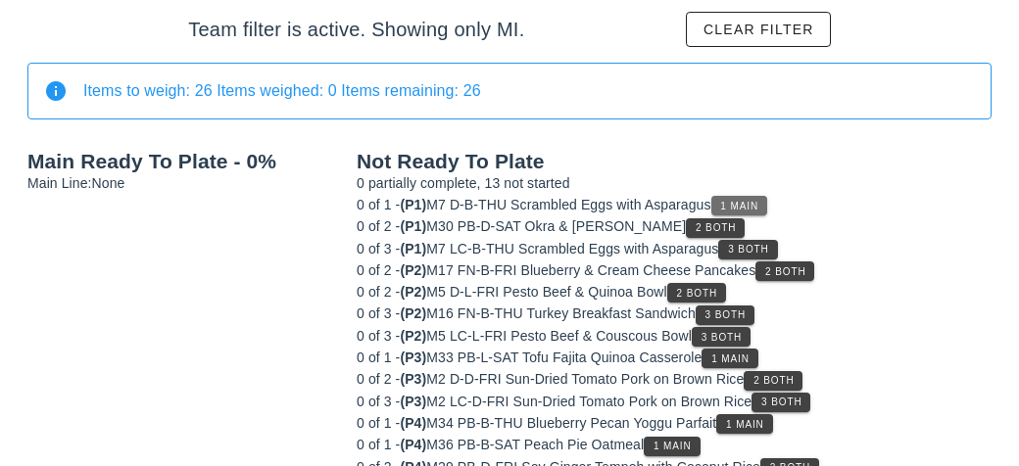
click at [757, 203] on span "1 Main" at bounding box center [738, 206] width 39 height 11
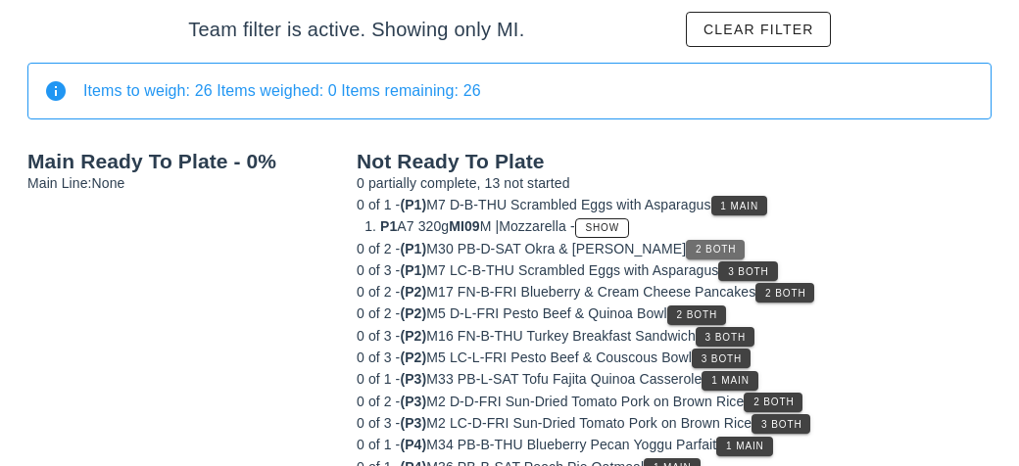
click at [695, 240] on button "2 Both" at bounding box center [715, 250] width 59 height 20
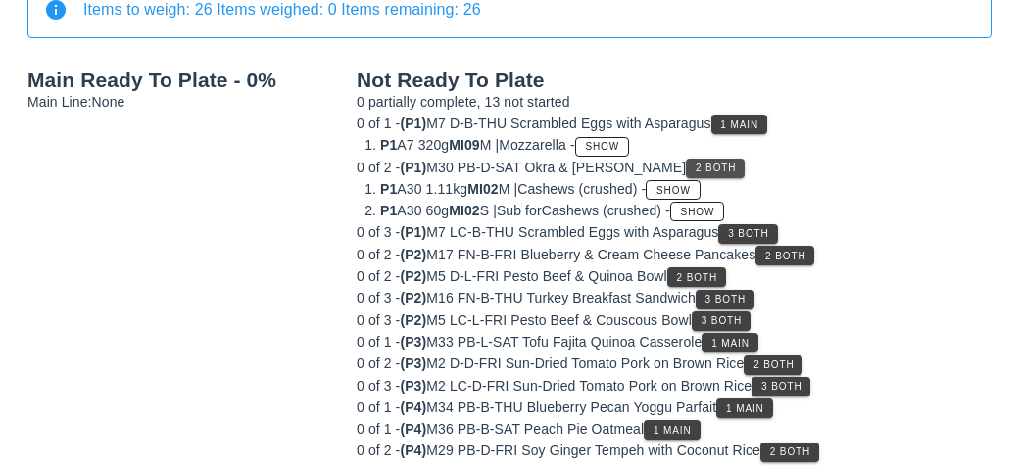
scroll to position [272, 0]
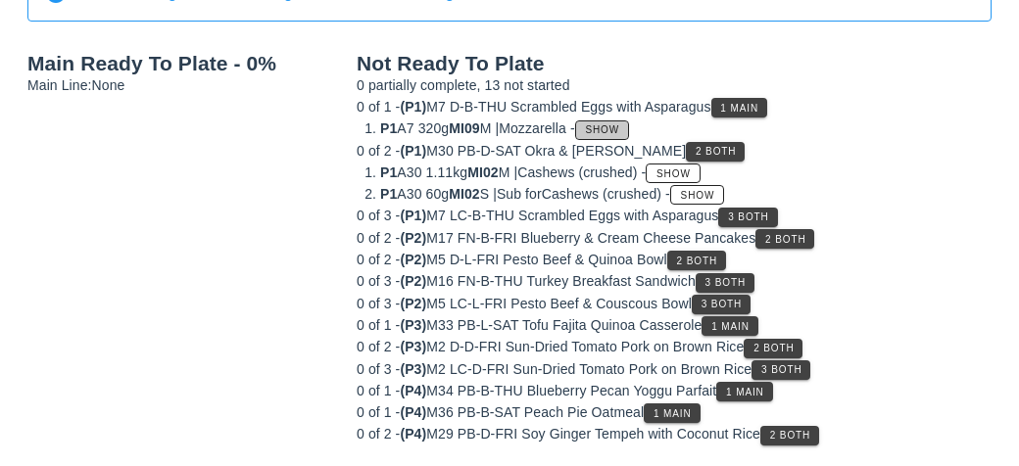
click at [620, 124] on span "Show" at bounding box center [602, 129] width 35 height 11
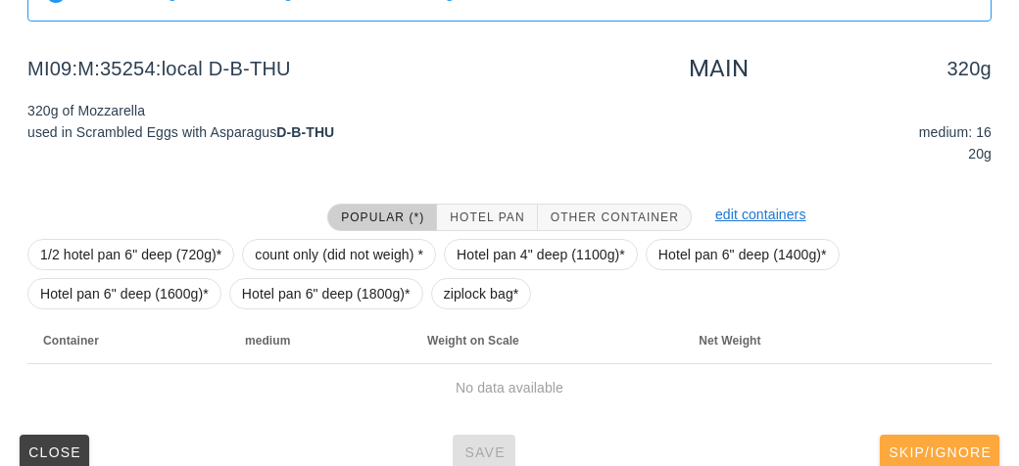
click at [952, 455] on span "Skip/Ignore" at bounding box center [940, 453] width 104 height 16
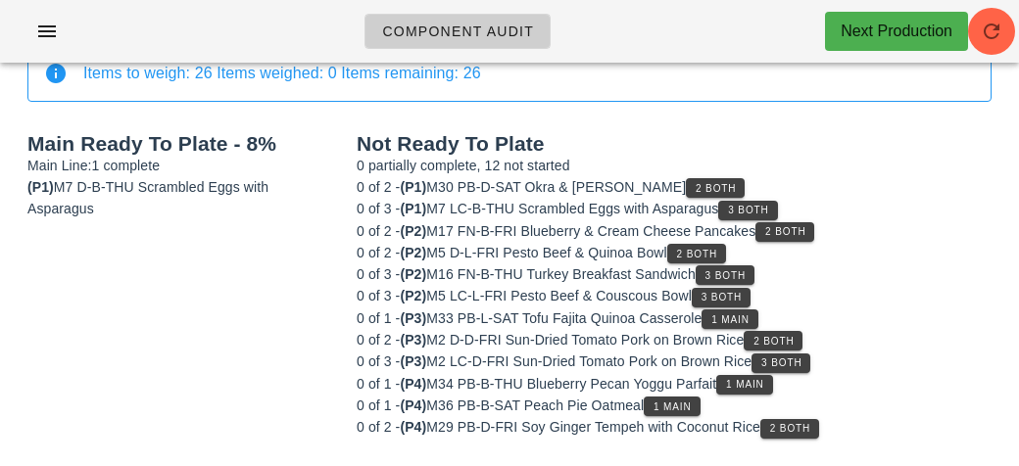
scroll to position [186, 0]
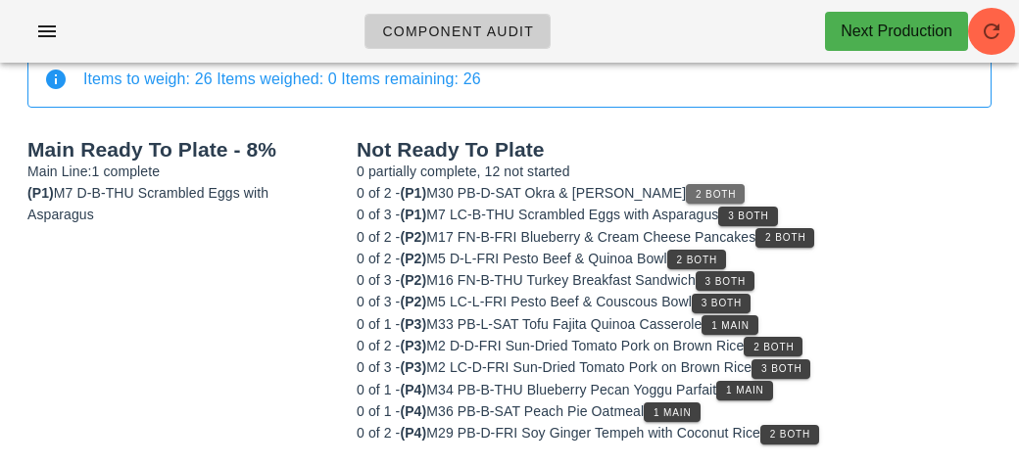
click at [701, 185] on button "2 Both" at bounding box center [715, 194] width 59 height 20
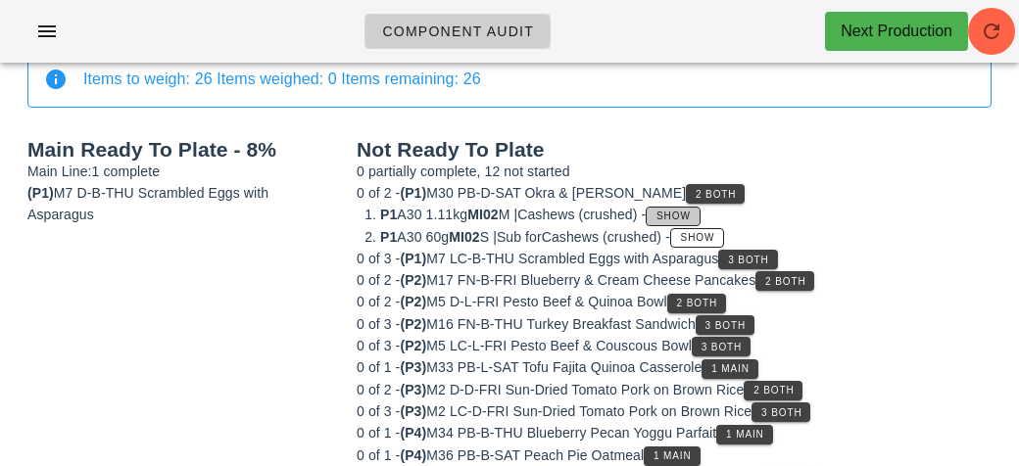
click at [700, 207] on button "Show" at bounding box center [673, 217] width 54 height 20
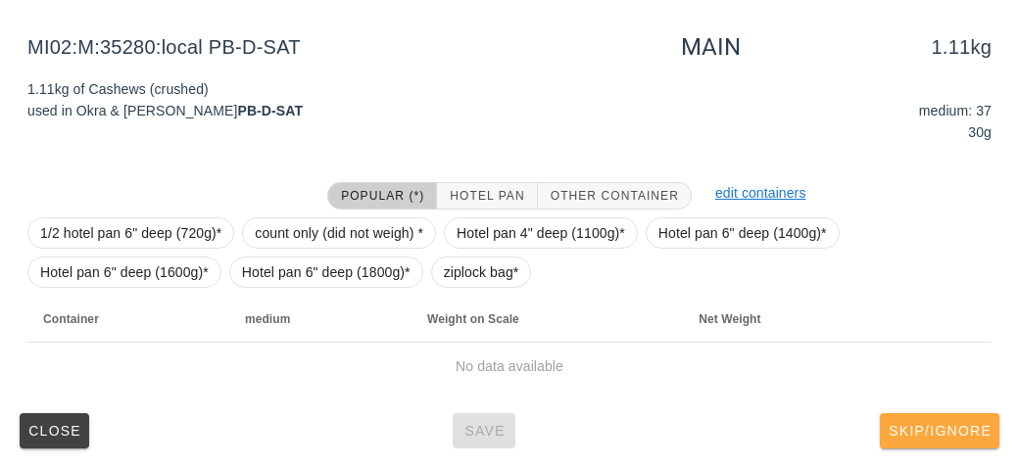
click at [957, 438] on button "Skip/Ignore" at bounding box center [940, 431] width 120 height 35
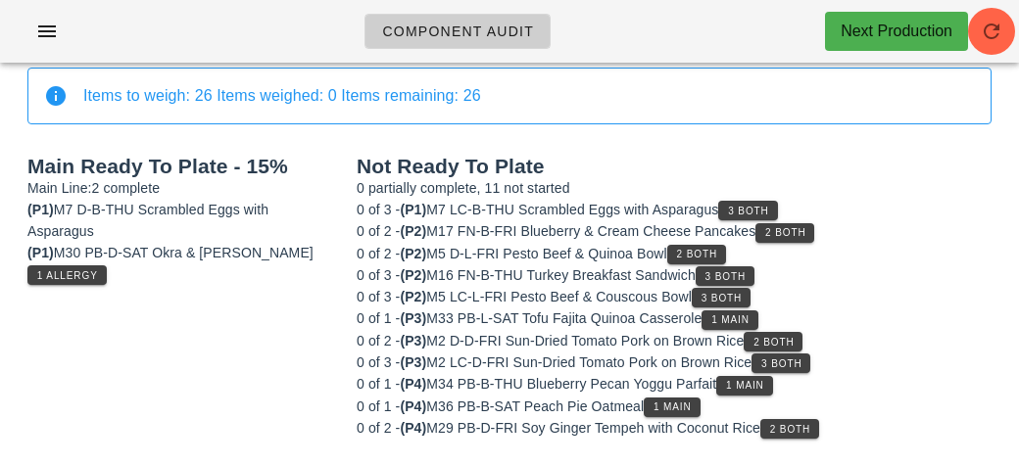
scroll to position [166, 0]
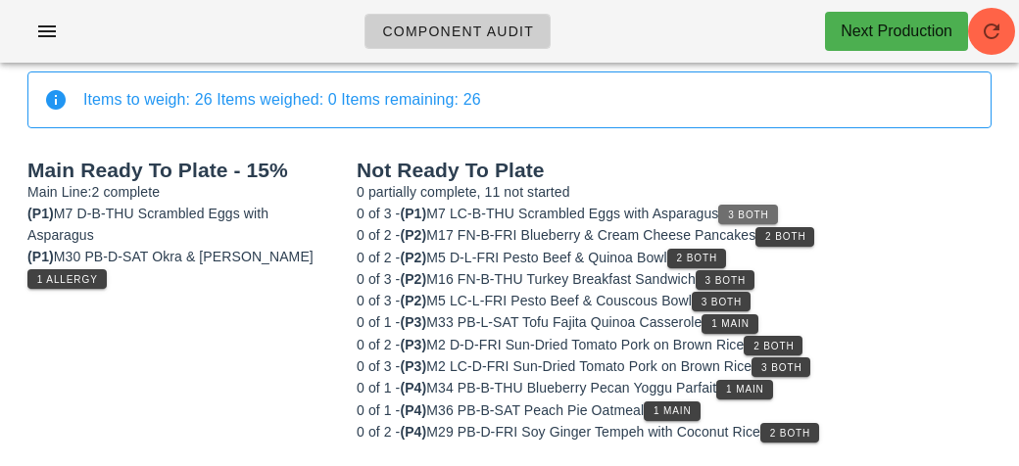
click at [729, 212] on button "3 Both" at bounding box center [747, 215] width 59 height 20
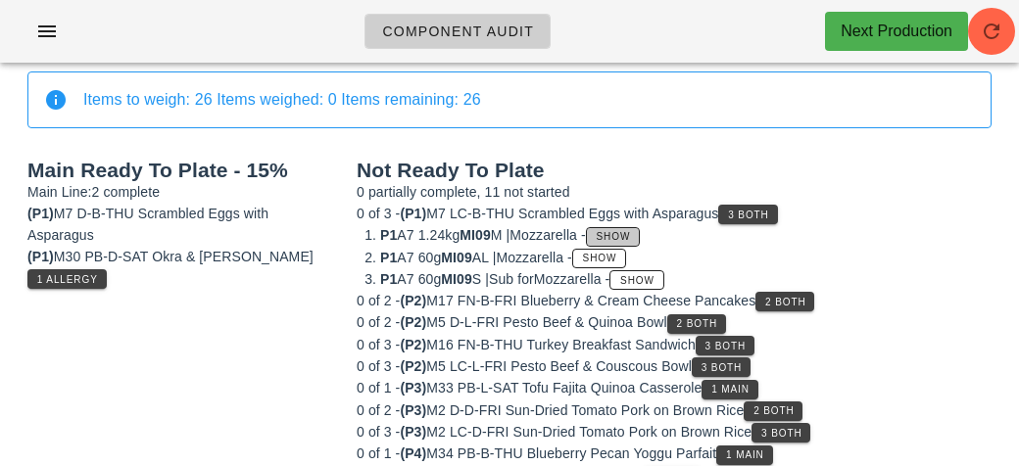
click at [631, 233] on span "Show" at bounding box center [613, 236] width 35 height 11
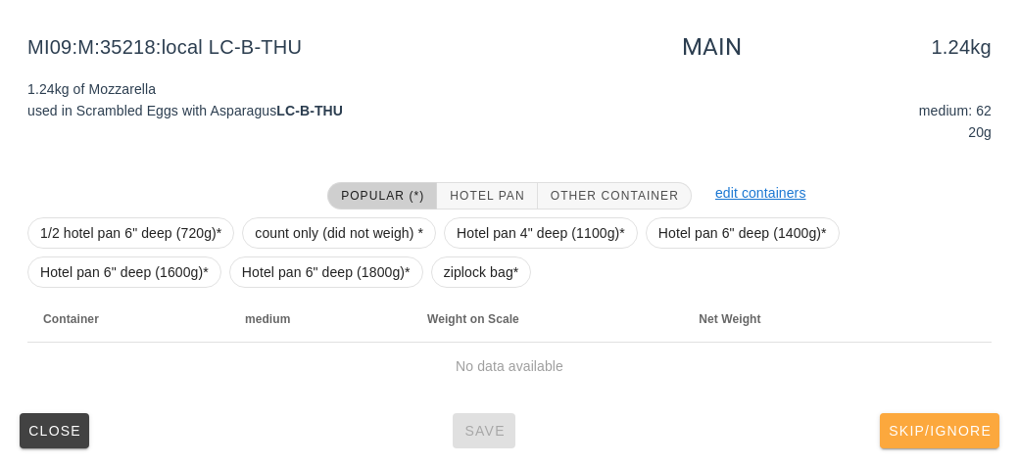
click at [965, 446] on button "Skip/Ignore" at bounding box center [940, 431] width 120 height 35
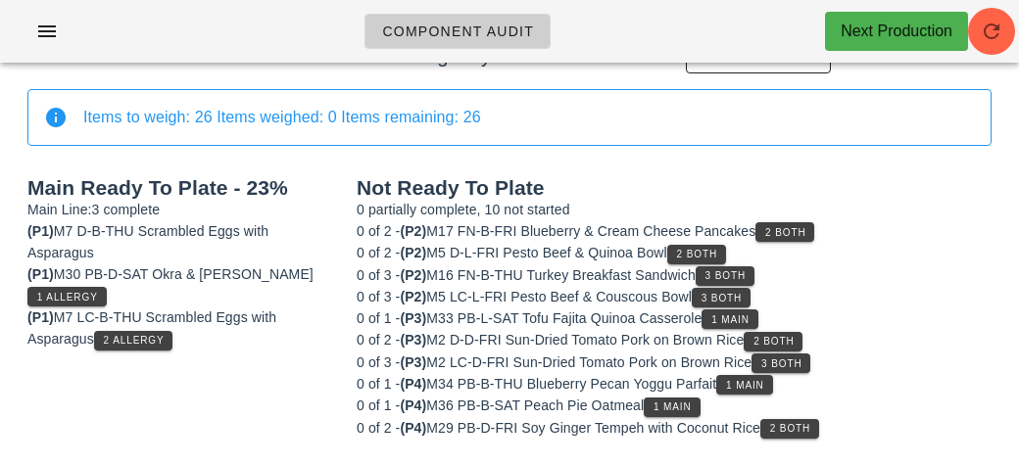
scroll to position [143, 0]
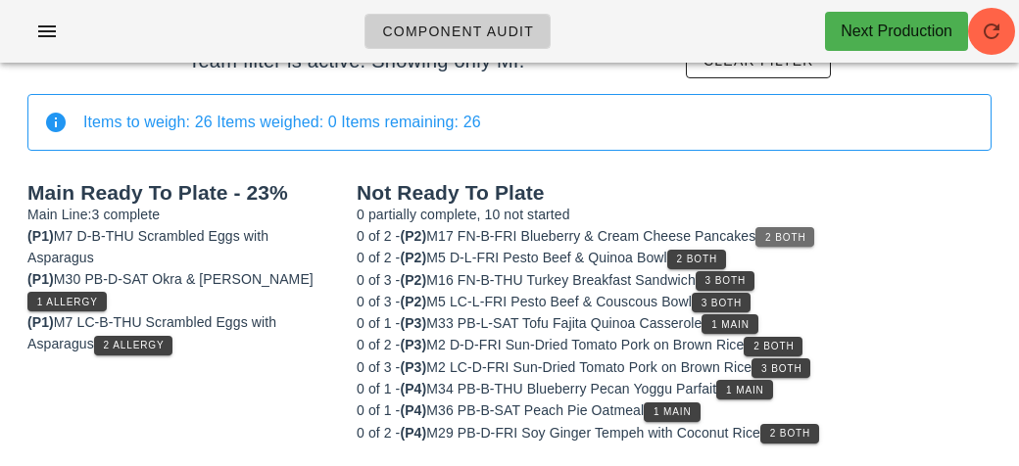
click at [794, 239] on span "2 Both" at bounding box center [784, 237] width 41 height 11
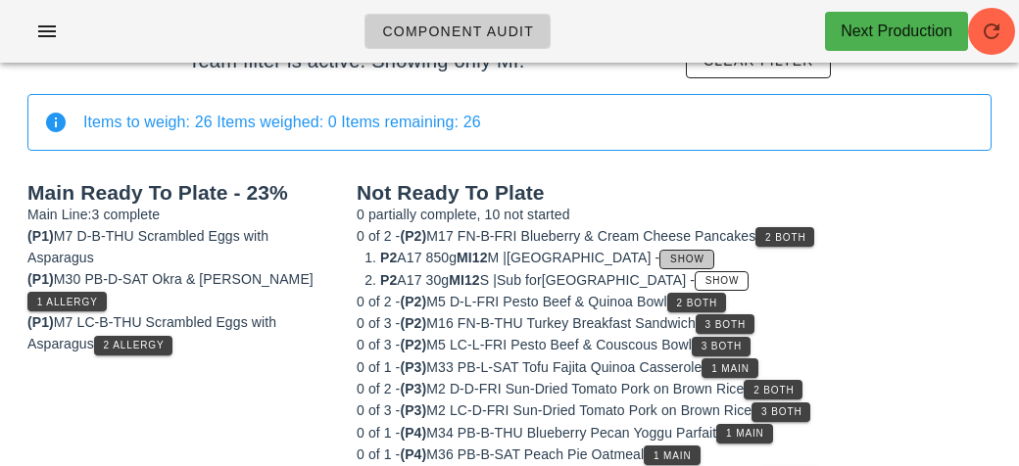
click at [659, 250] on button "Show" at bounding box center [686, 260] width 54 height 20
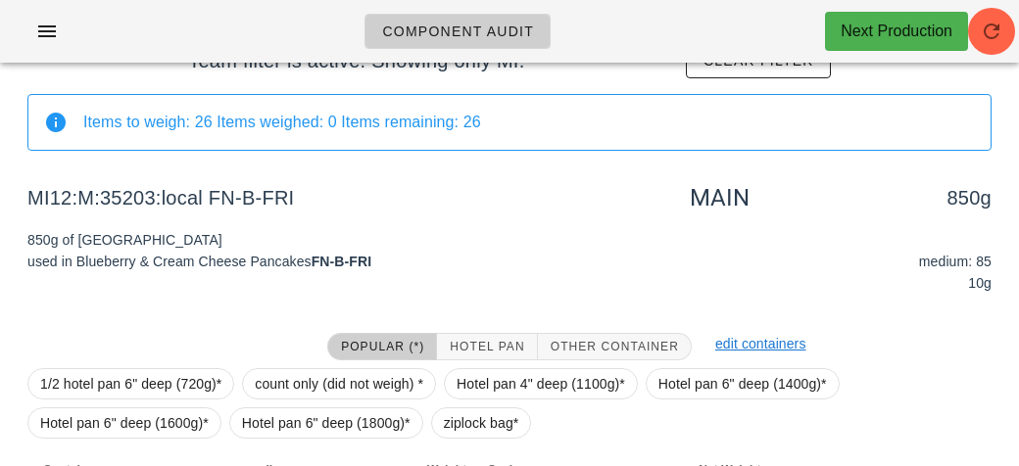
scroll to position [294, 0]
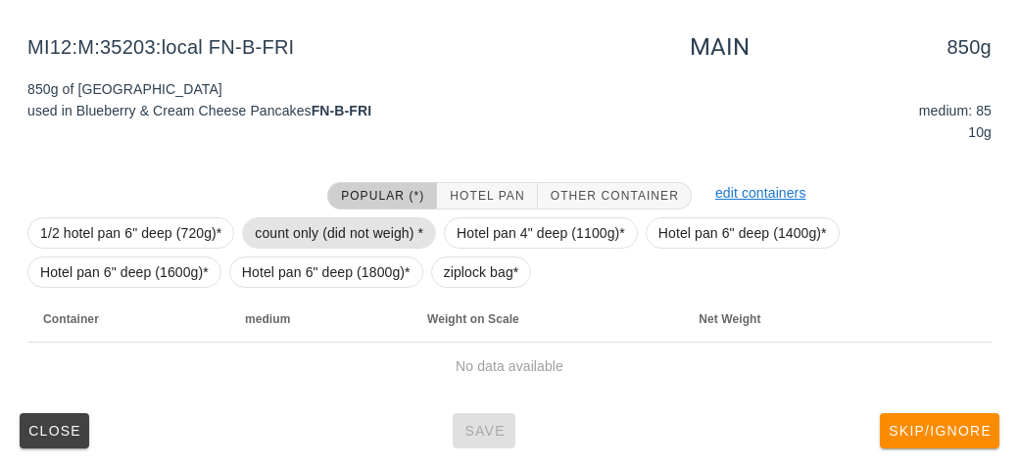
click at [371, 226] on span "count only (did not weigh) *" at bounding box center [339, 233] width 169 height 29
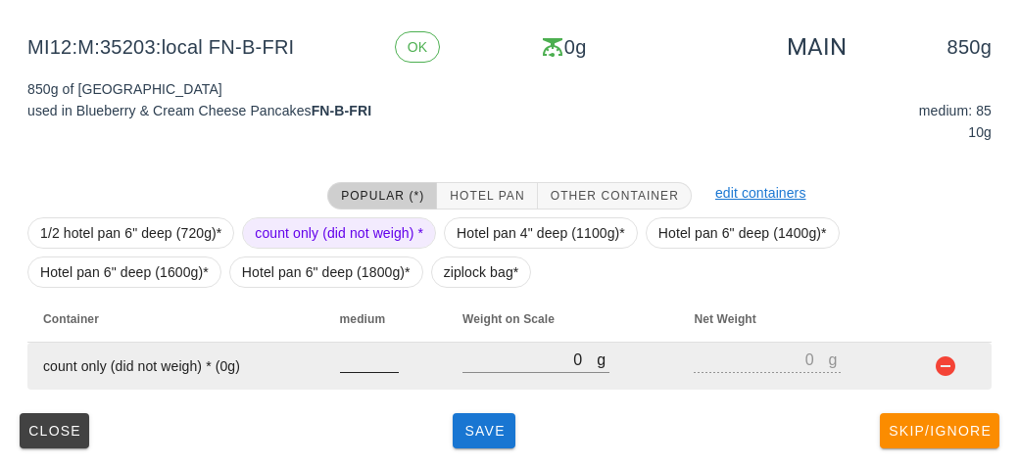
click at [371, 366] on input "number" at bounding box center [369, 359] width 59 height 25
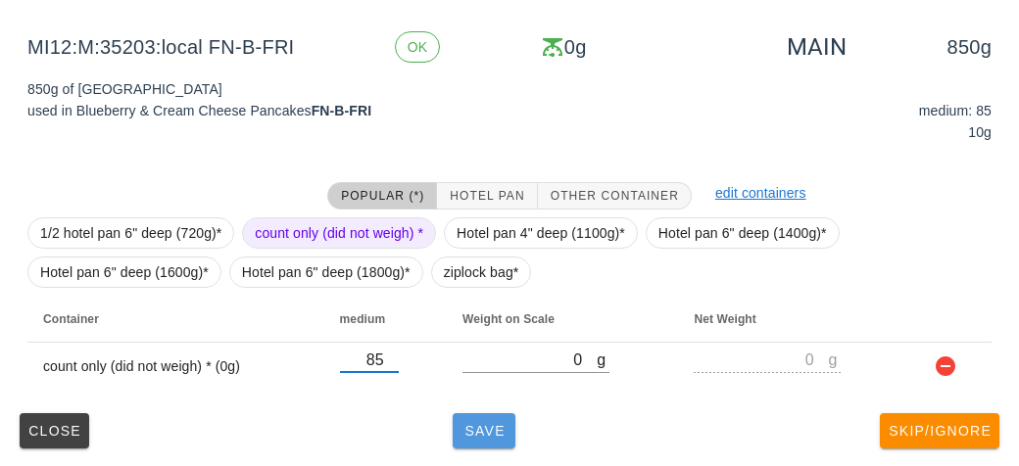
click at [481, 443] on button "Save" at bounding box center [484, 431] width 63 height 35
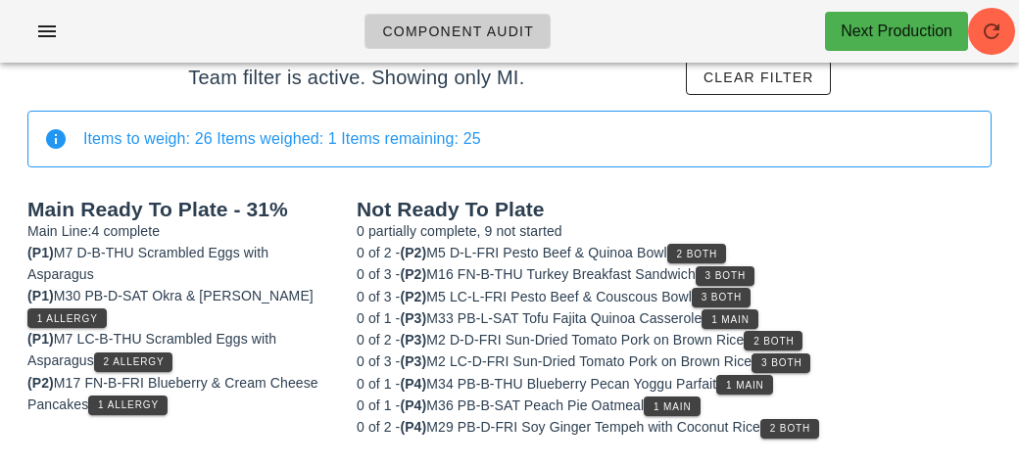
scroll to position [122, 0]
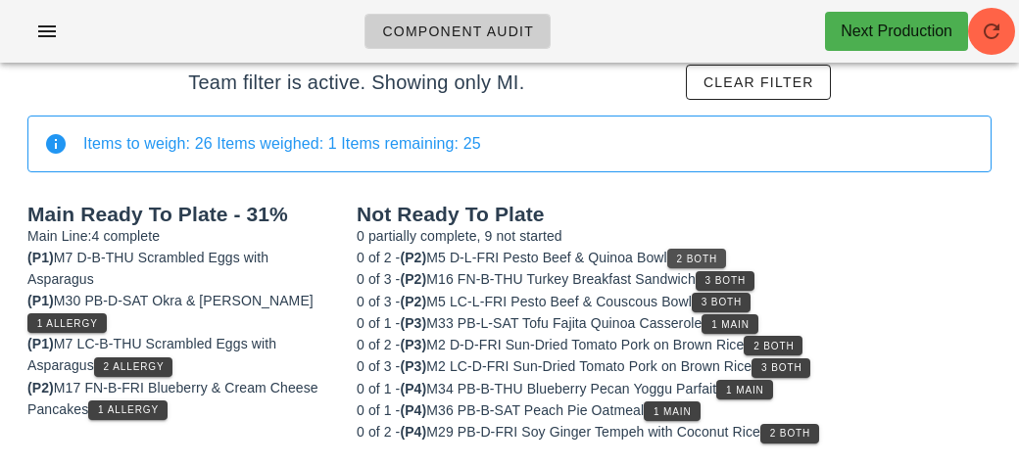
click at [703, 256] on span "2 Both" at bounding box center [696, 259] width 41 height 11
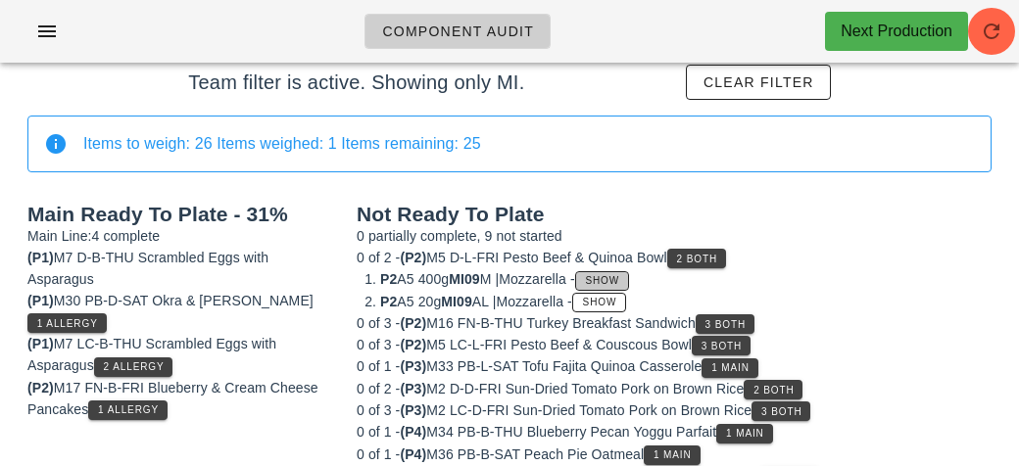
click at [621, 284] on button "Show" at bounding box center [602, 281] width 54 height 20
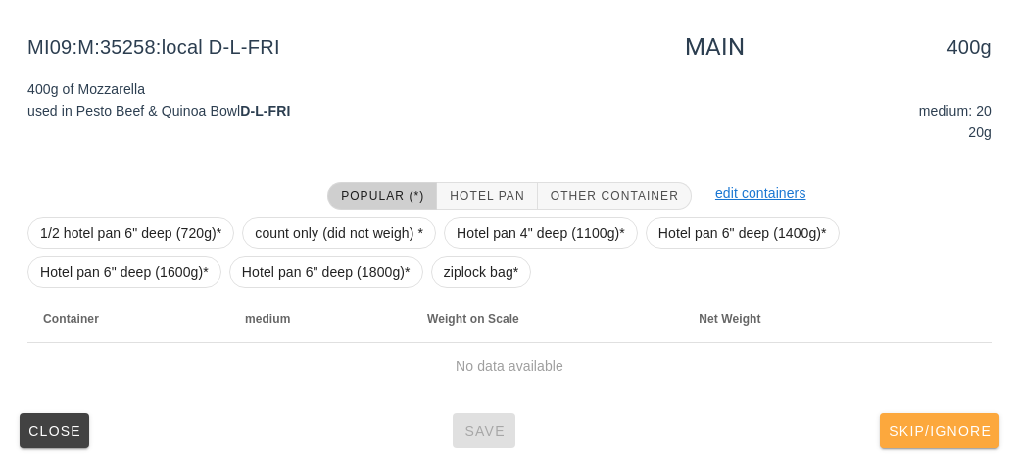
click at [977, 443] on button "Skip/Ignore" at bounding box center [940, 431] width 120 height 35
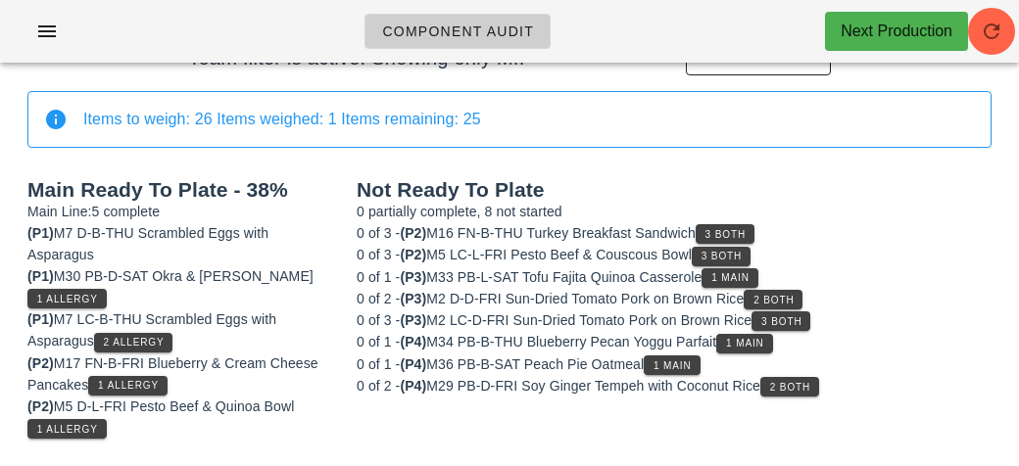
scroll to position [143, 0]
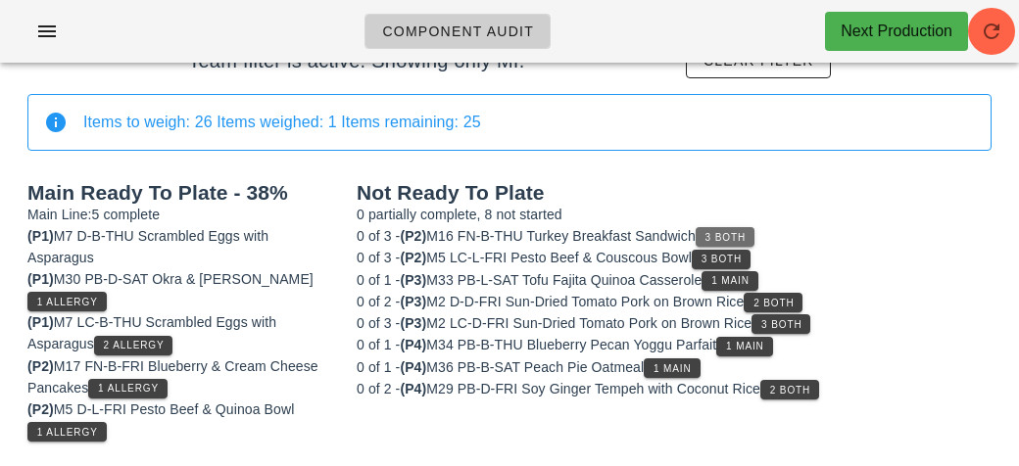
click at [740, 234] on span "3 Both" at bounding box center [725, 237] width 41 height 11
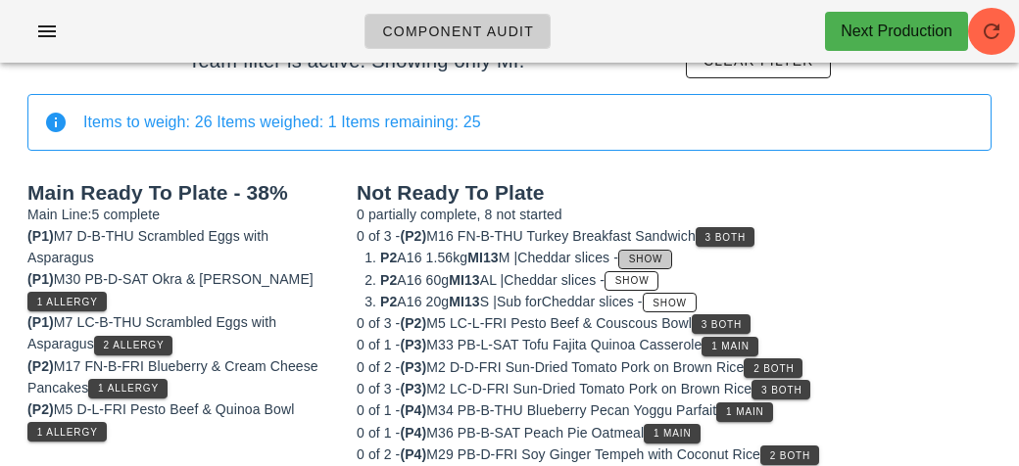
click at [663, 259] on span "Show" at bounding box center [645, 259] width 35 height 11
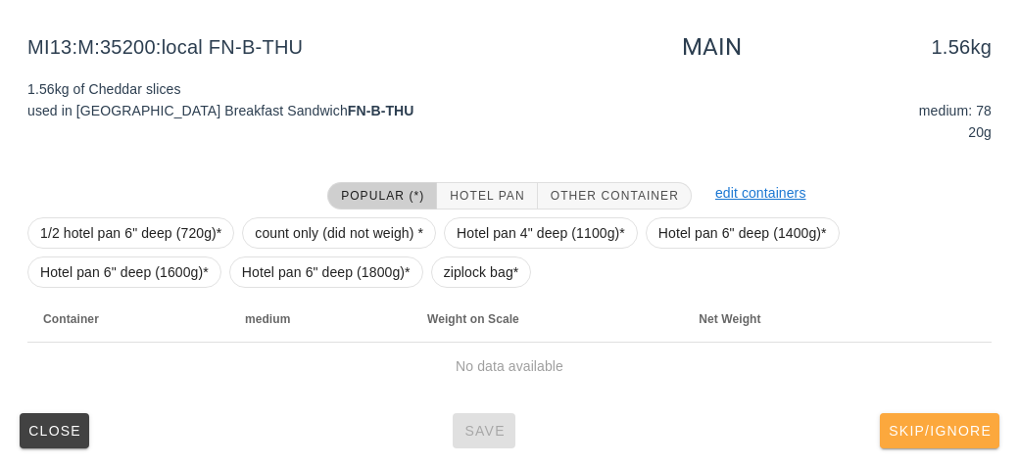
click at [967, 435] on span "Skip/Ignore" at bounding box center [940, 431] width 104 height 16
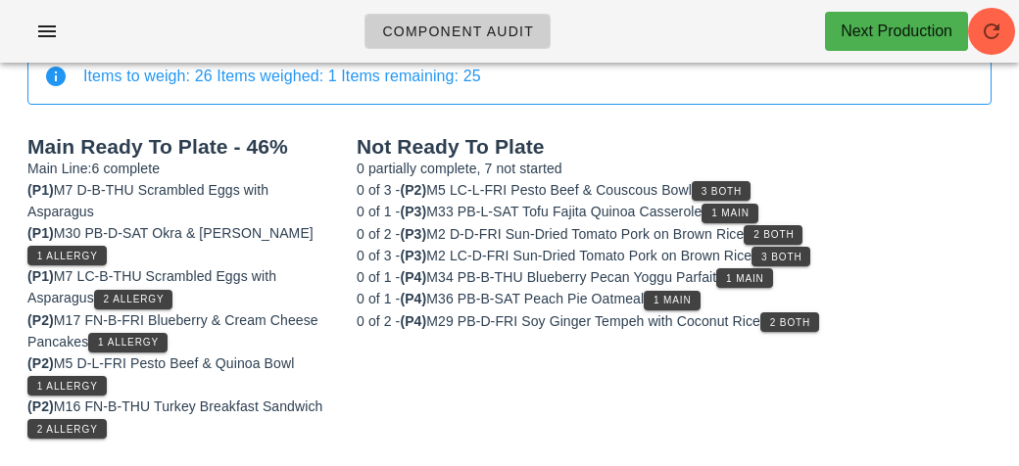
scroll to position [186, 0]
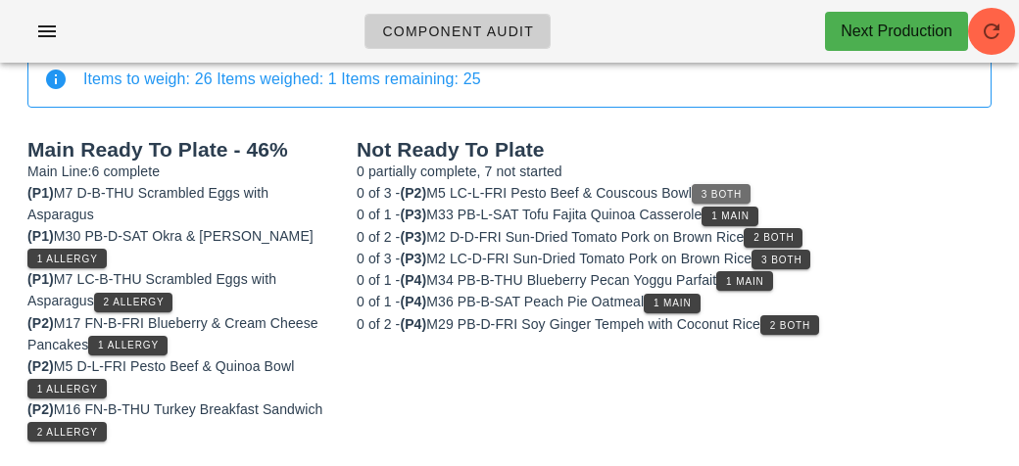
click at [732, 189] on span "3 Both" at bounding box center [721, 194] width 41 height 11
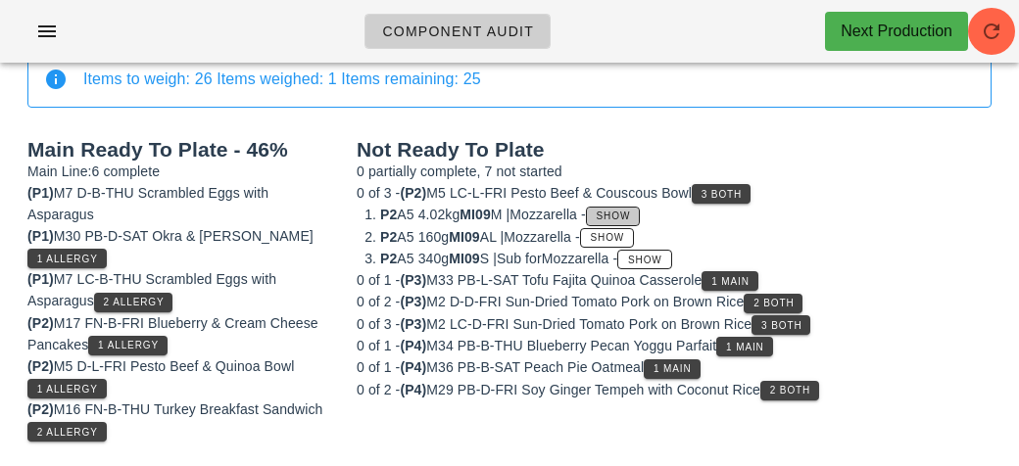
click at [636, 207] on button "Show" at bounding box center [613, 217] width 54 height 20
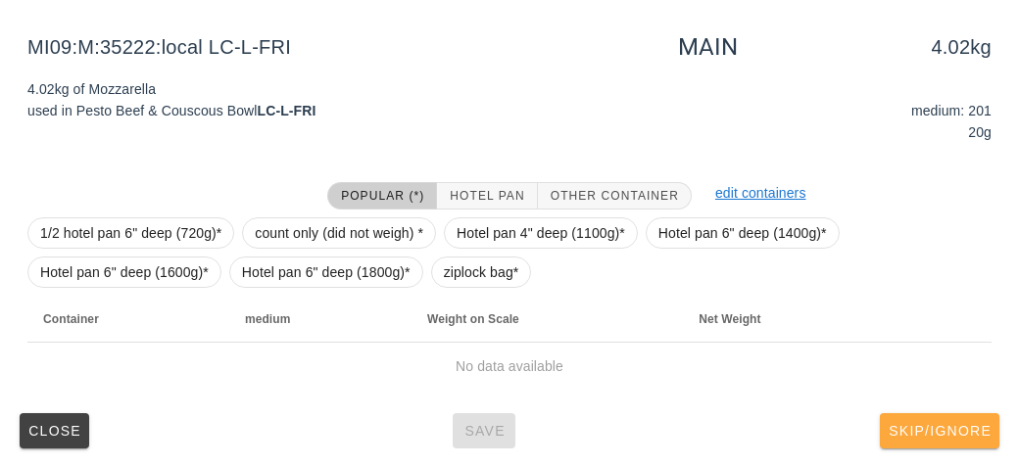
click at [947, 446] on button "Skip/Ignore" at bounding box center [940, 431] width 120 height 35
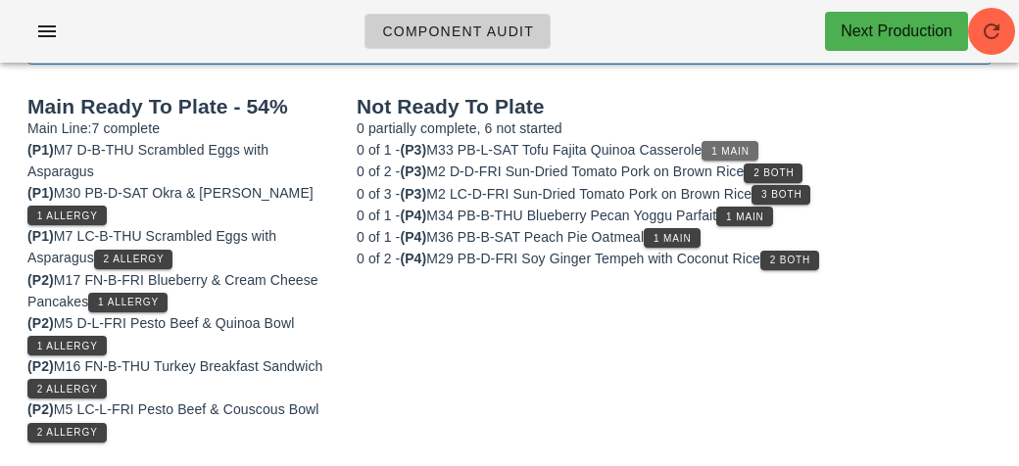
click at [747, 146] on span "1 Main" at bounding box center [729, 151] width 39 height 11
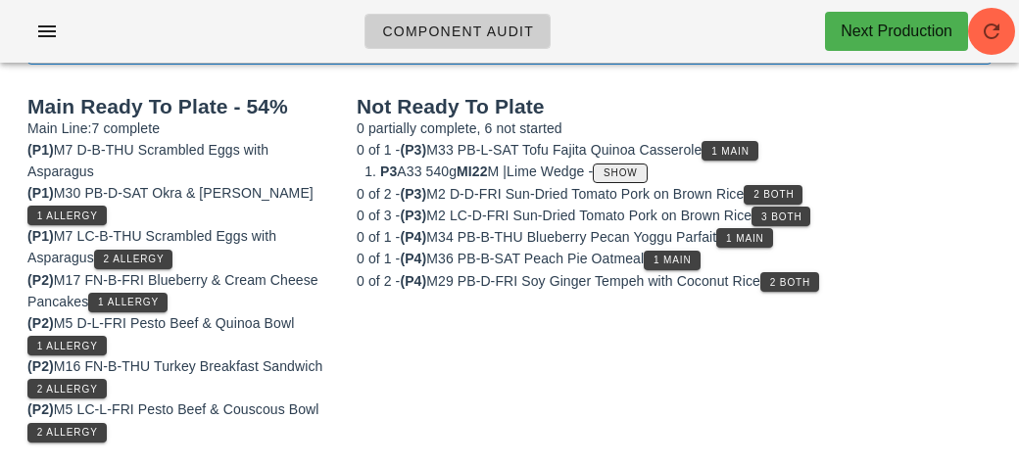
click at [638, 173] on span "Show" at bounding box center [620, 173] width 35 height 11
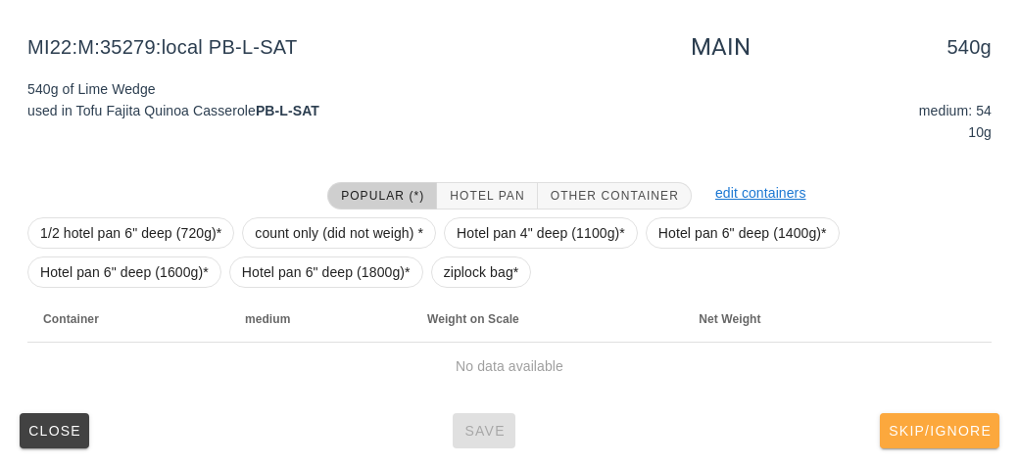
click at [941, 445] on button "Skip/Ignore" at bounding box center [940, 431] width 120 height 35
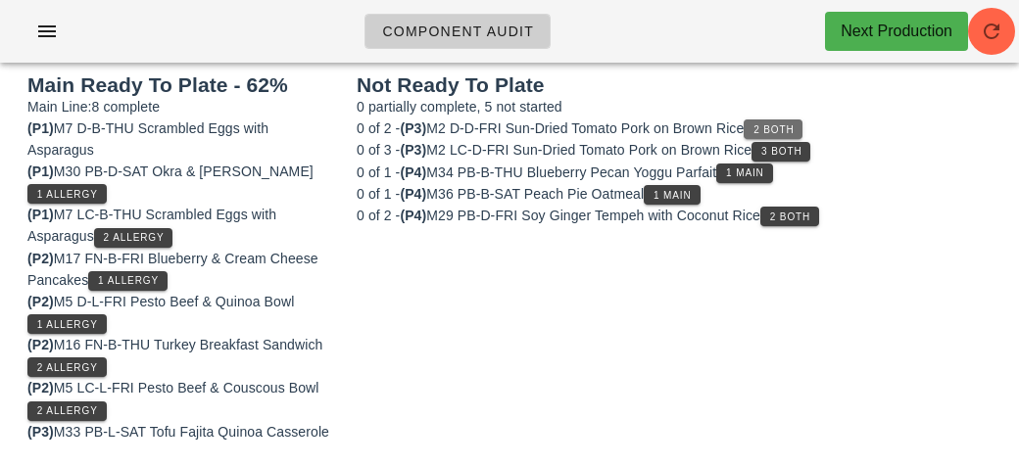
click at [772, 121] on button "2 Both" at bounding box center [773, 130] width 59 height 20
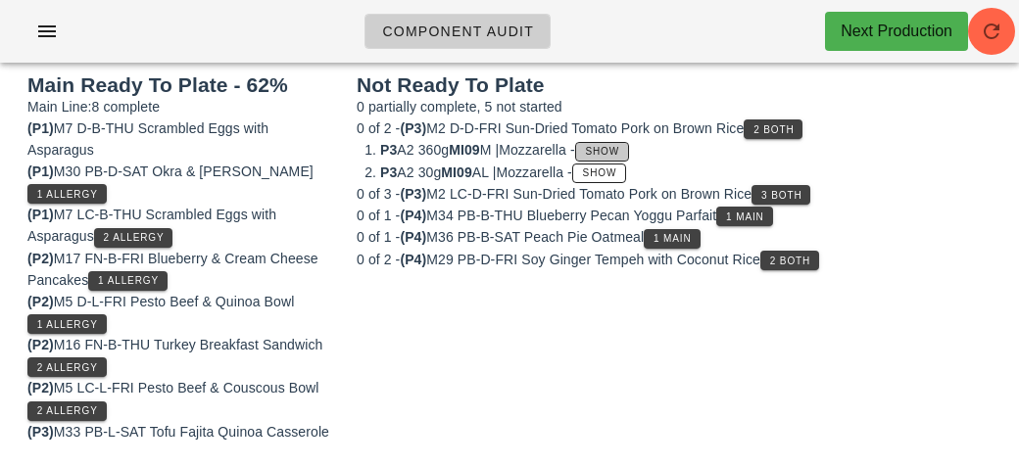
click at [620, 146] on span "Show" at bounding box center [602, 151] width 35 height 11
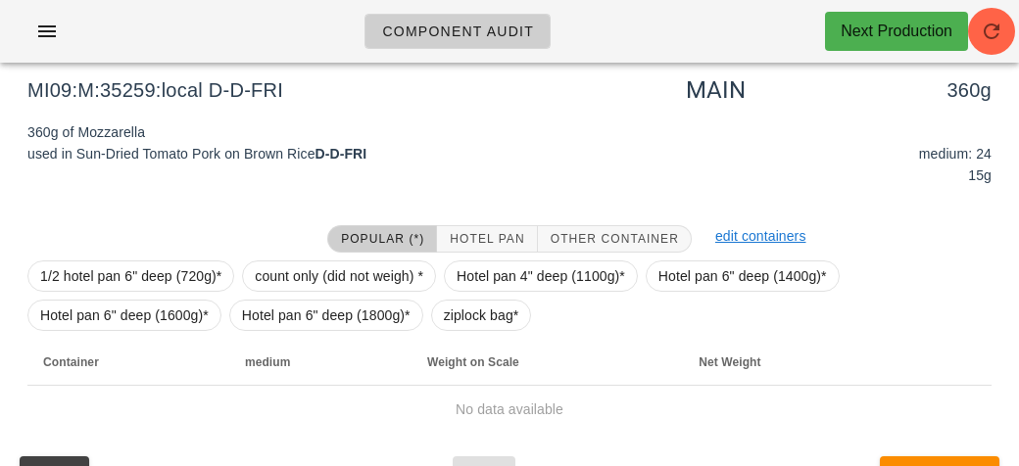
scroll to position [294, 0]
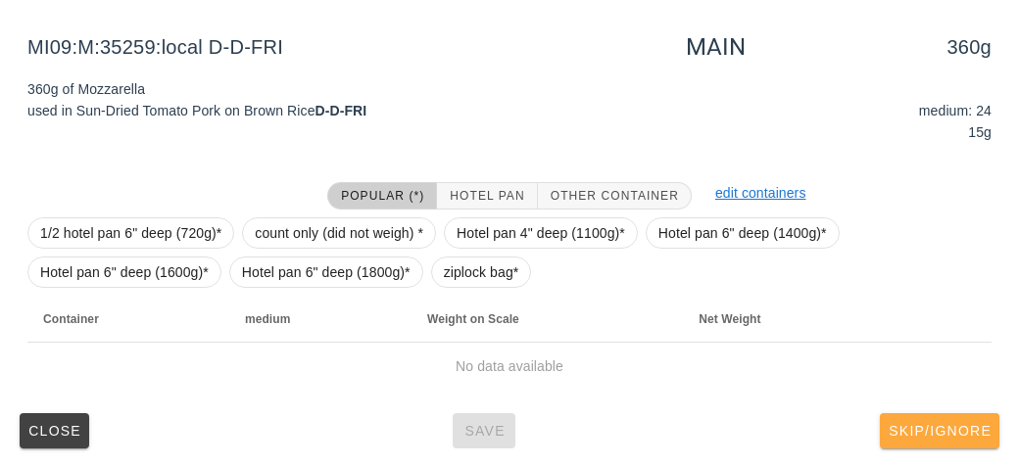
click at [971, 443] on button "Skip/Ignore" at bounding box center [940, 431] width 120 height 35
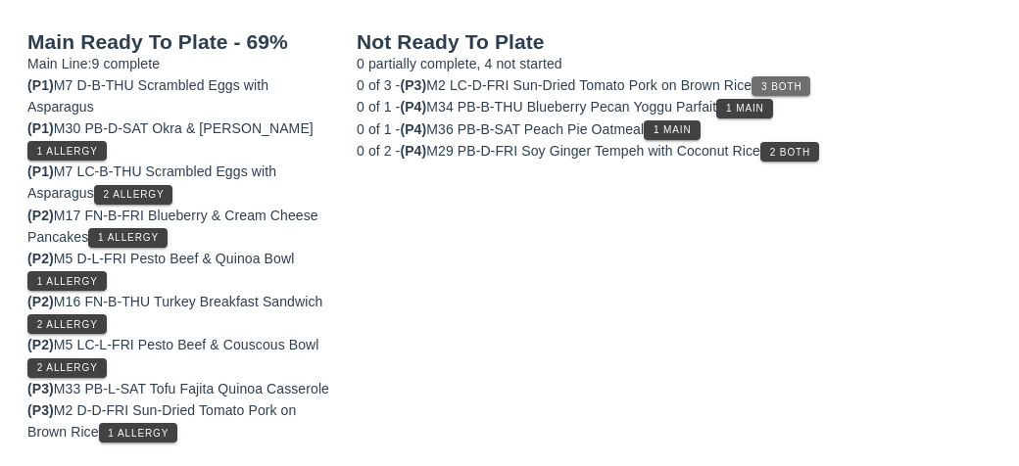
click at [785, 76] on button "3 Both" at bounding box center [781, 86] width 59 height 20
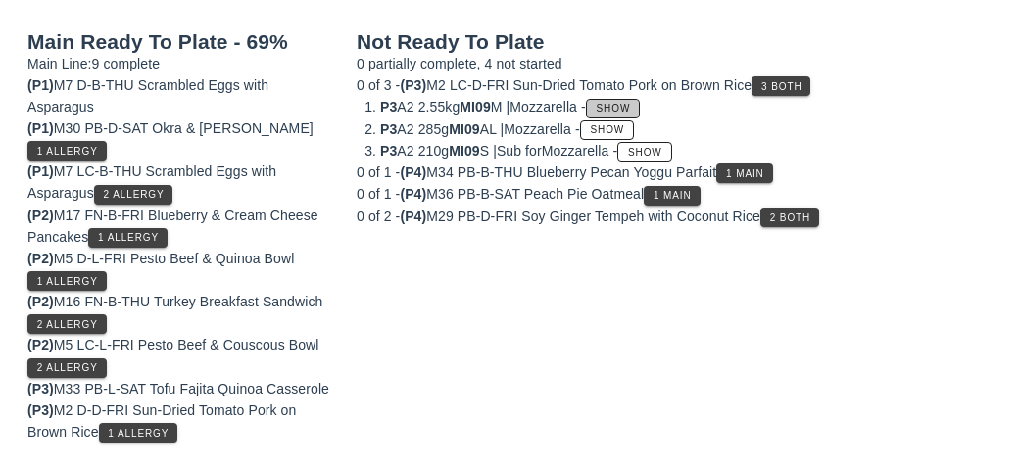
click at [631, 103] on span "Show" at bounding box center [613, 108] width 35 height 11
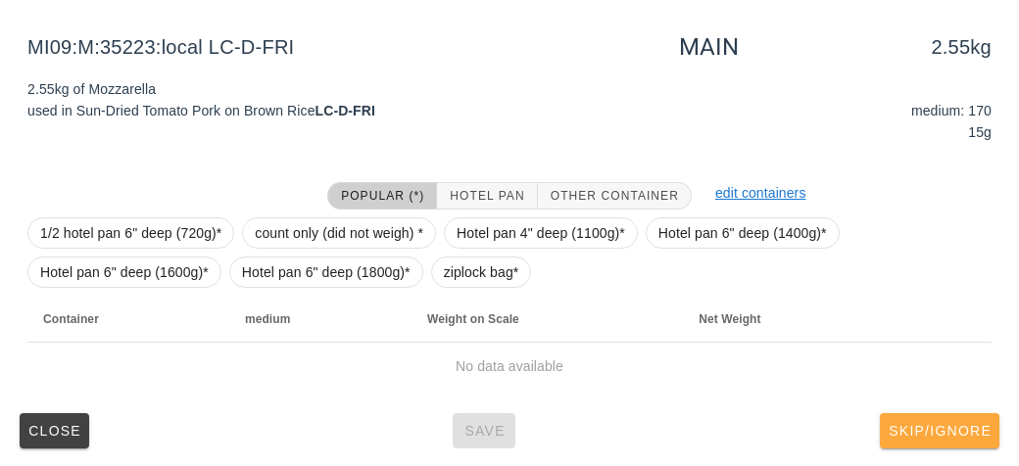
click at [975, 433] on span "Skip/Ignore" at bounding box center [940, 431] width 104 height 16
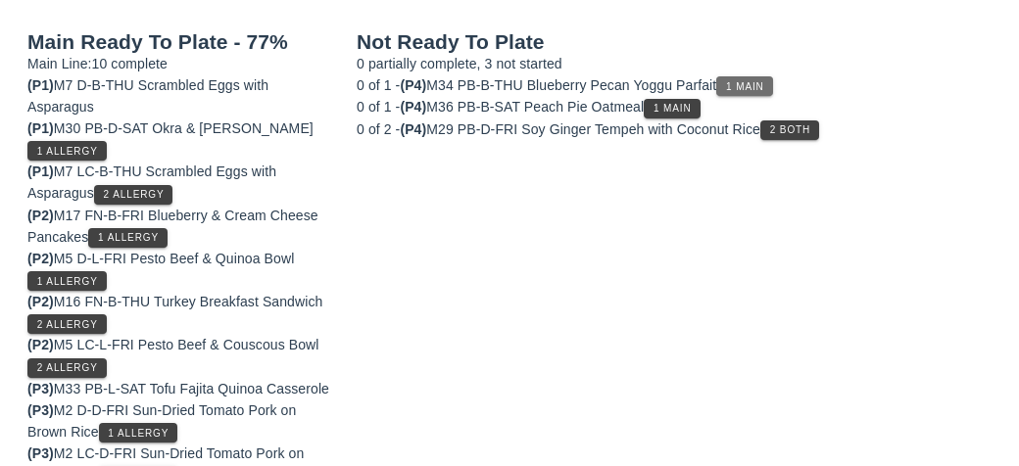
click at [758, 76] on button "1 Main" at bounding box center [744, 86] width 56 height 20
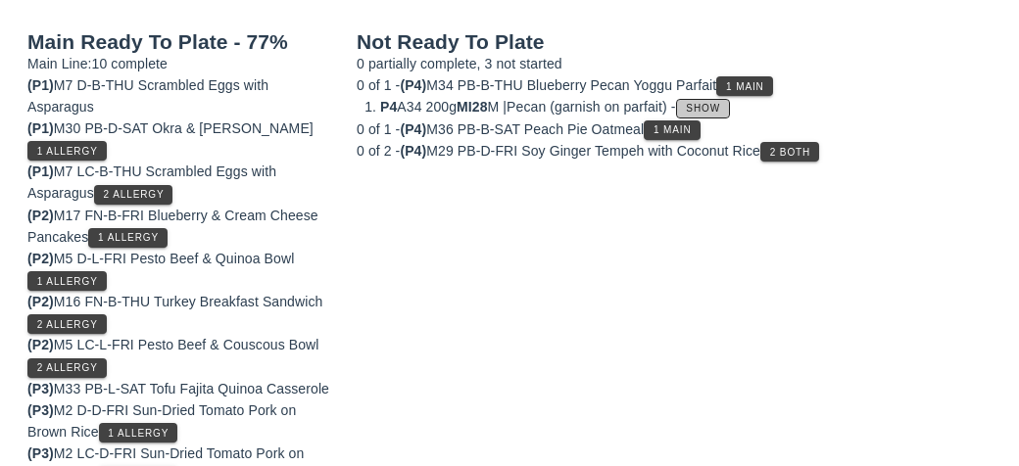
click at [730, 108] on button "Show" at bounding box center [703, 109] width 54 height 20
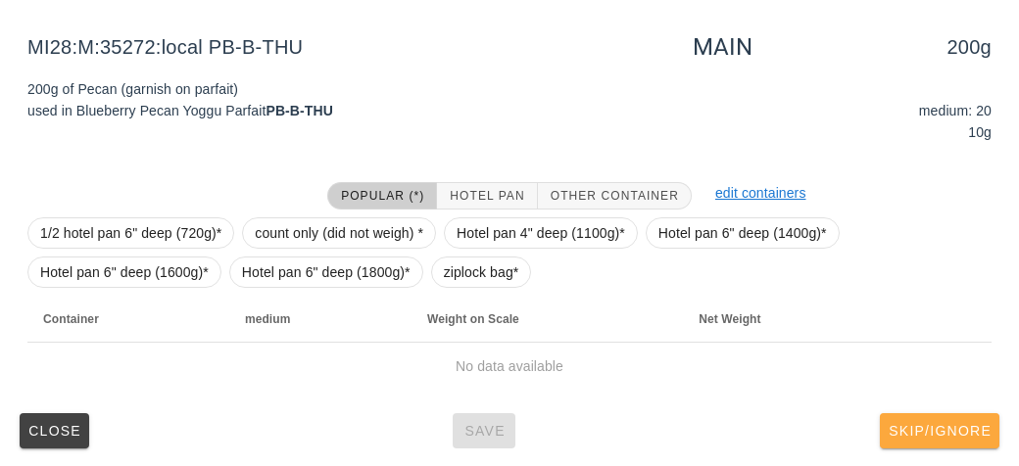
click at [970, 442] on button "Skip/Ignore" at bounding box center [940, 431] width 120 height 35
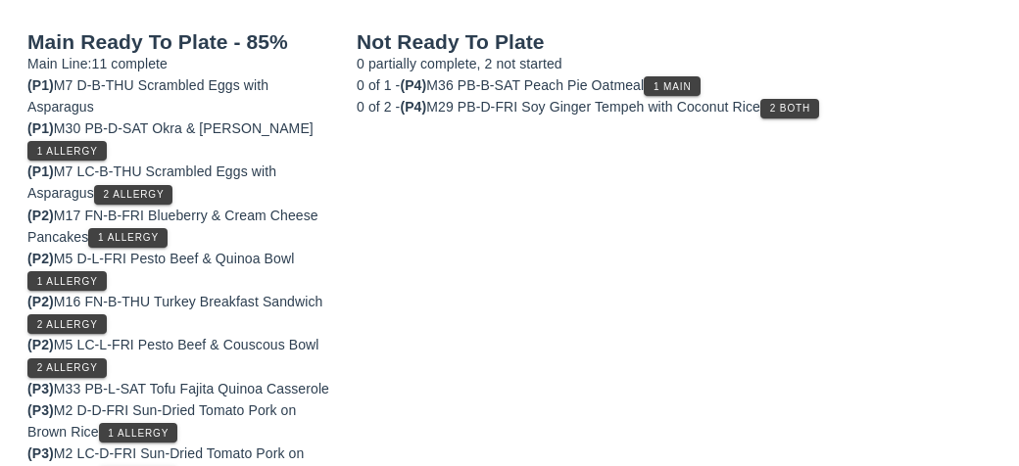
click at [694, 65] on div "Not Ready To Plate 0 partially complete, 2 not started 0 of 1 - (P4) M36 PB-B-S…" at bounding box center [674, 280] width 659 height 521
click at [675, 86] on span "1 Main" at bounding box center [672, 86] width 39 height 11
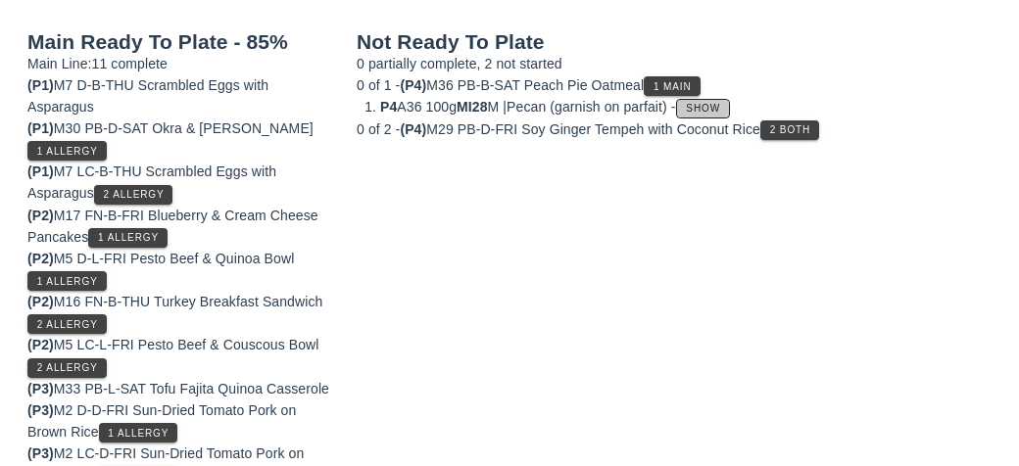
click at [730, 111] on button "Show" at bounding box center [703, 109] width 54 height 20
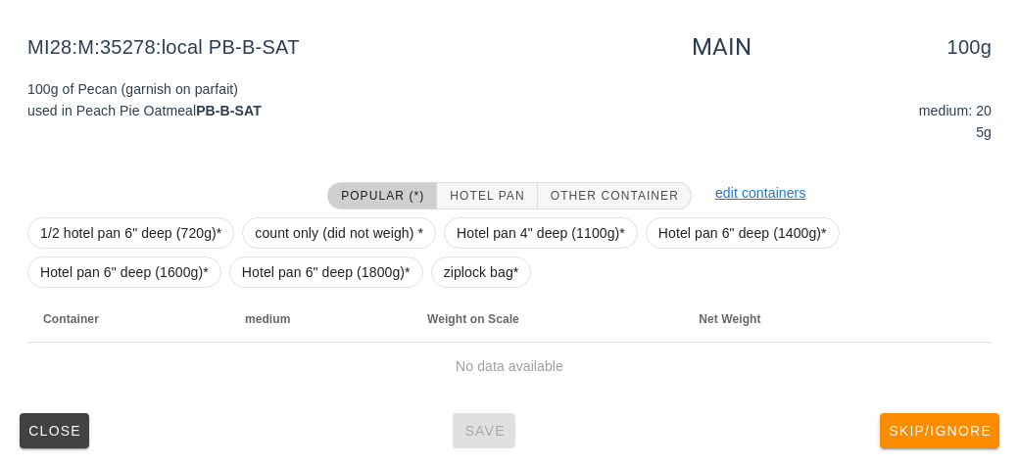
click at [634, 360] on td "No data available" at bounding box center [509, 366] width 964 height 47
click at [915, 434] on span "Skip/Ignore" at bounding box center [940, 431] width 104 height 16
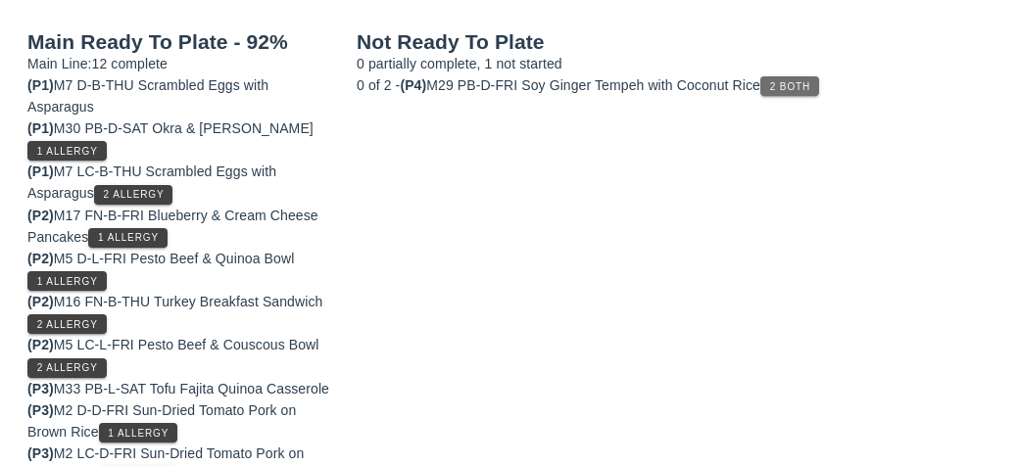
click at [799, 76] on button "2 Both" at bounding box center [789, 86] width 59 height 20
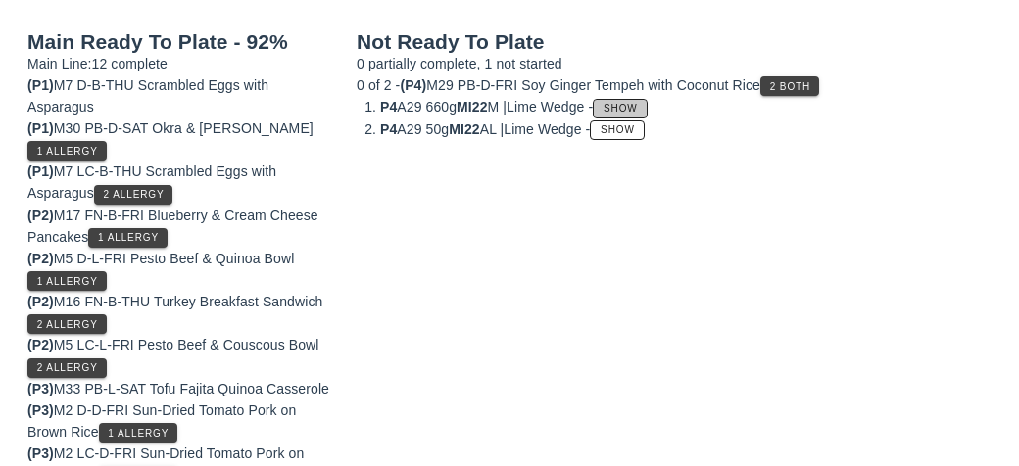
click at [634, 107] on span "Show" at bounding box center [620, 108] width 35 height 11
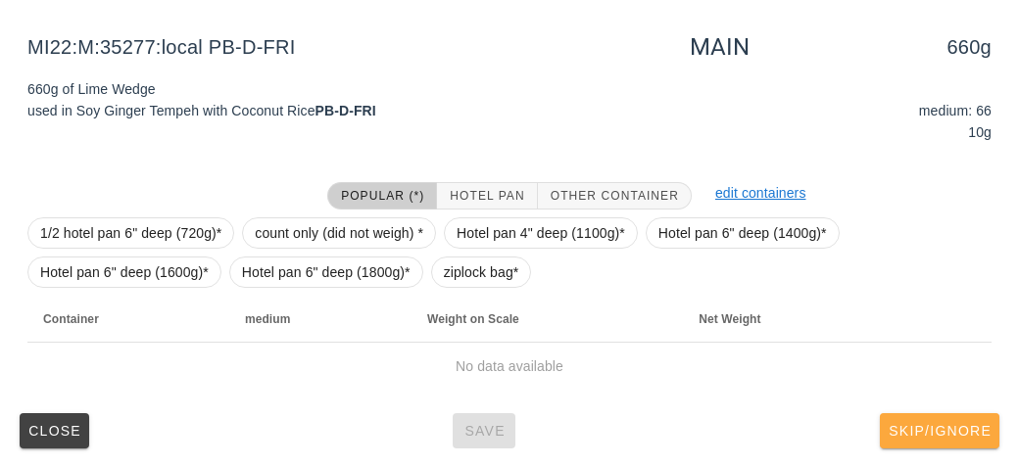
click at [945, 437] on span "Skip/Ignore" at bounding box center [940, 431] width 104 height 16
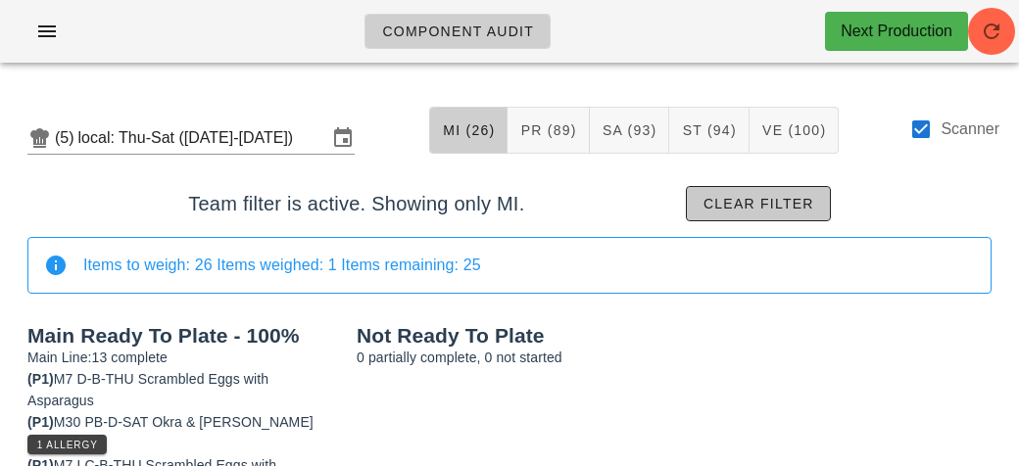
click at [730, 216] on button "Clear filter" at bounding box center [758, 203] width 145 height 35
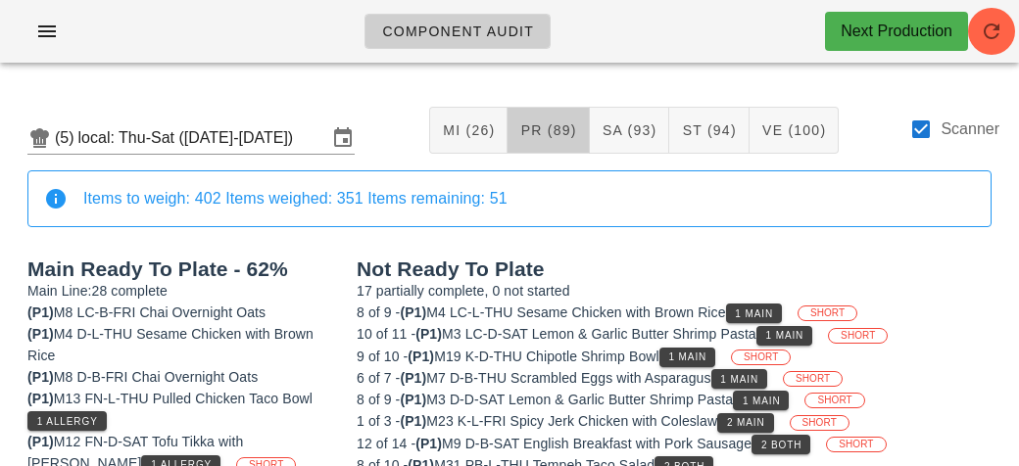
click at [556, 138] on button "PR (89)" at bounding box center [548, 130] width 81 height 47
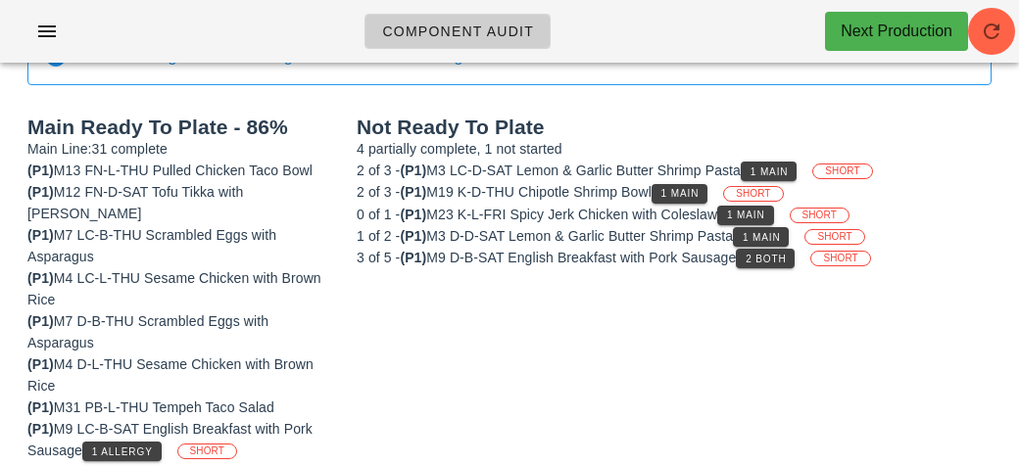
scroll to position [194, 0]
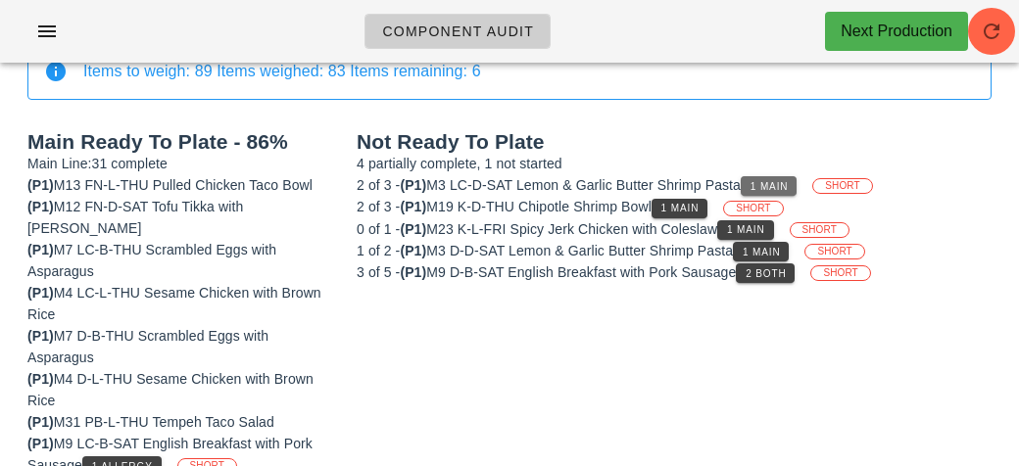
click at [779, 181] on span "1 Main" at bounding box center [769, 186] width 39 height 11
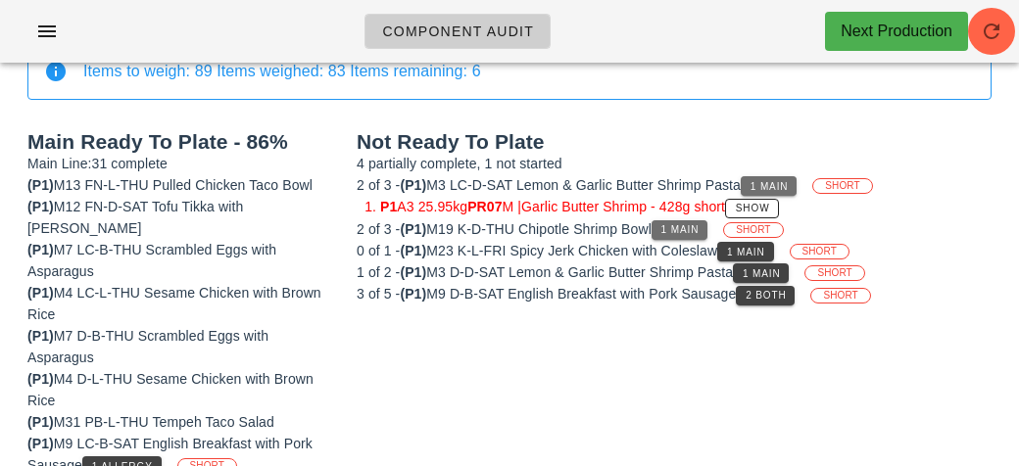
click at [674, 224] on span "1 Main" at bounding box center [679, 229] width 39 height 11
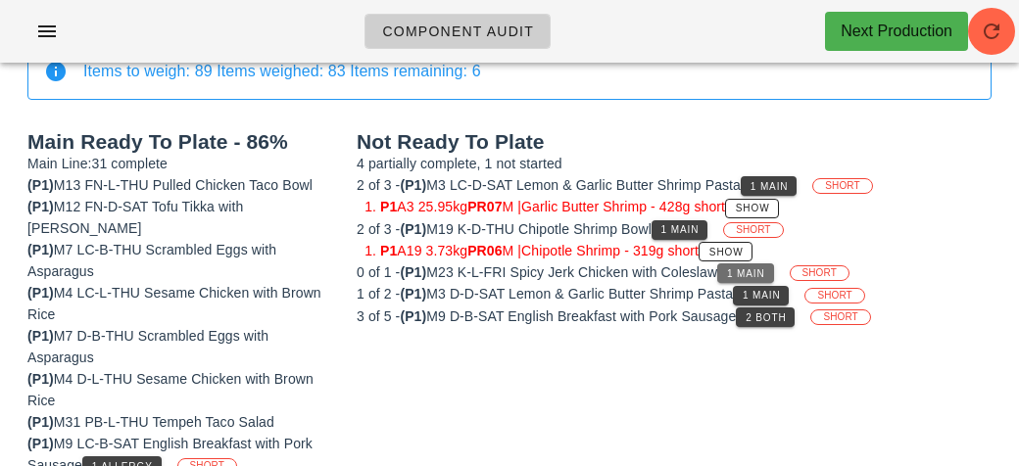
click at [771, 279] on button "1 Main" at bounding box center [745, 274] width 56 height 20
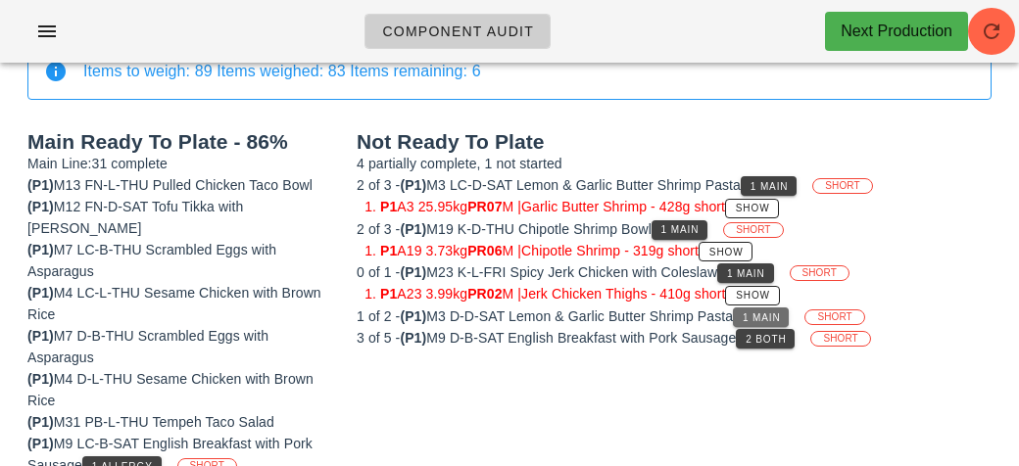
click at [780, 317] on span "1 Main" at bounding box center [761, 318] width 39 height 11
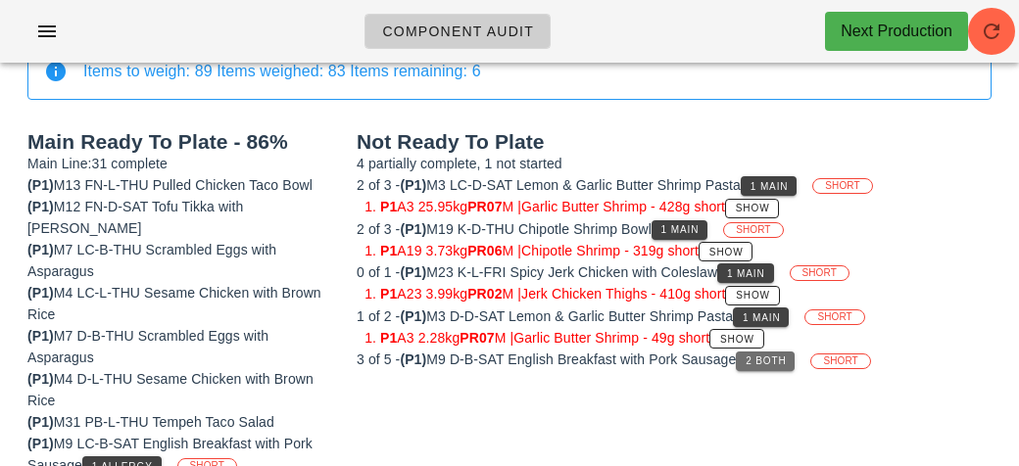
click at [782, 358] on span "2 Both" at bounding box center [765, 361] width 41 height 11
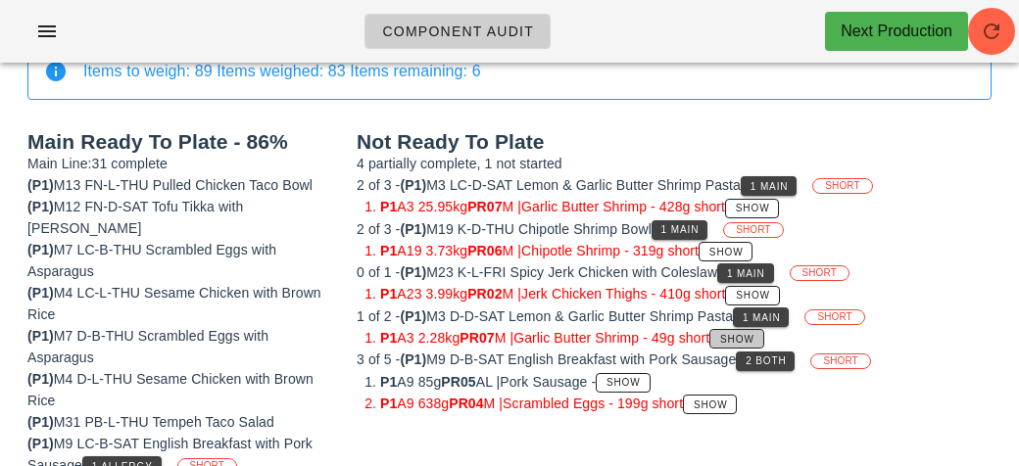
click at [755, 334] on span "Show" at bounding box center [736, 339] width 35 height 11
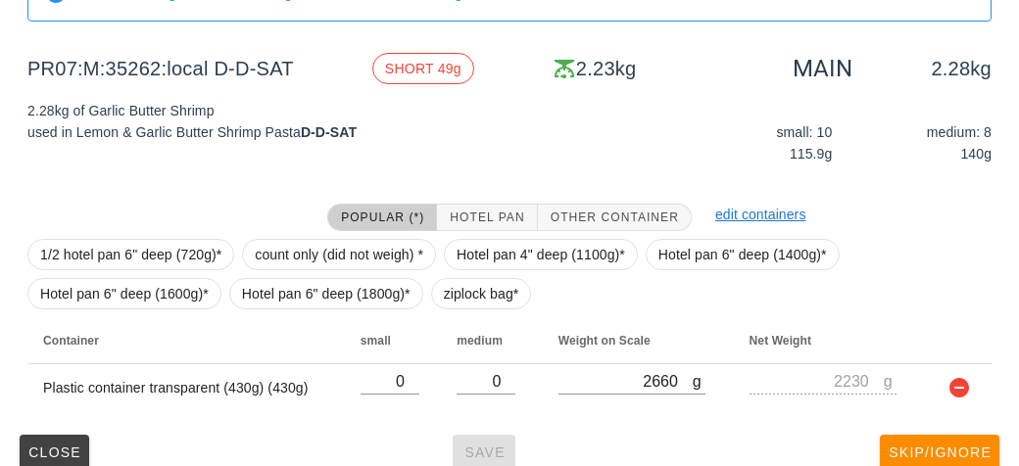
scroll to position [294, 0]
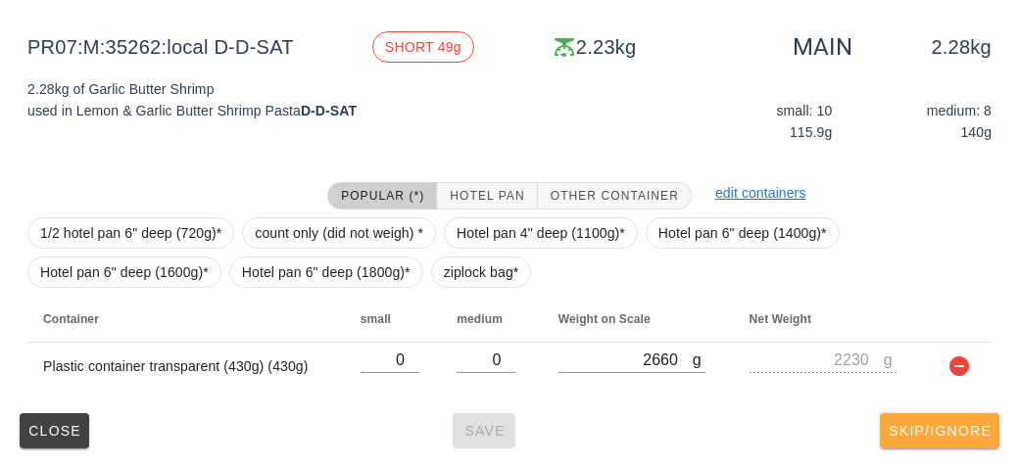
click at [932, 429] on span "Skip/Ignore" at bounding box center [940, 431] width 104 height 16
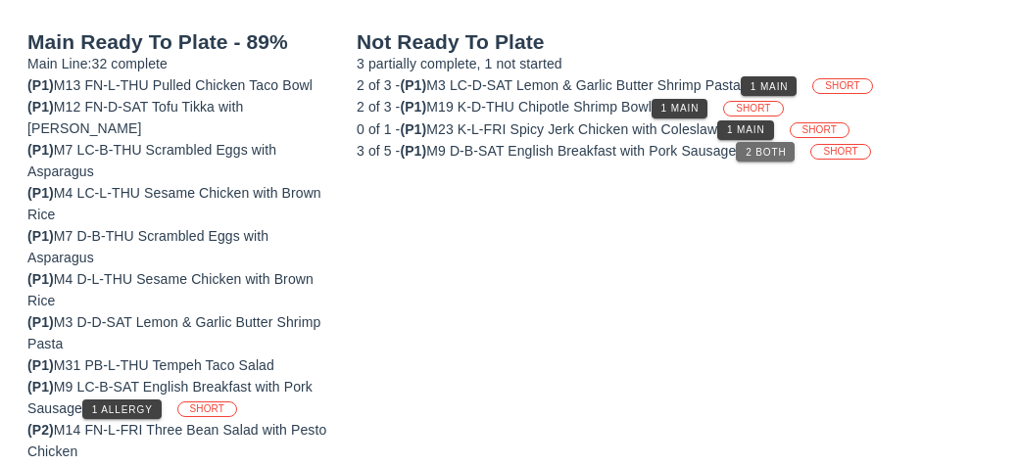
click at [763, 151] on span "2 Both" at bounding box center [765, 152] width 41 height 11
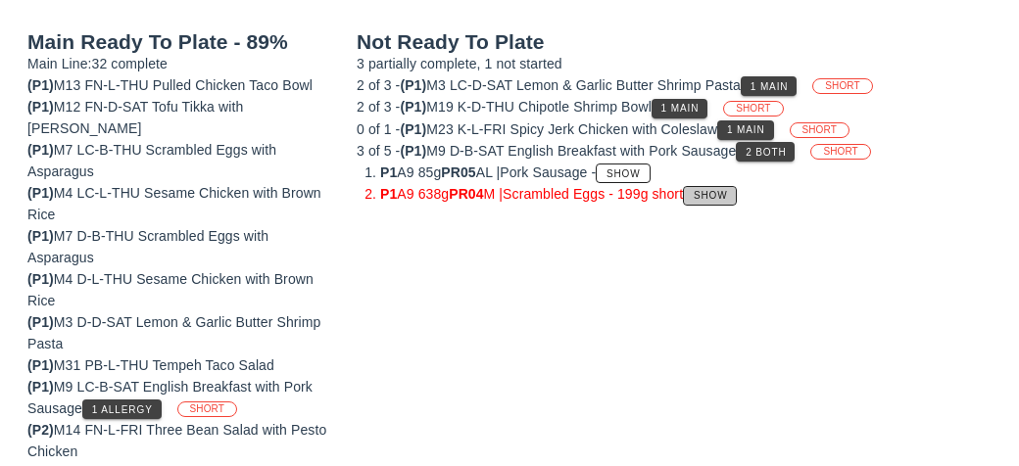
click at [728, 192] on span "Show" at bounding box center [710, 195] width 35 height 11
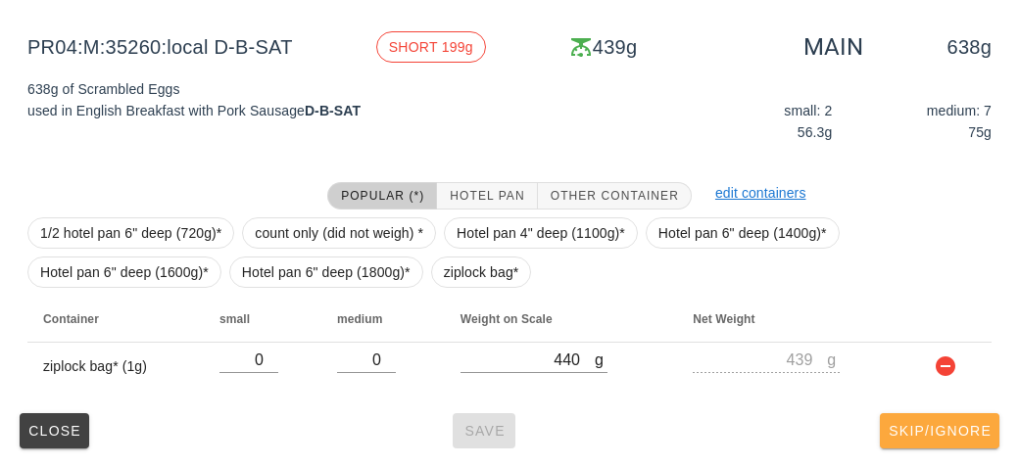
click at [962, 444] on button "Skip/Ignore" at bounding box center [940, 431] width 120 height 35
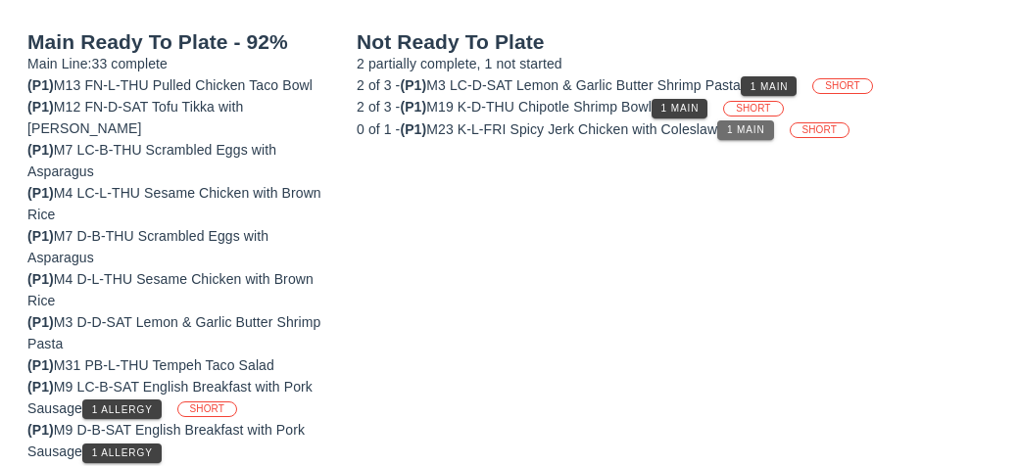
click at [747, 132] on span "1 Main" at bounding box center [745, 129] width 39 height 11
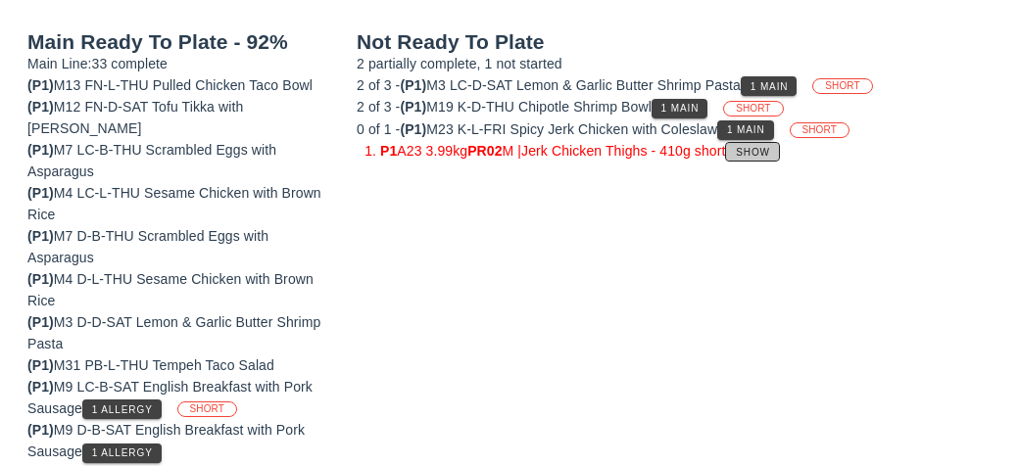
click at [767, 156] on button "Show" at bounding box center [752, 152] width 54 height 20
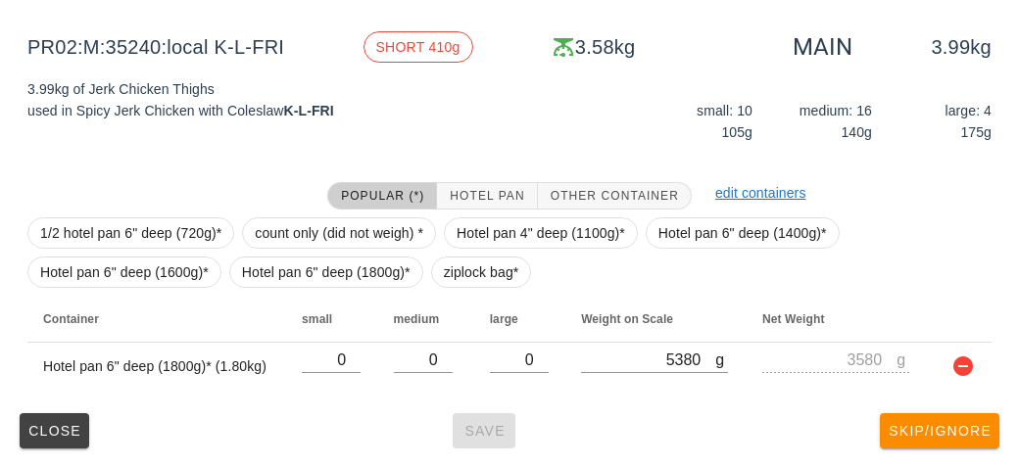
click at [961, 459] on div "(5) local: Thu-Sat ([DATE]-[DATE]) MI (26) PR (89) SA (93) ST (94) VE (100) Sca…" at bounding box center [509, 126] width 1019 height 684
click at [948, 440] on button "Skip/Ignore" at bounding box center [940, 431] width 120 height 35
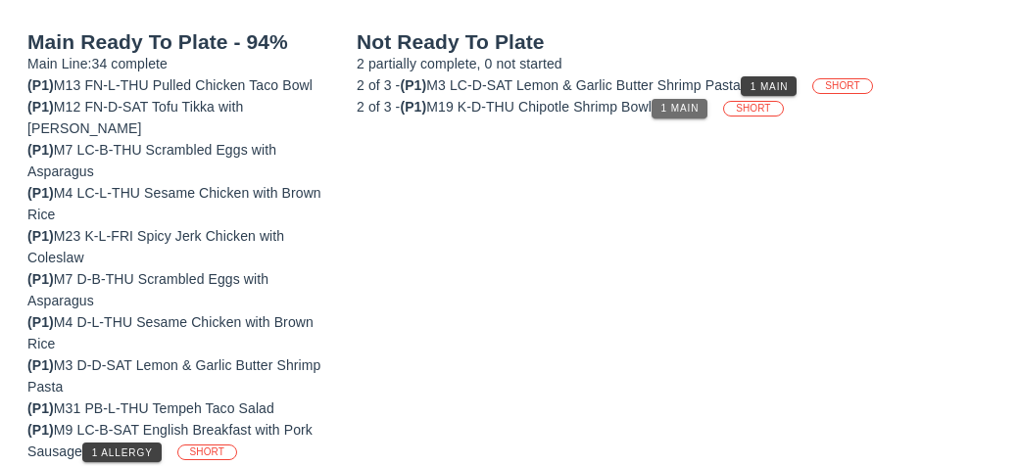
click at [694, 106] on span "1 Main" at bounding box center [679, 108] width 39 height 11
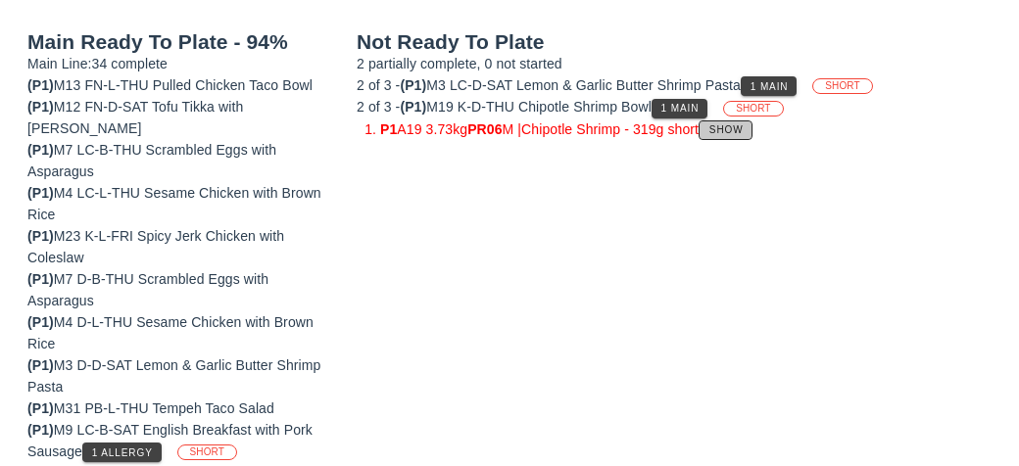
click at [744, 126] on span "Show" at bounding box center [725, 129] width 35 height 11
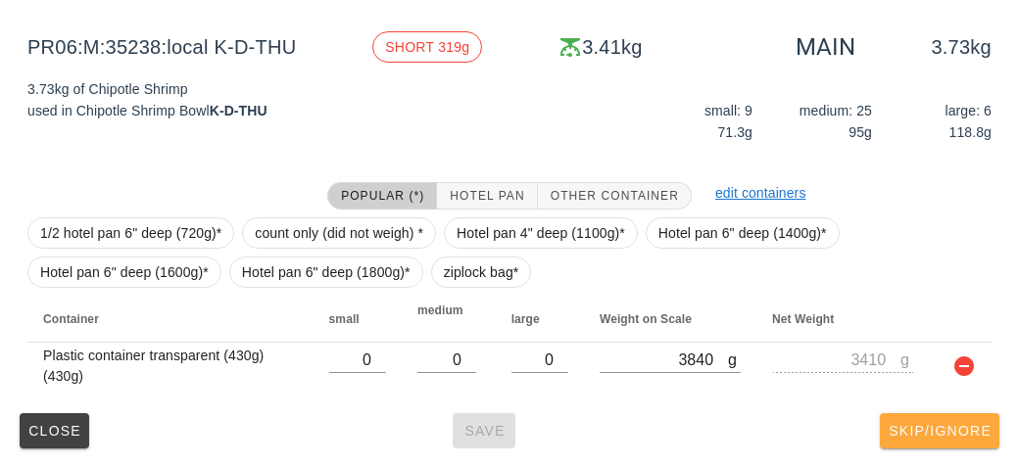
click at [947, 423] on span "Skip/Ignore" at bounding box center [940, 431] width 104 height 16
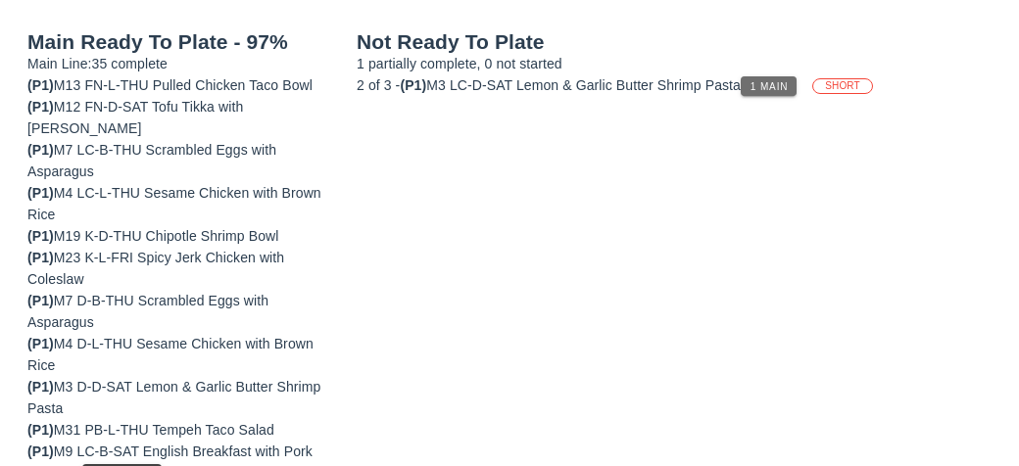
click at [789, 81] on span "1 Main" at bounding box center [769, 86] width 39 height 11
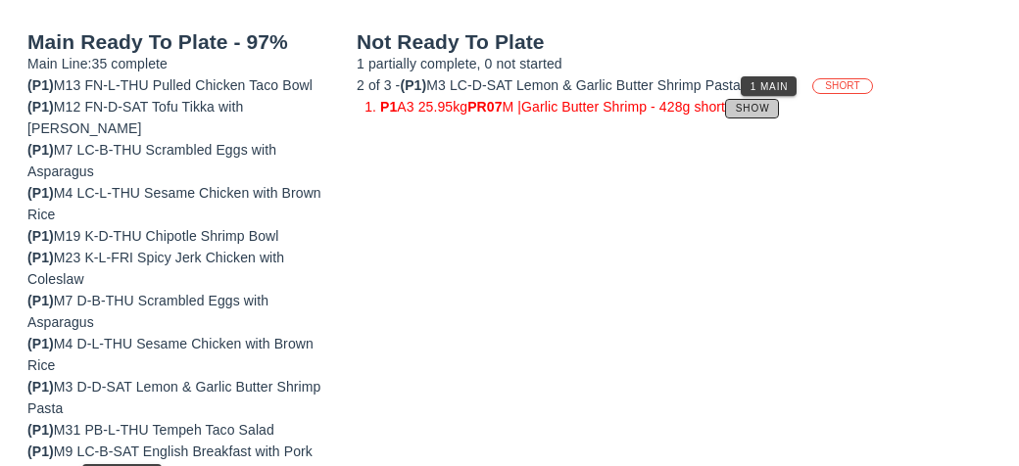
click at [779, 112] on button "Show" at bounding box center [752, 109] width 54 height 20
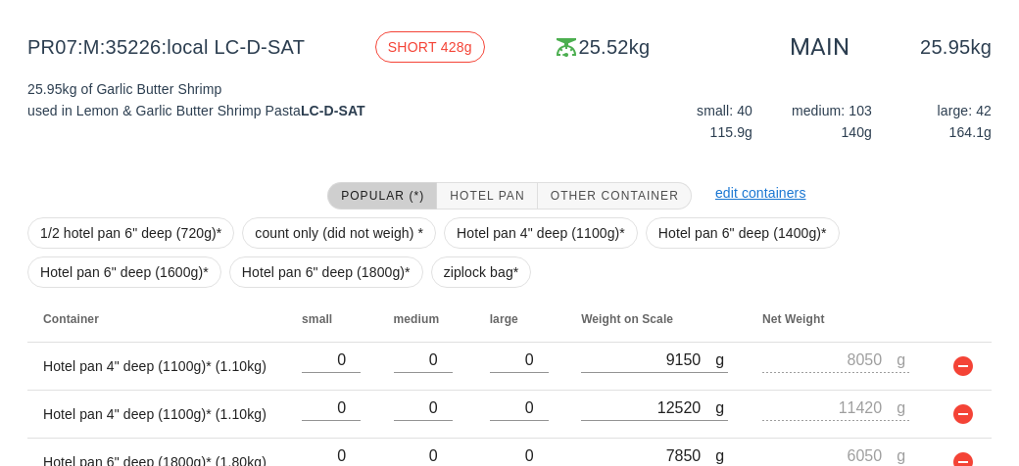
scroll to position [390, 0]
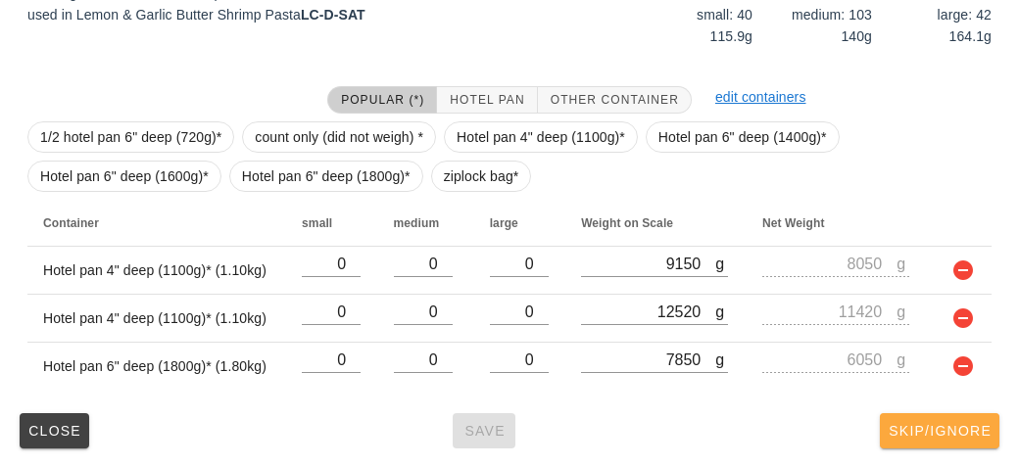
click at [939, 440] on button "Skip/Ignore" at bounding box center [940, 431] width 120 height 35
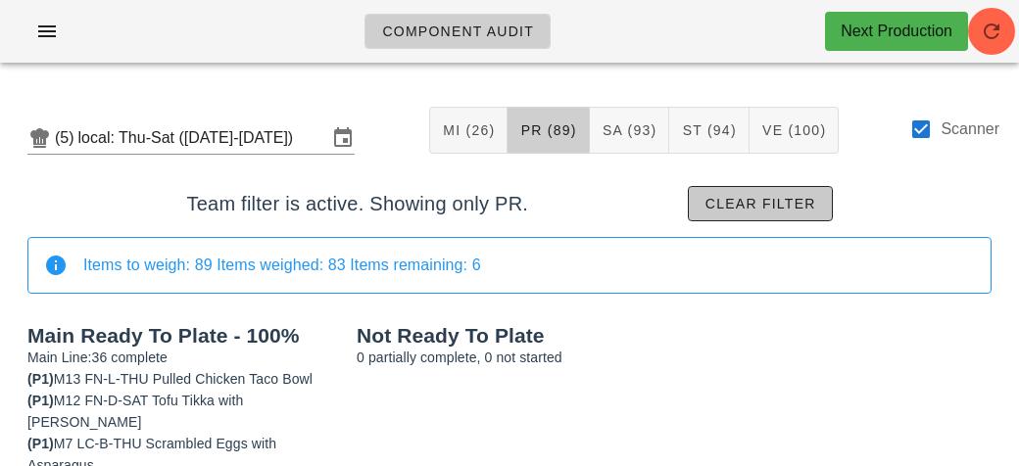
click at [788, 199] on span "Clear filter" at bounding box center [761, 204] width 112 height 16
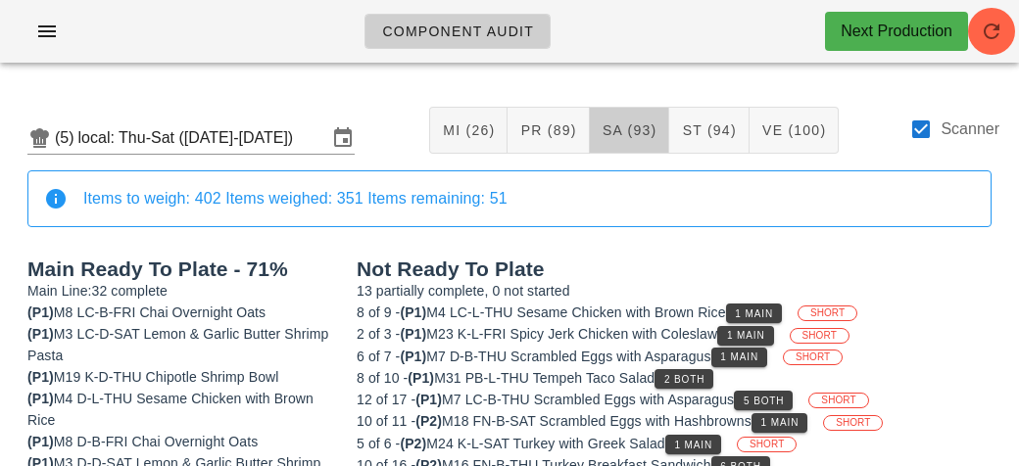
click at [639, 135] on span "SA (93)" at bounding box center [630, 130] width 56 height 16
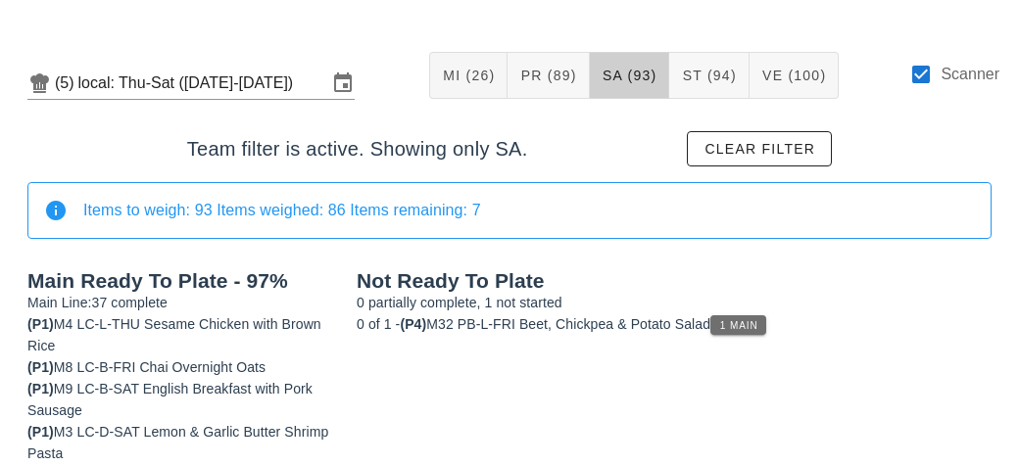
click at [737, 320] on span "1 Main" at bounding box center [738, 325] width 39 height 11
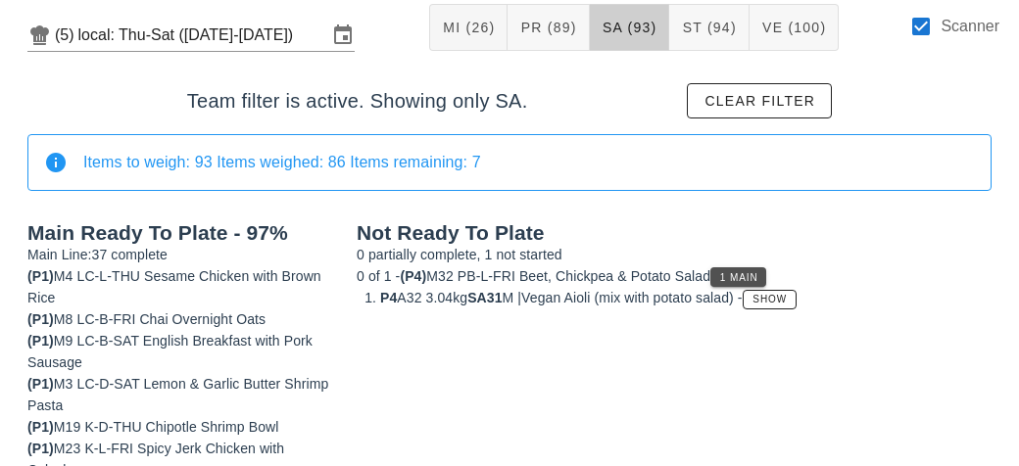
scroll to position [114, 0]
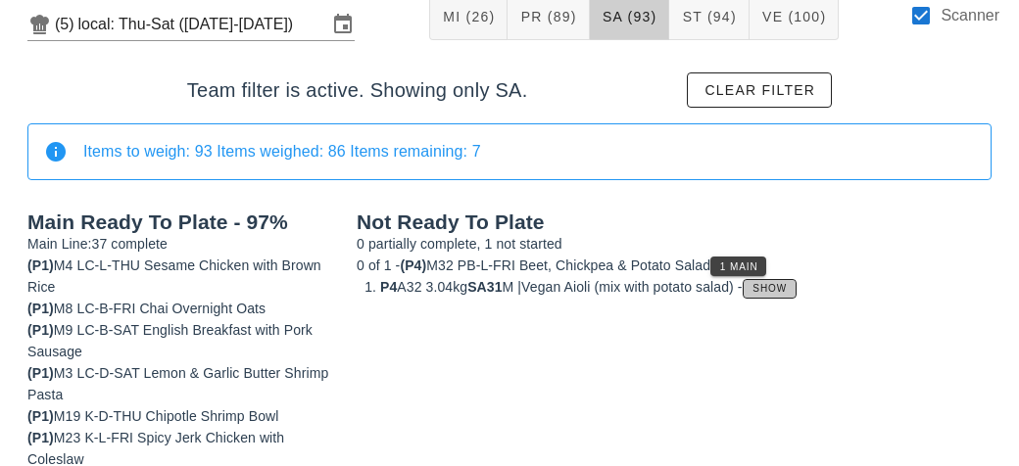
click at [787, 284] on span "Show" at bounding box center [769, 288] width 35 height 11
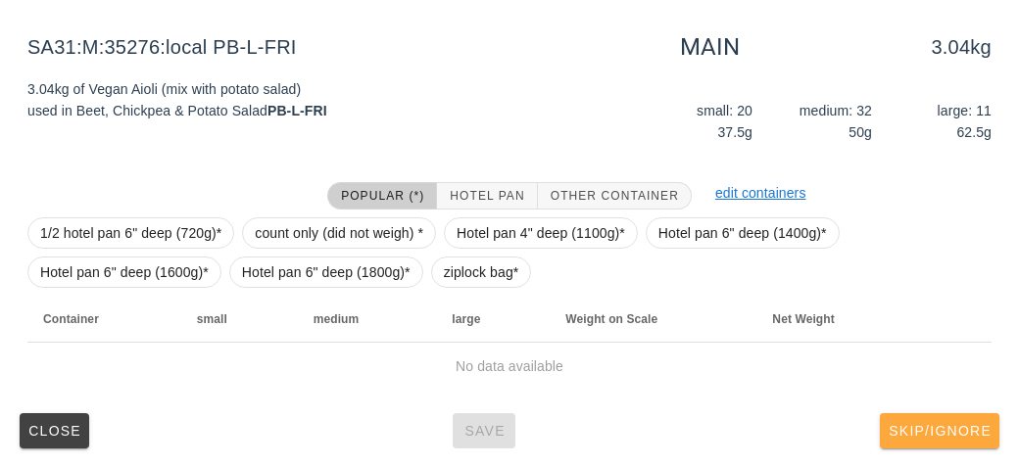
click at [943, 436] on span "Skip/Ignore" at bounding box center [940, 431] width 104 height 16
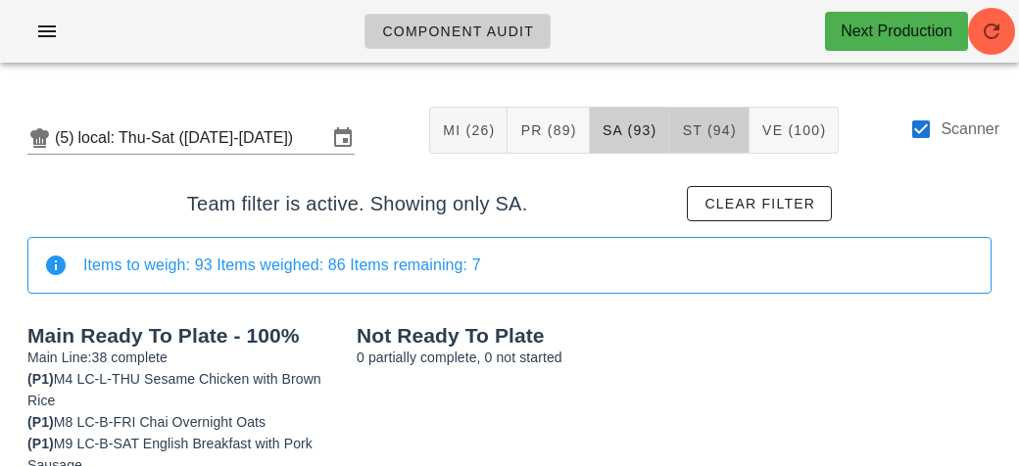
click at [710, 132] on span "ST (94)" at bounding box center [708, 130] width 55 height 16
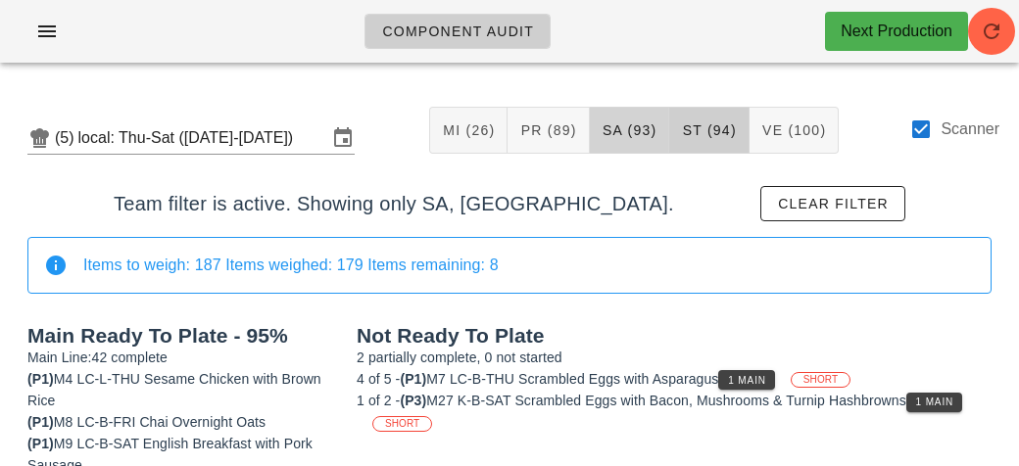
click at [634, 139] on button "SA (93)" at bounding box center [630, 130] width 80 height 47
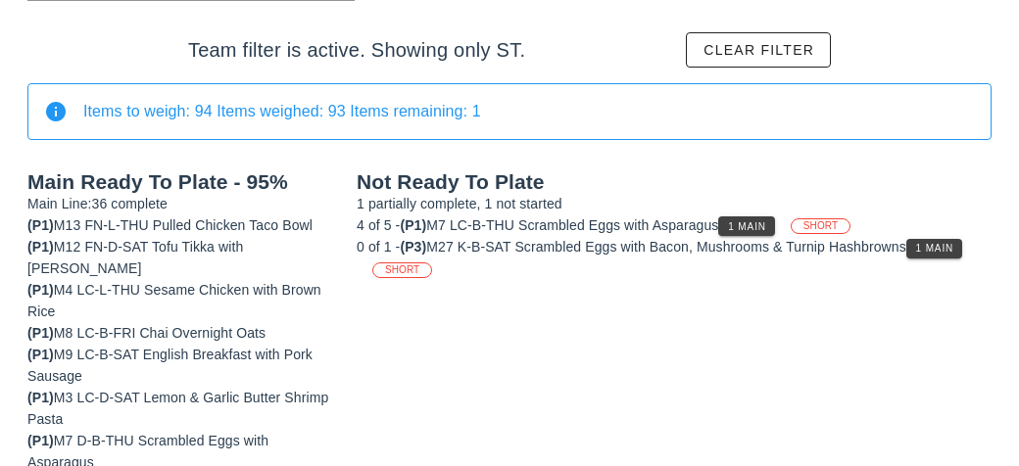
scroll to position [164, 0]
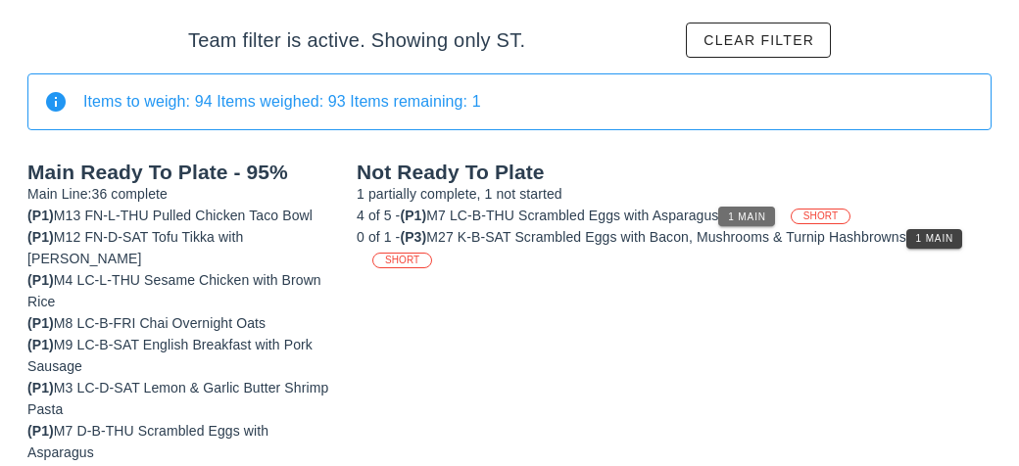
click at [743, 216] on span "1 Main" at bounding box center [746, 217] width 39 height 11
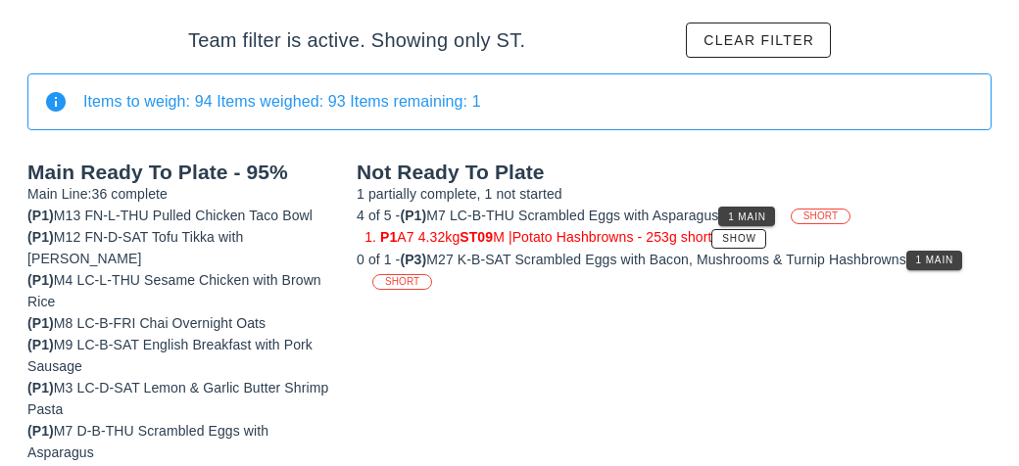
click at [929, 279] on div "0 of 1 - (P3) M27 K-B-SAT Scrambled Eggs with Bacon, Mushrooms & Turnip Hashbro…" at bounding box center [674, 270] width 635 height 43
click at [918, 261] on button "1 Main" at bounding box center [934, 261] width 56 height 20
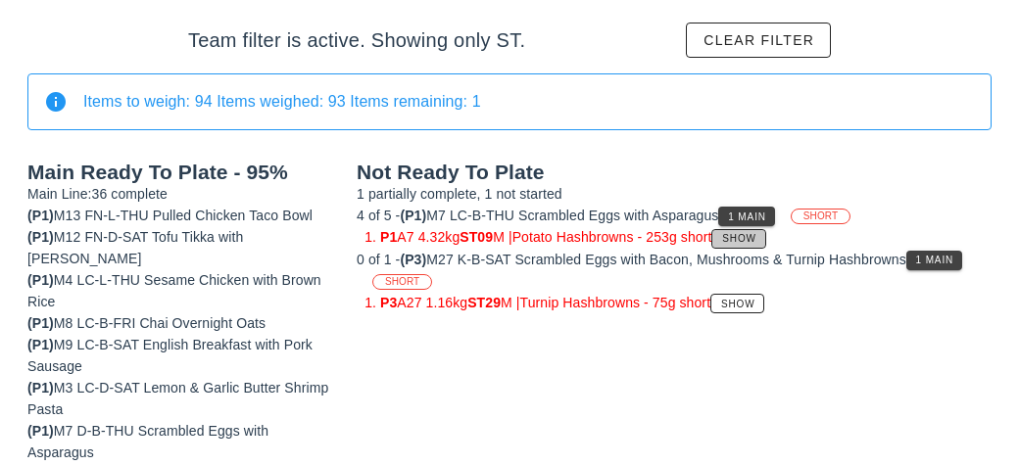
click at [741, 234] on span "Show" at bounding box center [738, 238] width 35 height 11
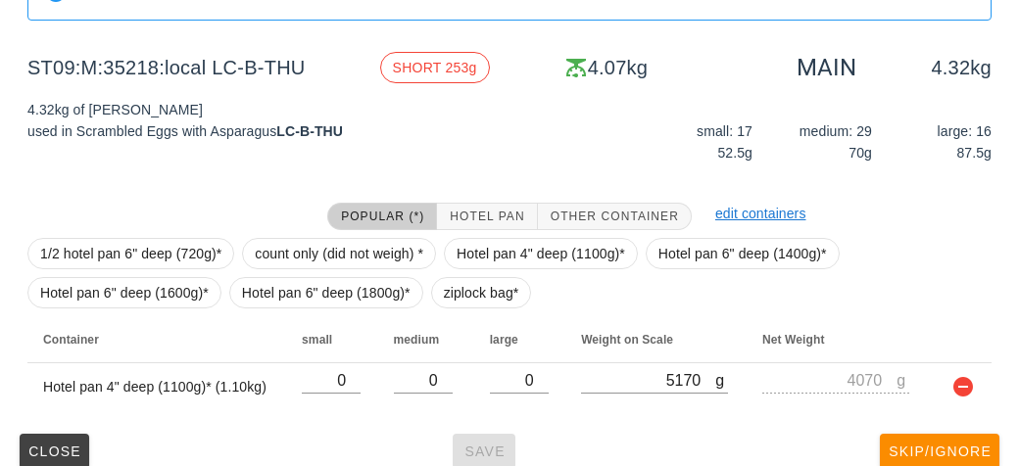
scroll to position [294, 0]
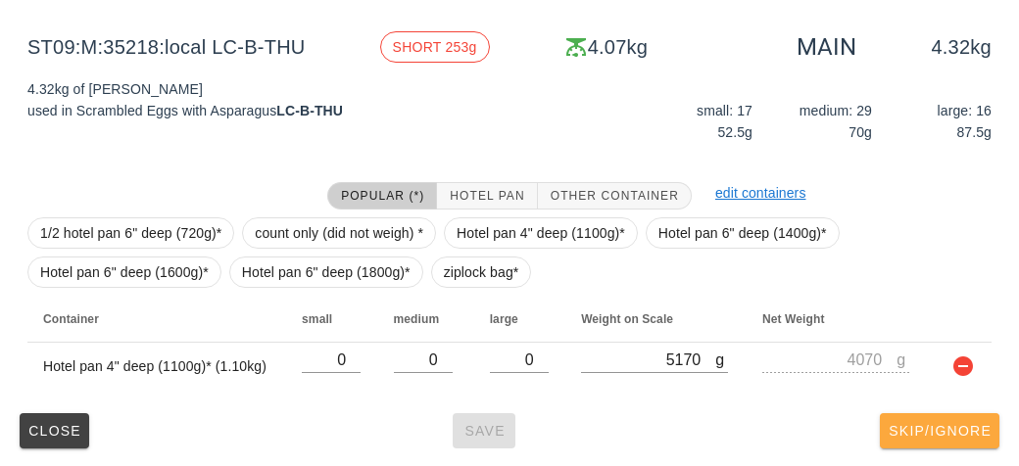
click at [931, 426] on span "Skip/Ignore" at bounding box center [940, 431] width 104 height 16
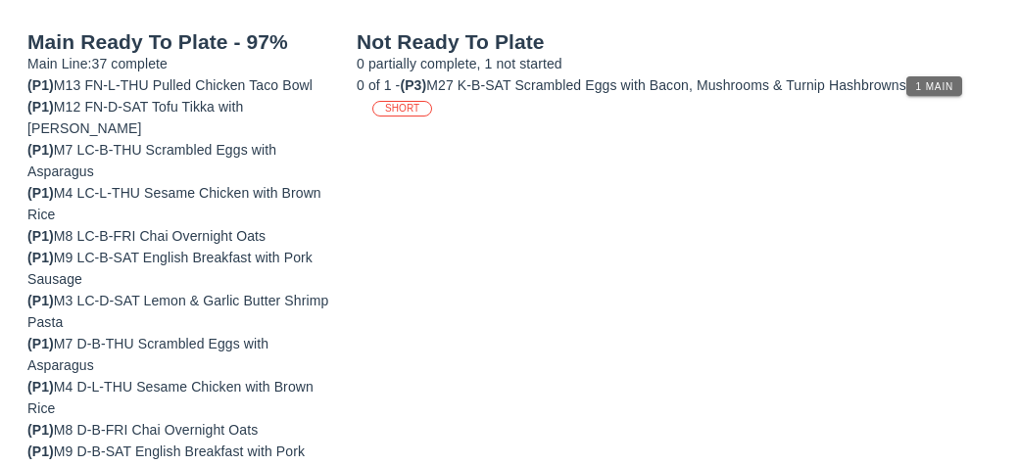
click at [936, 91] on button "1 Main" at bounding box center [934, 86] width 56 height 20
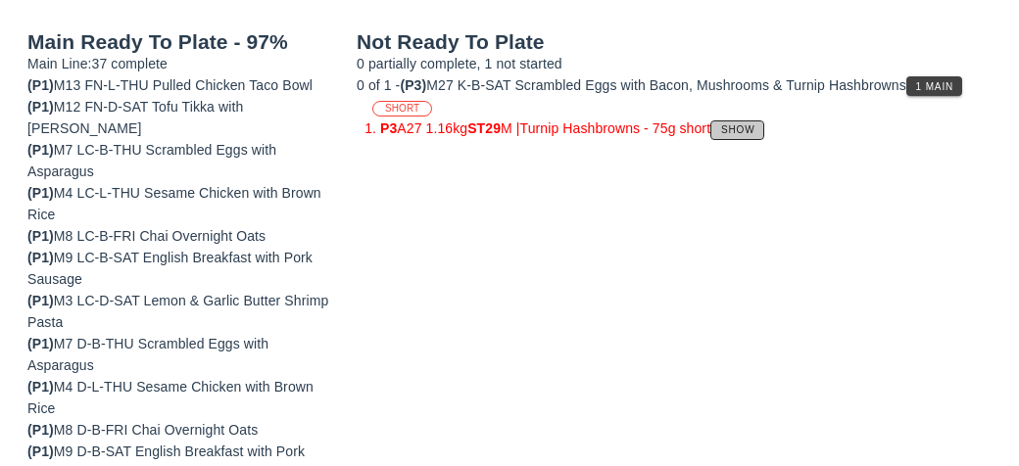
click at [756, 125] on span "Show" at bounding box center [737, 129] width 35 height 11
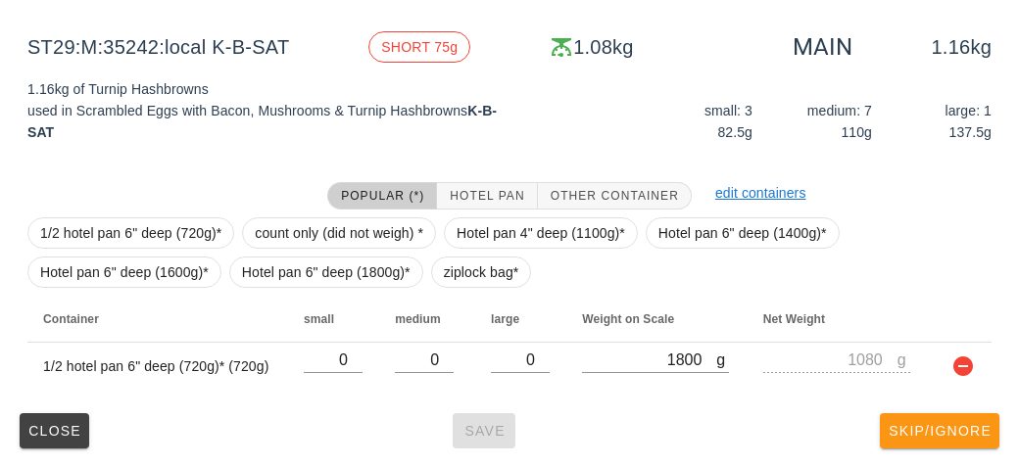
click at [979, 445] on button "Skip/Ignore" at bounding box center [940, 431] width 120 height 35
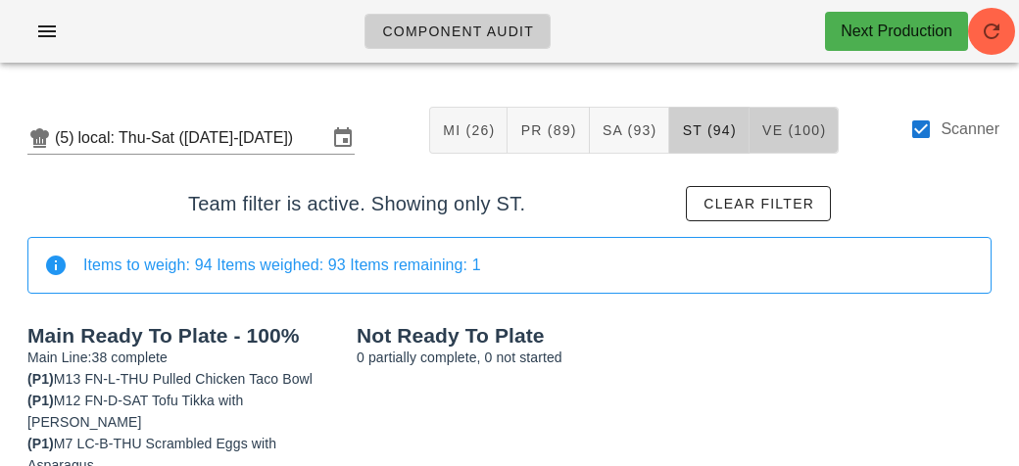
click at [798, 126] on span "VE (100)" at bounding box center [794, 130] width 66 height 16
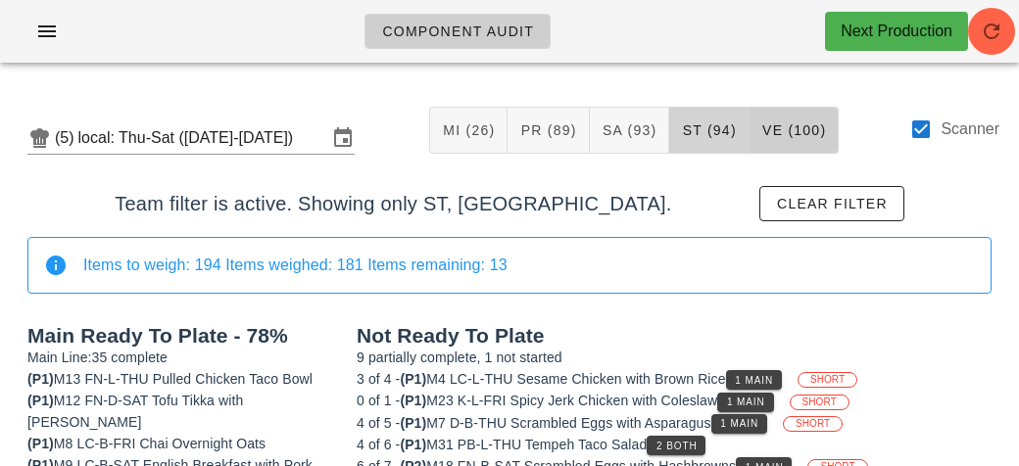
click at [712, 138] on button "ST (94)" at bounding box center [708, 130] width 79 height 47
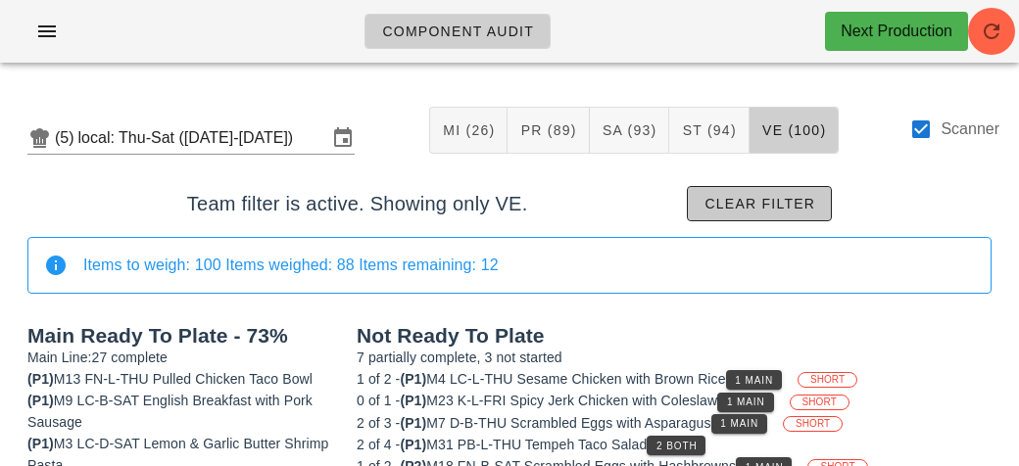
click at [800, 204] on span "Clear filter" at bounding box center [760, 204] width 112 height 16
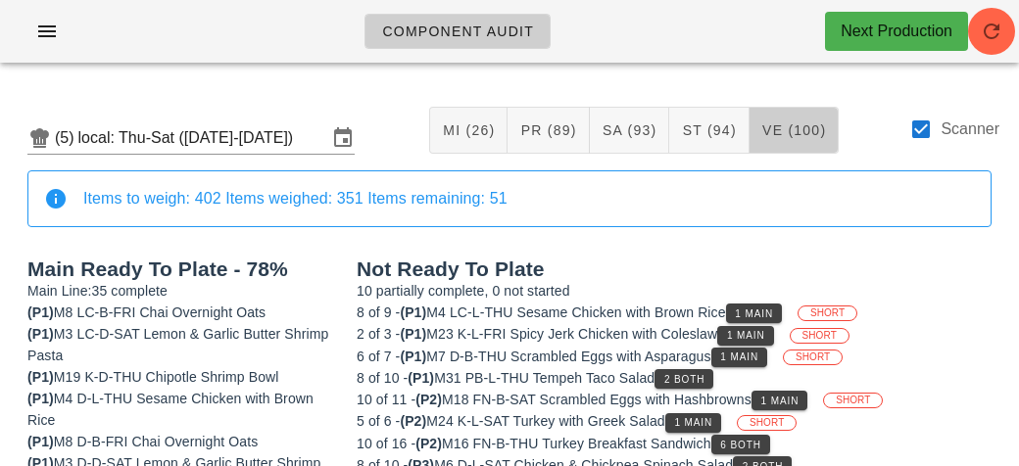
click at [804, 133] on span "VE (100)" at bounding box center [794, 130] width 66 height 16
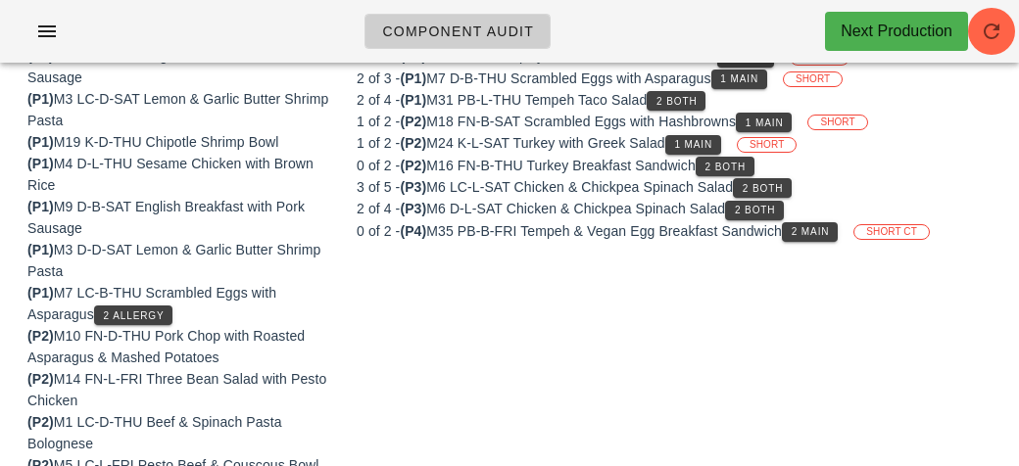
scroll to position [336, 0]
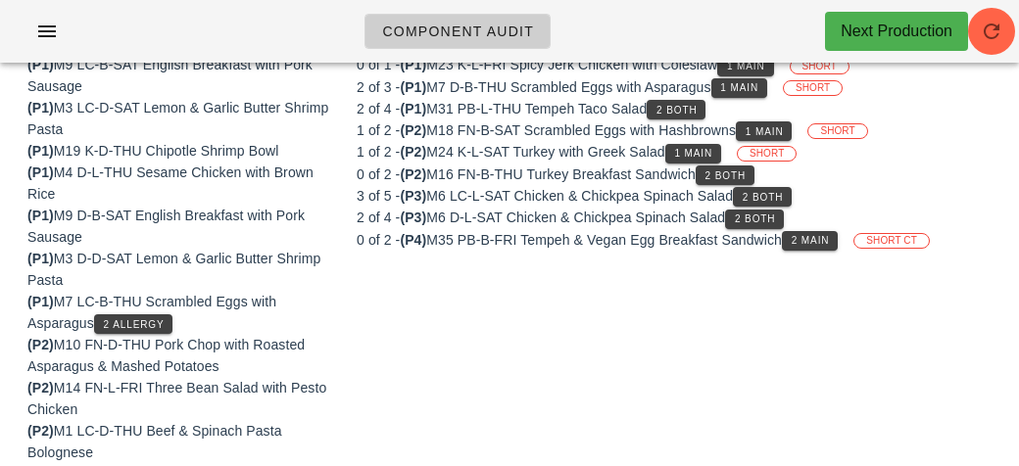
click at [828, 240] on span "2 Main" at bounding box center [810, 240] width 39 height 11
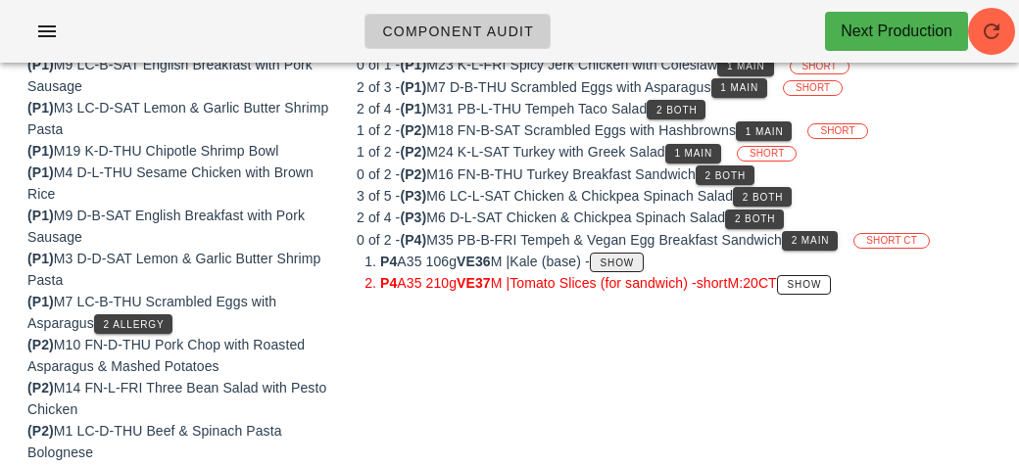
click at [635, 258] on span "Show" at bounding box center [617, 263] width 35 height 11
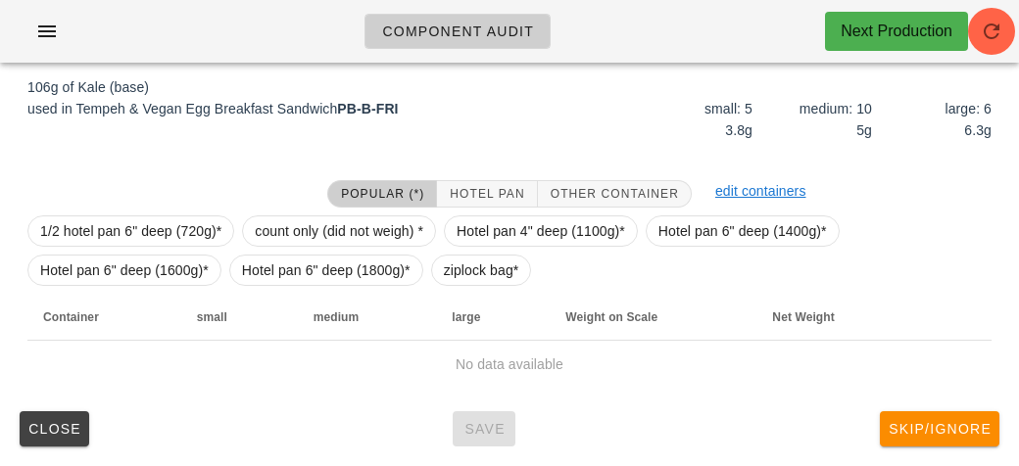
scroll to position [294, 0]
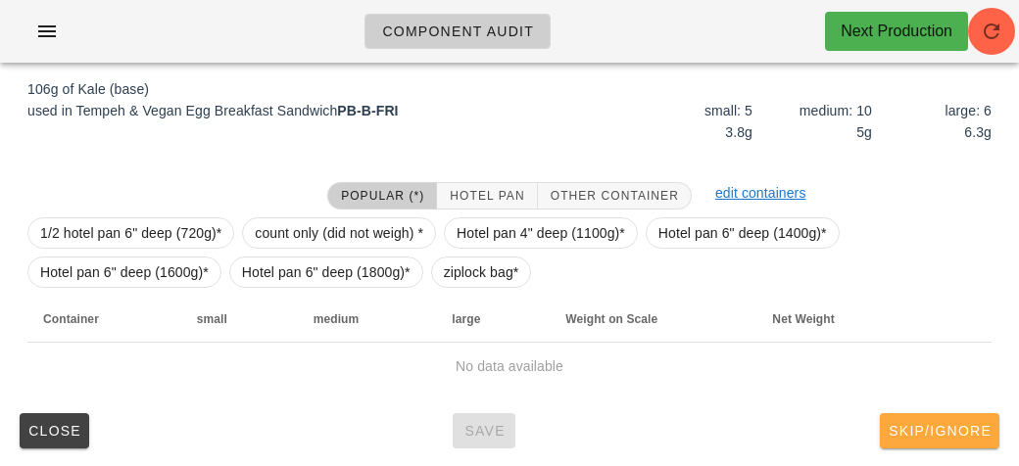
click at [965, 446] on button "Skip/Ignore" at bounding box center [940, 431] width 120 height 35
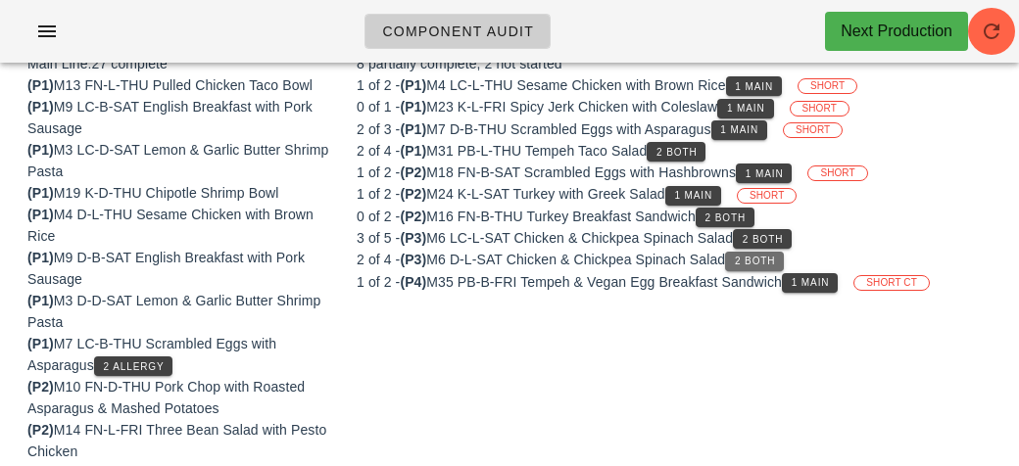
click at [767, 262] on span "2 Both" at bounding box center [754, 261] width 41 height 11
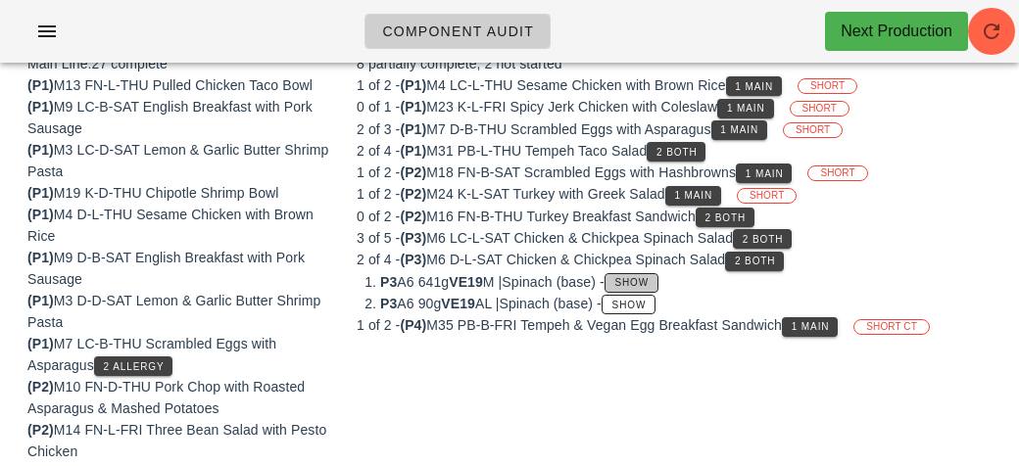
click at [650, 283] on span "Show" at bounding box center [631, 282] width 35 height 11
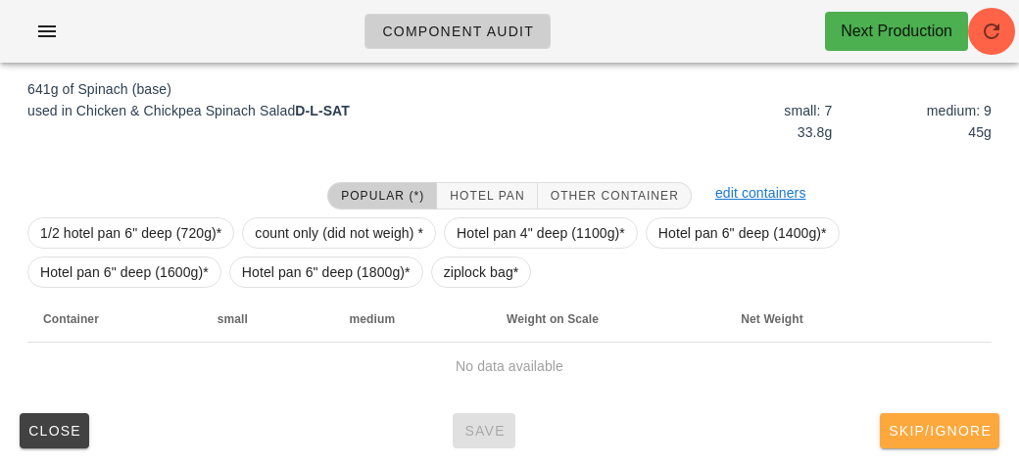
click at [925, 429] on span "Skip/Ignore" at bounding box center [940, 431] width 104 height 16
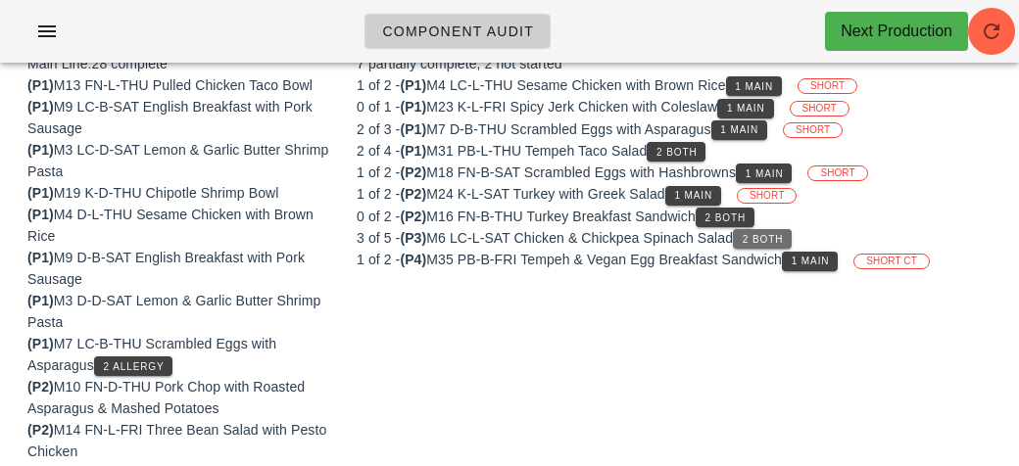
click at [757, 234] on span "2 Both" at bounding box center [762, 239] width 41 height 11
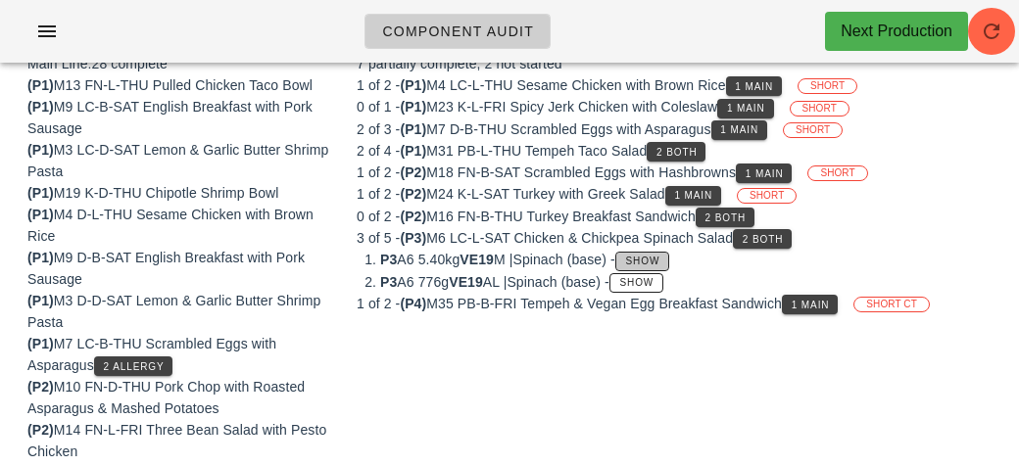
click at [660, 257] on span "Show" at bounding box center [642, 261] width 35 height 11
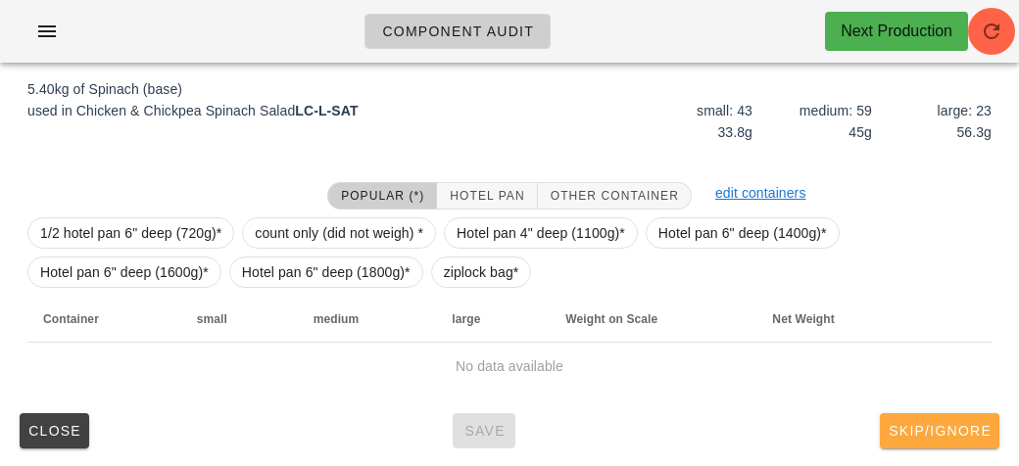
click at [981, 445] on button "Skip/Ignore" at bounding box center [940, 431] width 120 height 35
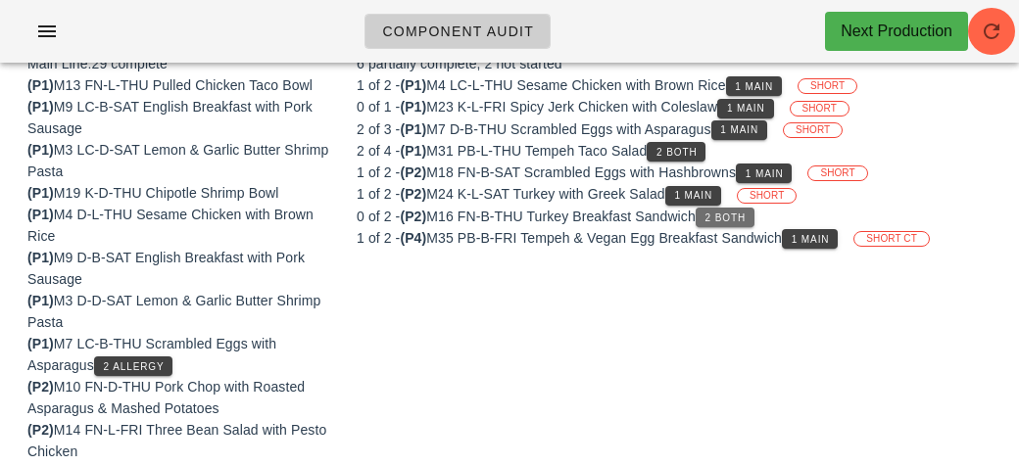
click at [741, 208] on button "2 Both" at bounding box center [725, 218] width 59 height 20
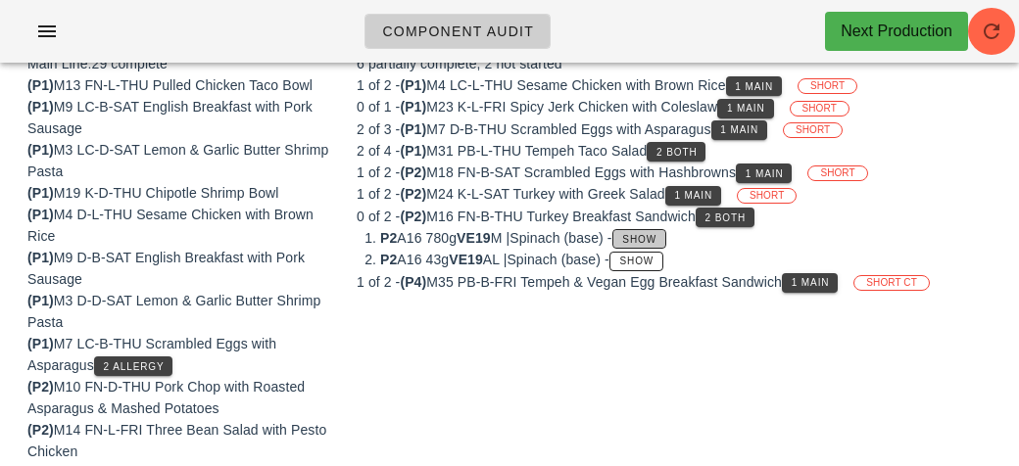
click at [663, 243] on button "Show" at bounding box center [639, 239] width 54 height 20
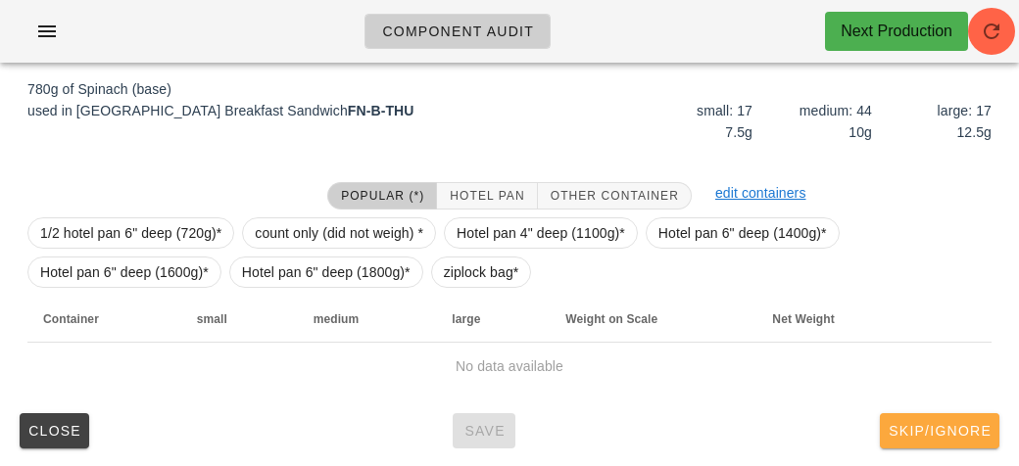
click at [950, 430] on span "Skip/Ignore" at bounding box center [940, 431] width 104 height 16
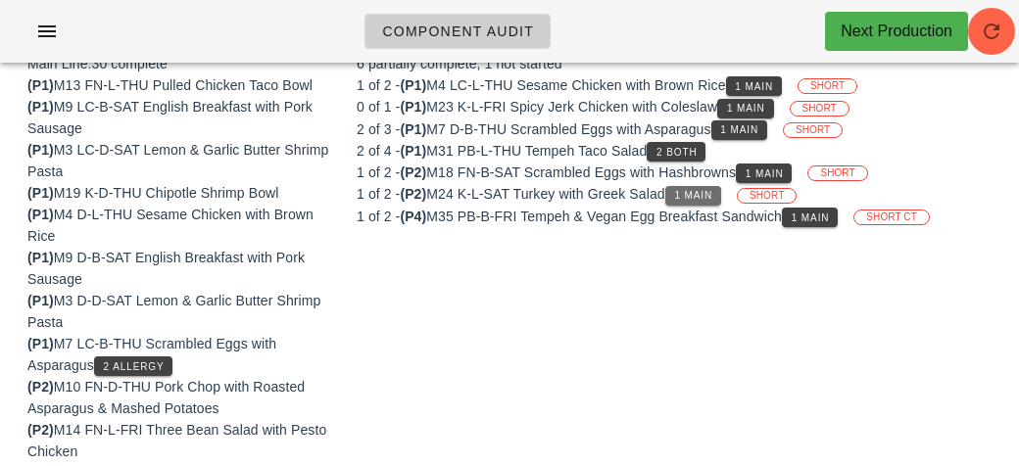
click at [709, 191] on span "1 Main" at bounding box center [693, 195] width 39 height 11
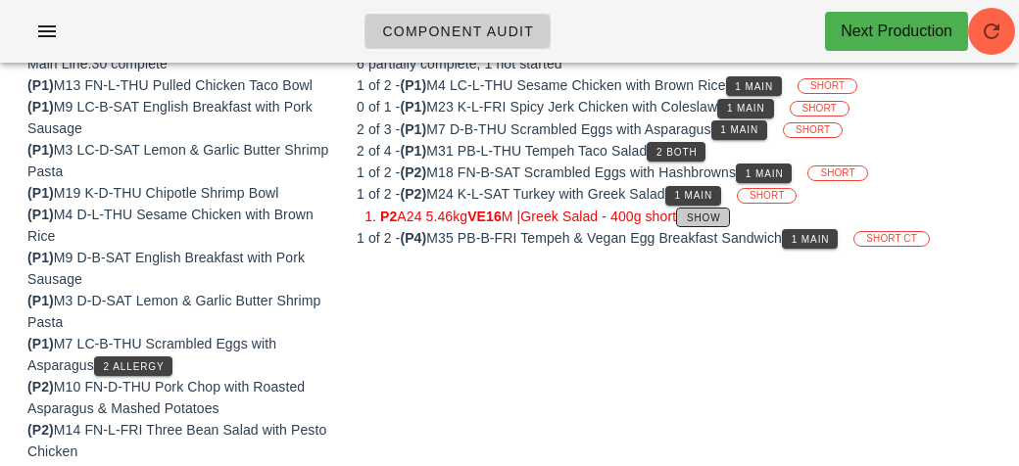
click at [721, 218] on span "Show" at bounding box center [703, 218] width 35 height 11
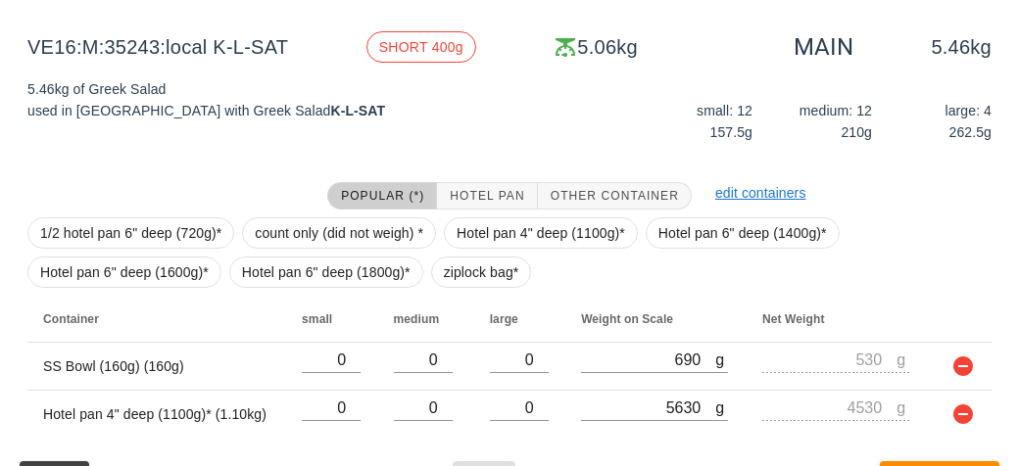
scroll to position [342, 0]
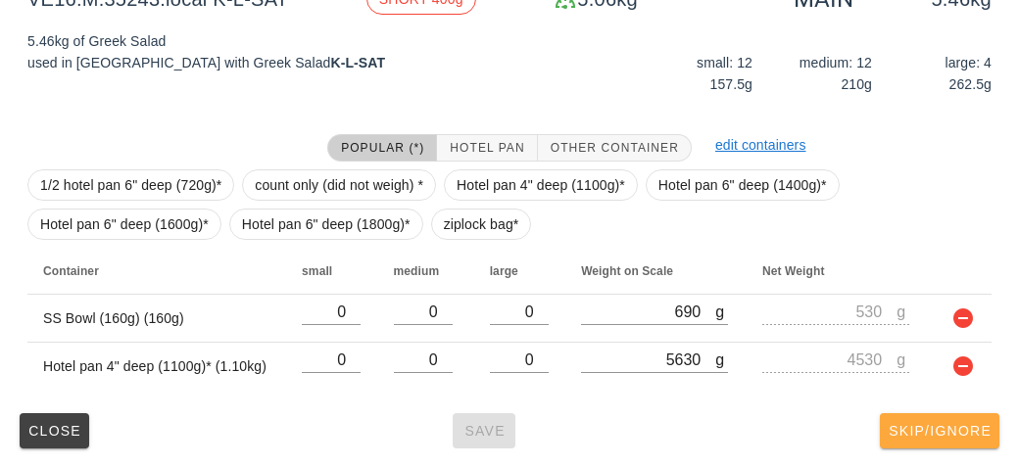
click at [943, 426] on span "Skip/Ignore" at bounding box center [940, 431] width 104 height 16
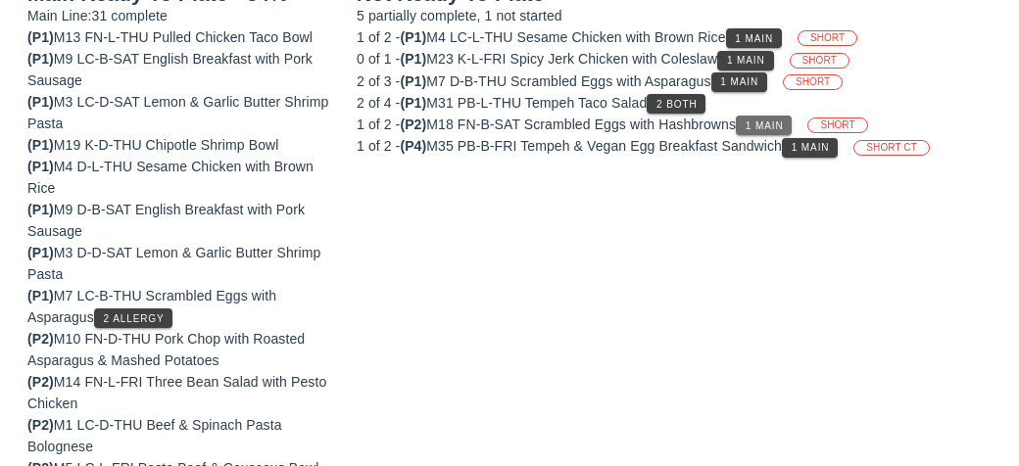
click at [768, 122] on span "1 Main" at bounding box center [764, 126] width 39 height 11
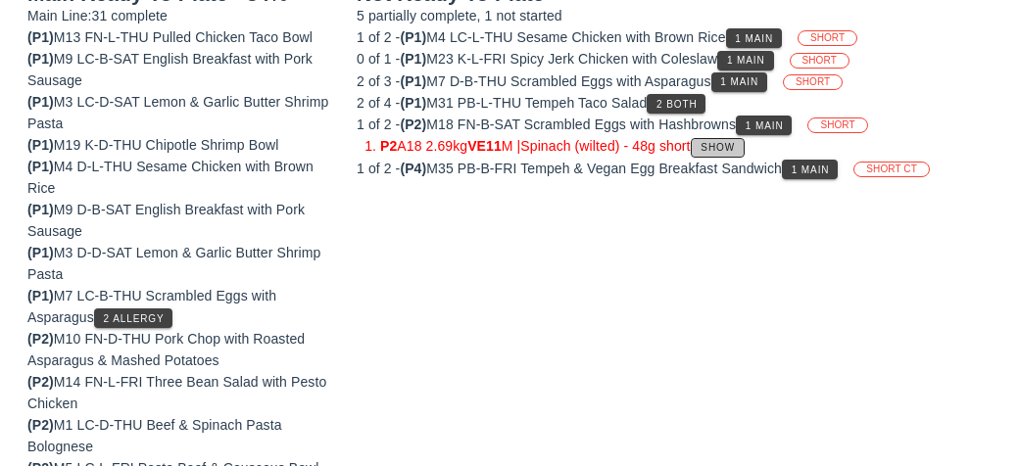
click at [735, 147] on span "Show" at bounding box center [717, 147] width 35 height 11
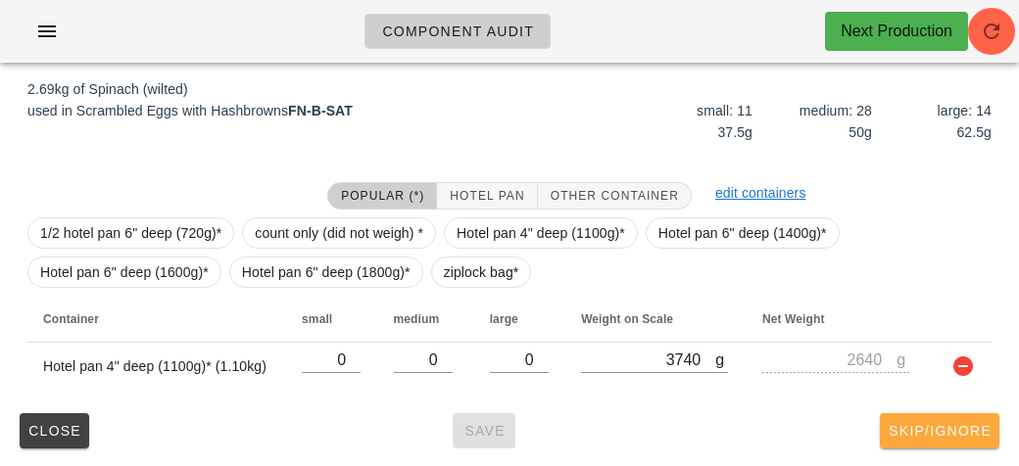
click at [967, 439] on button "Skip/Ignore" at bounding box center [940, 431] width 120 height 35
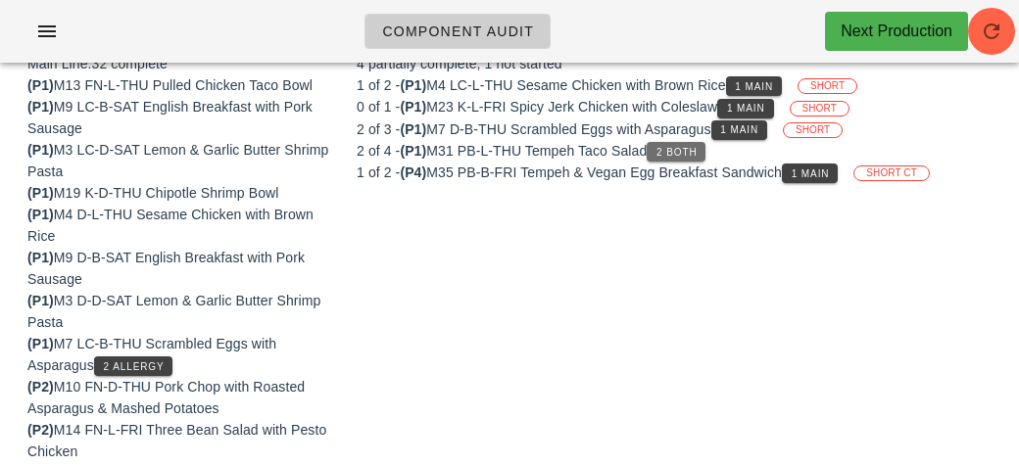
click at [696, 147] on span "2 Both" at bounding box center [676, 152] width 41 height 11
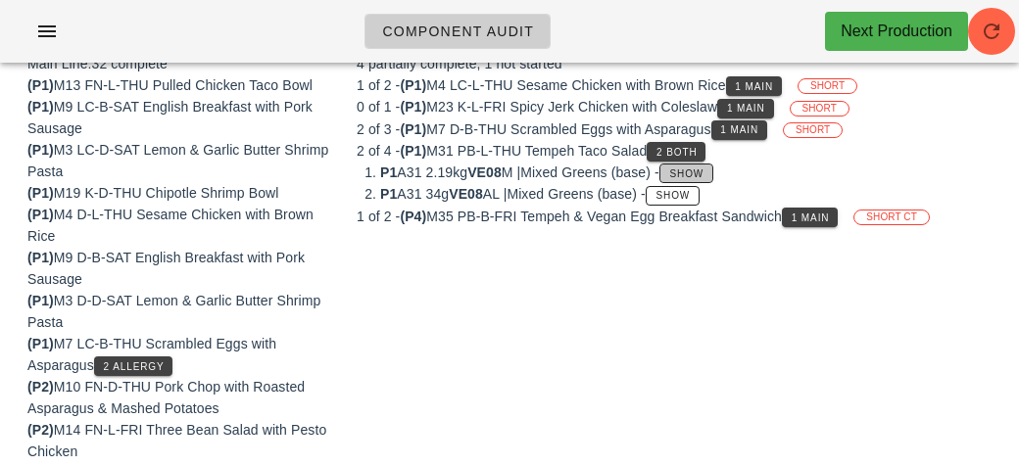
click at [713, 177] on button "Show" at bounding box center [686, 174] width 54 height 20
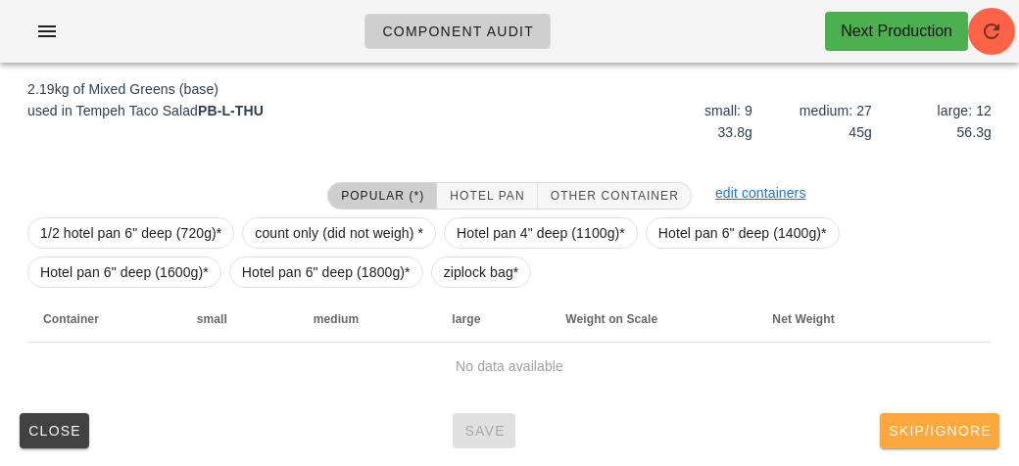
click at [972, 443] on button "Skip/Ignore" at bounding box center [940, 431] width 120 height 35
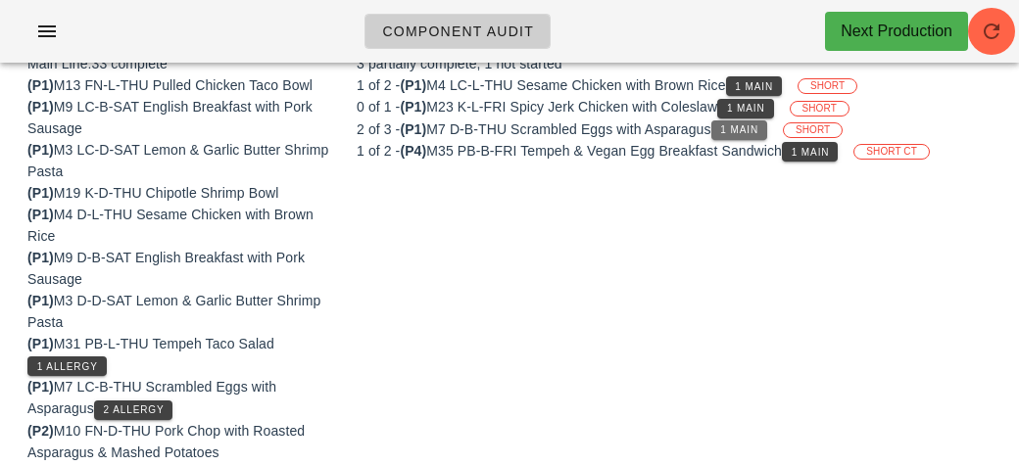
click at [749, 125] on span "1 Main" at bounding box center [738, 129] width 39 height 11
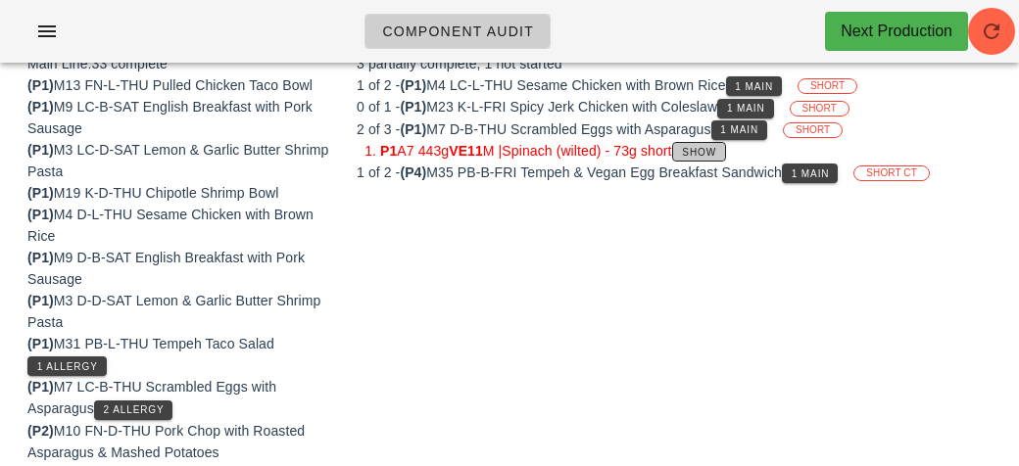
click at [714, 147] on span "Show" at bounding box center [698, 152] width 35 height 11
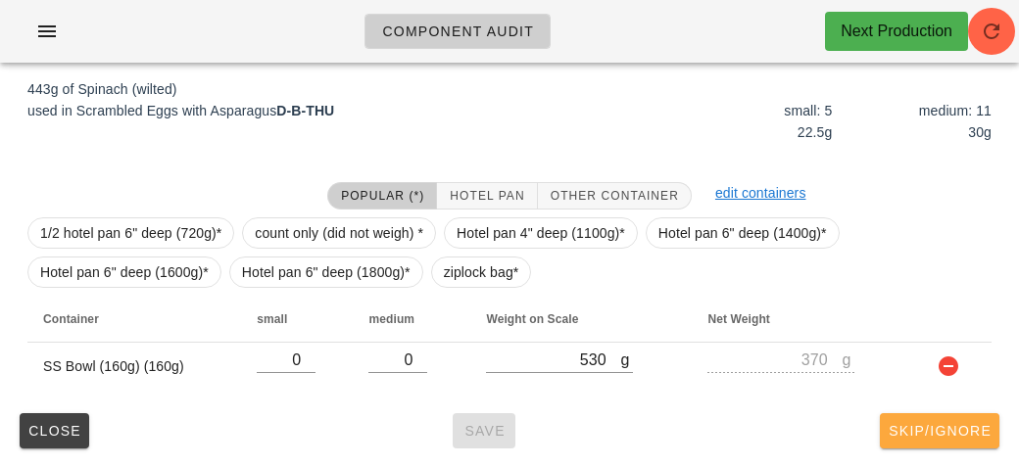
click at [975, 440] on button "Skip/Ignore" at bounding box center [940, 431] width 120 height 35
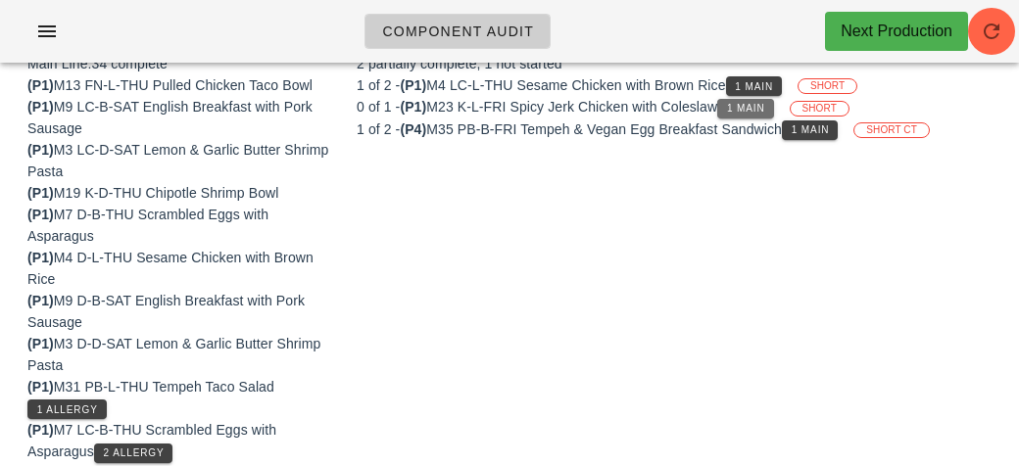
click at [760, 106] on span "1 Main" at bounding box center [745, 108] width 39 height 11
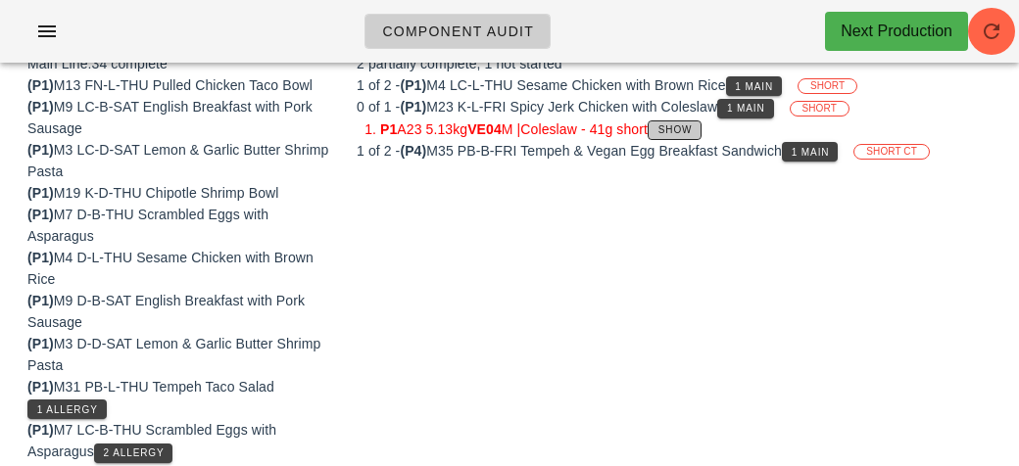
click at [693, 124] on span "Show" at bounding box center [675, 129] width 35 height 11
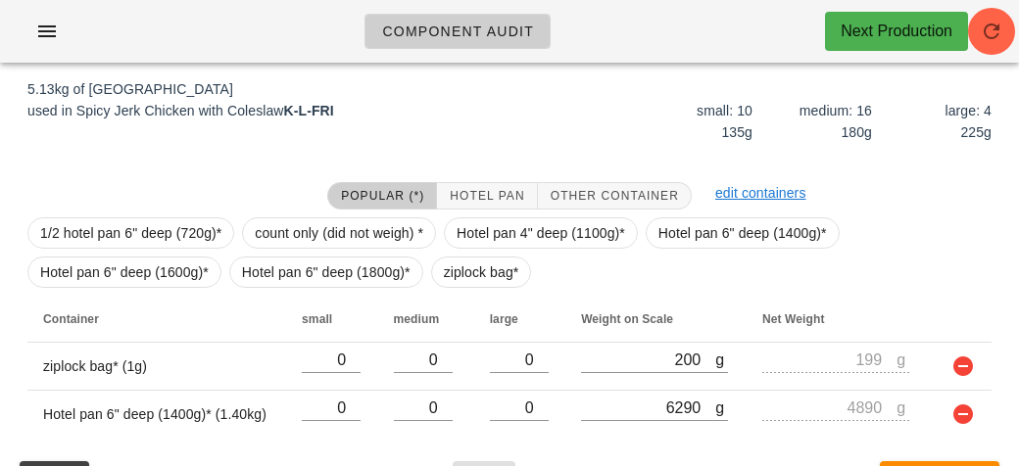
scroll to position [342, 0]
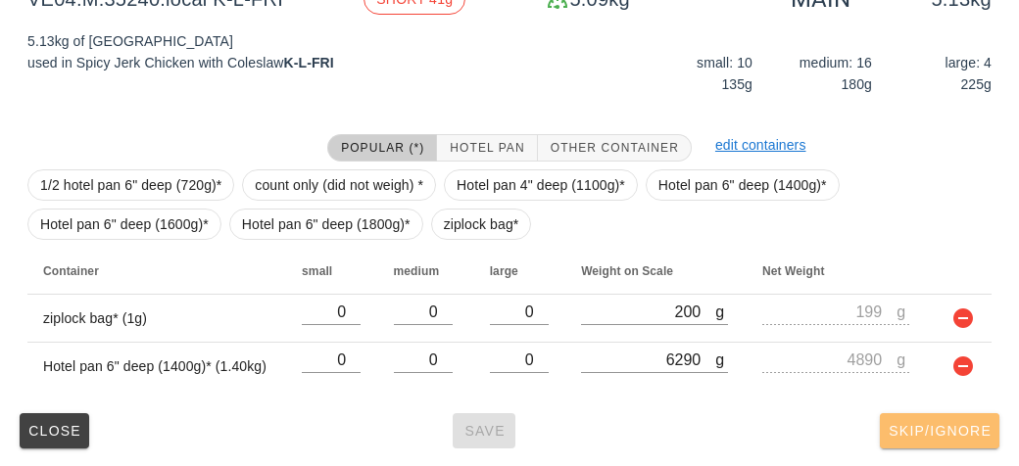
click at [941, 414] on button "Skip/Ignore" at bounding box center [940, 431] width 120 height 35
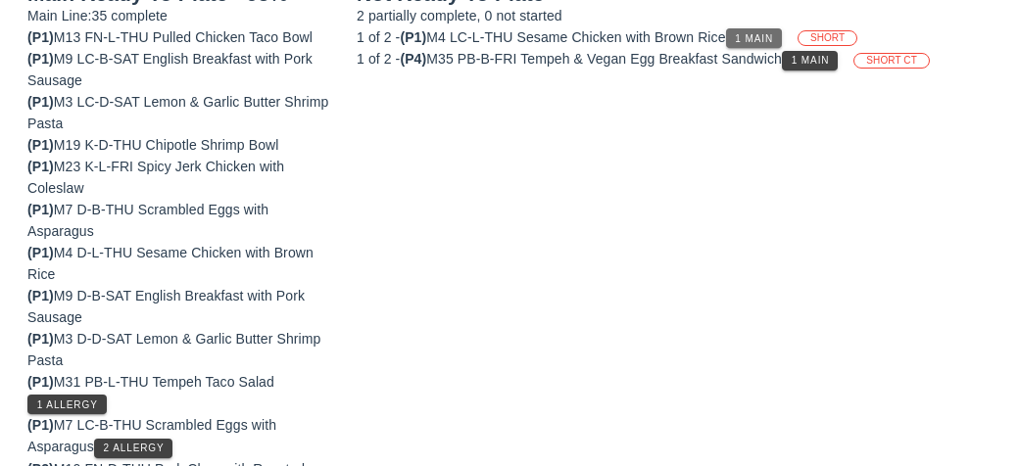
click at [762, 29] on button "1 Main" at bounding box center [754, 38] width 56 height 20
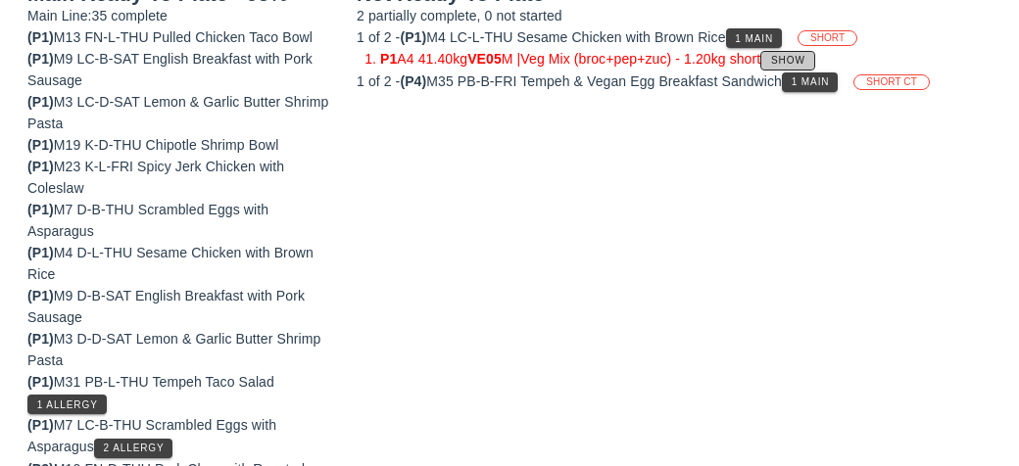
click at [799, 55] on span "Show" at bounding box center [787, 60] width 35 height 11
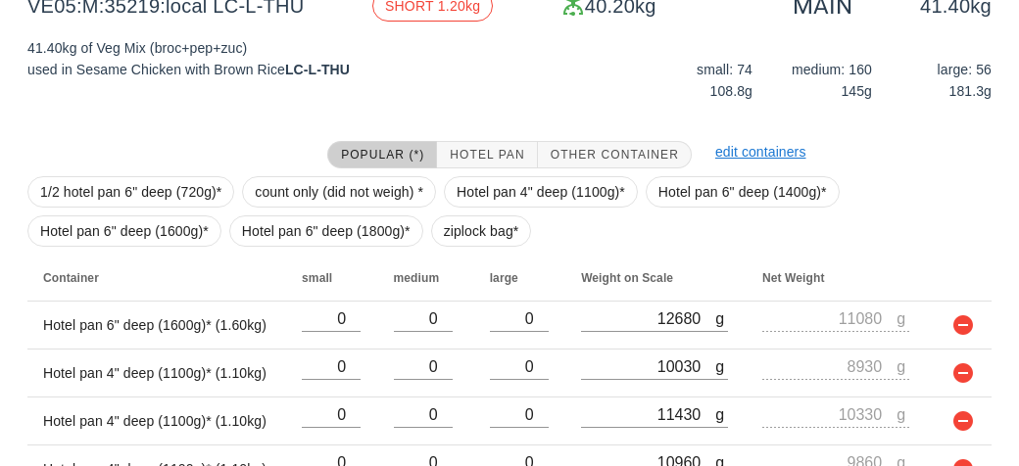
scroll to position [437, 0]
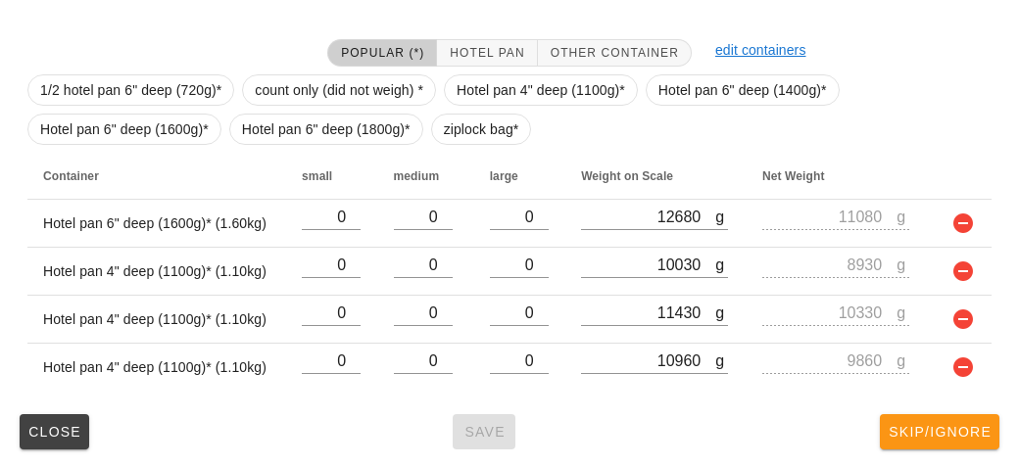
click at [955, 440] on button "Skip/Ignore" at bounding box center [940, 432] width 120 height 35
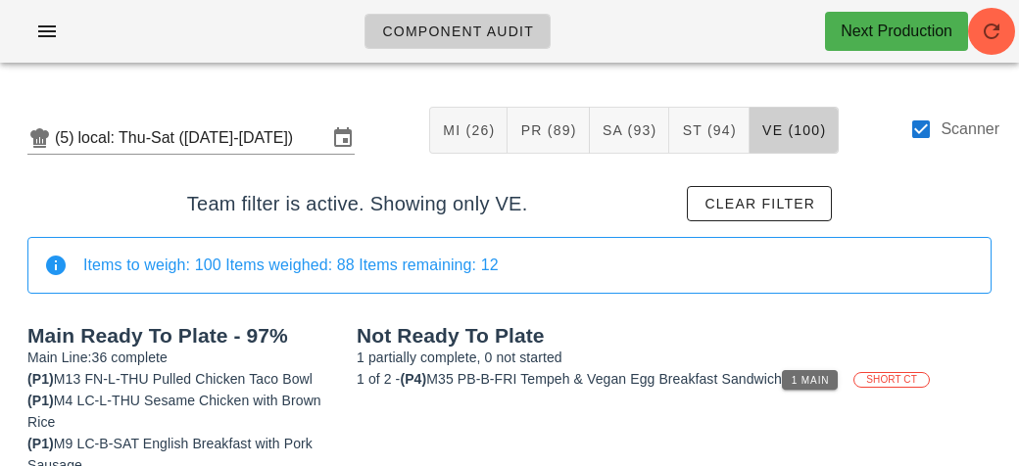
click at [825, 380] on span "1 Main" at bounding box center [810, 380] width 39 height 11
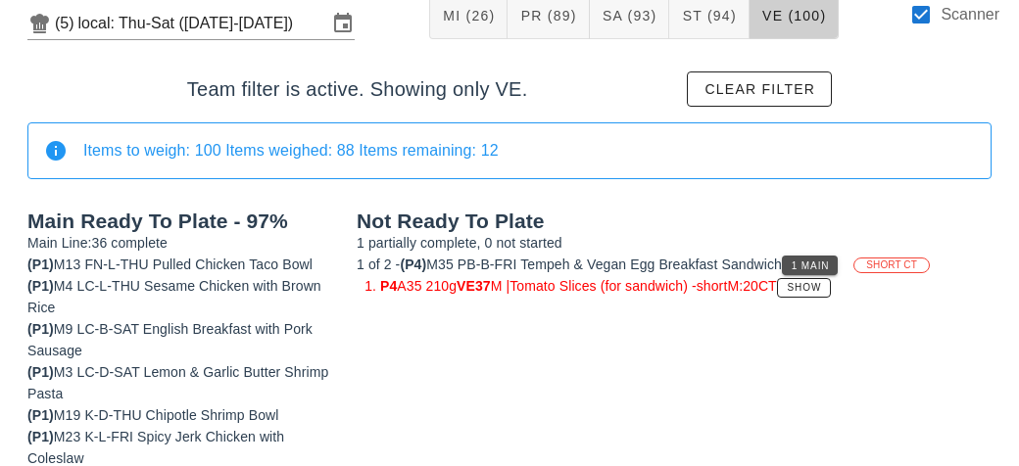
scroll to position [116, 0]
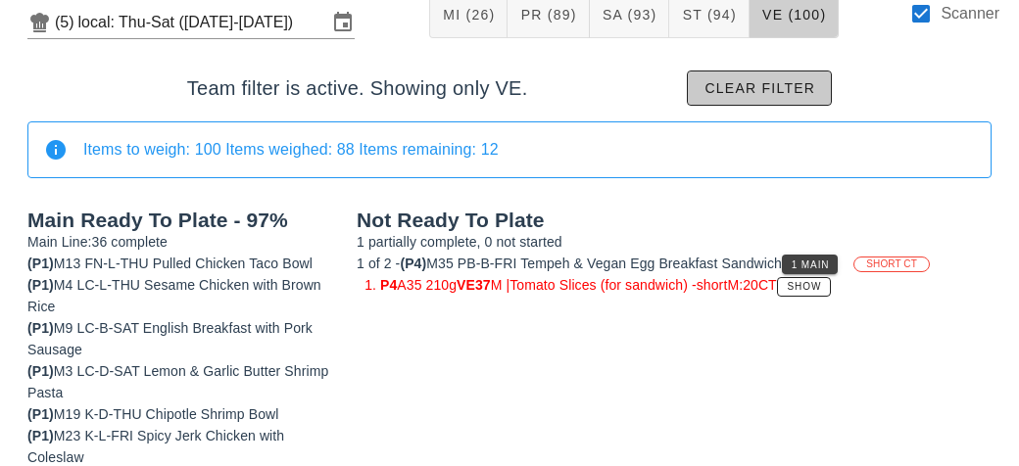
click at [818, 88] on button "Clear filter" at bounding box center [759, 88] width 145 height 35
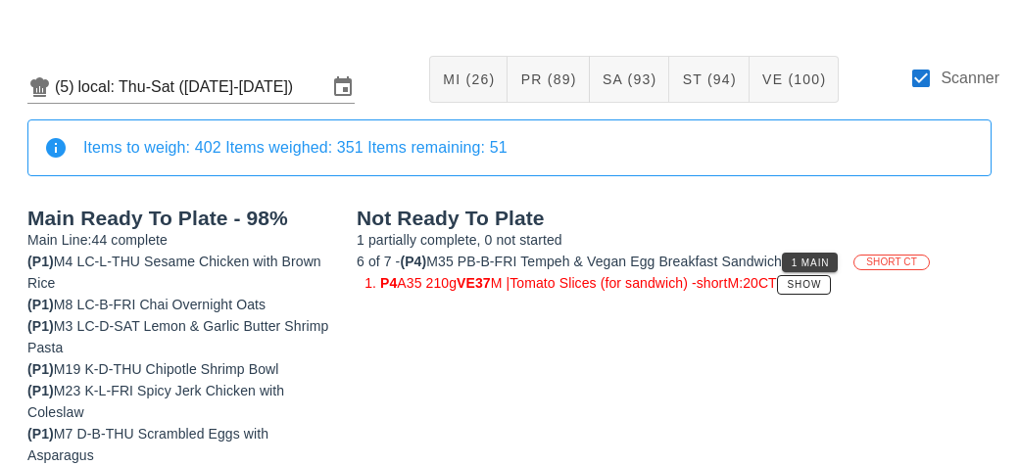
scroll to position [53, 0]
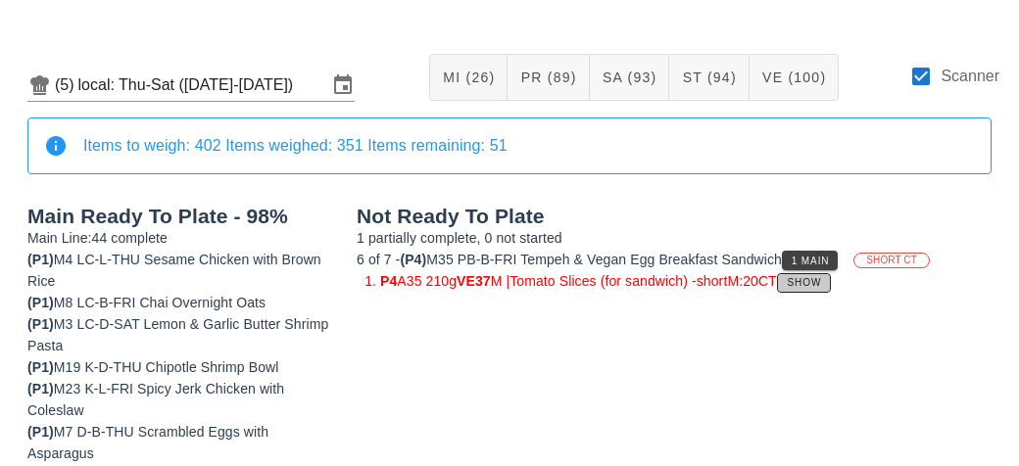
click at [822, 284] on span "Show" at bounding box center [804, 282] width 35 height 11
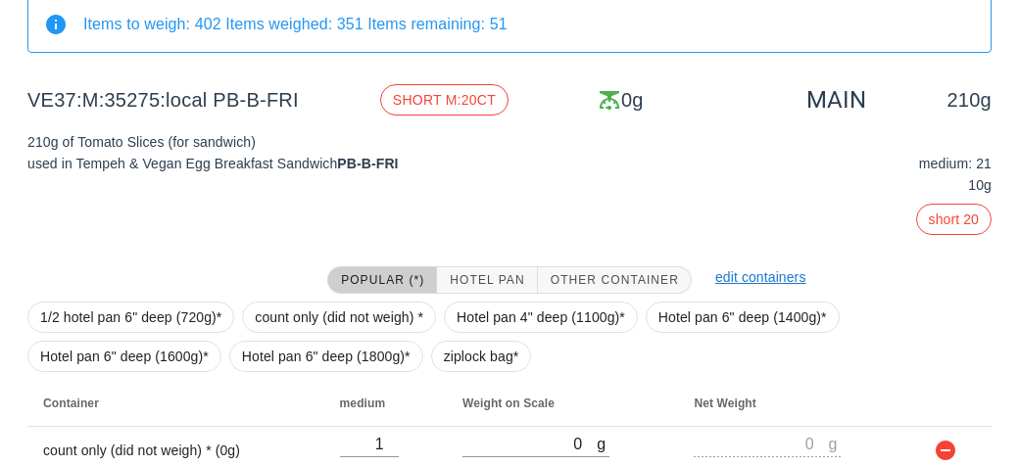
scroll to position [259, 0]
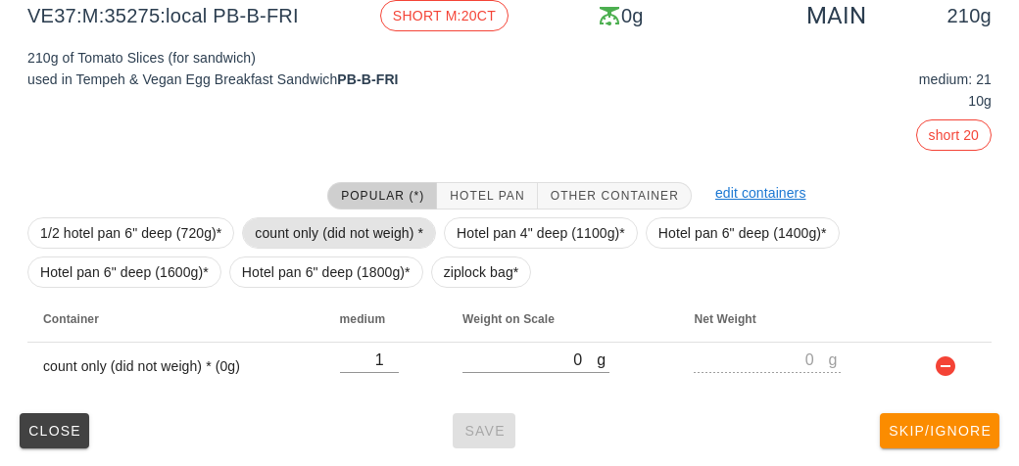
click at [326, 229] on span "count only (did not weigh) *" at bounding box center [339, 233] width 169 height 29
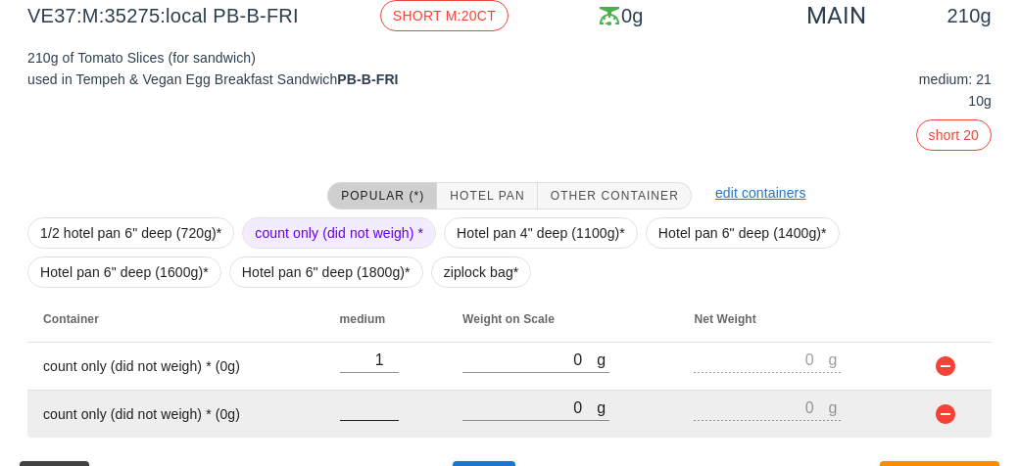
click at [348, 407] on input "number" at bounding box center [369, 407] width 59 height 25
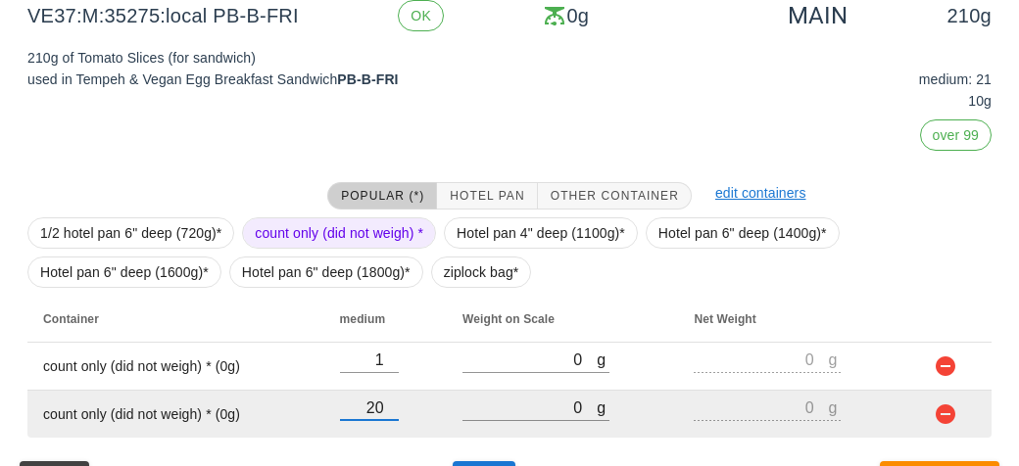
scroll to position [307, 0]
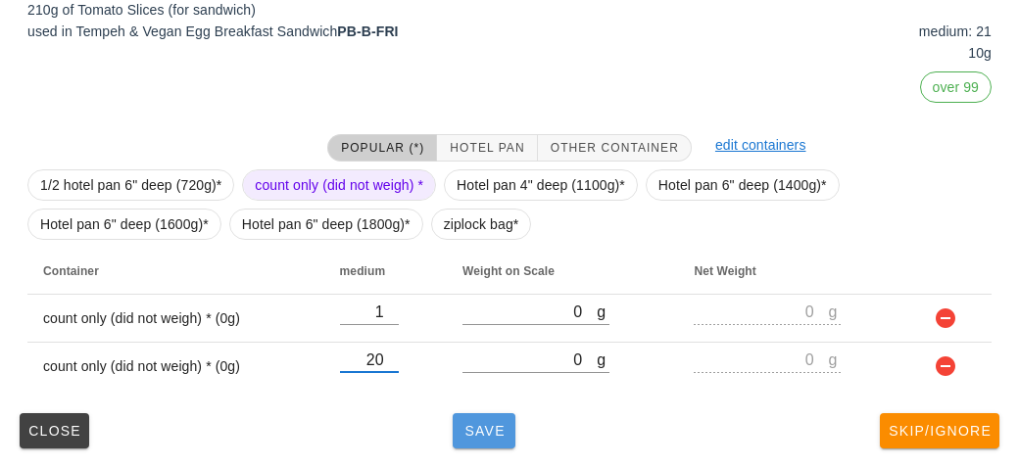
click at [492, 440] on button "Save" at bounding box center [484, 431] width 63 height 35
